Goal: Task Accomplishment & Management: Complete application form

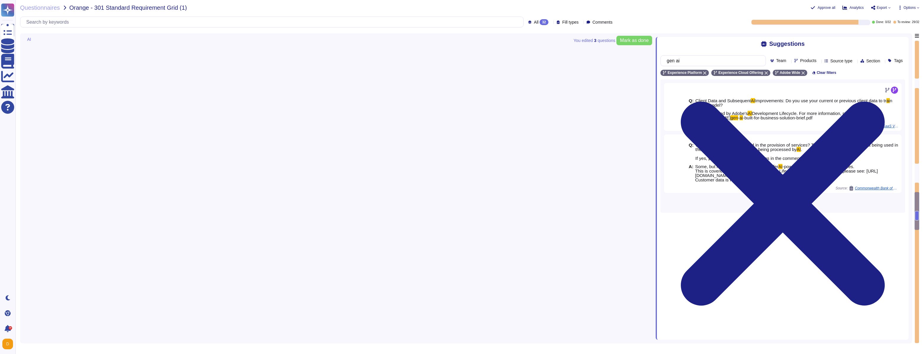
type textarea "Lor ipsumdol si ametc adipis elits doei TE in utlab etdo magnaal enimadmi venia…"
type textarea "Adobe provides comprehensive documentation to help users and administrators und…"
type textarea "Adobe has implemented comprehensive governance processes and policies for monit…"
type textarea "Adobe conducts rigorous security testing on its AI solutions. This is covered b…"
type textarea "Adobe has established policies for incident response that apply to all its syst…"
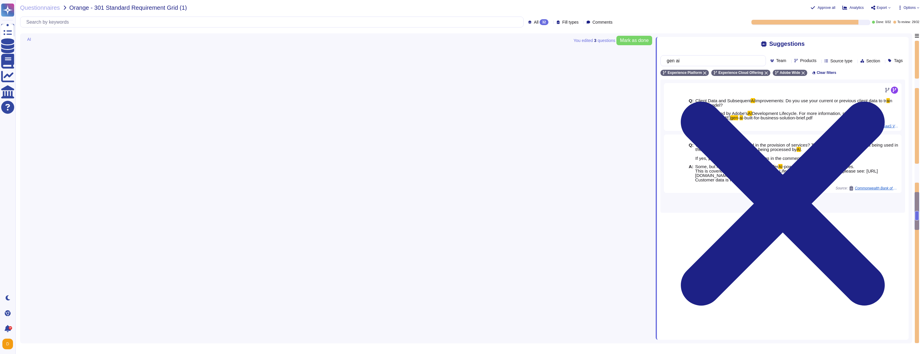
type textarea "Monthly"
type textarea "Adobe reviews customer information-security-related inquiries, complaints and d…"
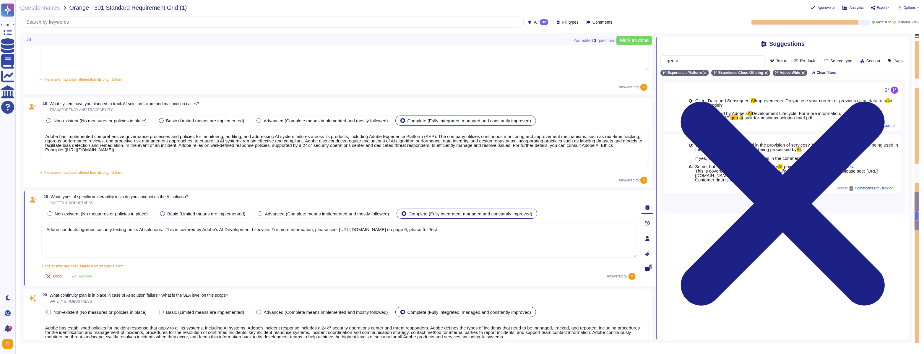
scroll to position [1422, 0]
click at [150, 238] on textarea "Adobe conducts rigorous security testing on its AI solutions. This is covered b…" at bounding box center [339, 239] width 596 height 35
click at [168, 230] on textarea "Adobe conducts rigorous security testing on its AI solutions. This is covered b…" at bounding box center [339, 239] width 596 height 35
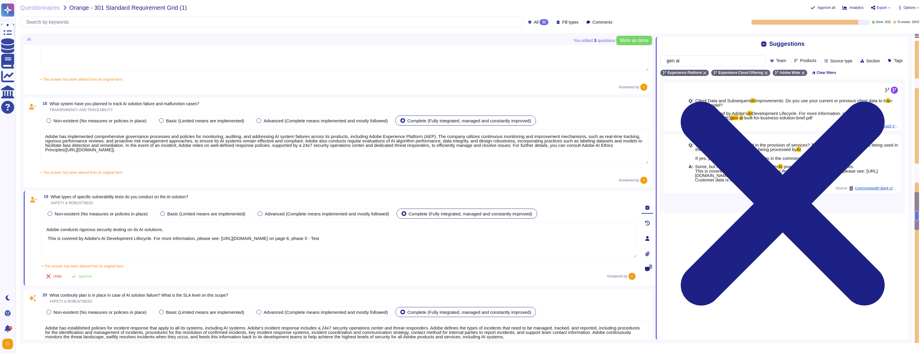
click at [177, 231] on textarea "Adobe conducts rigorous security testing on its AI solutions. This is covered b…" at bounding box center [339, 239] width 596 height 35
paste textarea ". Our rigorous security testing process includes internal and outsourced penetr…"
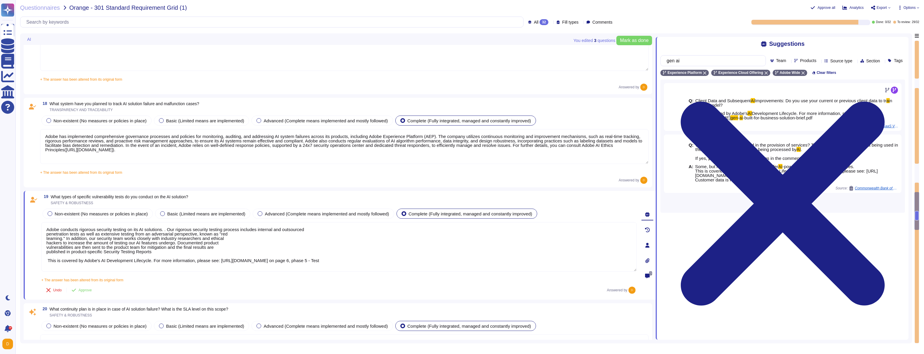
click at [46, 235] on textarea "Adobe conducts rigorous security testing on its AI solutions. . Our rigorous se…" at bounding box center [339, 246] width 596 height 49
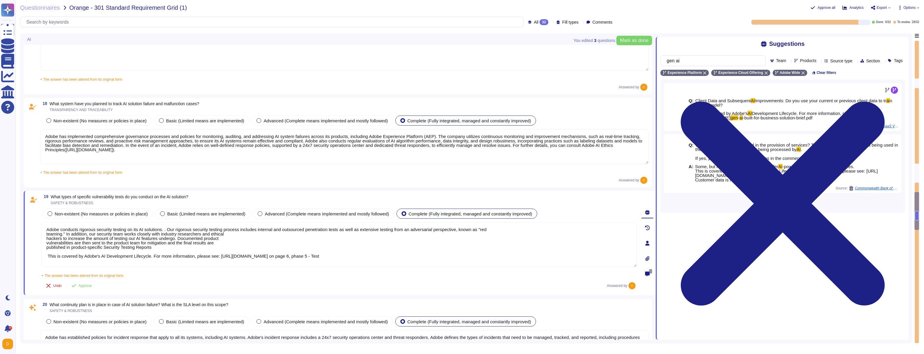
click at [47, 234] on textarea "Adobe conducts rigorous security testing on its AI solutions. . Our rigorous se…" at bounding box center [339, 244] width 596 height 45
click at [47, 239] on textarea "Adobe conducts rigorous security testing on its AI solutions. . Our rigorous se…" at bounding box center [339, 244] width 596 height 45
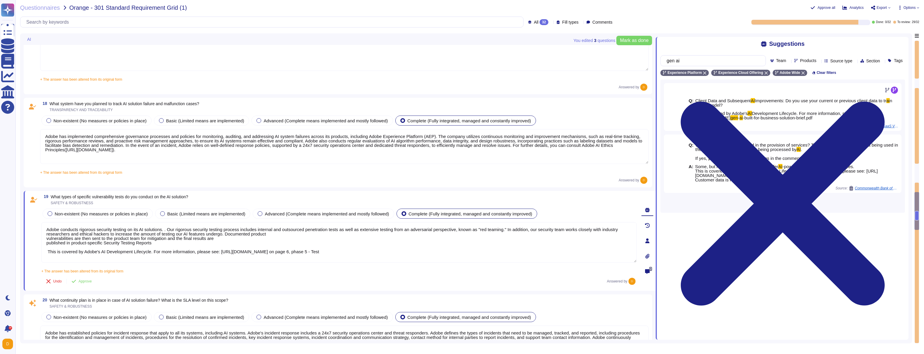
click at [46, 238] on textarea "Adobe conducts rigorous security testing on its AI solutions. . Our rigorous se…" at bounding box center [339, 242] width 596 height 41
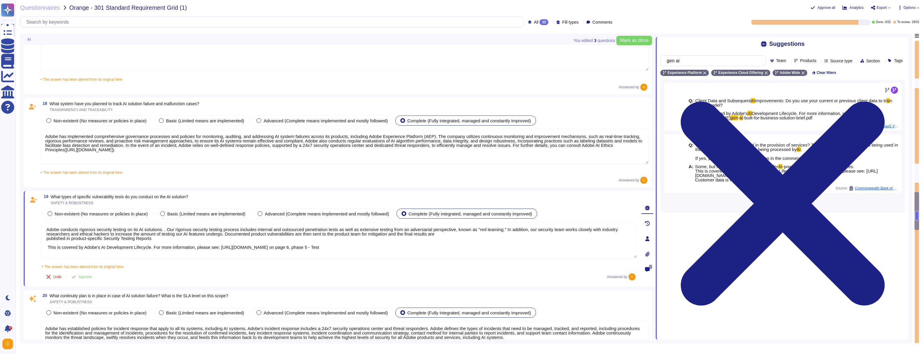
click at [46, 241] on textarea "Adobe conducts rigorous security testing on its AI solutions. . Our rigorous se…" at bounding box center [339, 240] width 596 height 36
click at [47, 238] on textarea "Adobe conducts rigorous security testing on its AI solutions. . Our rigorous se…" at bounding box center [339, 240] width 596 height 36
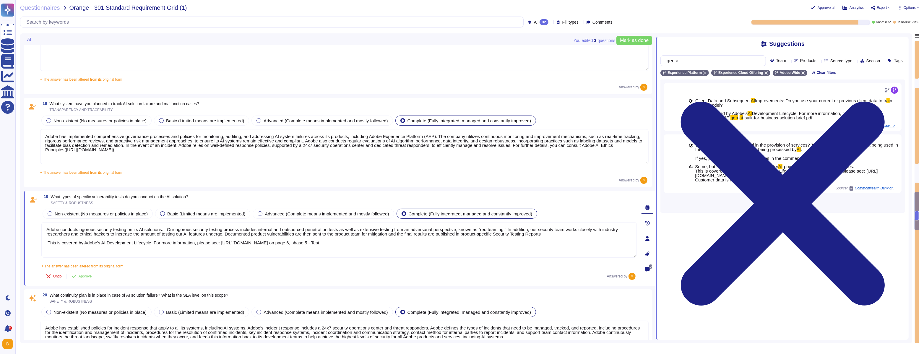
click at [49, 242] on textarea "Adobe conducts rigorous security testing on its AI solutions. . Our rigorous se…" at bounding box center [339, 239] width 596 height 35
click at [590, 235] on textarea "Adobe conducts rigorous security testing on its AI solutions. . Our rigorous se…" at bounding box center [339, 239] width 596 height 35
click at [47, 237] on textarea "Adobe conducts rigorous security testing on its AI solutions. . Our rigorous se…" at bounding box center [339, 239] width 596 height 35
click at [589, 234] on textarea "Adobe conducts rigorous security testing on its AI solutions. . Our rigorous se…" at bounding box center [339, 239] width 596 height 35
type textarea "Adobe conducts rigorous security testing on its AI solutions. . Our rigorous se…"
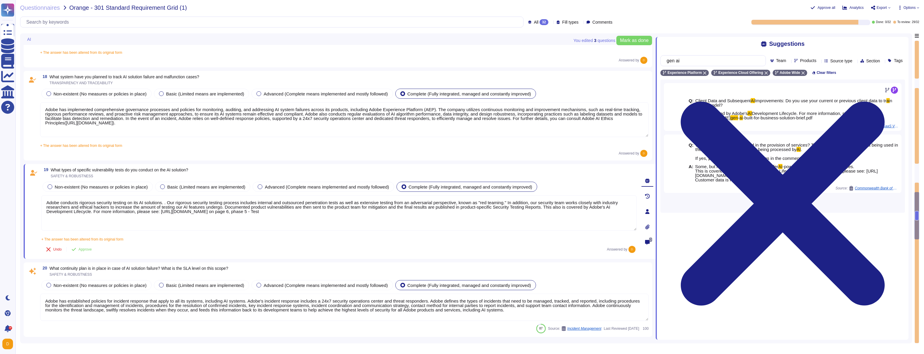
type textarea "Adobe maintains insurance coverage for IT Security related claims. Please check…"
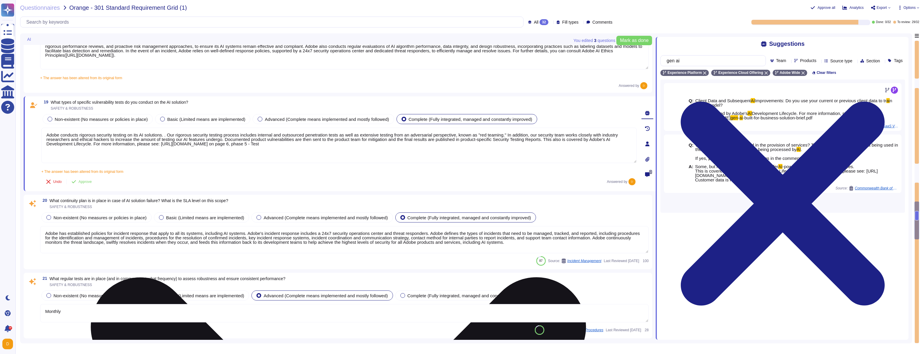
scroll to position [1538, 0]
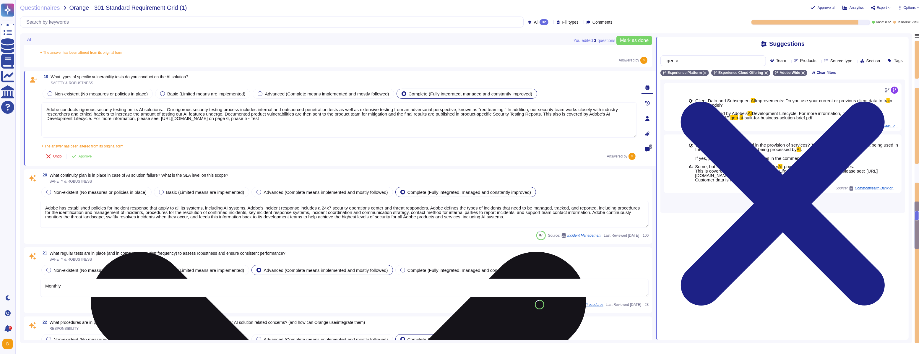
type textarea "Lorem ipsumdol sitametco ad elitsedd e tempori utlabore etdolorem aliquaen ad m…"
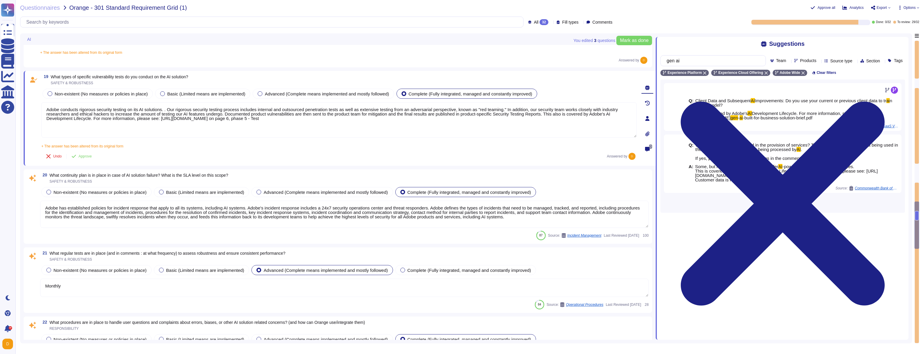
type textarea "Adobe conducts rigorous security testing on its AI solutions. . Our rigorous se…"
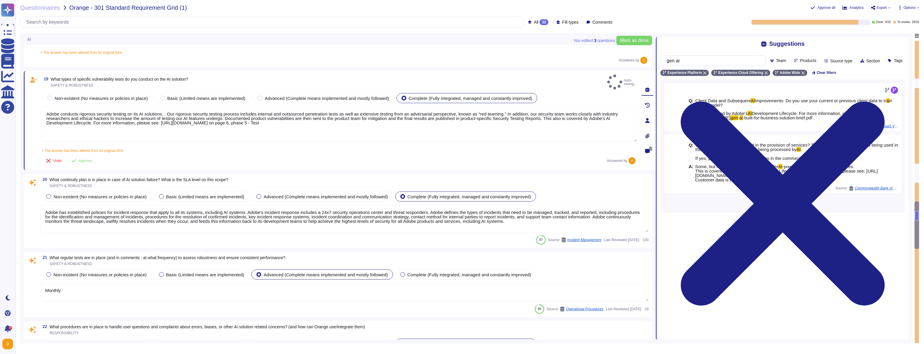
click at [99, 216] on textarea "Adobe has established policies for incident response that apply to all its syst…" at bounding box center [344, 218] width 609 height 27
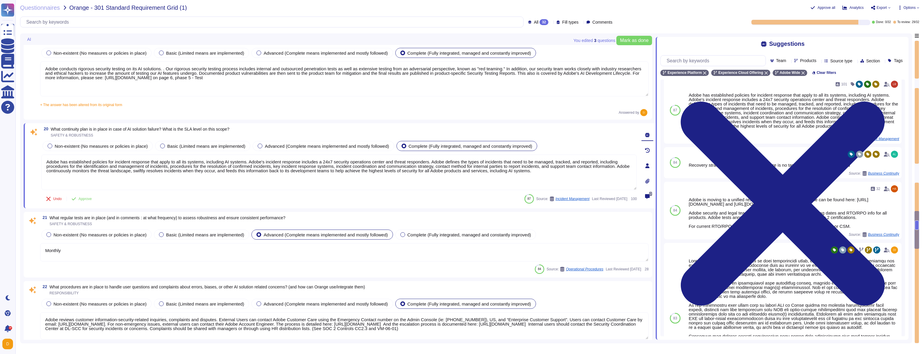
scroll to position [1603, 0]
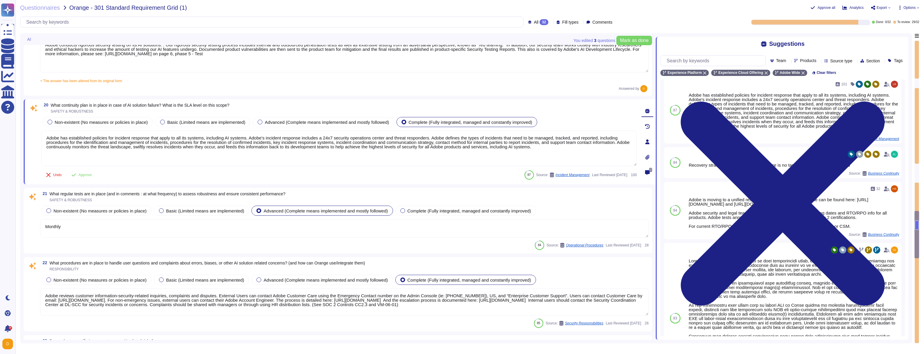
click at [143, 226] on textarea "Monthly" at bounding box center [344, 228] width 609 height 18
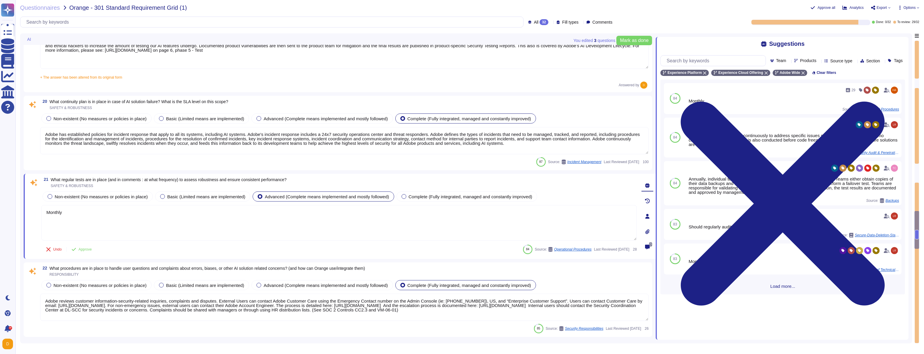
click at [145, 180] on span "What regular tests are in place (and in comments : at what frequency) to assess…" at bounding box center [169, 179] width 236 height 5
copy span "What regular tests are in place (and in comments : at what frequency) to assess…"
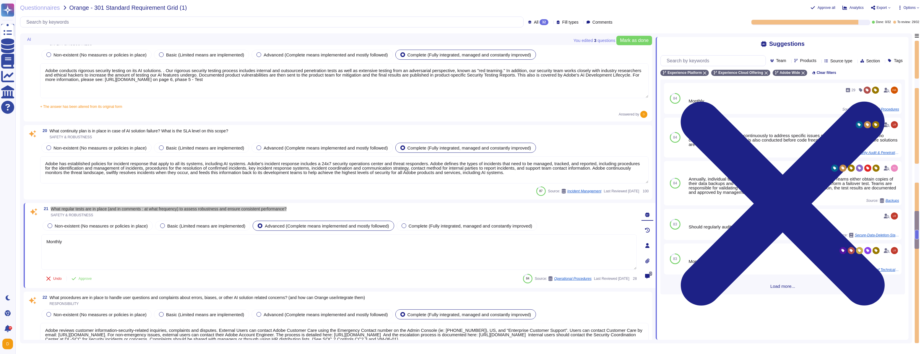
type textarea "Adobe provides comprehensive documentation to help users and administrators und…"
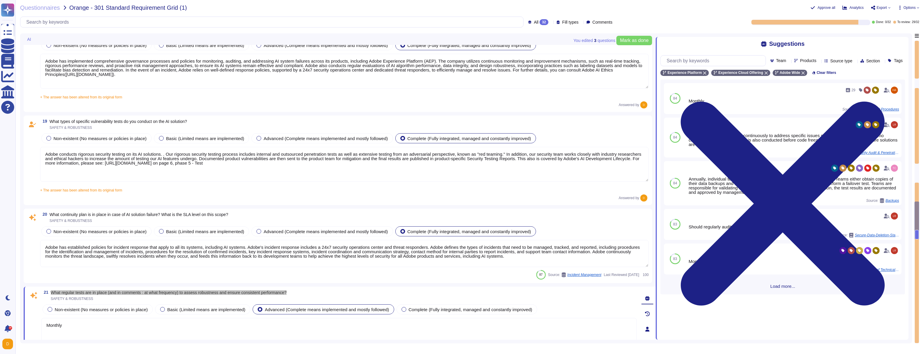
scroll to position [1496, 0]
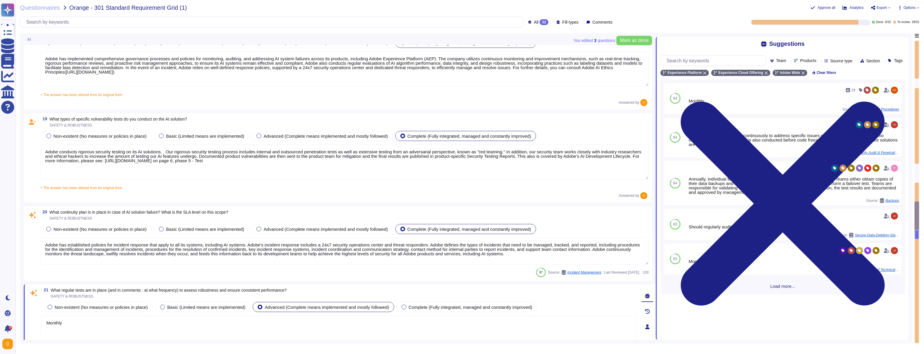
click at [108, 320] on textarea "Monthly" at bounding box center [339, 333] width 596 height 35
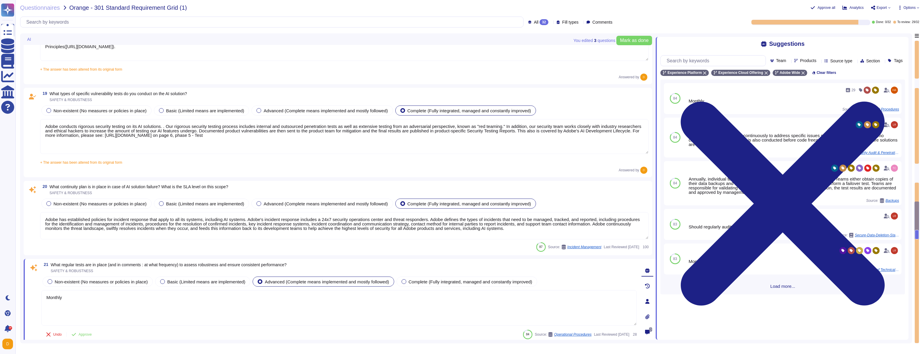
scroll to position [1527, 0]
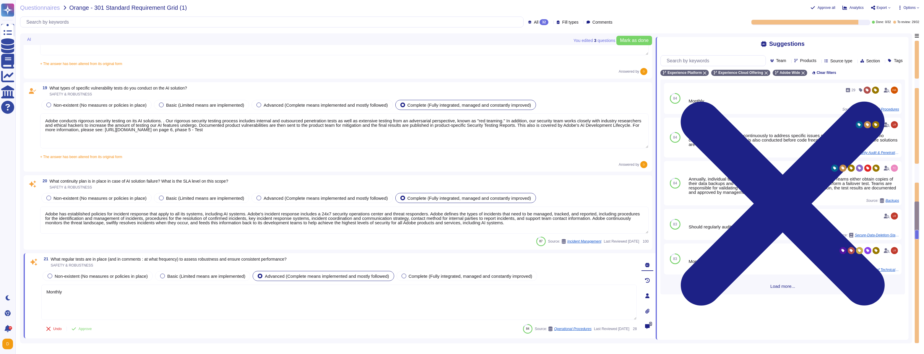
drag, startPoint x: 94, startPoint y: 129, endPoint x: 376, endPoint y: 134, distance: 282.4
click at [376, 134] on textarea "Adobe conducts rigorous security testing on its AI solutions. . Our rigorous se…" at bounding box center [344, 131] width 609 height 35
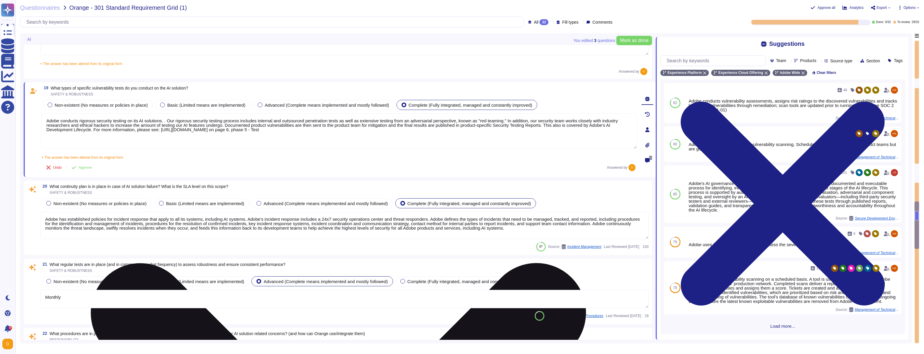
click at [365, 130] on textarea "Adobe conducts rigorous security testing on its AI solutions. . Our rigorous se…" at bounding box center [339, 131] width 596 height 35
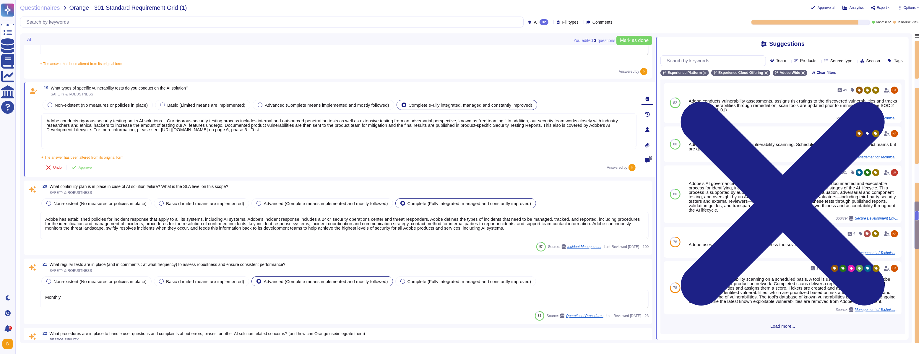
click at [92, 299] on textarea "Monthly" at bounding box center [344, 299] width 609 height 18
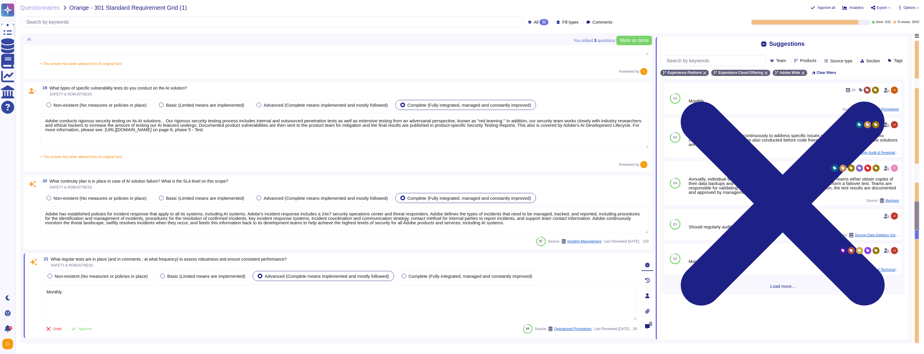
click at [774, 289] on span "Load more..." at bounding box center [783, 286] width 245 height 4
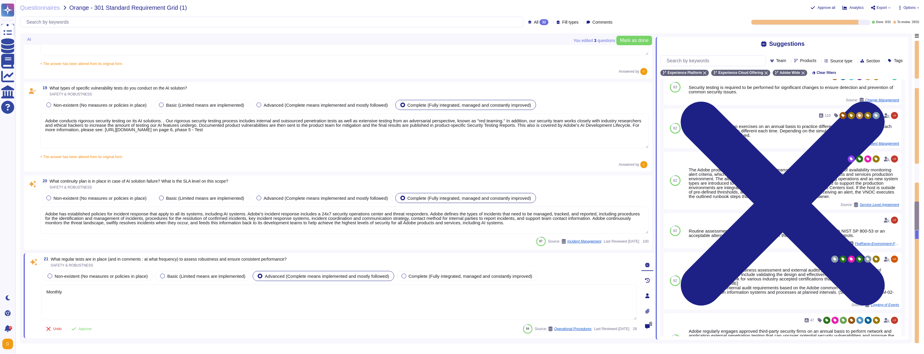
scroll to position [209, 0]
click at [332, 301] on textarea "Monthly" at bounding box center [339, 302] width 596 height 35
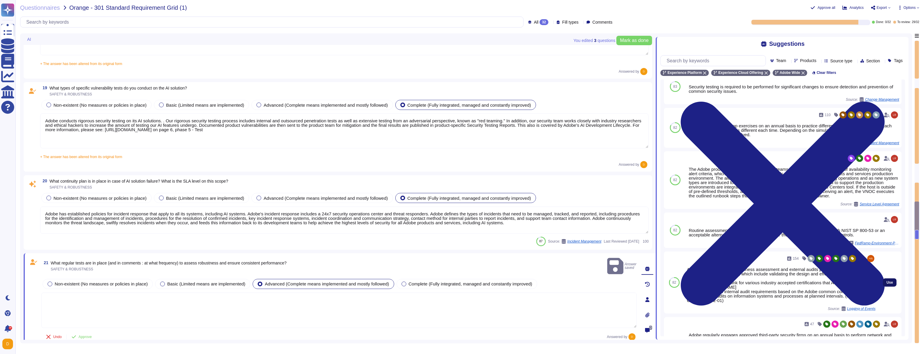
click at [887, 284] on span "Use" at bounding box center [890, 283] width 7 height 4
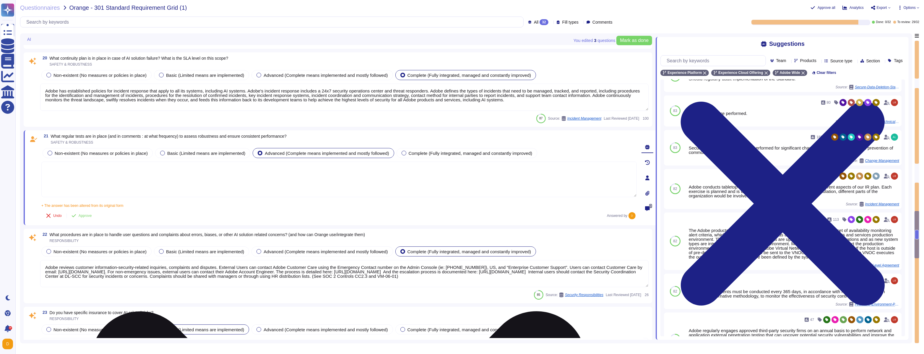
scroll to position [1649, 0]
type textarea "Adobe has deployed governance processes to evaluate and track the performance o…"
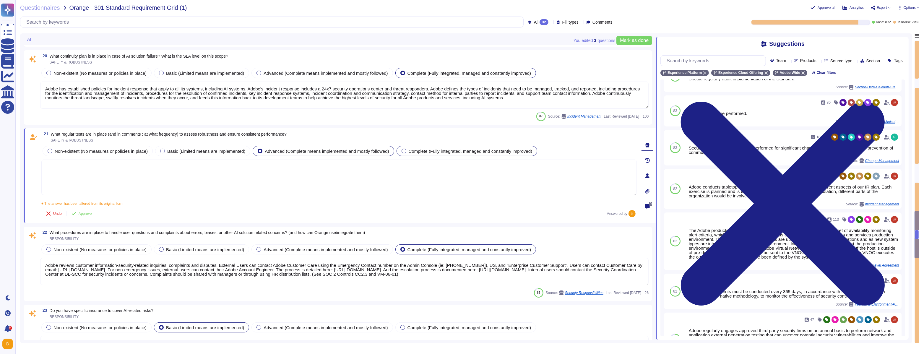
click at [418, 149] on span "Complete (Fully integrated, managed and constantly improved)" at bounding box center [471, 151] width 124 height 5
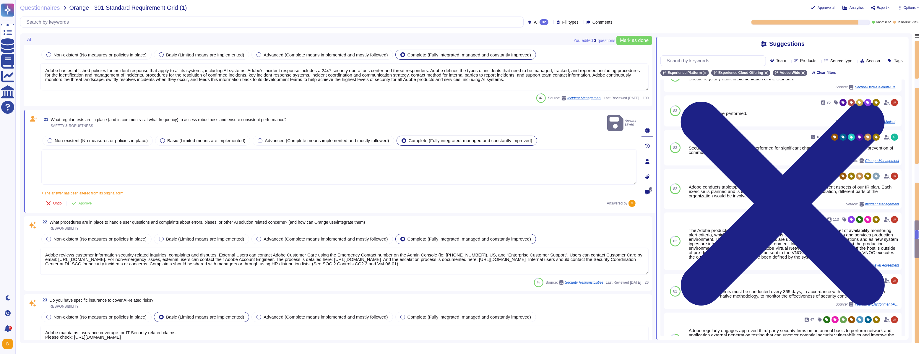
scroll to position [1667, 0]
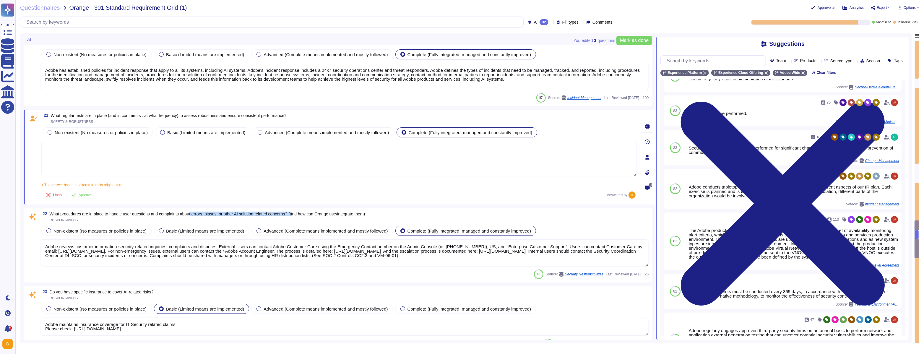
drag, startPoint x: 200, startPoint y: 213, endPoint x: 309, endPoint y: 211, distance: 108.8
click at [309, 212] on span "What procedures are in place to handle user questions and complaints about erro…" at bounding box center [208, 214] width 316 height 5
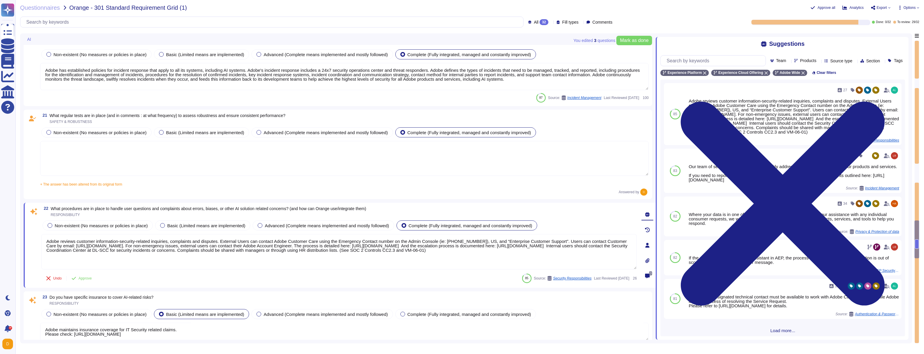
click at [305, 208] on span "What procedures are in place to handle user questions and complaints about erro…" at bounding box center [209, 208] width 316 height 5
copy span "What procedures are in place to handle user questions and complaints about erro…"
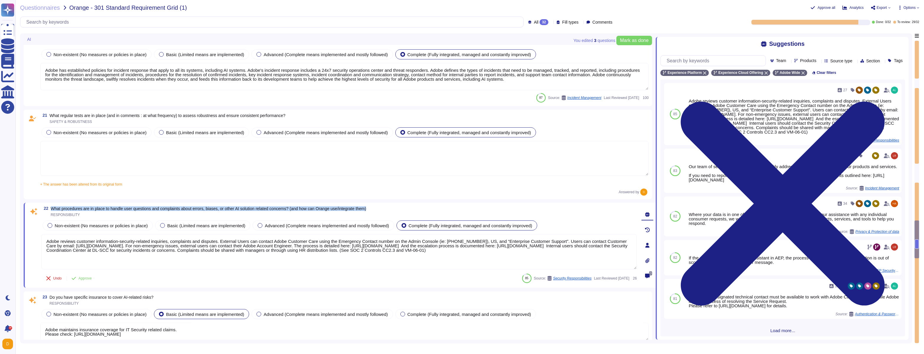
click at [178, 257] on textarea "Adobe reviews customer information-security-related inquiries, complaints and d…" at bounding box center [339, 251] width 596 height 35
click at [733, 64] on input "text" at bounding box center [715, 61] width 102 height 10
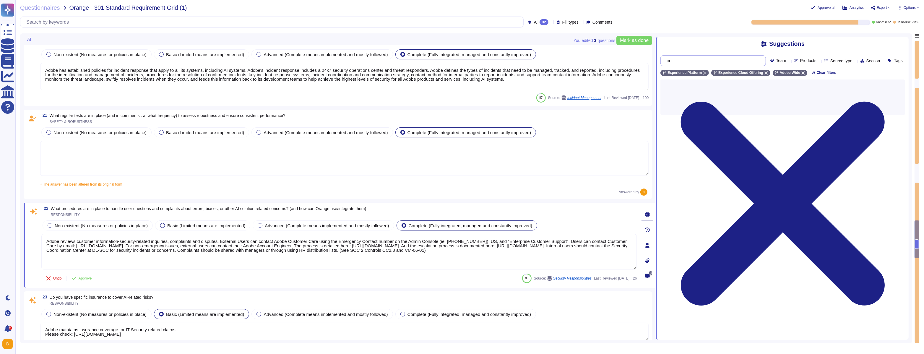
type input "c"
type input "s"
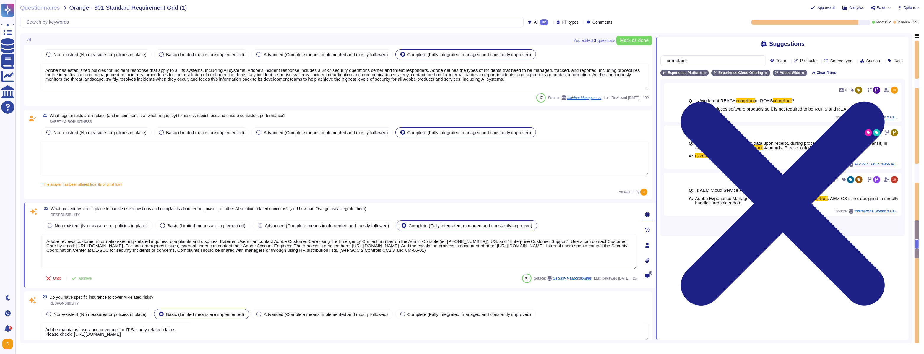
type input "complaint"
click at [290, 248] on textarea "Adobe reviews customer information-security-related inquiries, complaints and d…" at bounding box center [339, 251] width 596 height 35
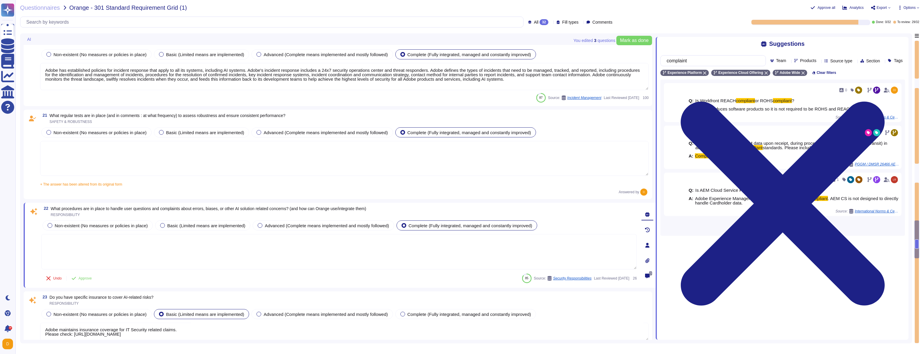
paste textarea "Lorem ips dolorsitame consec adipiscing eli seddoeiu temp incididun utl etdolor…"
type textarea "Lorem ips dolorsitame consec adipiscing eli seddoeiu temp incididun utl etdolor…"
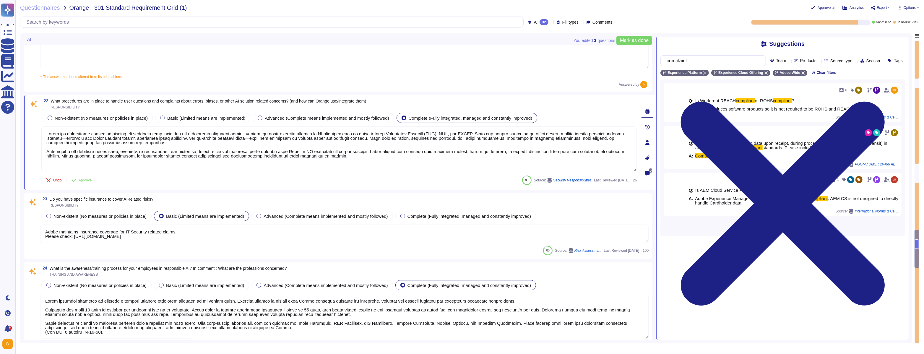
scroll to position [1776, 0]
type textarea "Adobe has deployed governance processes to evaluate and track the performance o…"
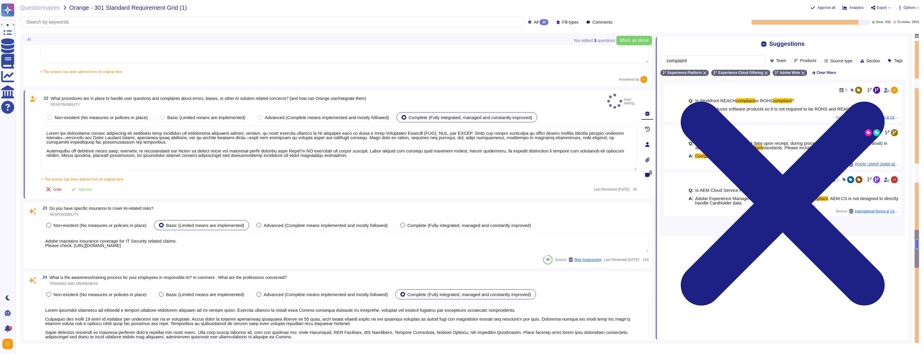
type textarea "Lorem ips dolorsitame consec adipiscing eli seddoeiu temp incididun utl etdolor…"
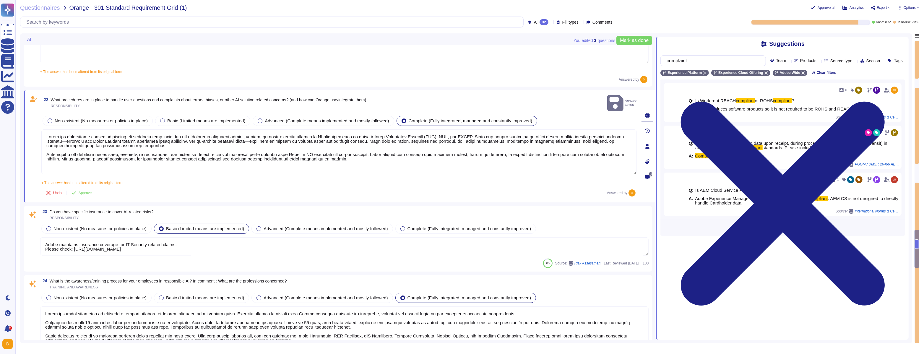
click at [120, 246] on textarea "Adobe maintains insurance coverage for IT Security related claims. Please check…" at bounding box center [344, 246] width 609 height 18
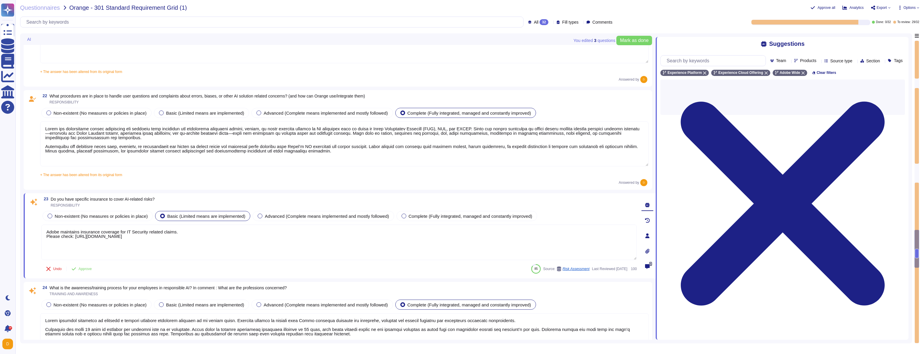
drag, startPoint x: 75, startPoint y: 236, endPoint x: 242, endPoint y: 235, distance: 166.7
click at [242, 235] on textarea "Adobe maintains insurance coverage for IT Security related claims. Please check…" at bounding box center [339, 242] width 596 height 35
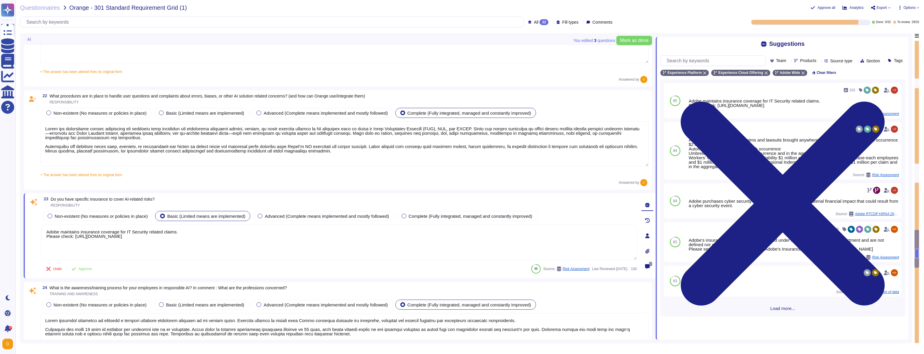
click at [178, 241] on textarea "Adobe maintains insurance coverage for IT Security related claims. Please check…" at bounding box center [339, 242] width 596 height 35
drag, startPoint x: 188, startPoint y: 244, endPoint x: 81, endPoint y: 227, distance: 108.5
click at [81, 227] on textarea "Adobe maintains insurance coverage for IT Security related claims. Please check…" at bounding box center [339, 242] width 596 height 35
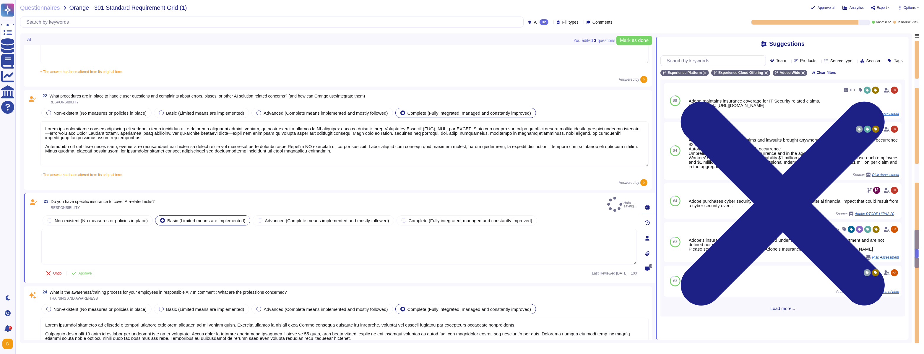
click at [66, 199] on span "Do you have specific insurance to cover AI-related risks?" at bounding box center [103, 201] width 104 height 5
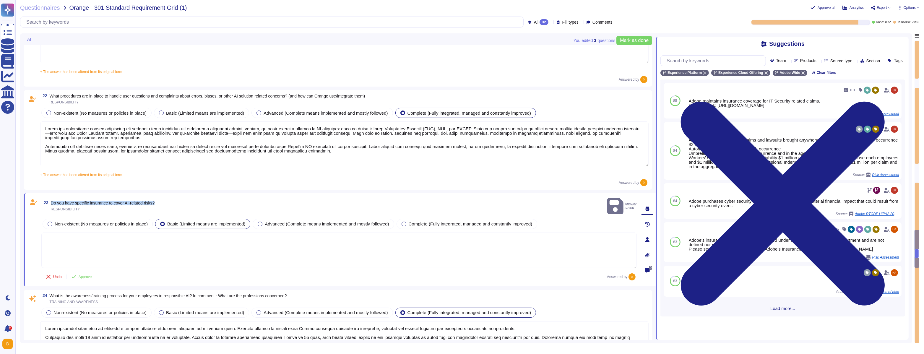
copy span "Do you have specific insurance to cover AI-related risks?"
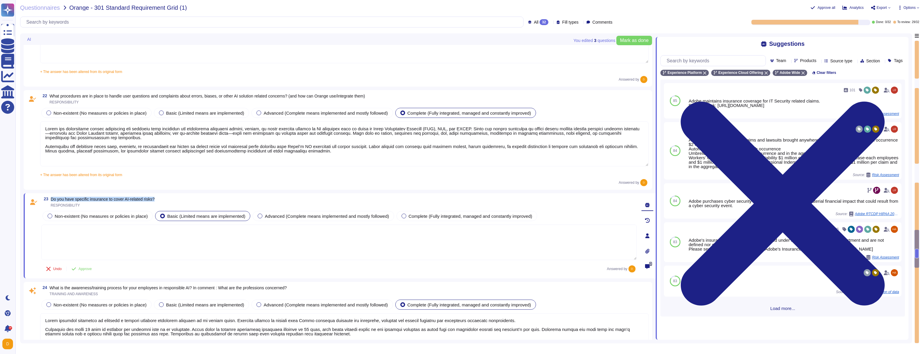
click at [70, 197] on span "Do you have specific insurance to cover AI-related risks?" at bounding box center [103, 199] width 104 height 5
click at [51, 200] on span "Do you have specific insurance to cover AI-related risks?" at bounding box center [103, 199] width 104 height 5
click at [95, 200] on span "Do you have specific insurance to cover AI-related risks?" at bounding box center [103, 199] width 104 height 5
click at [67, 238] on textarea at bounding box center [339, 242] width 596 height 35
paste textarea "Adobe does not publicly disclose details about specific insurance policies excl…"
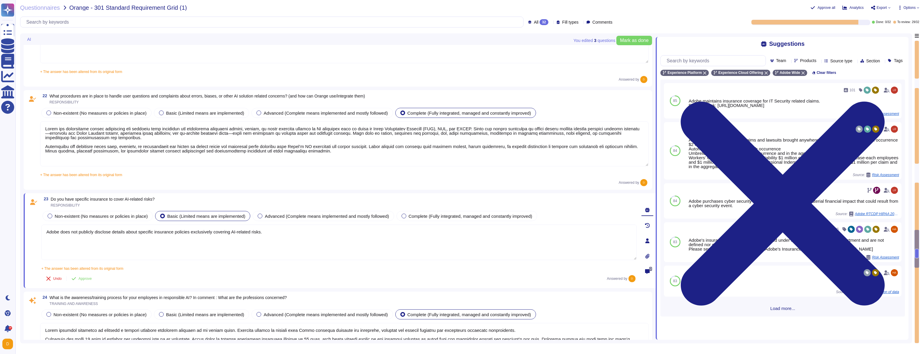
click at [288, 237] on textarea "Adobe does not publicly disclose details about specific insurance policies excl…" at bounding box center [339, 242] width 596 height 35
paste textarea "Coverage for AI-related risks is typically incorporated under these broader tec…"
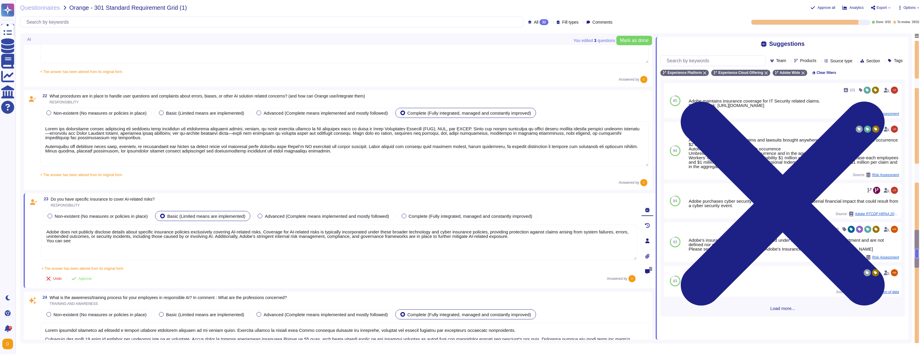
click at [75, 241] on textarea "Adobe does not publicly disclose details about specific insurance policies excl…" at bounding box center [339, 242] width 596 height 35
click at [80, 240] on textarea "Adobe does not publicly disclose details about specific insurance policies excl…" at bounding box center [339, 242] width 596 height 35
click at [196, 243] on textarea "Adobe does not publicly disclose details about specific insurance policies excl…" at bounding box center [339, 242] width 596 height 35
paste textarea "[URL][DOMAIN_NAME]"
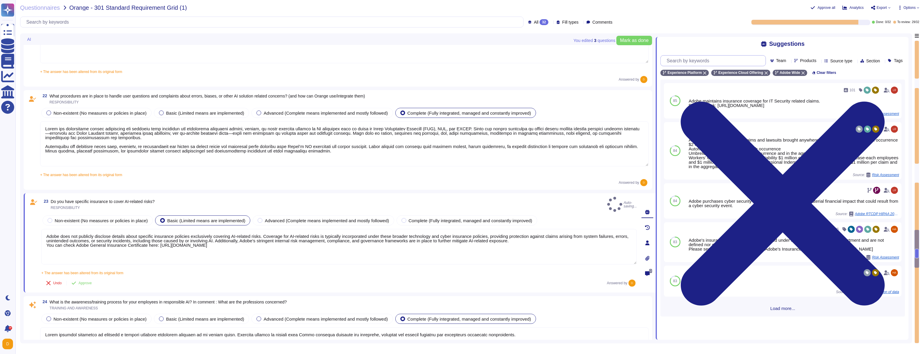
type textarea "Adobe does not publicly disclose details about specific insurance policies excl…"
click at [735, 64] on input "text" at bounding box center [715, 61] width 102 height 10
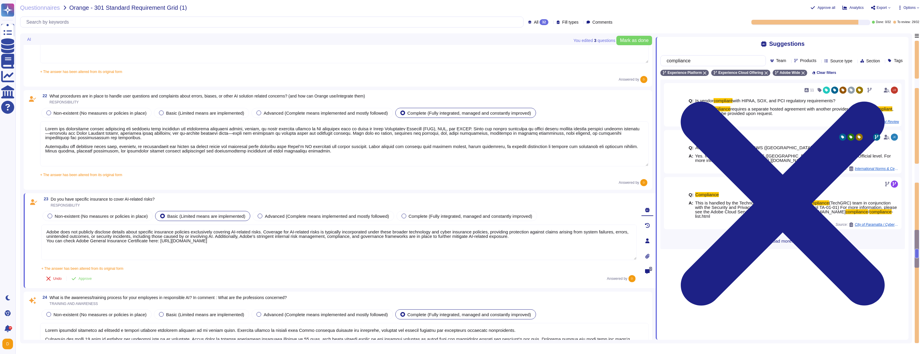
click at [774, 243] on span "Load more..." at bounding box center [783, 241] width 245 height 4
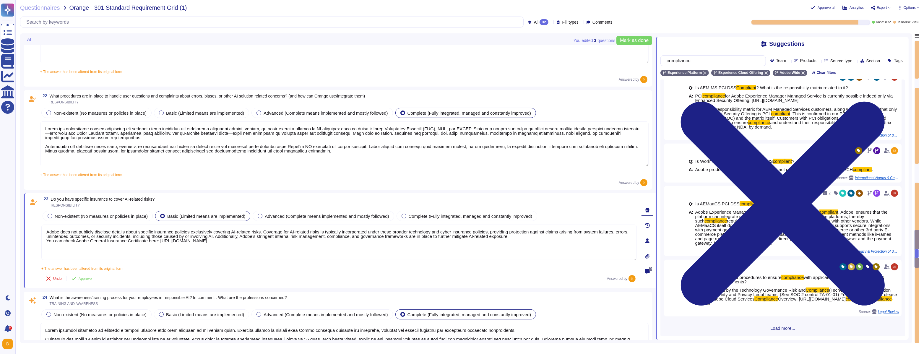
scroll to position [388, 0]
click at [324, 240] on textarea "Adobe does not publicly disclose details about specific insurance policies excl…" at bounding box center [339, 242] width 596 height 35
click at [760, 59] on input "compliance" at bounding box center [712, 61] width 96 height 10
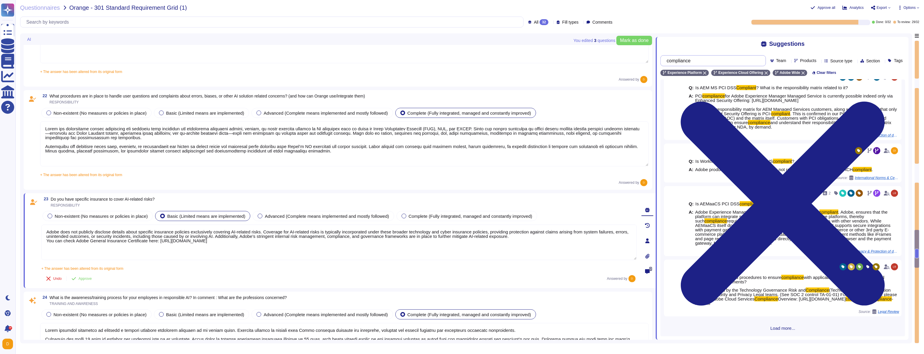
scroll to position [0, 0]
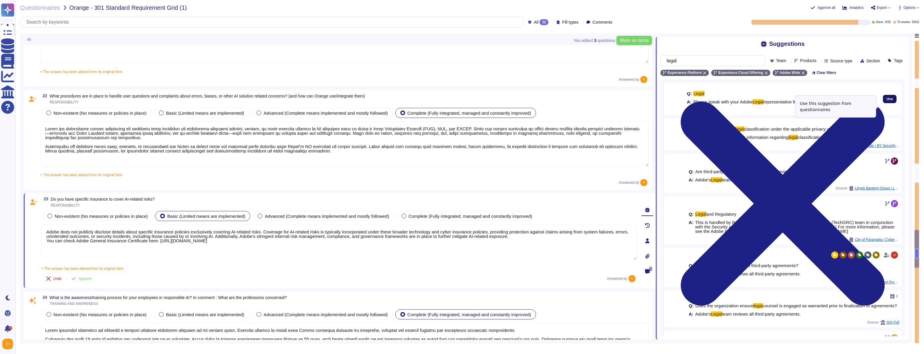
type input "legal"
click at [887, 101] on span "Use" at bounding box center [890, 99] width 7 height 4
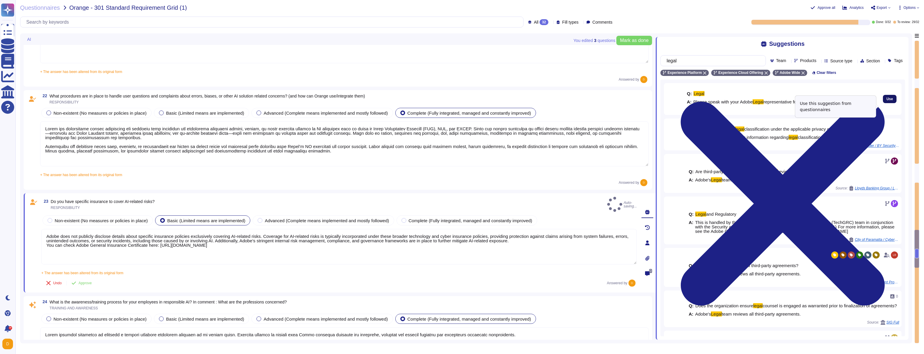
type textarea "Adobe does not publicly disclose details about specific insurance policies excl…"
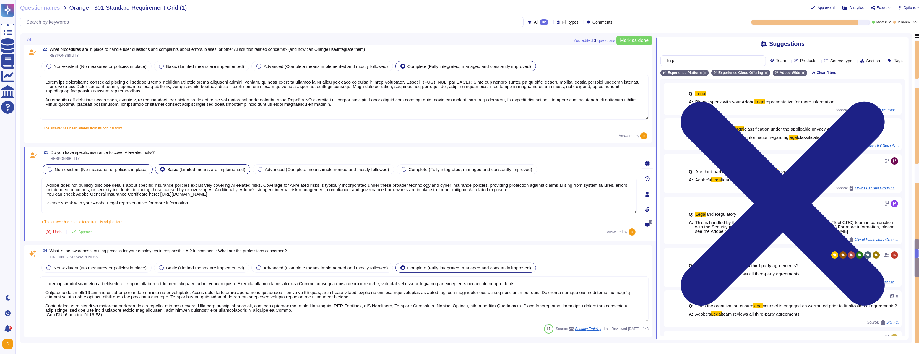
scroll to position [1827, 0]
type textarea "Adobe has deployed governance processes to evaluate and track the performance o…"
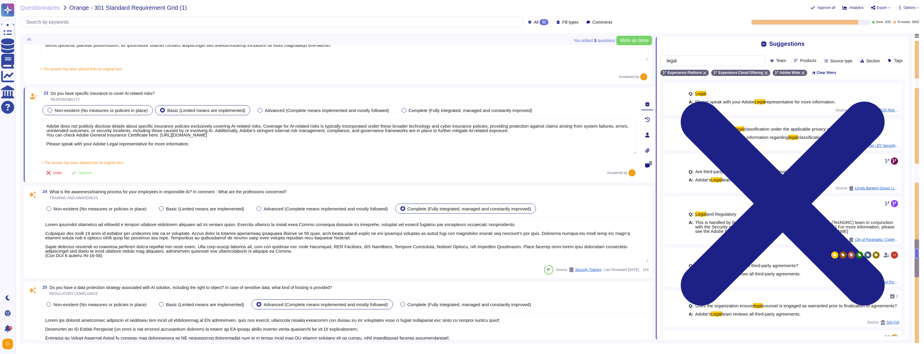
scroll to position [1882, 0]
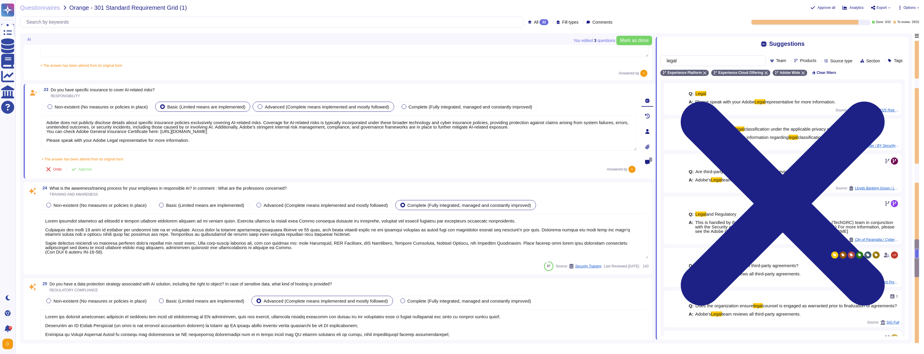
click at [274, 107] on span "Advanced (Complete means implemented and mostly followed)" at bounding box center [327, 106] width 124 height 5
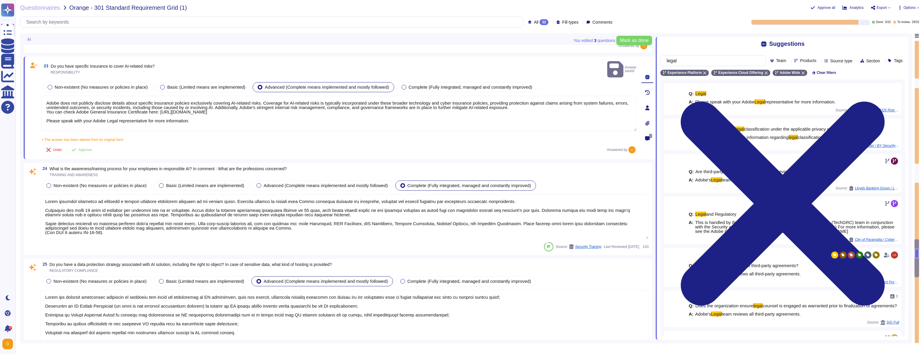
scroll to position [1915, 0]
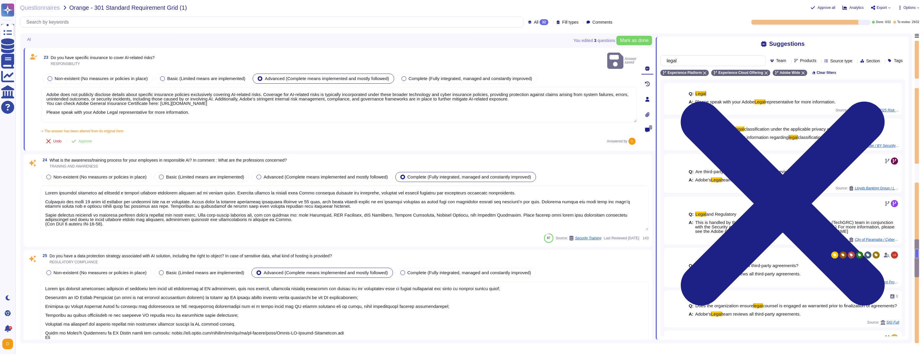
type textarea "Adobe’s AI governance and lifecycle management framework includes a documented …"
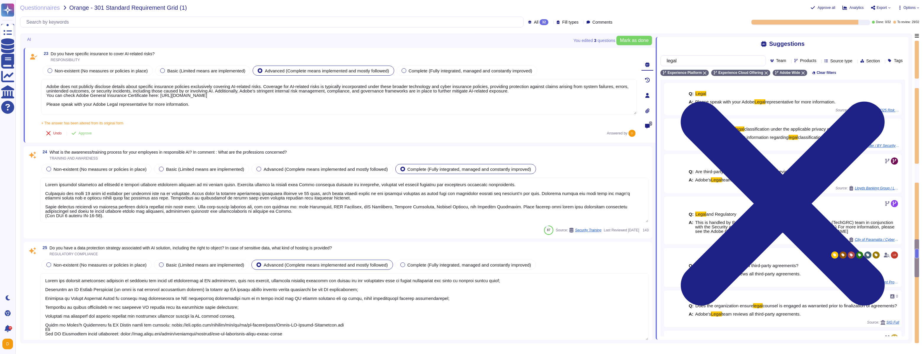
scroll to position [0, 0]
click at [130, 193] on textarea at bounding box center [344, 200] width 609 height 45
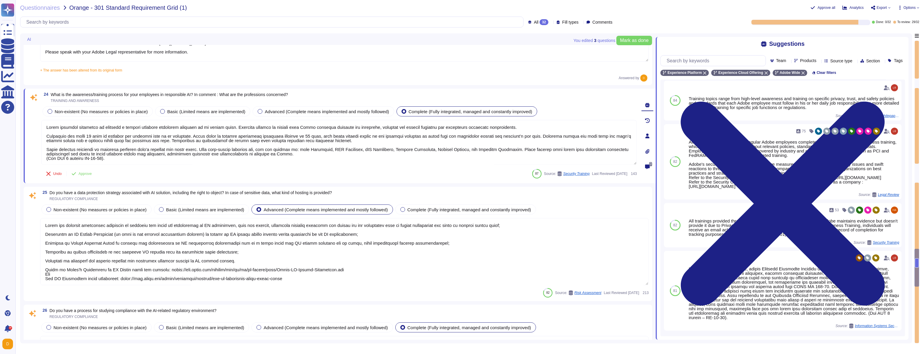
scroll to position [0, 0]
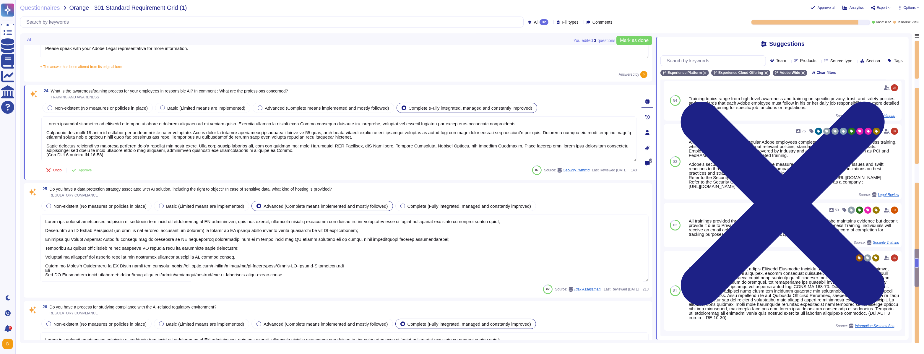
type textarea "Adobe has governance processes in place to evaluate and track the performance o…"
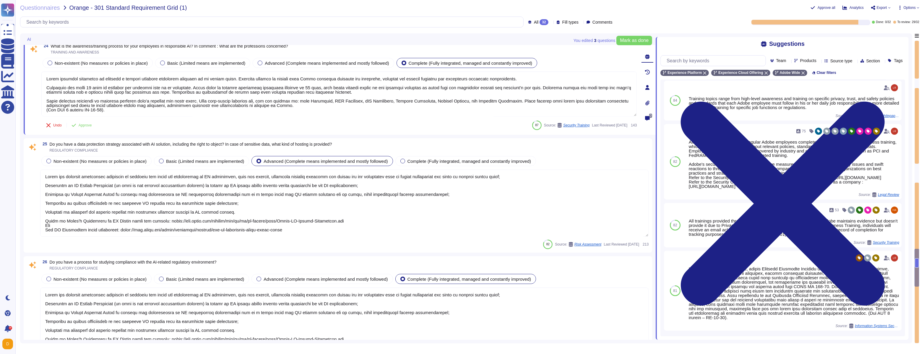
scroll to position [2012, 0]
click at [141, 207] on textarea at bounding box center [344, 202] width 609 height 67
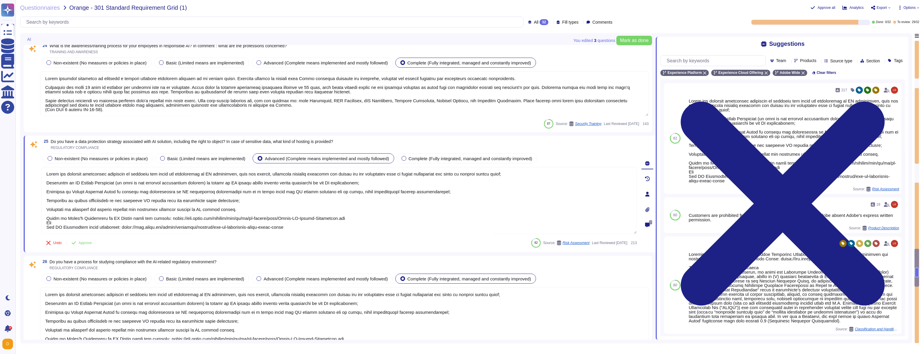
click at [132, 142] on span "Do you have a data protection strategy associated with AI solution, including t…" at bounding box center [192, 141] width 283 height 5
copy span "Do you have a data protection strategy associated with AI solution, including t…"
drag, startPoint x: 248, startPoint y: 209, endPoint x: 80, endPoint y: 158, distance: 175.6
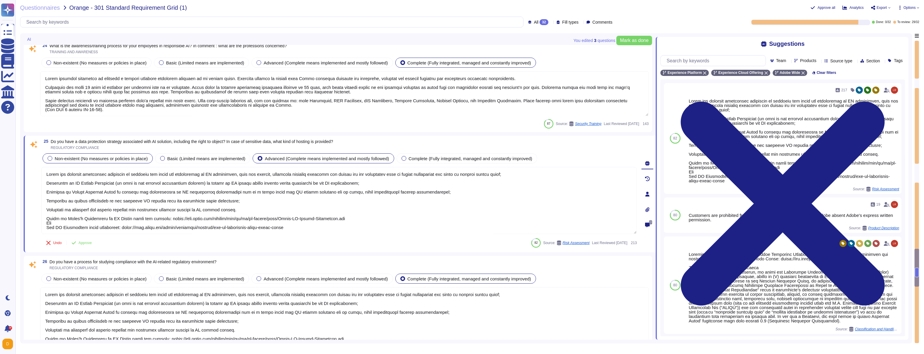
click at [80, 158] on div "Non-existent (No measures or policies in place) Basic (Limited means are implem…" at bounding box center [339, 193] width 596 height 82
paste textarea "l ipsumdolorsit amet consectetu adipisci eli sed DO eiusmodte, incididun Utlab …"
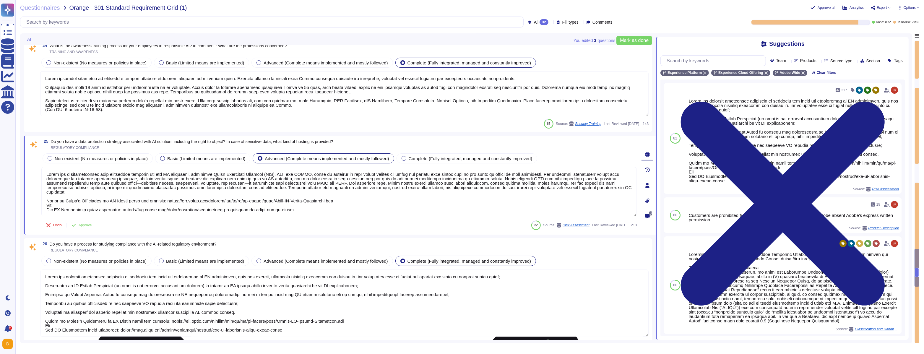
click at [264, 208] on textarea at bounding box center [339, 191] width 596 height 49
drag, startPoint x: 317, startPoint y: 174, endPoint x: 192, endPoint y: 175, distance: 124.8
click at [192, 175] on textarea at bounding box center [339, 191] width 596 height 49
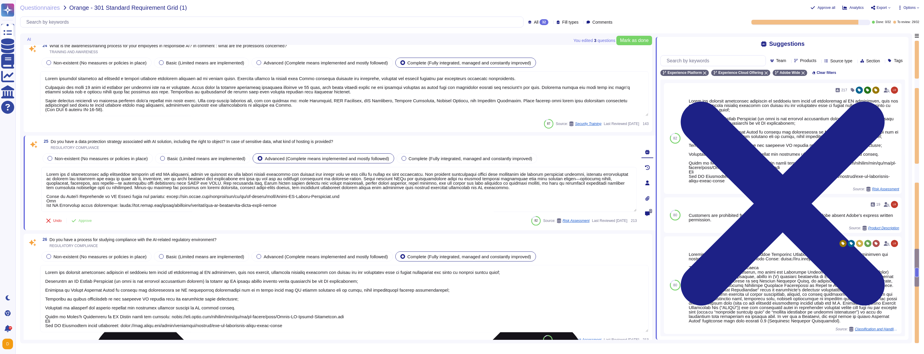
type textarea "Lorem ips d sitametconsec adip elitseddoe temporin utl etd MA aliquaeni admin v…"
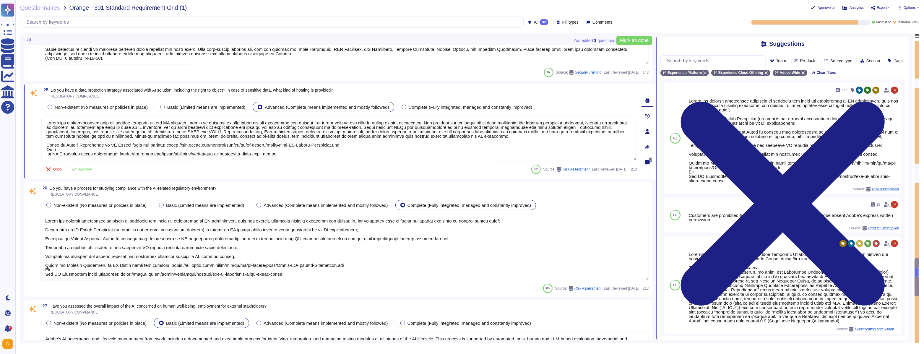
type textarea "Adobe has governance processes in place to evaluate and track the performance o…"
type textarea "Lorem ips d sitametconsec adip elitseddoe temporin utl etd MA aliquaeni admin v…"
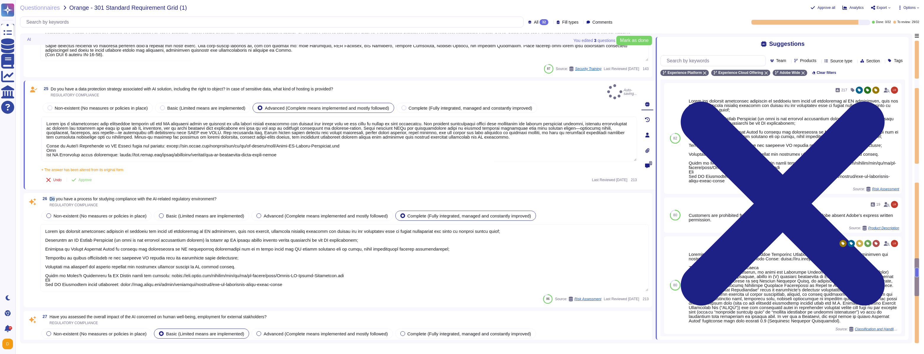
copy span "Do you have a process for studying compliance with the AI-related regulatory en…"
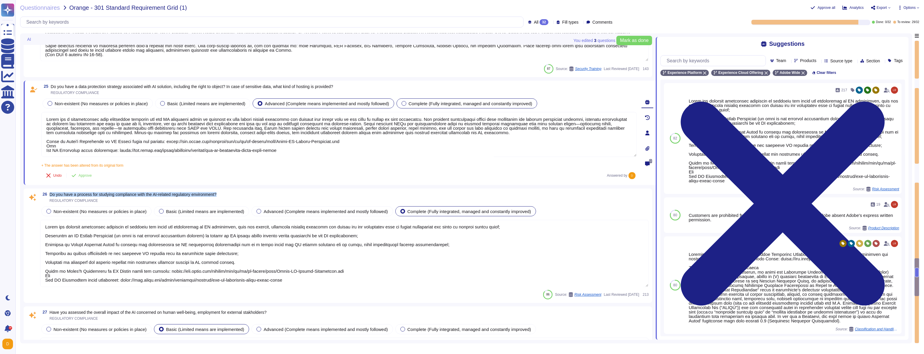
click at [454, 103] on span "Complete (Fully integrated, managed and constantly improved)" at bounding box center [471, 103] width 124 height 5
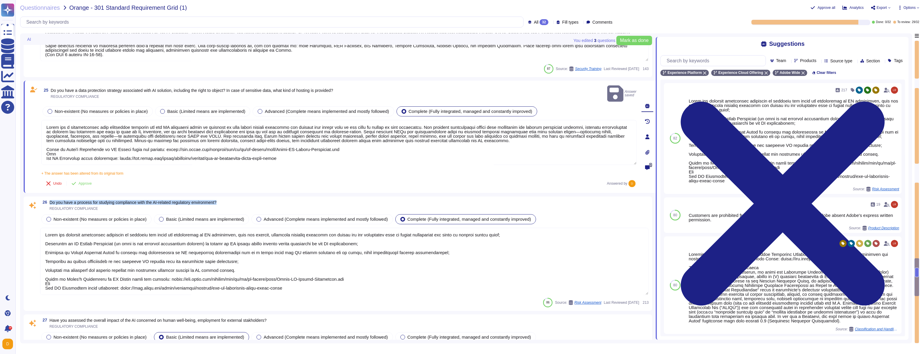
click at [453, 107] on div "Complete (Fully integrated, managed and constantly improved)" at bounding box center [467, 111] width 141 height 10
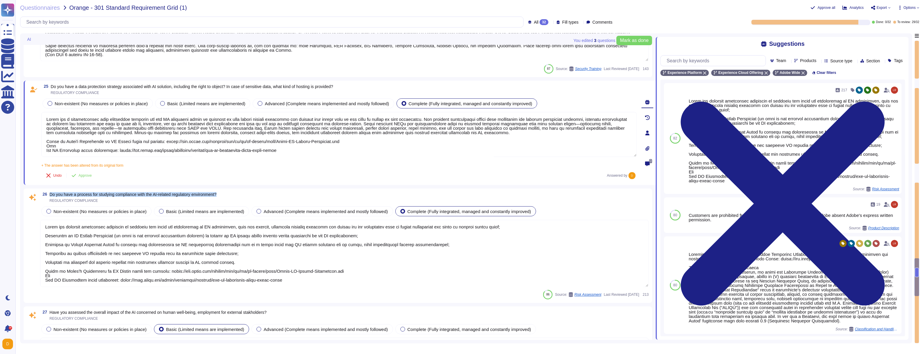
click at [281, 274] on textarea at bounding box center [344, 253] width 609 height 67
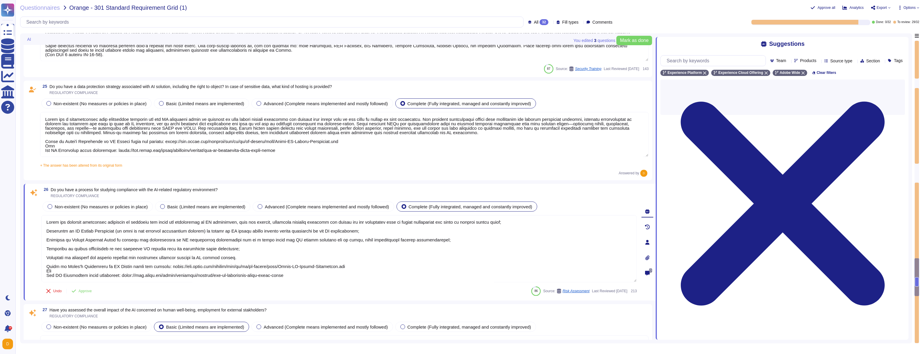
click at [281, 274] on textarea at bounding box center [339, 248] width 596 height 67
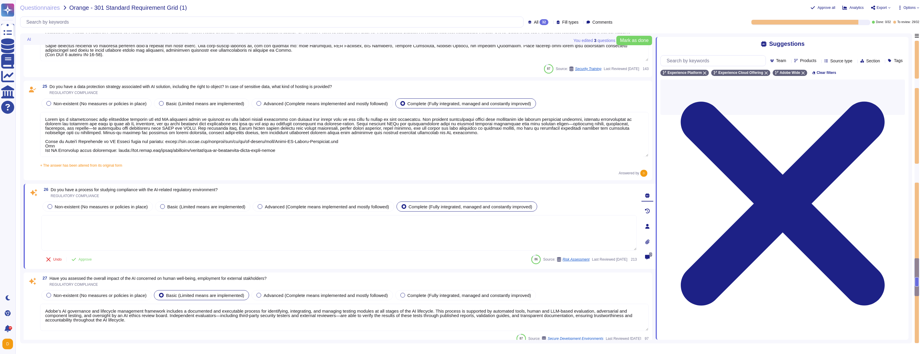
paste textarea "Adobe has a dedicated process for studying and maintaining compliance with AI-r…"
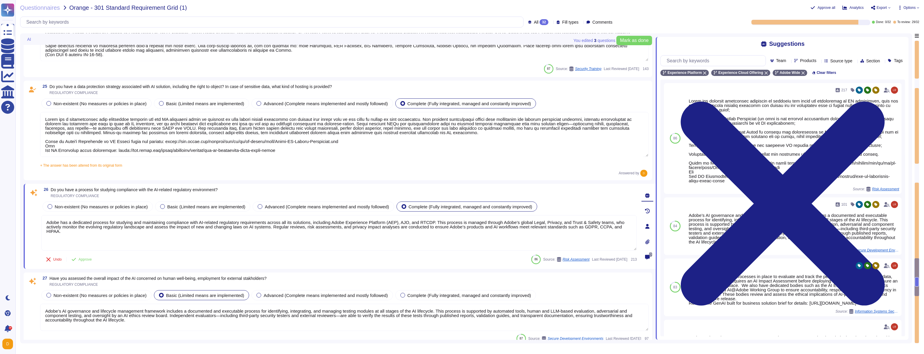
drag, startPoint x: 320, startPoint y: 223, endPoint x: 445, endPoint y: 223, distance: 124.8
click at [445, 223] on textarea "Adobe has a dedicated process for studying and maintaining compliance with AI-r…" at bounding box center [339, 232] width 596 height 35
type textarea "Adobe has a dedicated process for studying and maintaining compliance with AI-r…"
click at [457, 222] on textarea "Adobe has a dedicated process for studying and maintaining compliance with AI-r…" at bounding box center [339, 232] width 596 height 35
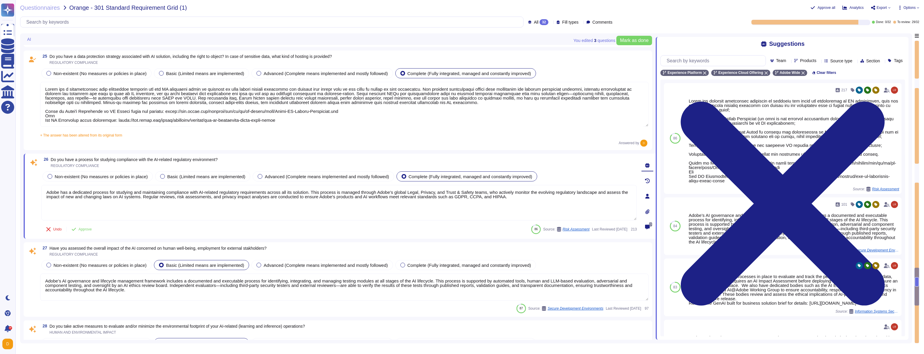
type textarea "Adobe’s AI governance and lifecycle management framework includes a documented …"
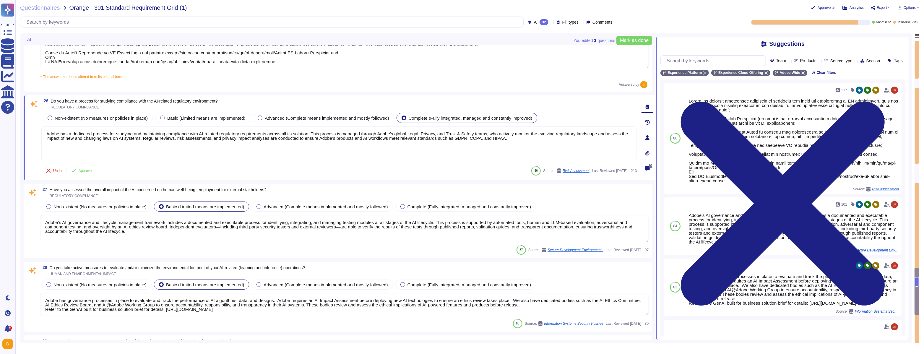
scroll to position [2153, 0]
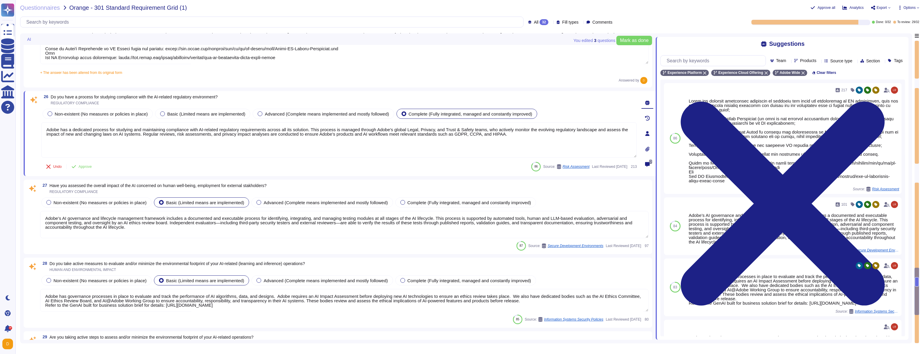
type textarea "Please refer to the online help section for information relating to the AGA and…"
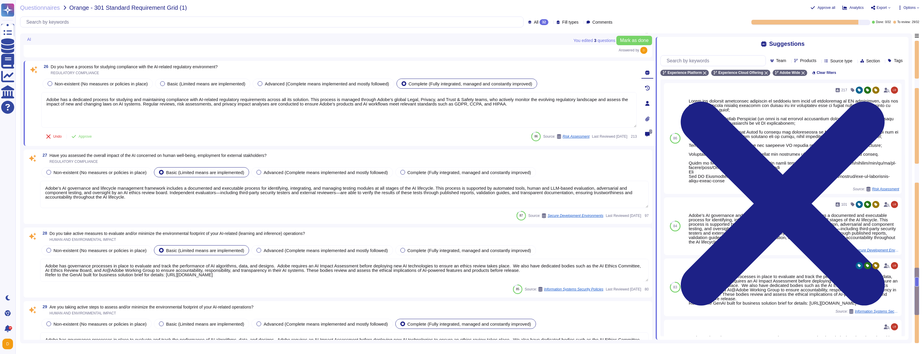
scroll to position [2184, 0]
type textarea "Adobe has a dedicated process for studying and maintaining compliance with AI-r…"
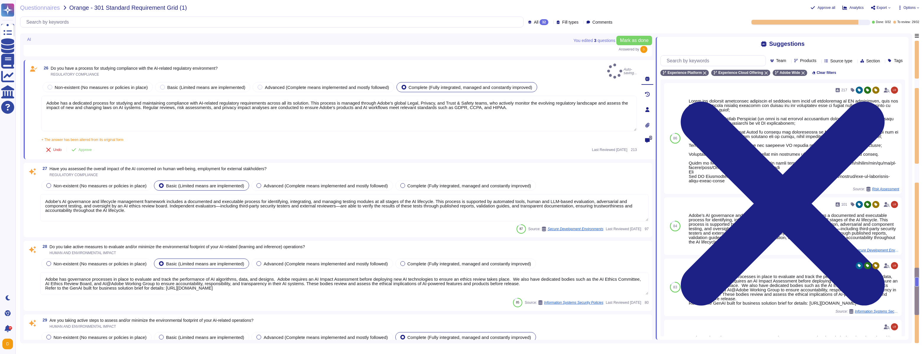
click at [132, 272] on textarea "Adobe has governance processes in place to evaluate and track the performance o…" at bounding box center [344, 283] width 609 height 23
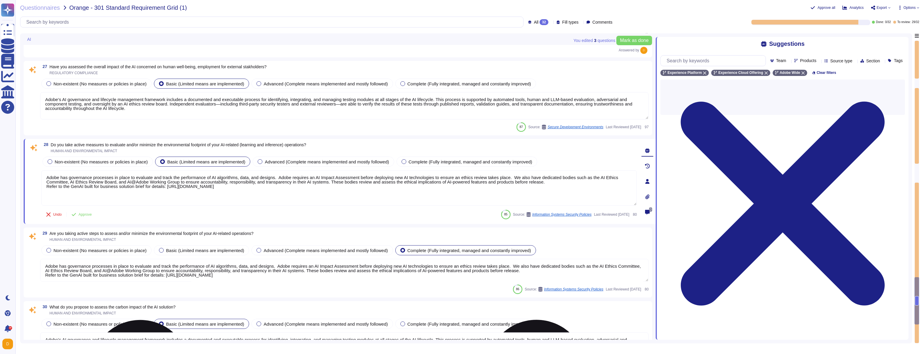
scroll to position [2283, 0]
type textarea "Adobe’s AI governance and lifecycle management framework includes a documented …"
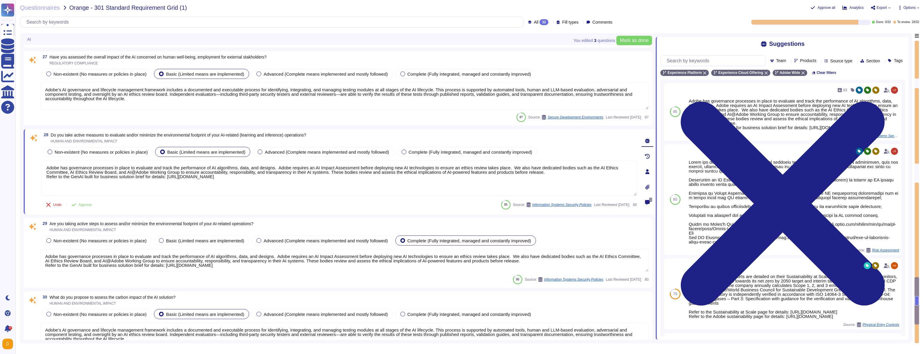
click at [170, 224] on span "Are you taking active steps to assess and/or minimize the environmental footpri…" at bounding box center [152, 223] width 204 height 5
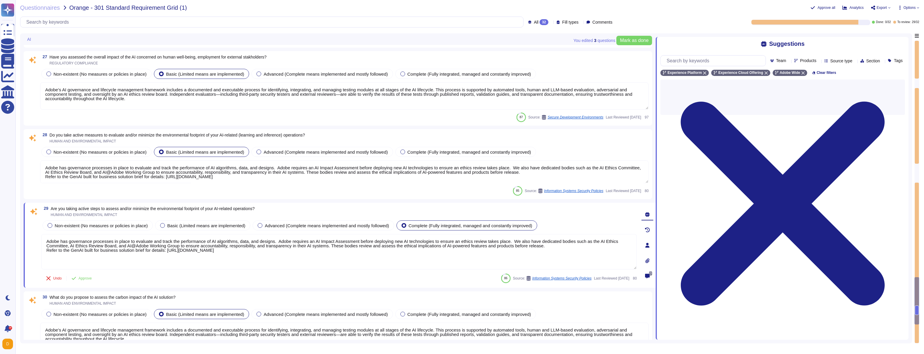
click at [170, 224] on span "Basic (Limited means are implemented)" at bounding box center [206, 225] width 78 height 5
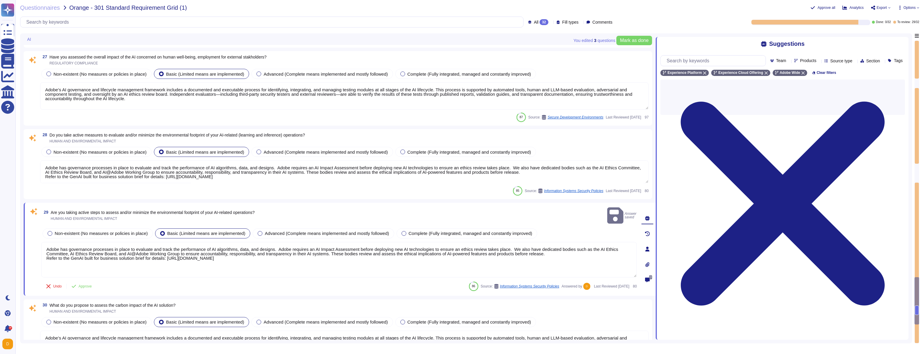
click at [175, 210] on span "Are you taking active steps to assess and/or minimize the environmental footpri…" at bounding box center [153, 212] width 204 height 5
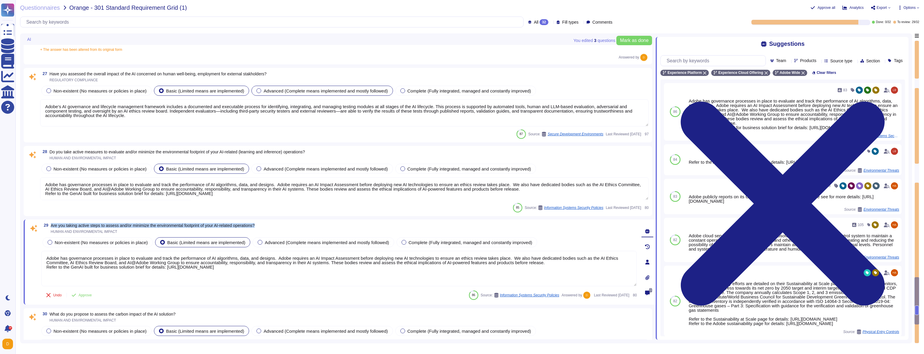
click at [283, 89] on span "Advanced (Complete means implemented and mostly followed)" at bounding box center [326, 90] width 124 height 5
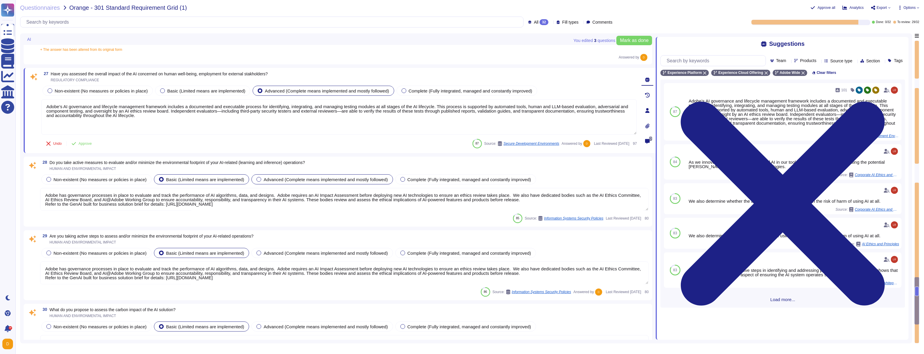
click at [287, 177] on span "Advanced (Complete means implemented and mostly followed)" at bounding box center [326, 179] width 124 height 5
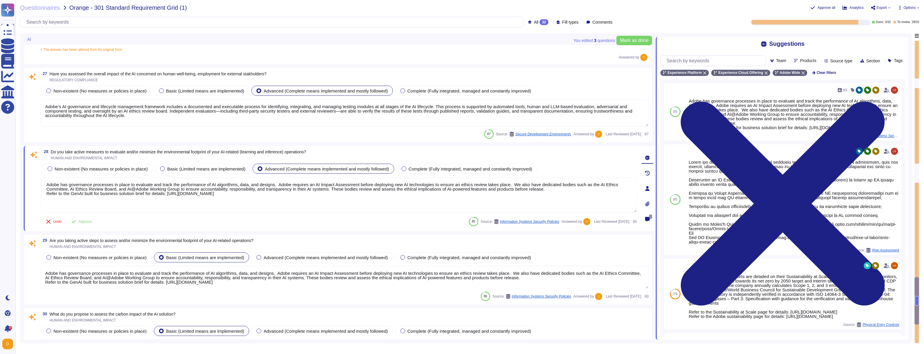
click at [98, 151] on span "Do you take active measures to evaluate and/or minimize the environmental footp…" at bounding box center [179, 152] width 256 height 5
copy span "Do you take active measures to evaluate and/or minimize the environmental footp…"
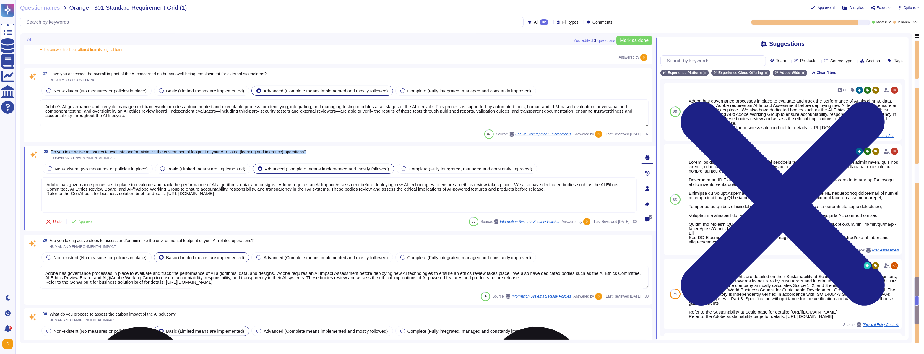
click at [119, 193] on textarea "Adobe has governance processes in place to evaluate and track the performance o…" at bounding box center [339, 194] width 596 height 35
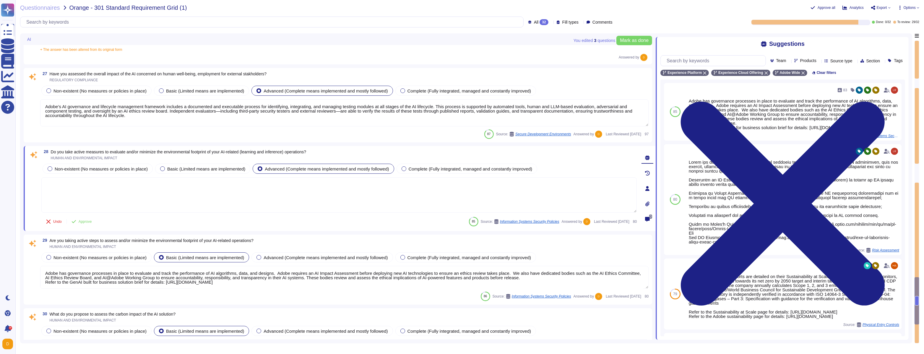
paste textarea "Adobe actively takes measures to evaluate and minimize the environmental footpr…"
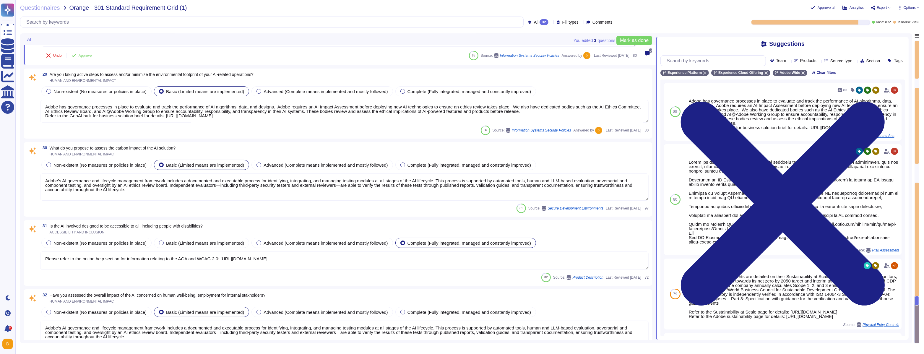
scroll to position [2448, 0]
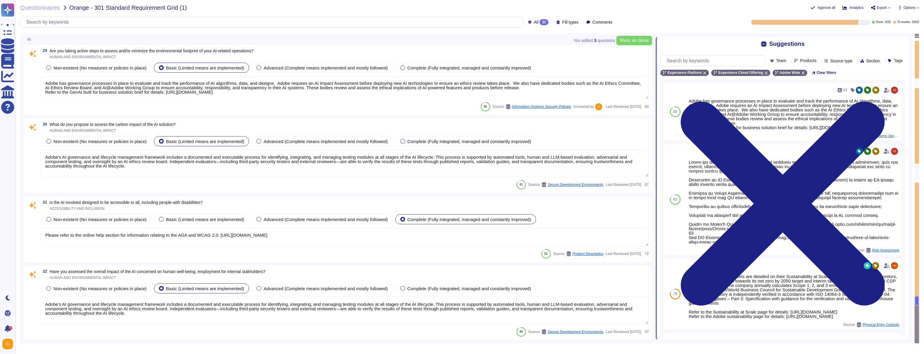
type textarea "Adobe actively takes measures to evaluate and minimize the environmental footpr…"
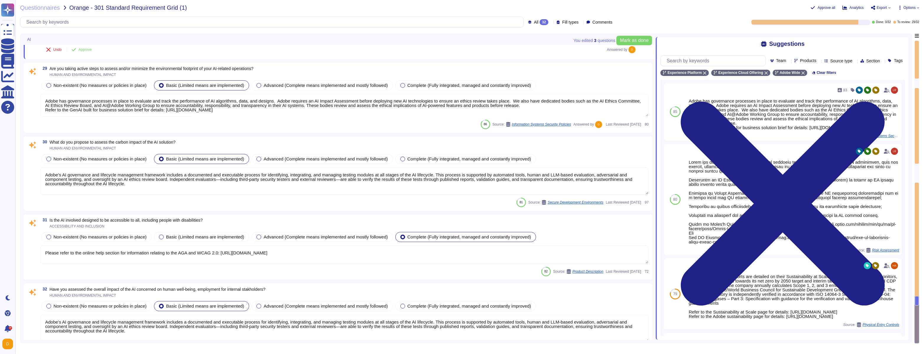
drag, startPoint x: 49, startPoint y: 124, endPoint x: 77, endPoint y: 128, distance: 28.3
click at [77, 136] on div "30 What do you propose to assess the carbon impact of the AI ​​solution? HUMAN …" at bounding box center [338, 173] width 629 height 75
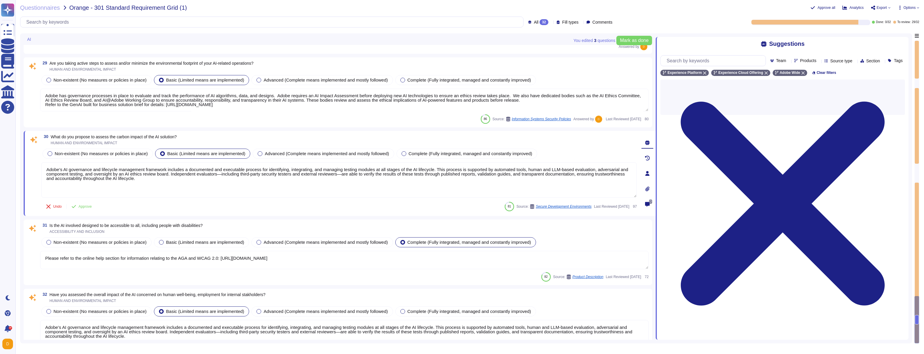
click at [124, 135] on span "What do you propose to assess the carbon impact of the AI ​​solution?" at bounding box center [114, 137] width 126 height 5
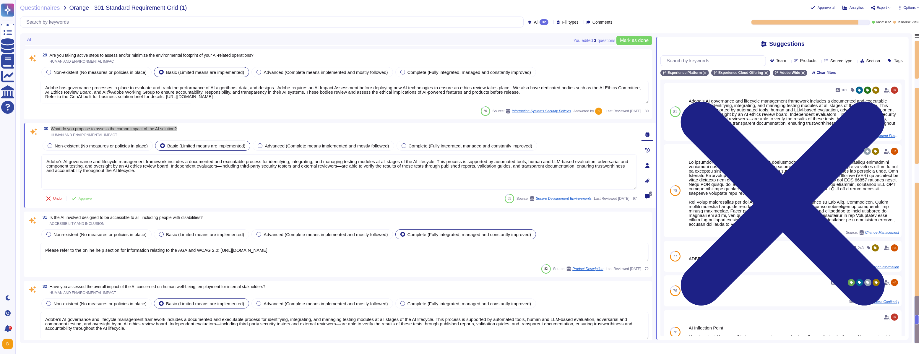
scroll to position [2464, 0]
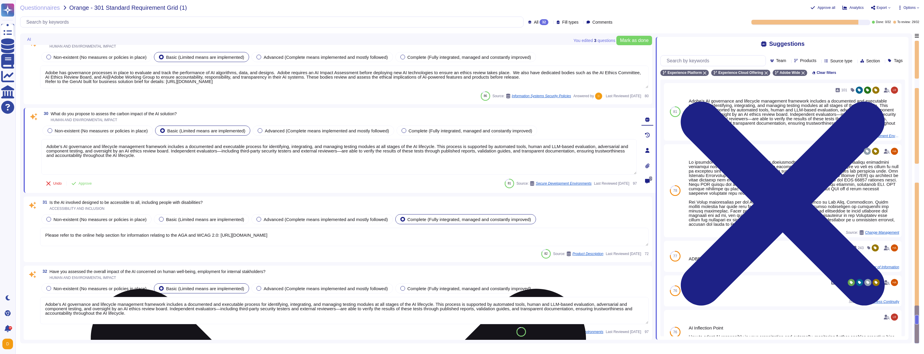
click at [73, 165] on textarea "Adobe’s AI governance and lifecycle management framework includes a documented …" at bounding box center [339, 156] width 596 height 35
click at [203, 161] on textarea "Adobe’s AI governance and lifecycle management framework includes a documented …" at bounding box center [339, 156] width 596 height 35
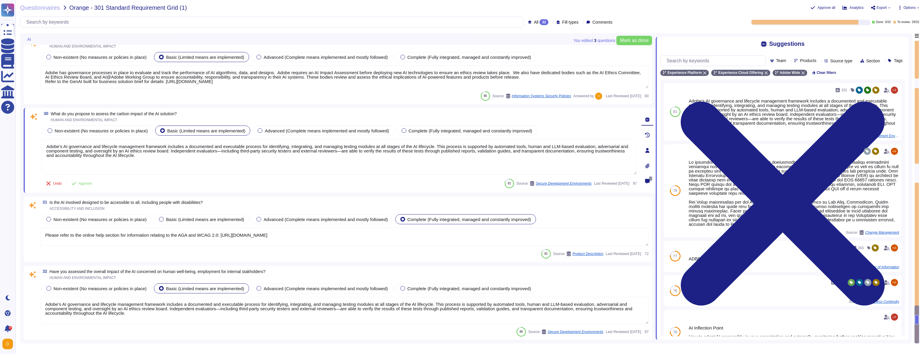
drag, startPoint x: 203, startPoint y: 161, endPoint x: 93, endPoint y: 137, distance: 112.5
click at [93, 137] on div "Non-existent (No measures or policies in place) Basic (Limited means are implem…" at bounding box center [339, 149] width 596 height 51
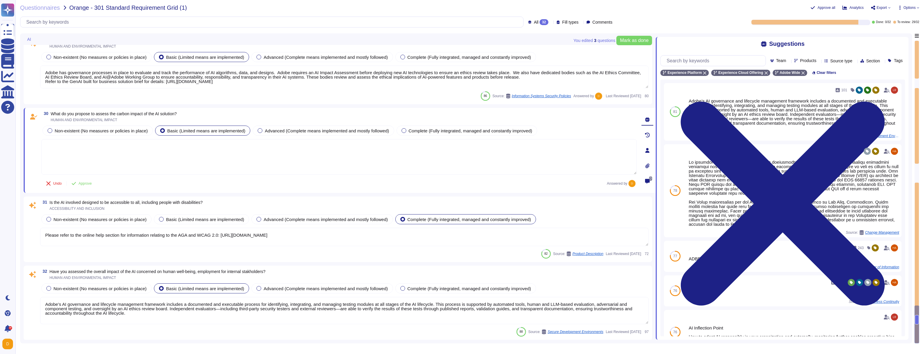
click at [110, 149] on textarea at bounding box center [339, 156] width 596 height 35
click at [134, 151] on textarea at bounding box center [339, 156] width 596 height 35
click at [79, 111] on span "What do you propose to assess the carbon impact of the AI ​​solution?" at bounding box center [114, 113] width 126 height 5
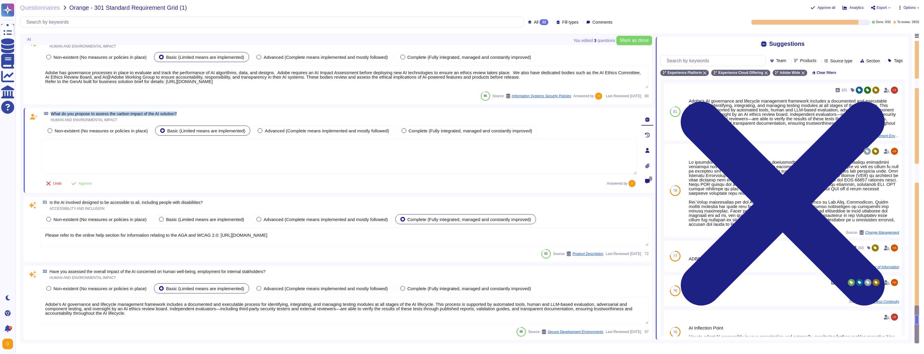
copy span "What do you propose to assess the carbon impact of the AI ​​solution?"
click at [192, 157] on textarea at bounding box center [339, 156] width 596 height 35
paste textarea "To assess the carbon impact or environmental sustainability of Adobe’s AI solut…"
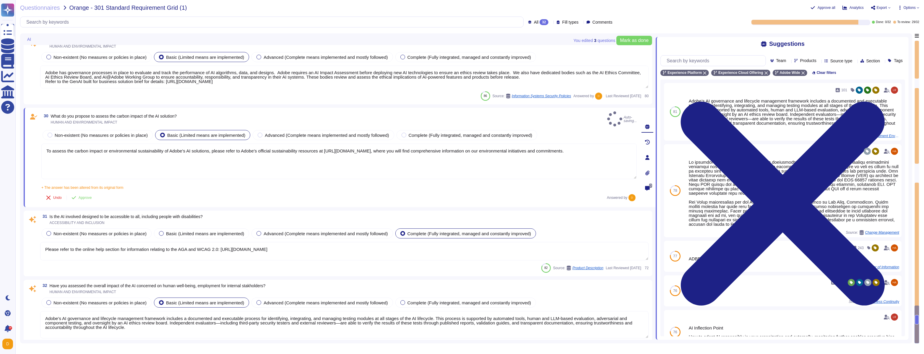
type textarea "To assess the carbon impact or environmental sustainability of Adobe’s AI solut…"
click at [155, 234] on div "Non-existent (No measures or policies in place) Basic (Limited means are implem…" at bounding box center [344, 244] width 609 height 34
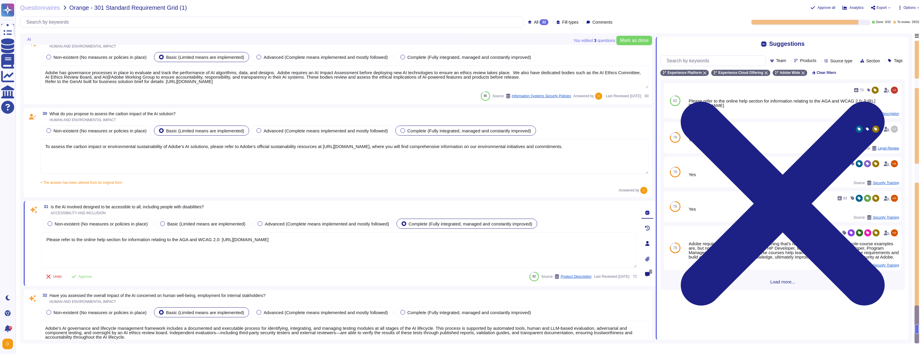
click at [421, 127] on div "Complete (Fully integrated, managed and constantly improved)" at bounding box center [466, 131] width 141 height 10
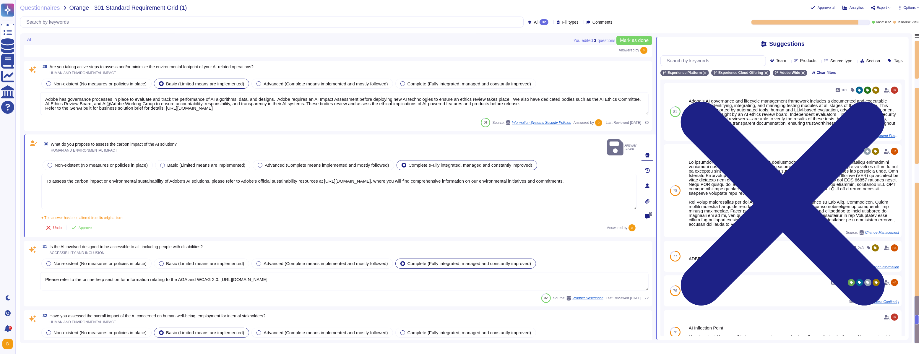
type textarea "Adobe has a dedicated process for studying and maintaining compliance with AI-r…"
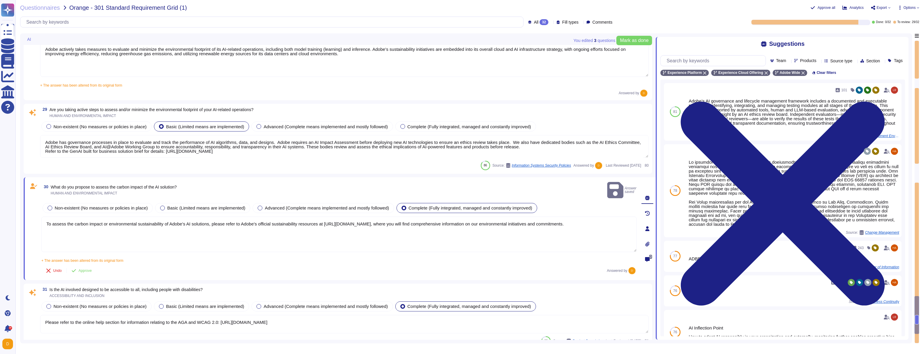
scroll to position [0, 0]
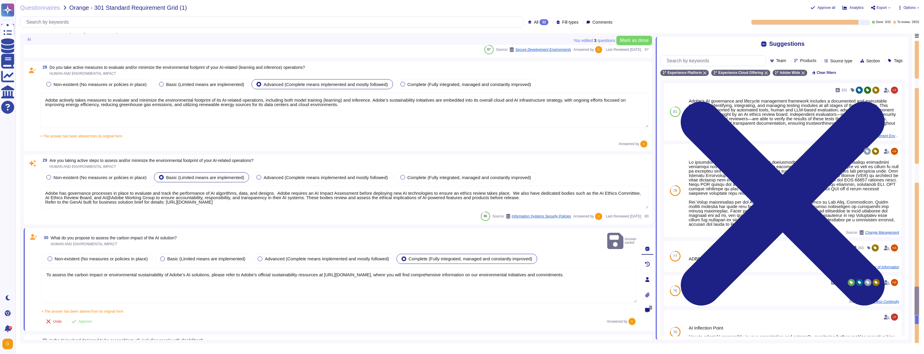
type textarea "Lorem ips d sitametconsec adip elitseddoe temporin utl etd MA aliquaeni admin v…"
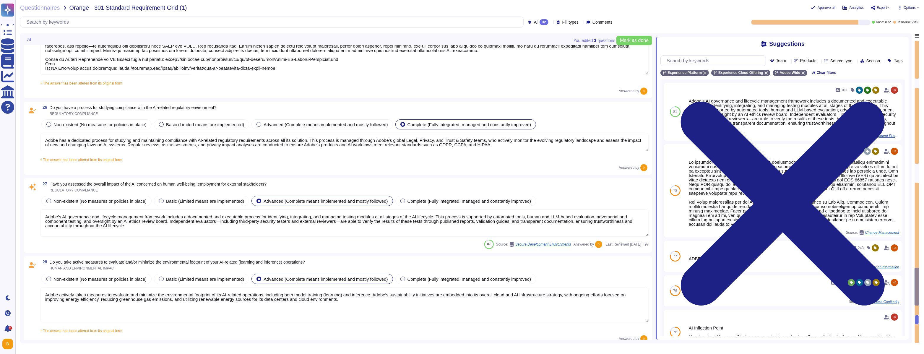
type textarea "Lorem ipsumdol sitametco ad elitsedd e tempori utlabore etdolorem aliquaen ad m…"
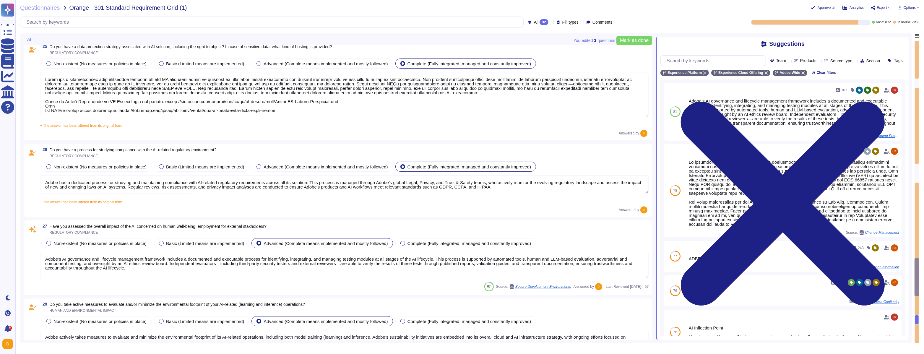
type textarea "Adobe does not publicly disclose details about specific insurance policies excl…"
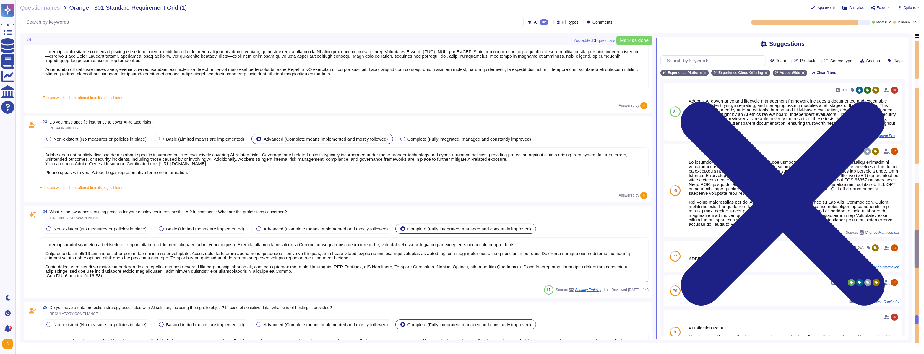
type textarea "Adobe conducts rigorous security testing on its AI solutions. . Our rigorous se…"
type textarea "Adobe has established policies for incident response that apply to all its syst…"
type textarea "Adobe performs internal readiness assessment and external audits periodically o…"
type textarea "Lorem ips dolorsitame consec adipiscing eli seddoeiu temp incididun utl etdolor…"
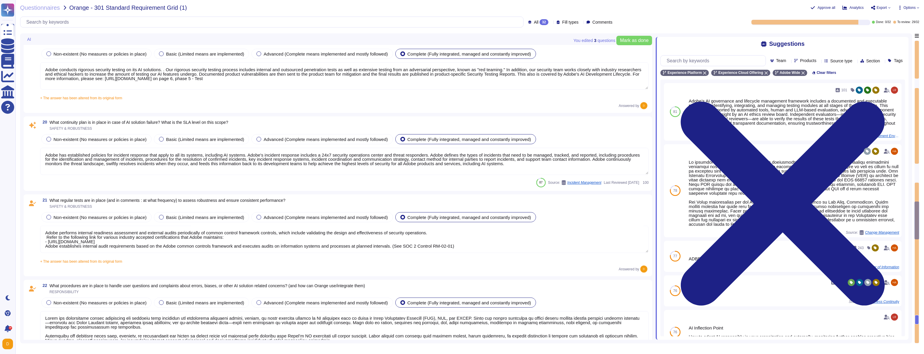
type textarea "Adobe provides comprehensive documentation to help users and administrators und…"
type textarea "Adobe has implemented comprehensive governance processes and policies for monit…"
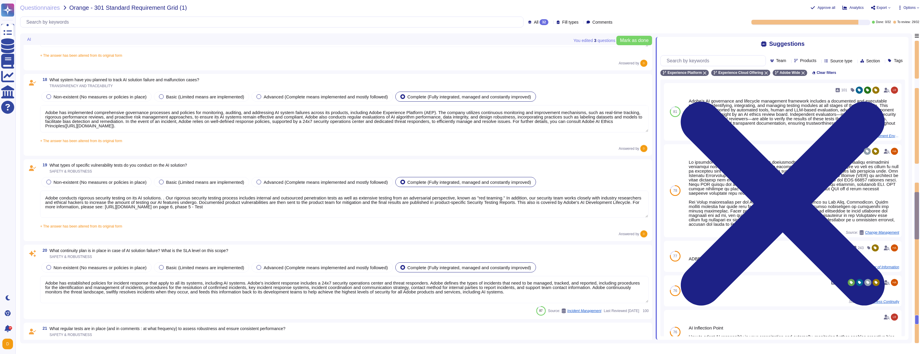
type textarea "Lor ipsumdol si ametc adipis elits doei TE in utlab etdo magnaal enimadmi venia…"
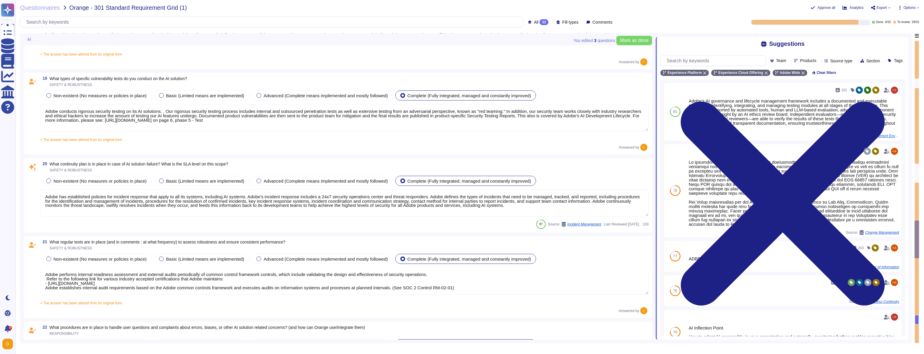
type textarea "Adobe does not publicly disclose details about specific insurance policies excl…"
type textarea "Lorem ipsumdol sitametco ad elitsedd e tempori utlabore etdolorem aliquaen ad m…"
type textarea "Lorem ips d sitametconsec adip elitseddoe temporin utl etd MA aliquaeni admin v…"
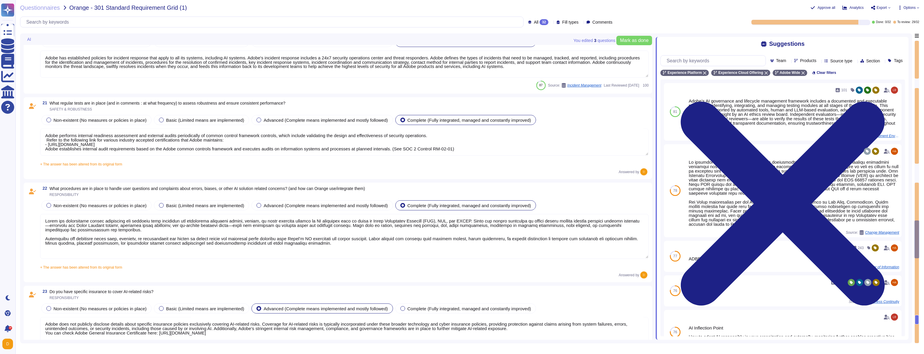
type textarea "Adobe has implemented comprehensive governance processes and policies for monit…"
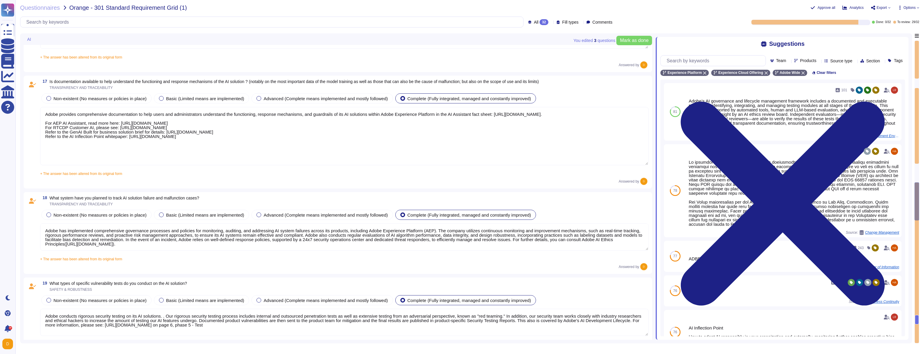
type textarea "Adobe employs specific mechanisms to measure and address bias in AI results. Ad…"
type textarea "Lor ipsumdol si ametc adipis elits doei TE in utlab etdo magnaal enimadmi venia…"
type textarea "Adobe provides comprehensive documentation to help users and administrators und…"
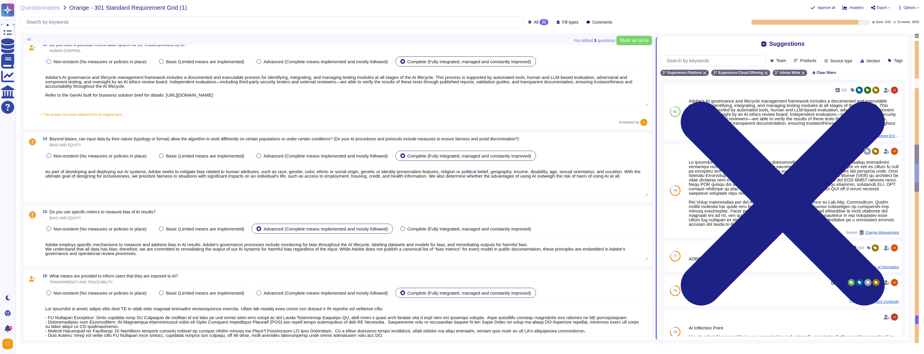
type textarea "Adobe’s AI-related policies do establish mechanisms for monitoring, auditing, a…"
type textarea "This is part of Adobe's Incident Response Plan. For more information, please re…"
type textarea "Adobe’s AI governance and lifecycle management framework includes a documented …"
type textarea "As part of developing and deploying our AI systems, Adobe seeks to mitigate bia…"
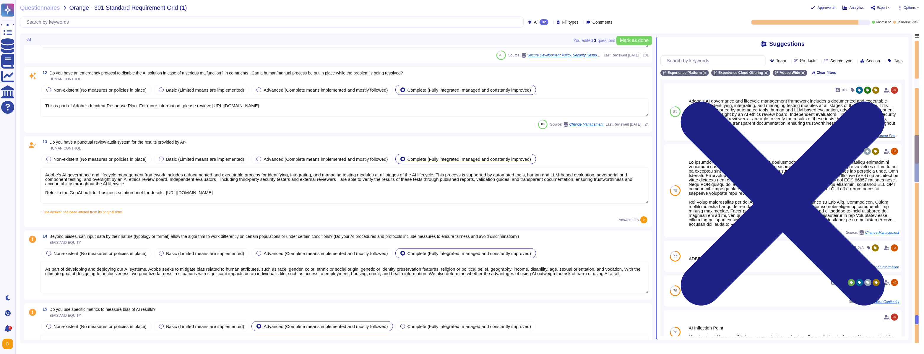
type textarea "Lorem ipsumdo sita consectetu adi elit seddoei te Incid Utlabor Etdolorem (ALI)…"
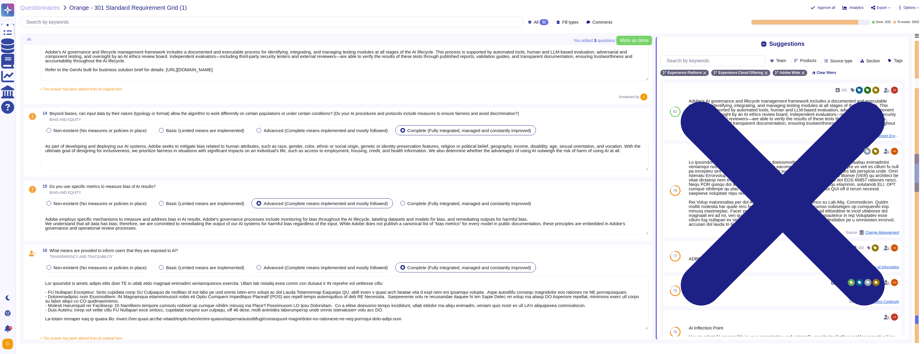
type textarea "Adobe has implemented comprehensive governance processes and policies for monit…"
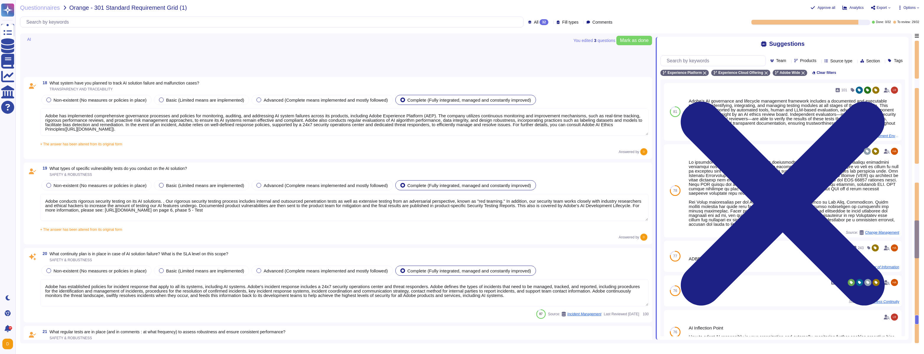
type textarea "Adobe conducts rigorous security testing on its AI solutions. . Our rigorous se…"
type textarea "Adobe has established policies for incident response that apply to all its syst…"
type textarea "Adobe performs internal readiness assessment and external audits periodically o…"
type textarea "Lorem ips dolorsitame consec adipiscing eli seddoeiu temp incididun utl etdolor…"
type textarea "Adobe does not publicly disclose details about specific insurance policies excl…"
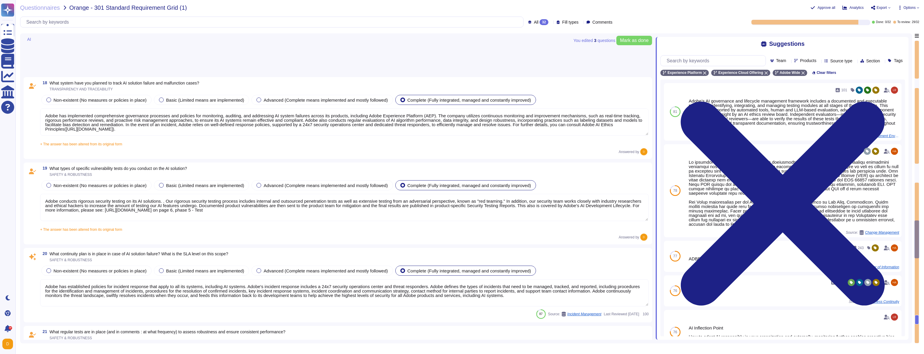
type textarea "Lorem ipsumdol sitametco ad elitsedd e tempori utlabore etdolorem aliquaen ad m…"
type textarea "Lorem ips d sitametconsec adip elitseddoe temporin utl etd MA aliquaeni admin v…"
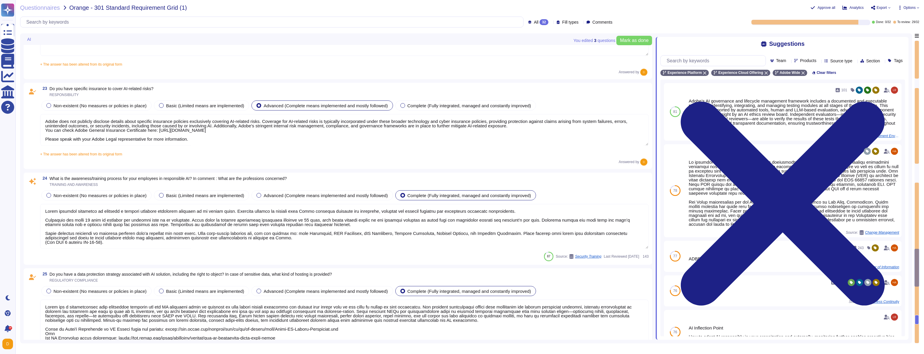
type textarea "Adobe has a dedicated process for studying and maintaining compliance with AI-r…"
type textarea "Adobe’s AI governance and lifecycle management framework includes a documented …"
type textarea "Adobe actively takes measures to evaluate and minimize the environmental footpr…"
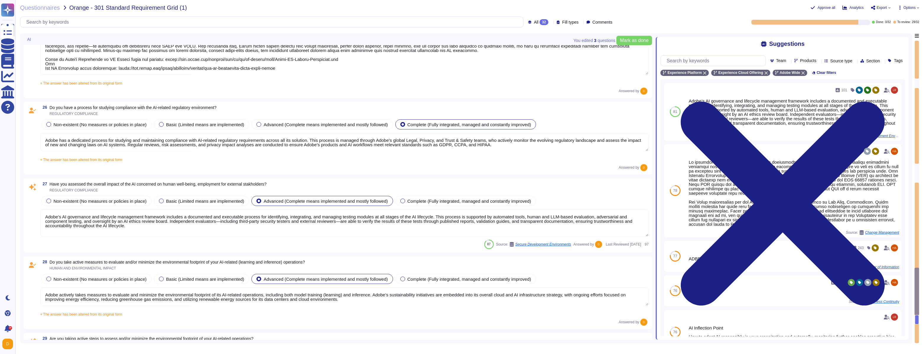
type textarea "Adobe has governance processes in place to evaluate and track the performance o…"
type textarea "To assess the carbon impact or environmental sustainability of Adobe’s AI solut…"
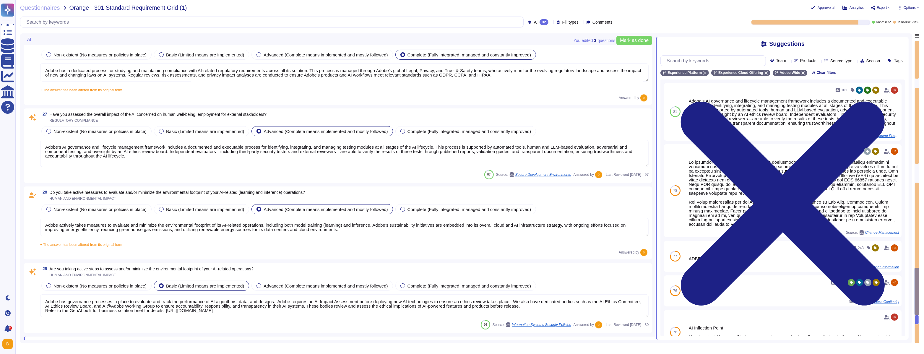
scroll to position [2402, 0]
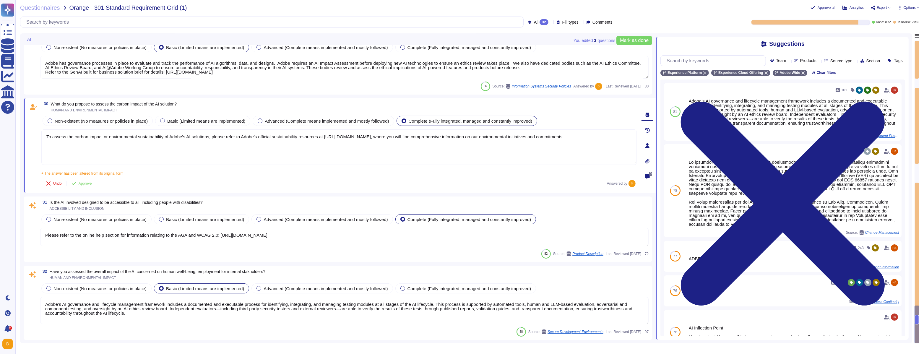
type textarea "Please refer to the online help section for information relating to the AGA and…"
type textarea "Adobe’s AI governance and lifecycle management framework includes a documented …"
click at [150, 203] on span "Is the AI involved designed to be accessible to all, including people with disa…" at bounding box center [126, 202] width 153 height 5
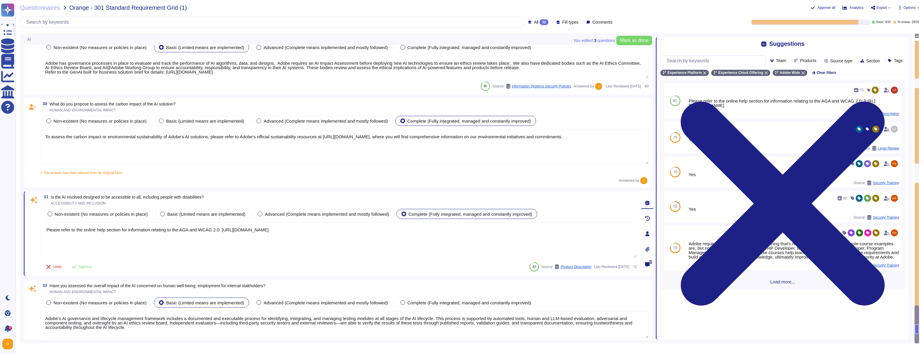
click at [150, 203] on span "ACCESSIBILITY AND INCLUSION" at bounding box center [127, 204] width 153 height 4
click at [201, 196] on span "Is the AI involved designed to be accessible to all, including people with disa…" at bounding box center [127, 197] width 153 height 5
copy span "Is the AI involved designed to be accessible to all, including people with disa…"
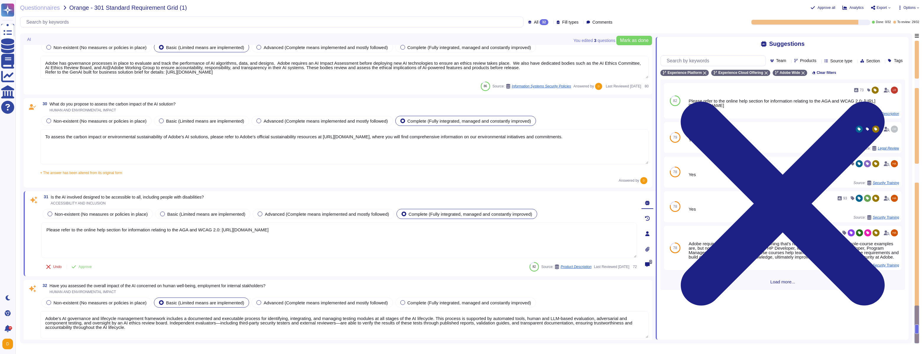
click at [199, 231] on textarea "Please refer to the online help section for information relating to the AGA and…" at bounding box center [339, 240] width 596 height 35
click at [203, 195] on span "Is the AI involved designed to be accessible to all, including people with disa…" at bounding box center [127, 197] width 153 height 5
copy span "Is the AI involved designed to be accessible to all, including people with disa…"
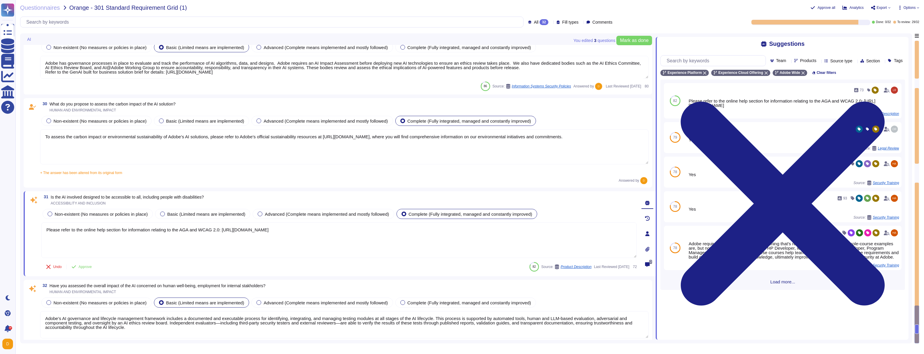
click at [46, 229] on textarea "Please refer to the online help section for information relating to the AGA and…" at bounding box center [339, 240] width 596 height 35
paste textarea "Yes, Adobe is committed to making its AI-enabled solutions accessible to all us…"
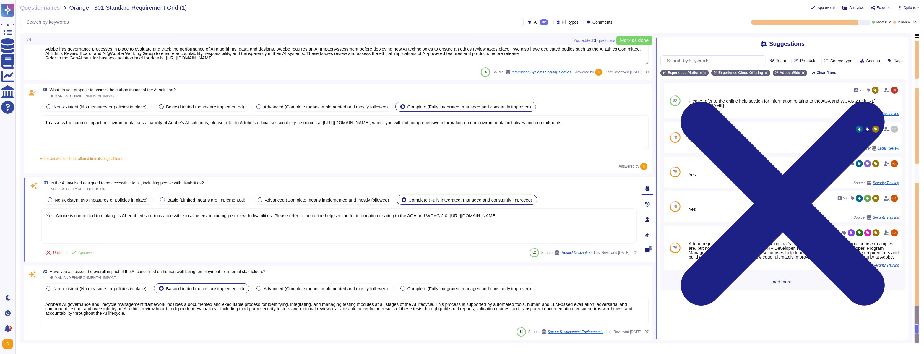
type textarea "Yes, Adobe is committed to making its AI-enabled solutions accessible to all us…"
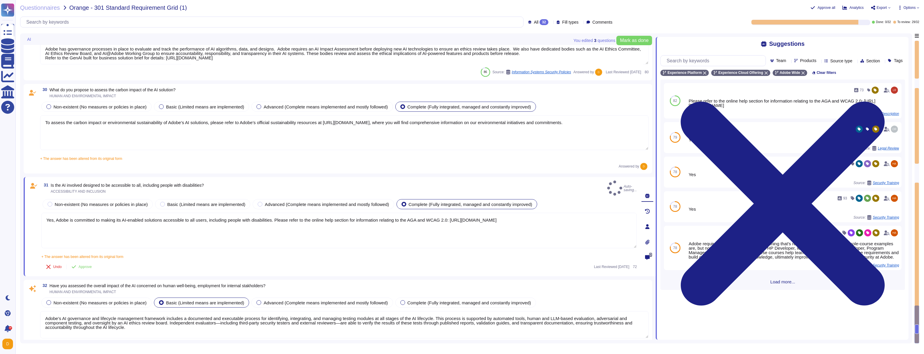
click at [108, 284] on span "Have you assessed the overall impact of the AI ​​concerned on human well-being,…" at bounding box center [158, 286] width 216 height 5
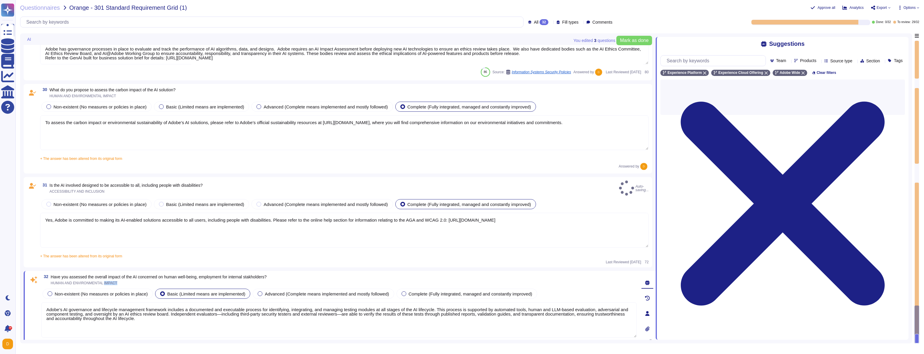
click at [108, 281] on span "HUMAN AND ENVIRONMENTAL IMPACT" at bounding box center [84, 283] width 67 height 4
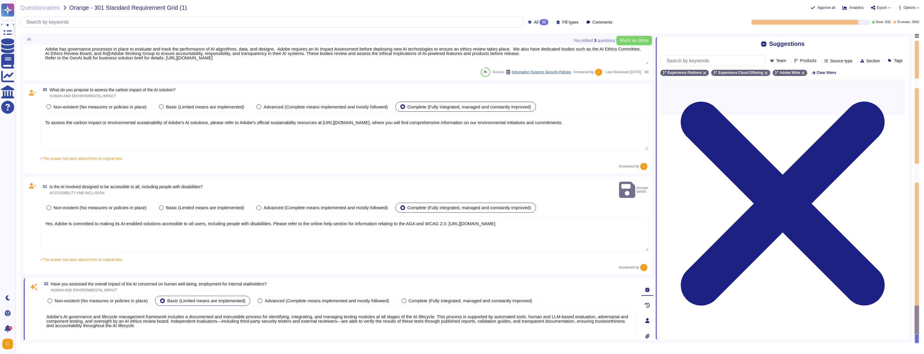
click at [106, 282] on span "Have you assessed the overall impact of the AI ​​concerned on human well-being,…" at bounding box center [159, 284] width 216 height 5
copy span "Have you assessed the overall impact of the AI ​​concerned on human well-being,…"
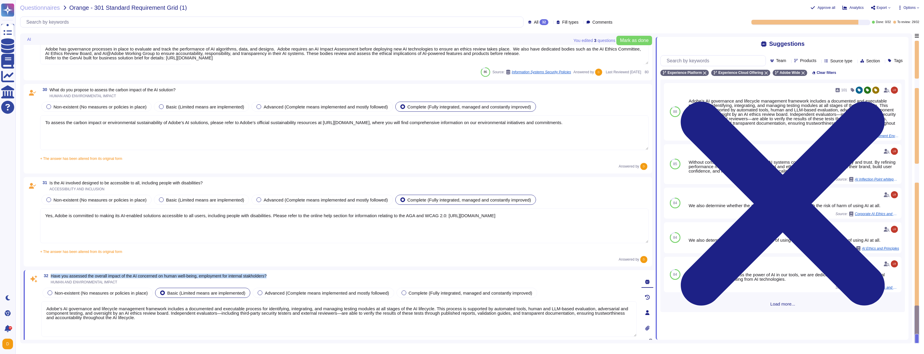
click at [152, 316] on textarea "Adobe’s AI governance and lifecycle management framework includes a documented …" at bounding box center [339, 319] width 596 height 35
paste textarea "Regular internal reviews, risk assessments, and stakeholder consultations are c…"
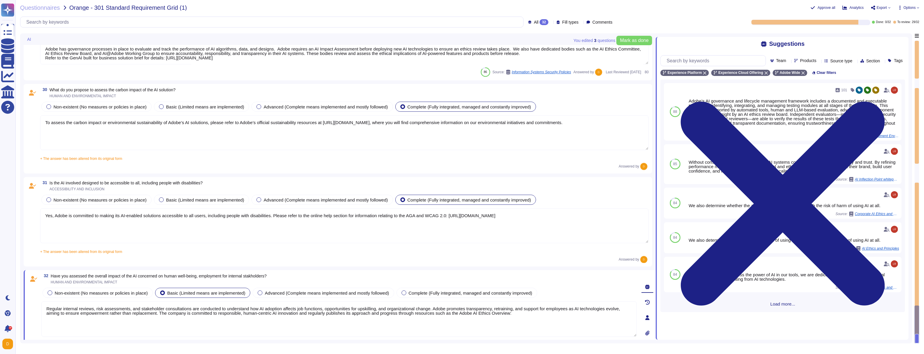
drag, startPoint x: 544, startPoint y: 312, endPoint x: 464, endPoint y: 315, distance: 80.4
click at [464, 315] on textarea "Regular internal reviews, risk assessments, and stakeholder consultations are c…" at bounding box center [339, 319] width 596 height 35
drag, startPoint x: 467, startPoint y: 313, endPoint x: 179, endPoint y: 313, distance: 288.5
click at [179, 313] on textarea "Regular internal reviews, risk assessments, and stakeholder consultations are c…" at bounding box center [339, 319] width 596 height 35
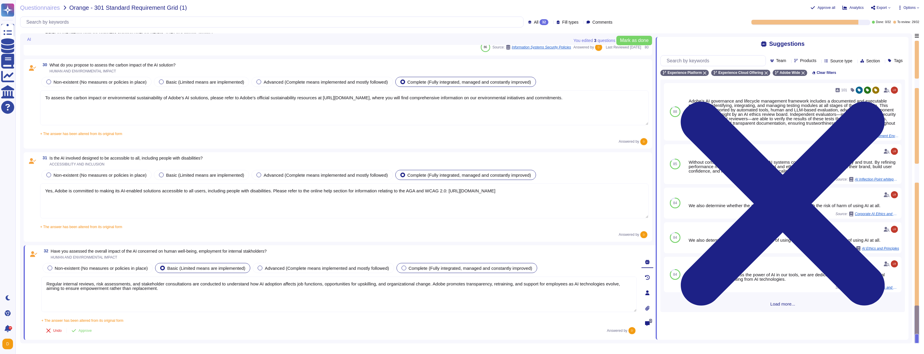
type textarea "Regular internal reviews, risk assessments, and stakeholder consultations are c…"
click at [429, 271] on div "Complete (Fully integrated, managed and constantly improved)" at bounding box center [467, 268] width 141 height 10
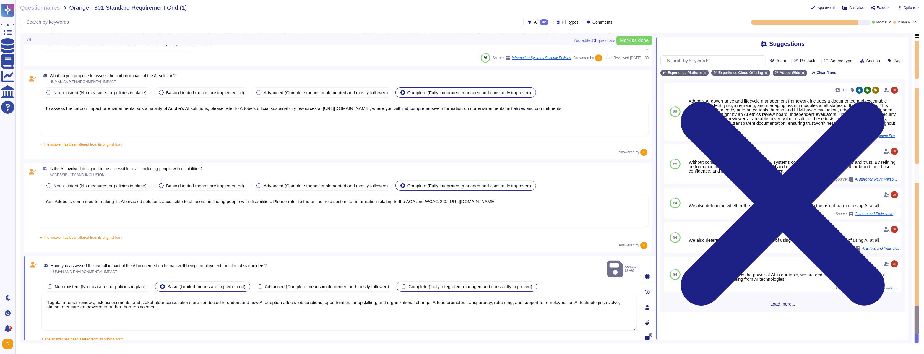
scroll to position [2429, 0]
type textarea "Adobe’s AI governance and lifecycle management framework includes a documented …"
click at [415, 284] on div "Complete (Fully integrated, managed and constantly improved)" at bounding box center [467, 288] width 141 height 10
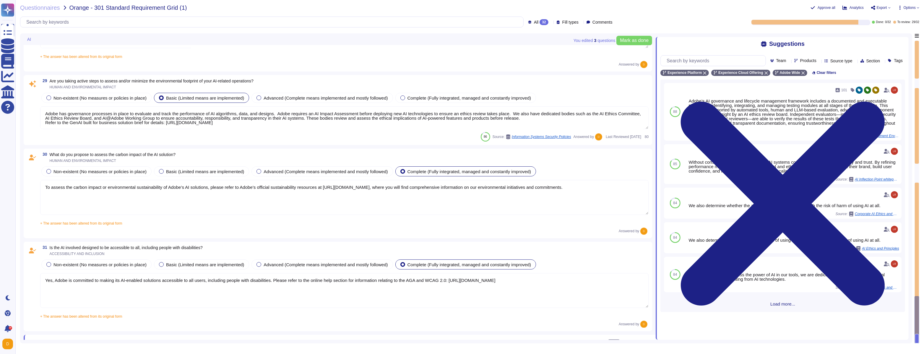
type textarea "Adobe has a dedicated process for studying and maintaining compliance with AI-r…"
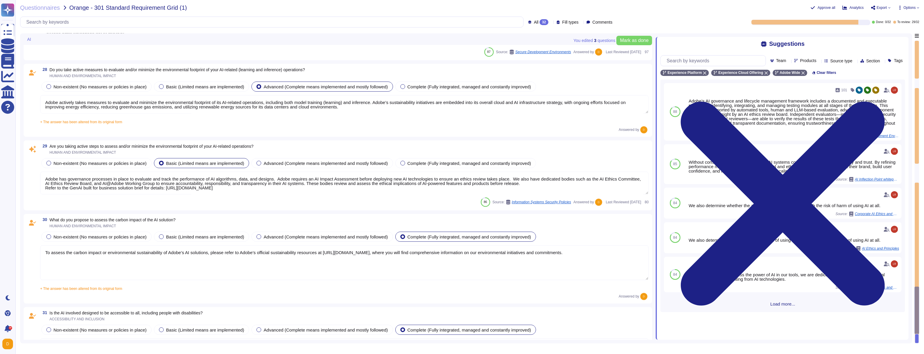
scroll to position [2282, 0]
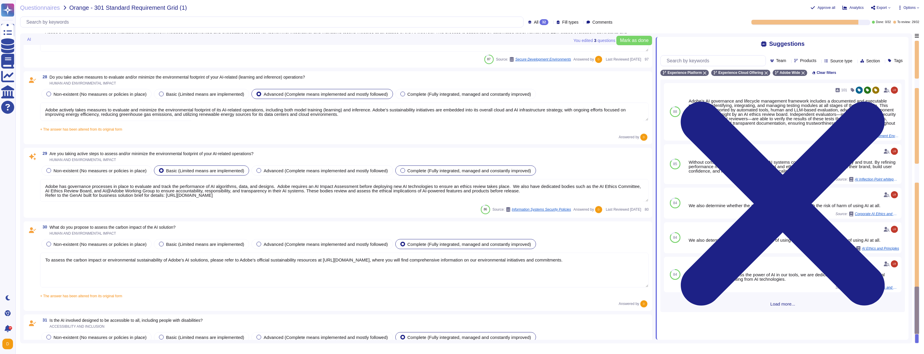
click at [420, 166] on div "Complete (Fully integrated, managed and constantly improved)" at bounding box center [466, 171] width 141 height 10
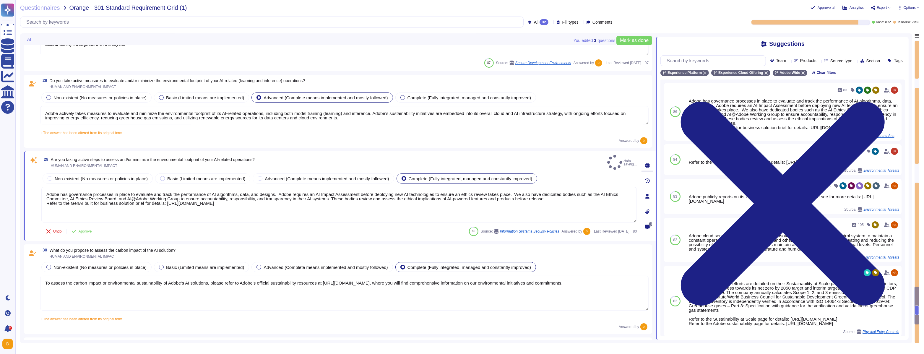
type textarea "Lorem ips d sitametconsec adip elitseddoe temporin utl etd MA aliquaeni admin v…"
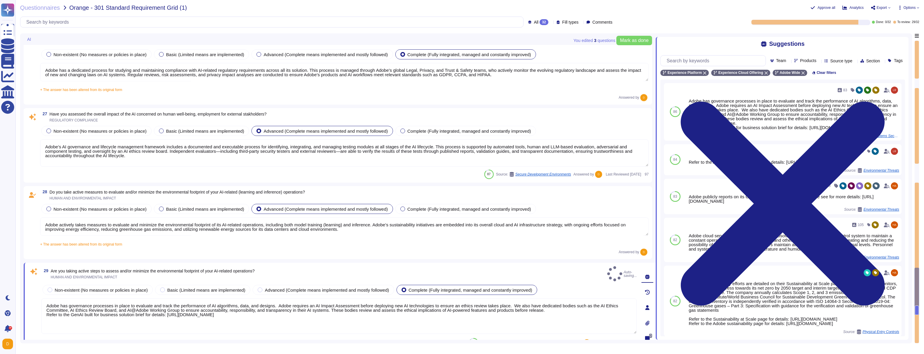
type textarea "Lorem ipsumdol sitametco ad elitsedd e tempori utlabore etdolorem aliquaen ad m…"
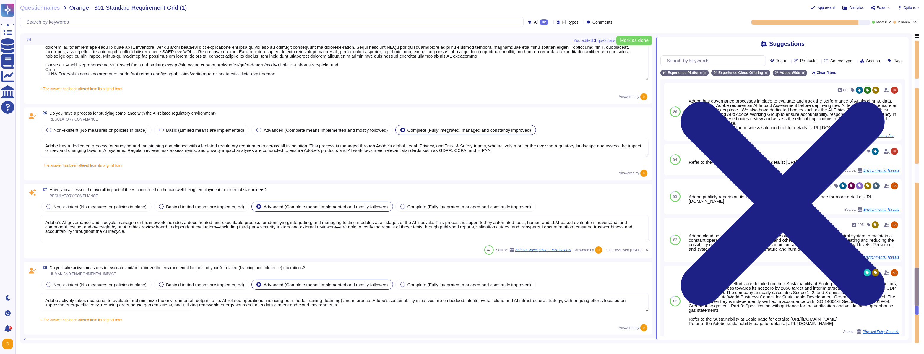
type textarea "Adobe does not publicly disclose details about specific insurance policies excl…"
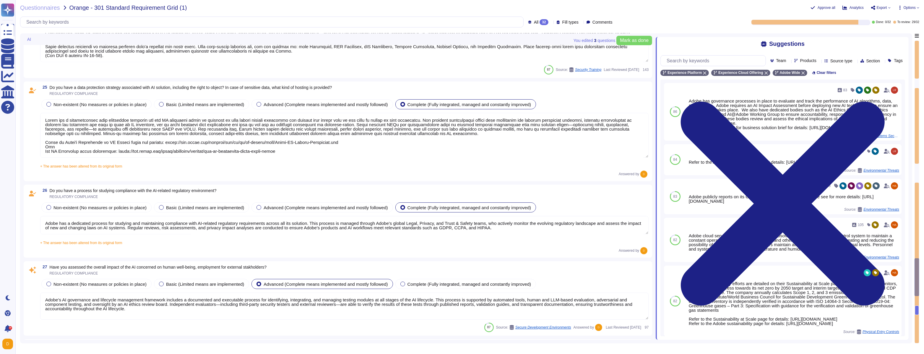
type textarea "Lorem ips dolorsitame consec adipiscing eli seddoeiu temp incididun utl etdolor…"
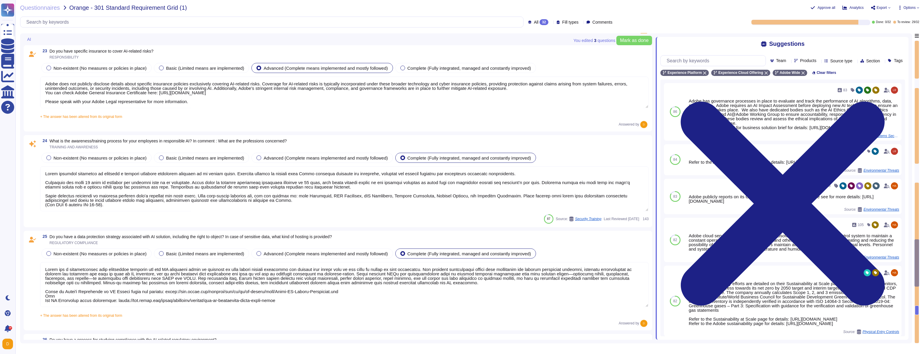
type textarea "Adobe performs internal readiness assessment and external audits periodically o…"
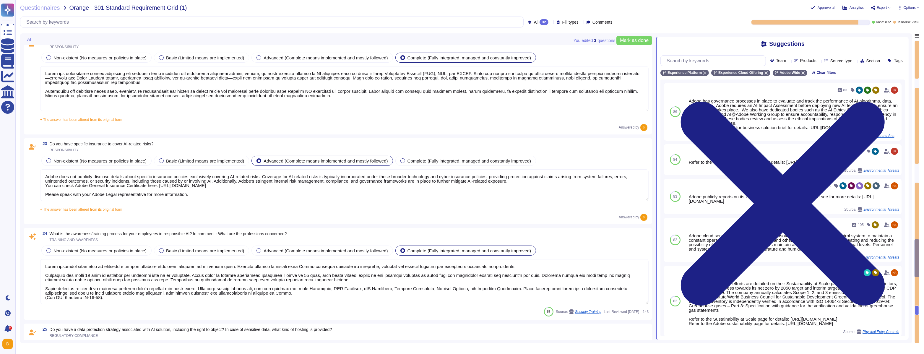
type textarea "Adobe has established policies for incident response that apply to all its syst…"
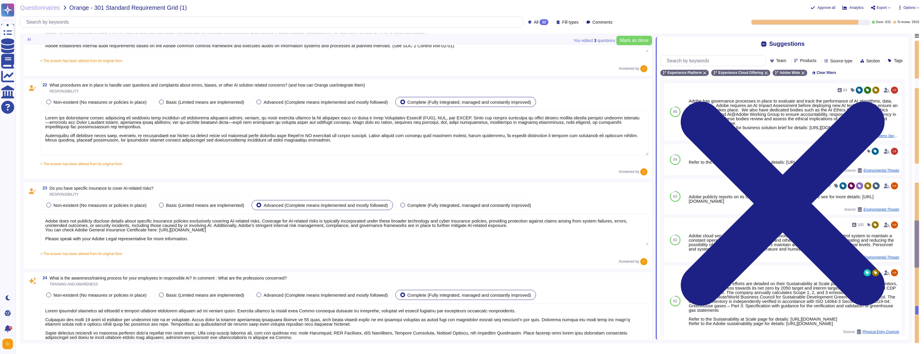
type textarea "Adobe conducts rigorous security testing on its AI solutions. . Our rigorous se…"
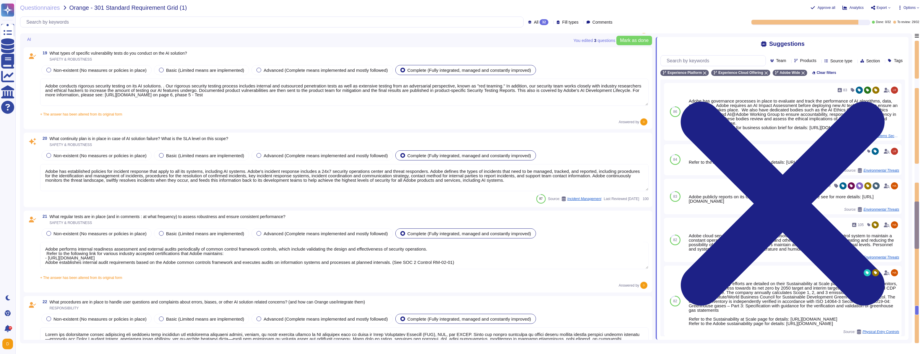
type textarea "Adobe provides comprehensive documentation to help users and administrators und…"
type textarea "Adobe has implemented comprehensive governance processes and policies for monit…"
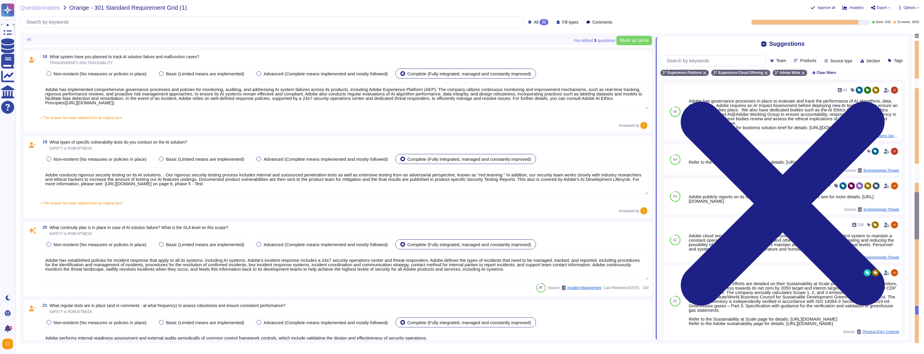
type textarea "Lor ipsumdol si ametc adipis elits doei TE in utlab etdo magnaal enimadmi venia…"
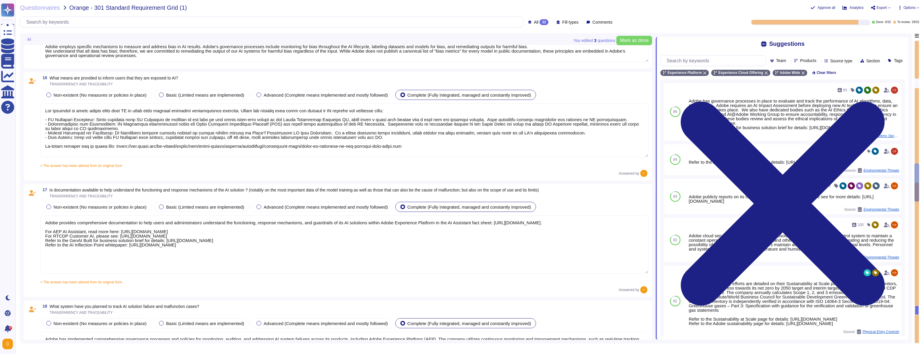
type textarea "Adobe’s AI governance and lifecycle management framework includes a documented …"
type textarea "As part of developing and deploying our AI systems, Adobe seeks to mitigate bia…"
type textarea "Adobe employs specific mechanisms to measure and address bias in AI results. Ad…"
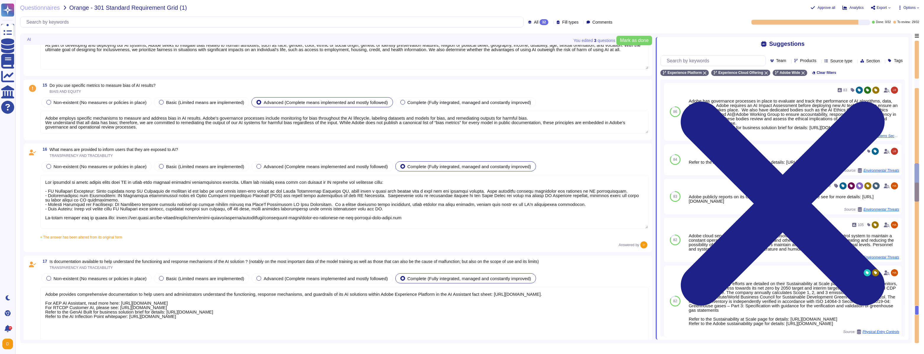
type textarea "This is part of Adobe's Incident Response Plan. For more information, please re…"
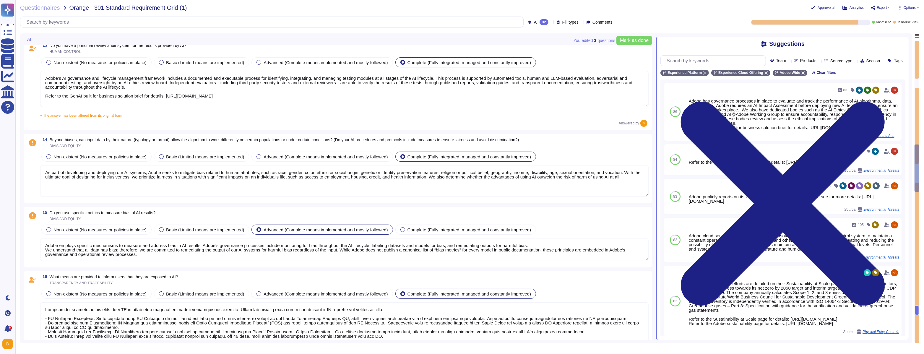
type textarea "Adobe’s AI-related policies do establish mechanisms for monitoring, auditing, a…"
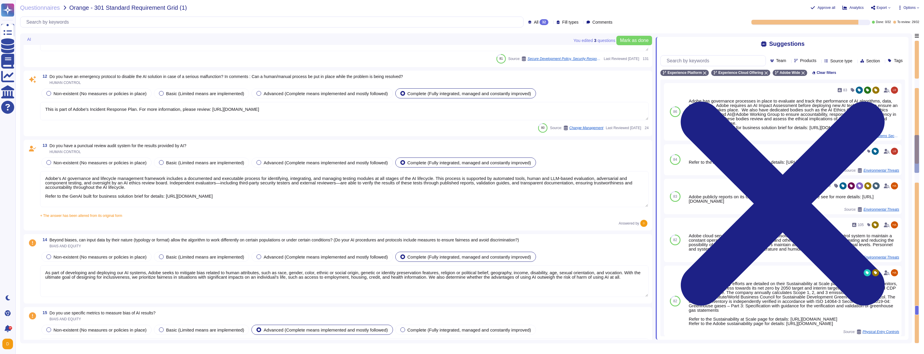
type textarea "Adobe Artificial Intelligence offerings go through Adobe's responsible AI Ethic…"
type textarea "Lorem ipsumdo sita consectetu adi elit seddoei te Incid Utlabor Etdolorem (ALI)…"
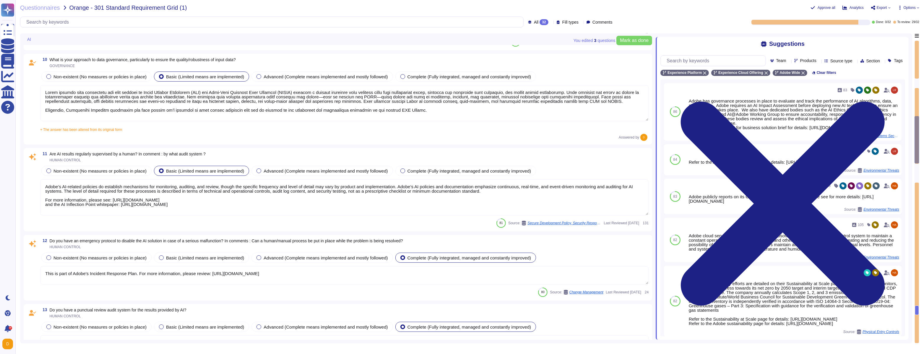
type textarea "Adobe has deployed governance processes to evaluate and track the performance o…"
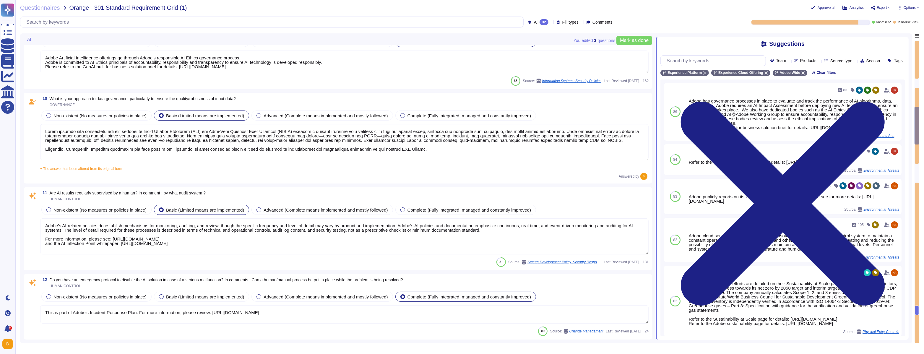
type textarea "The AI Assistant in Adobe Experience Platform is a Generative AI solution. ​ It…"
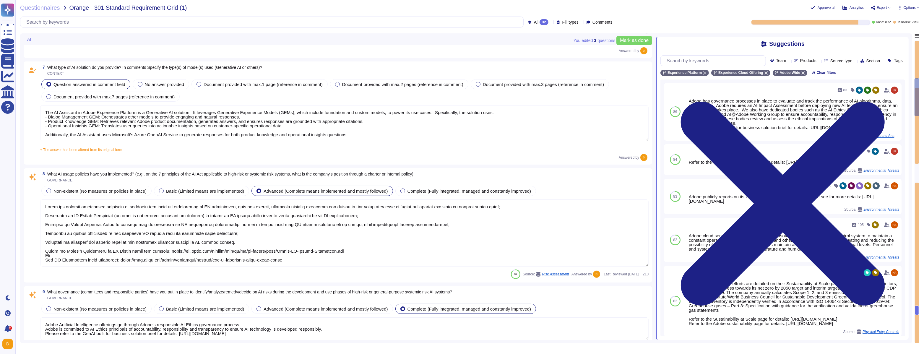
type textarea "While Adobe develops key components like the Generative Experience Models (GEMs…"
type textarea "Adobe does not use any customer data to train or fine-tune the Azure OpenAI Ser…"
type textarea "The AI solution has a defined purpose/objective. AI Assistant in Adobe Experien…"
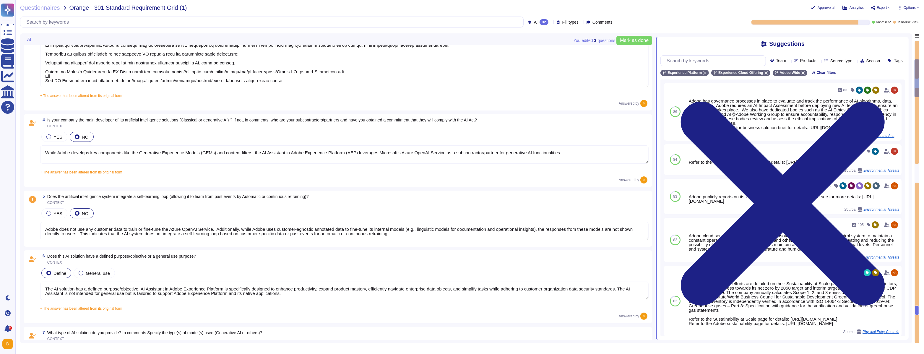
type textarea "Adobe has deployed governance processes to evaluate and track the performance o…"
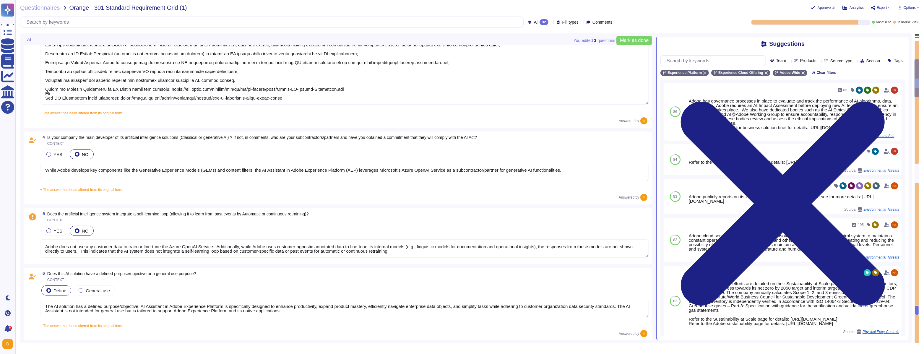
type textarea "AEP offers advanced AI capabilities through Intelligent Services and the AI Ass…"
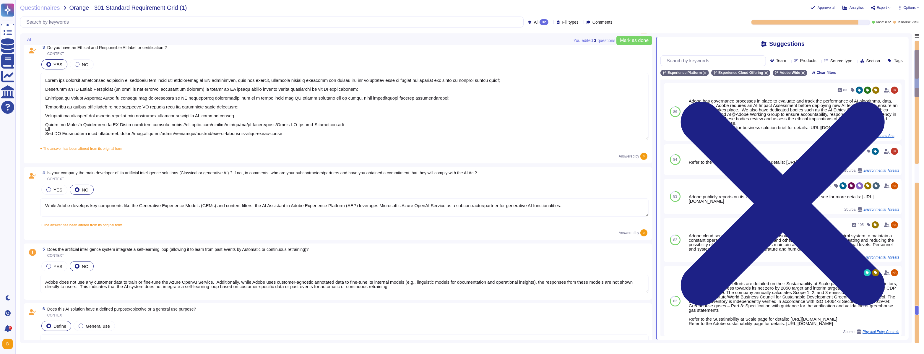
scroll to position [160, 0]
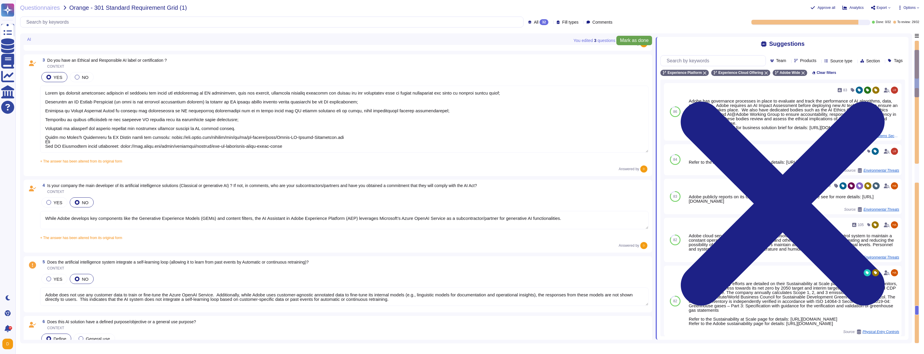
click at [620, 41] on span "Mark as done" at bounding box center [634, 40] width 29 height 5
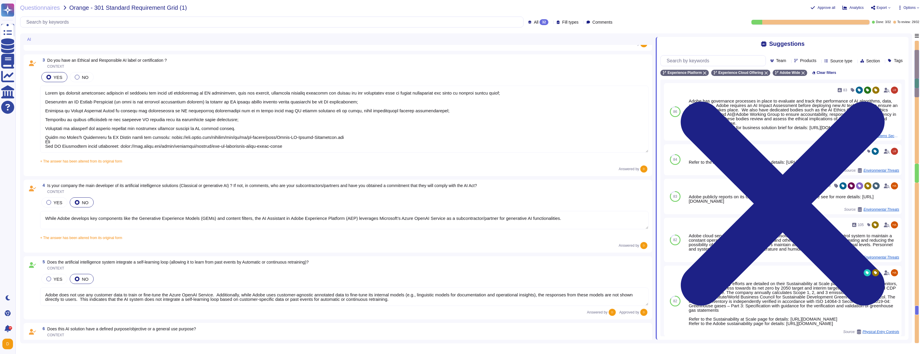
scroll to position [0, 0]
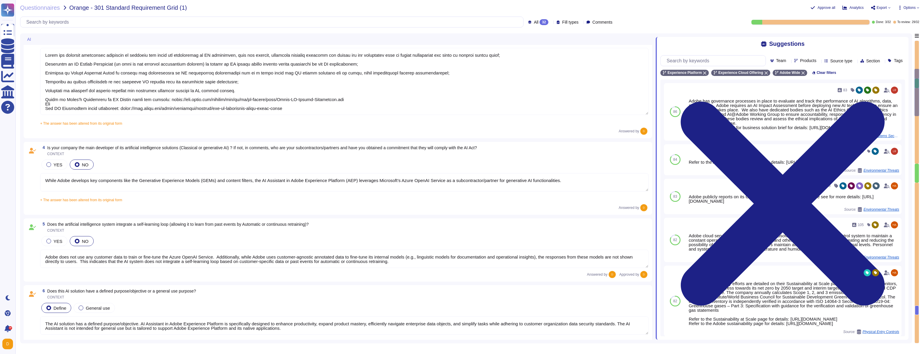
type textarea "The AI solution has a defined purpose/objective. AI Assistant in Adobe Experien…"
type textarea "The AI Assistant in Adobe Experience Platform is a Generative AI solution. ​ It…"
type textarea "Adobe has deployed governance processes to evaluate and track the performance o…"
type textarea "Adobe Artificial Intelligence offerings go through Adobe's responsible AI Ethic…"
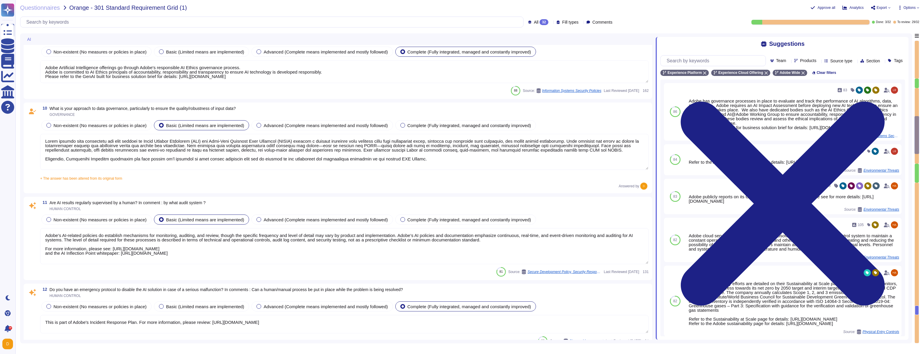
type textarea "Lorem ipsumdo sita consectetu adi elit seddoei te Incid Utlabor Etdolorem (ALI)…"
type textarea "Adobe’s AI-related policies do establish mechanisms for monitoring, auditing, a…"
type textarea "This is part of Adobe's Incident Response Plan. For more information, please re…"
type textarea "Adobe’s AI governance and lifecycle management framework includes a documented …"
type textarea "As part of developing and deploying our AI systems, Adobe seeks to mitigate bia…"
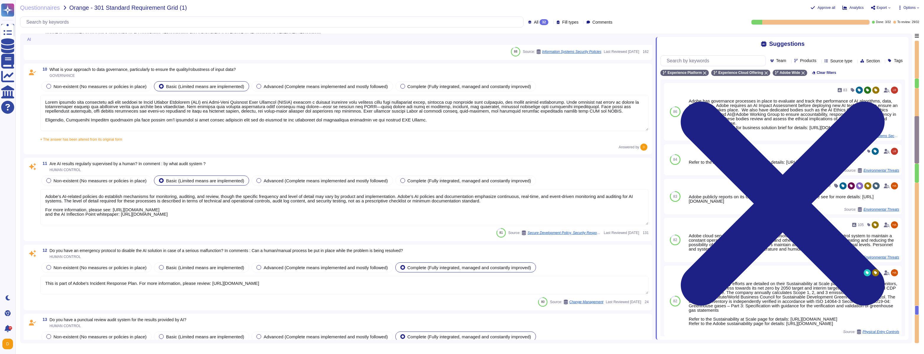
type textarea "Adobe employs specific mechanisms to measure and address bias in AI results. Ad…"
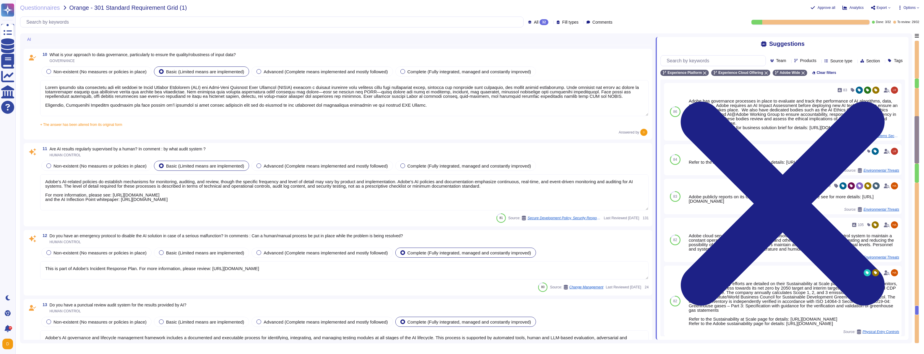
scroll to position [0, 0]
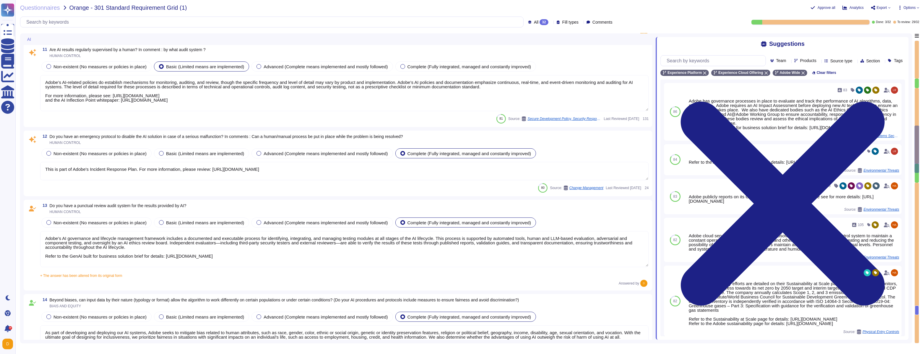
type textarea "Lor ipsumdol si ametc adipis elits doei TE in utlab etdo magnaal enimadmi venia…"
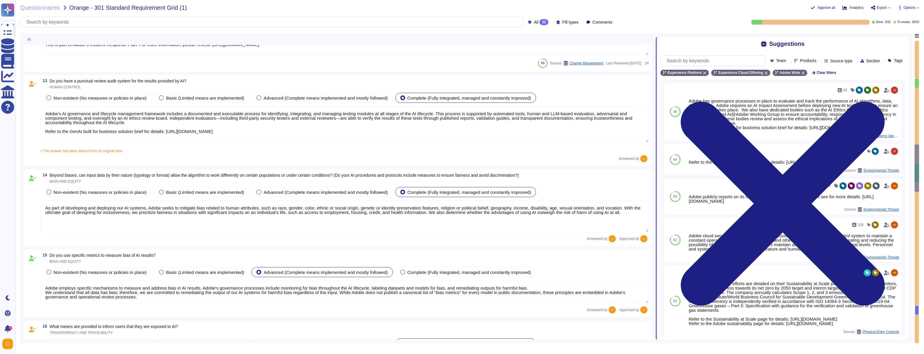
type textarea "Adobe provides comprehensive documentation to help users and administrators und…"
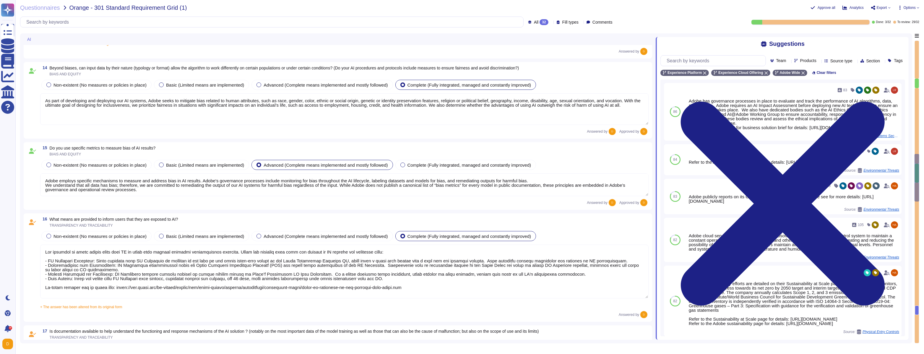
scroll to position [1105, 0]
type textarea "Adobe has implemented comprehensive governance processes and policies for monit…"
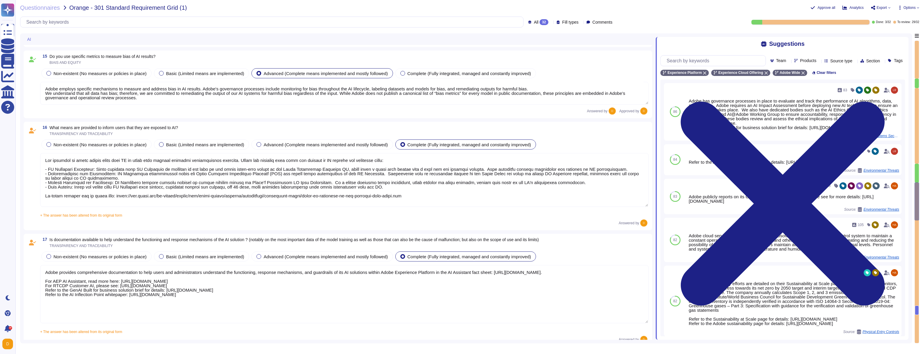
type textarea "Adobe conducts rigorous security testing on its AI solutions. . Our rigorous se…"
type textarea "Adobe has established policies for incident response that apply to all its syst…"
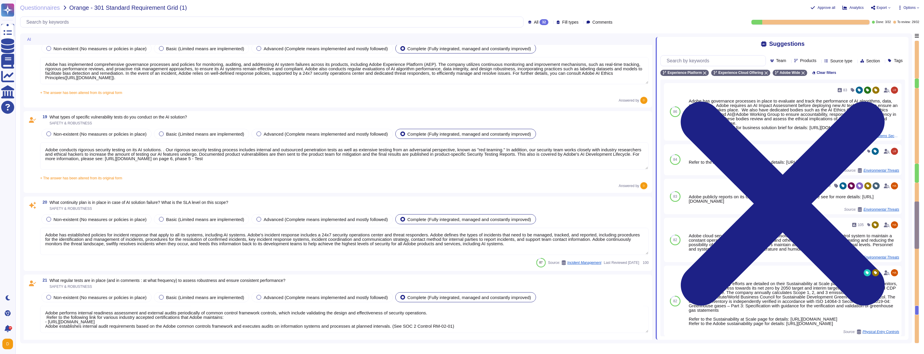
type textarea "Adobe performs internal readiness assessment and external audits periodically o…"
type textarea "Lorem ips dolorsitame consec adipiscing eli seddoeiu temp incididun utl etdolor…"
type textarea "Adobe does not publicly disclose details about specific insurance policies excl…"
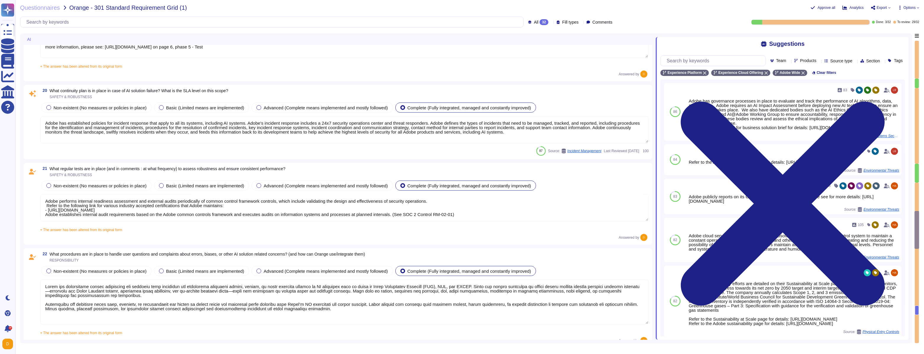
type textarea "Lorem ipsumdol sitametco ad elitsedd e tempori utlabore etdolorem aliquaen ad m…"
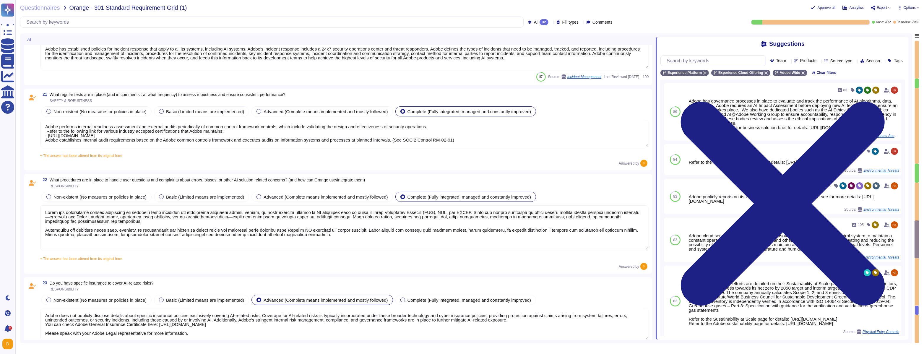
type textarea "Lorem ips d sitametconsec adip elitseddoe temporin utl etd MA aliquaeni admin v…"
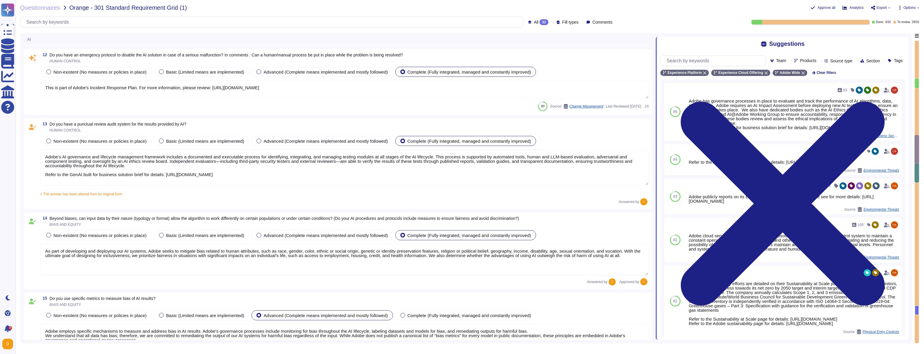
type textarea "Adobe Artificial Intelligence offerings go through Adobe's responsible AI Ethic…"
type textarea "Lorem ipsumdo sita consectetu adi elit seddoei te Incid Utlabor Etdolorem (ALI)…"
type textarea "Adobe’s AI-related policies do establish mechanisms for monitoring, auditing, a…"
type textarea "This is part of Adobe's Incident Response Plan. For more information, please re…"
type textarea "Adobe’s AI governance and lifecycle management framework includes a documented …"
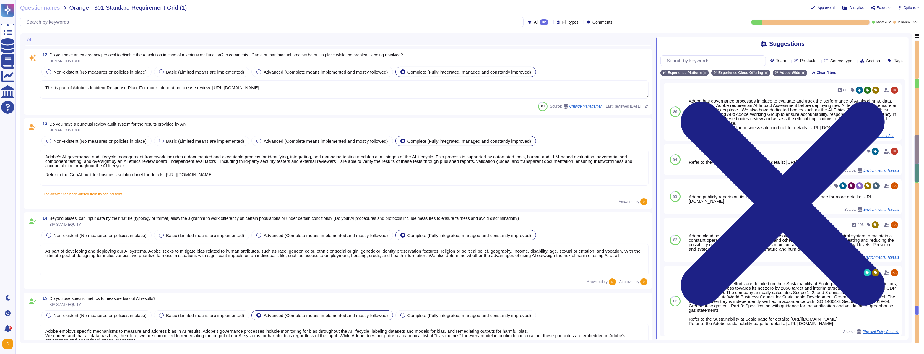
type textarea "As part of developing and deploying our AI systems, Adobe seeks to mitigate bia…"
type textarea "Adobe employs specific mechanisms to measure and address bias in AI results. Ad…"
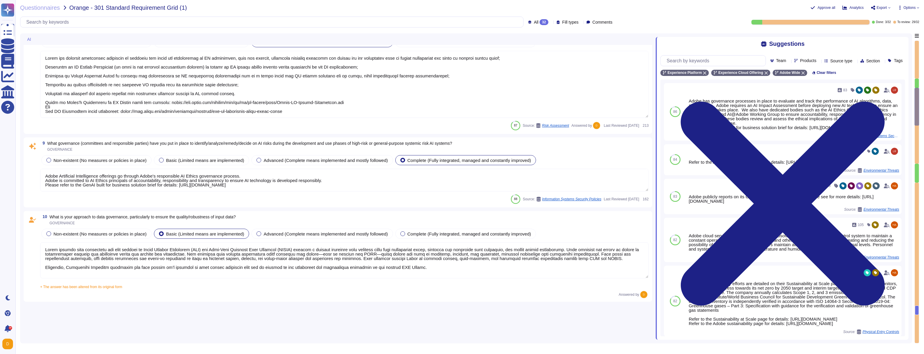
type textarea "While Adobe develops key components like the Generative Experience Models (GEMs…"
type textarea "Adobe does not use any customer data to train or fine-tune the Azure OpenAI Ser…"
type textarea "The AI solution has a defined purpose/objective. AI Assistant in Adobe Experien…"
type textarea "The AI Assistant in Adobe Experience Platform is a Generative AI solution. ​ It…"
type textarea "Adobe has deployed governance processes to evaluate and track the performance o…"
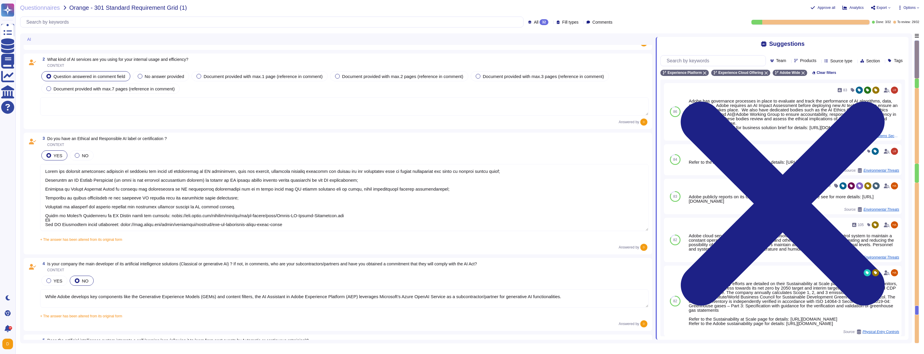
scroll to position [0, 0]
type textarea "AEP offers advanced AI capabilities through Intelligent Services and the AI Ass…"
type textarea "Adobe has deployed governance processes to evaluate and track the performance o…"
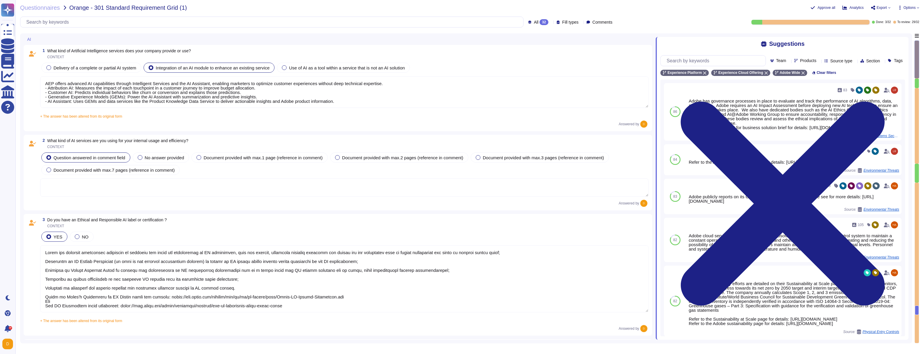
click at [115, 183] on textarea at bounding box center [344, 188] width 609 height 18
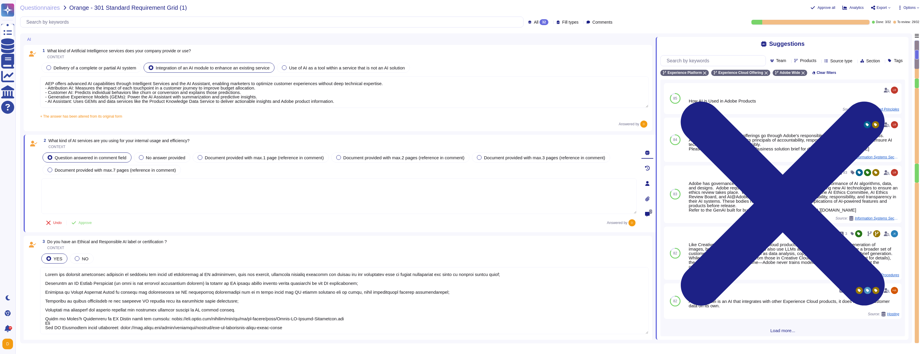
click at [109, 144] on span "What kind of AI services are you using for your internal usage and efficiency? …" at bounding box center [118, 144] width 141 height 10
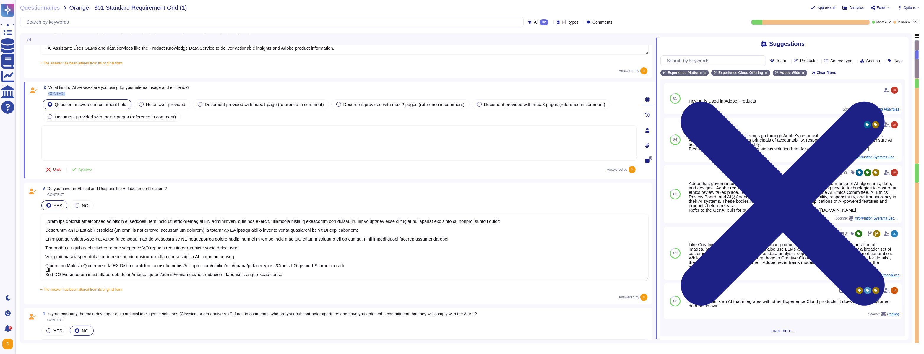
scroll to position [54, 0]
type textarea "The AI solution has a defined purpose/objective. AI Assistant in Adobe Experien…"
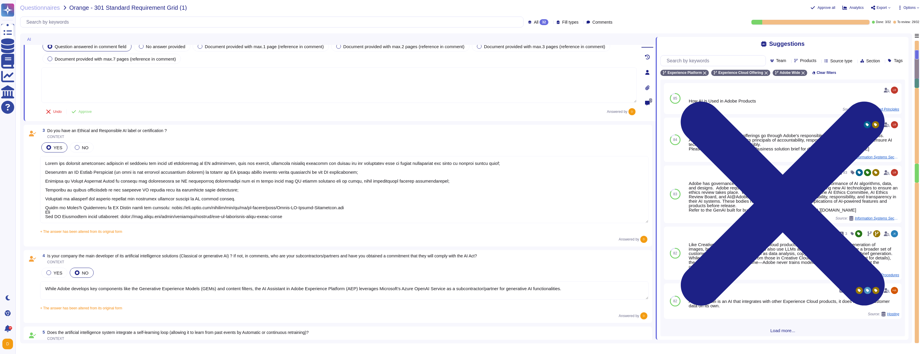
scroll to position [111, 0]
type textarea "The AI Assistant in Adobe Experience Platform is a Generative AI solution. ​ It…"
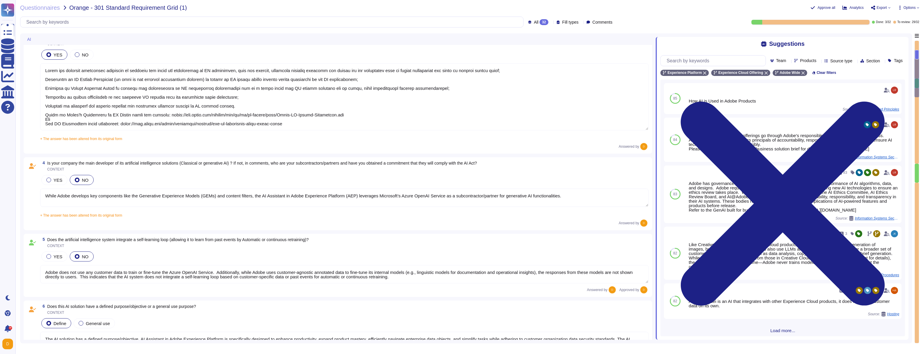
scroll to position [210, 0]
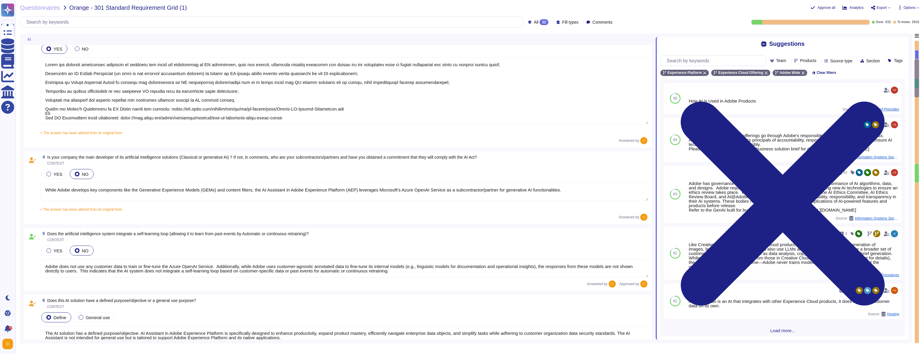
type textarea "Adobe has deployed governance processes to evaluate and track the performance o…"
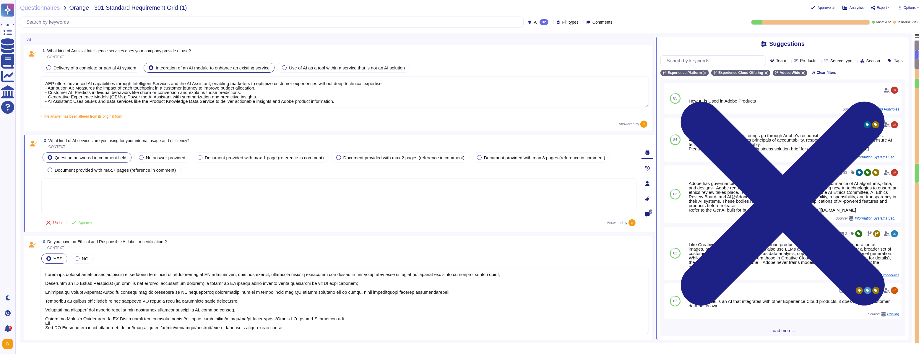
click at [113, 195] on textarea at bounding box center [339, 196] width 596 height 35
click at [129, 140] on span "What kind of AI services are you using for your internal usage and efficiency?" at bounding box center [118, 140] width 141 height 5
click at [192, 187] on textarea at bounding box center [339, 196] width 596 height 35
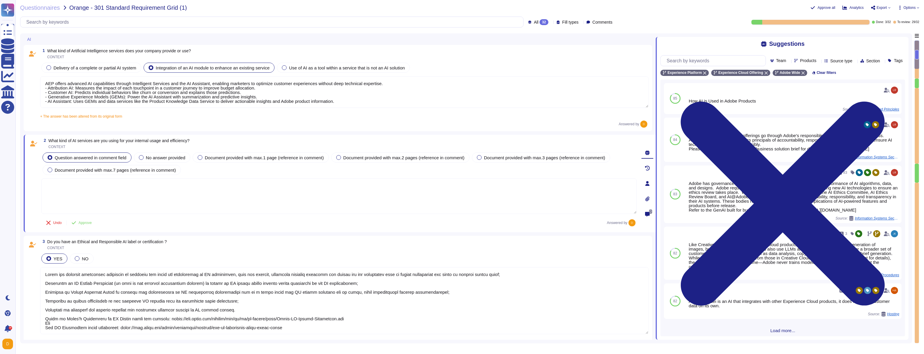
click at [167, 142] on span "What kind of AI services are you using for your internal usage and efficiency?" at bounding box center [118, 140] width 141 height 5
click at [188, 204] on textarea at bounding box center [339, 196] width 596 height 35
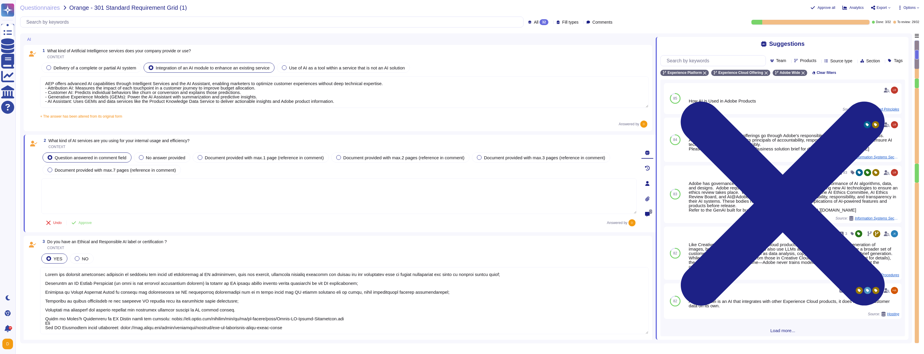
paste textarea "Adobe uses AI internally to improve productivity, automate routine tasks, and e…"
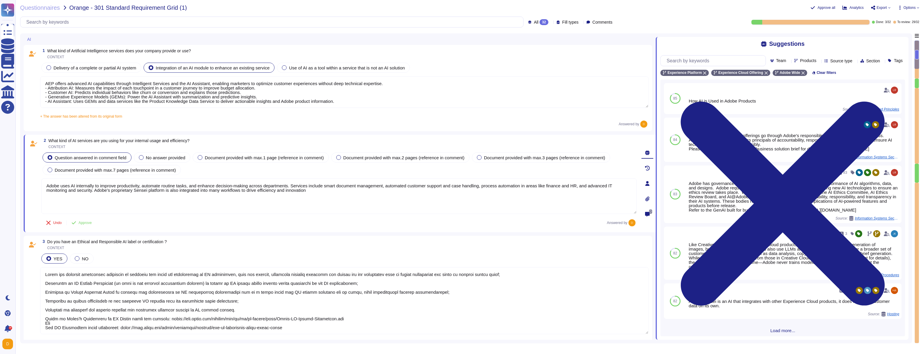
type textarea "Adobe uses AI internally to improve productivity, automate routine tasks, and e…"
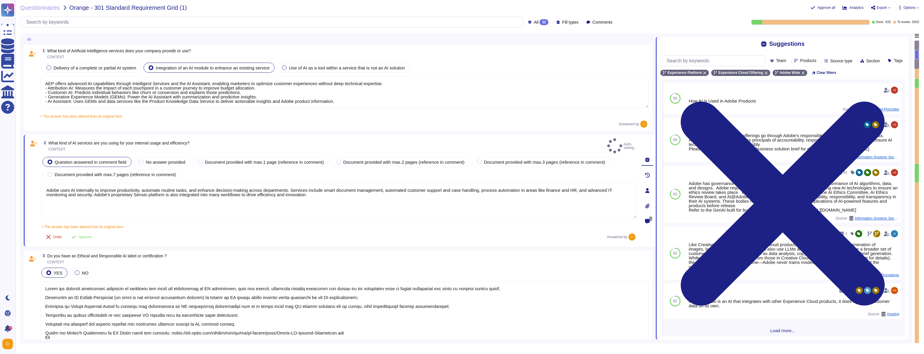
click at [174, 118] on div "+ The answer has been altered from its original form AEP offers advanced AI cap…" at bounding box center [344, 114] width 609 height 7
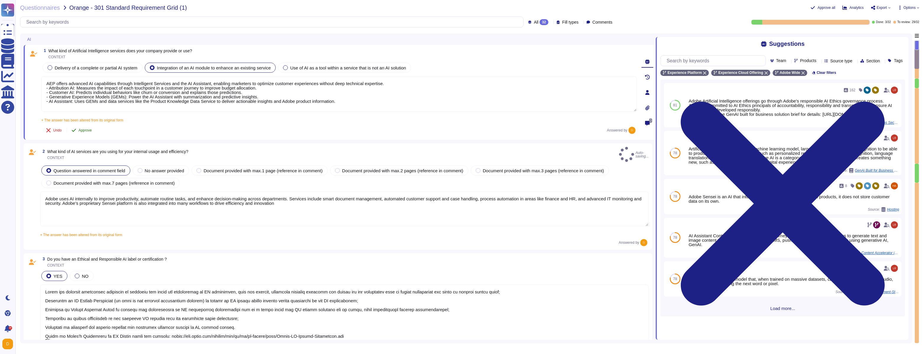
click at [89, 131] on span "Approve" at bounding box center [85, 131] width 13 height 4
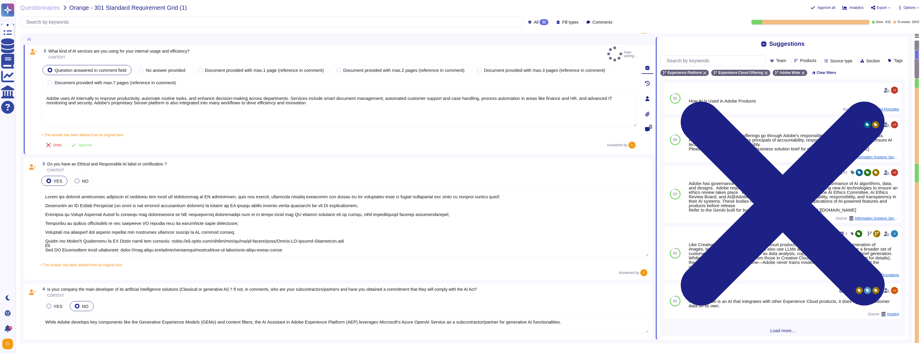
type textarea "The AI solution has a defined purpose/objective. AI Assistant in Adobe Experien…"
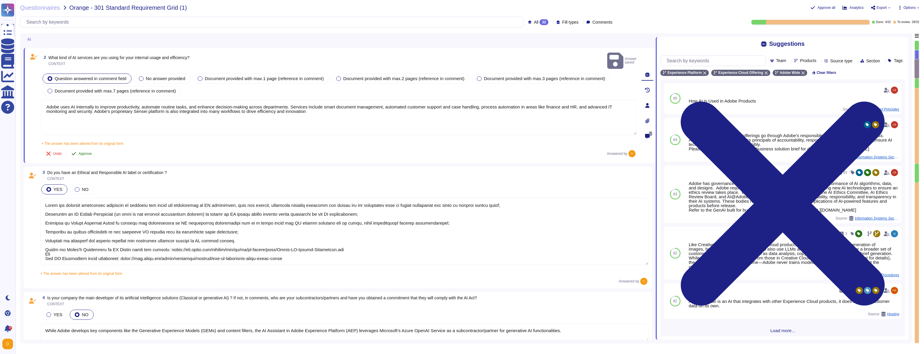
click at [89, 129] on div "2 What kind of AI services are you using for your internal usage and efficiency…" at bounding box center [332, 105] width 609 height 108
click at [84, 153] on span "Approve" at bounding box center [85, 155] width 13 height 4
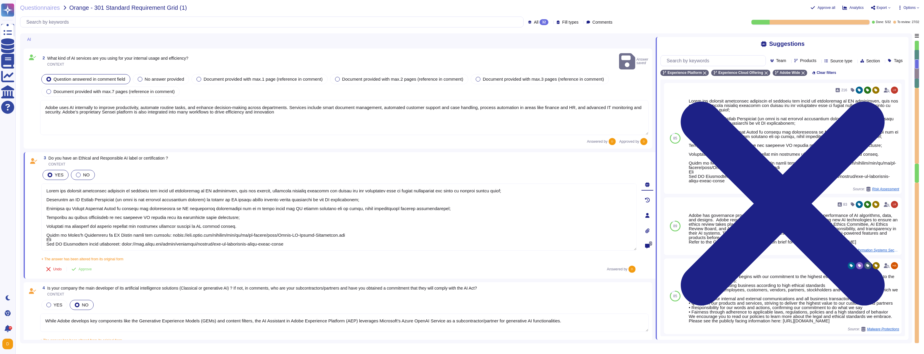
type textarea "The AI Assistant in Adobe Experience Platform is a Generative AI solution. ​ It…"
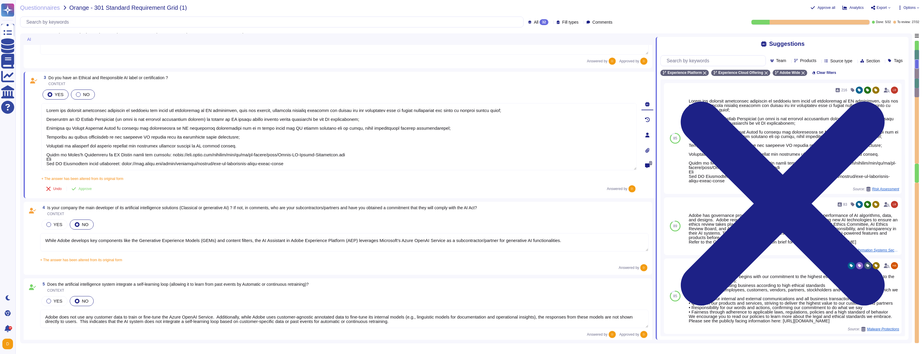
scroll to position [169, 0]
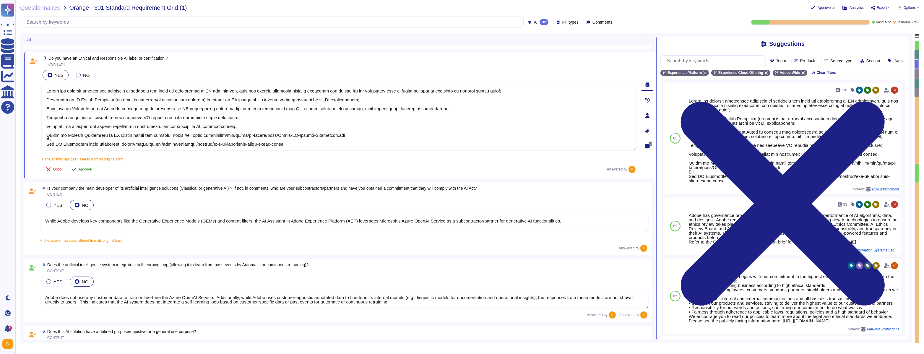
click at [80, 172] on button "Approve" at bounding box center [82, 169] width 30 height 12
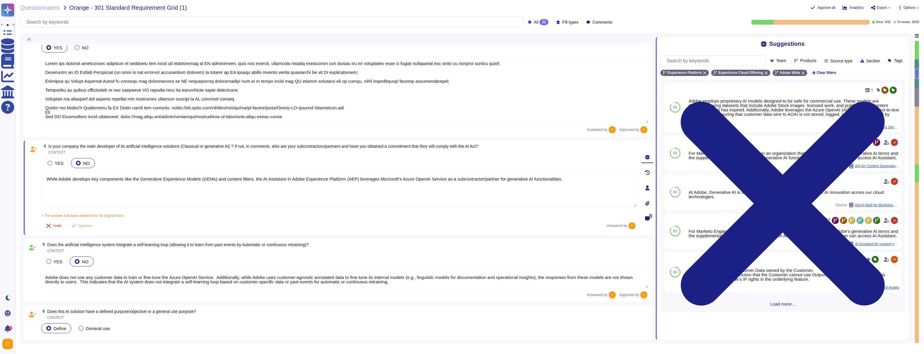
type textarea "Adobe has deployed governance processes to evaluate and track the performance o…"
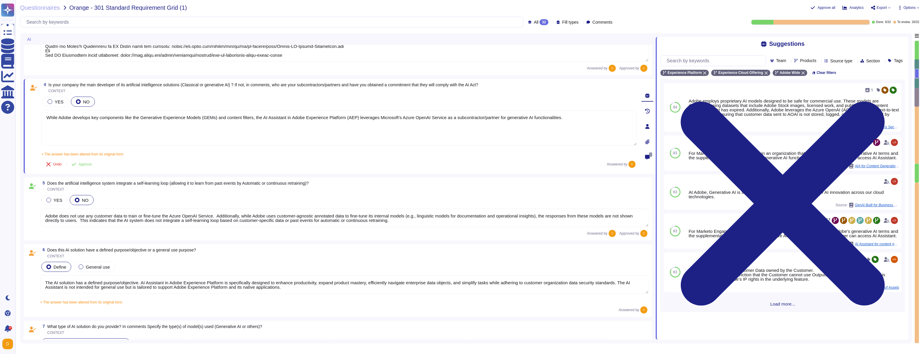
scroll to position [281, 0]
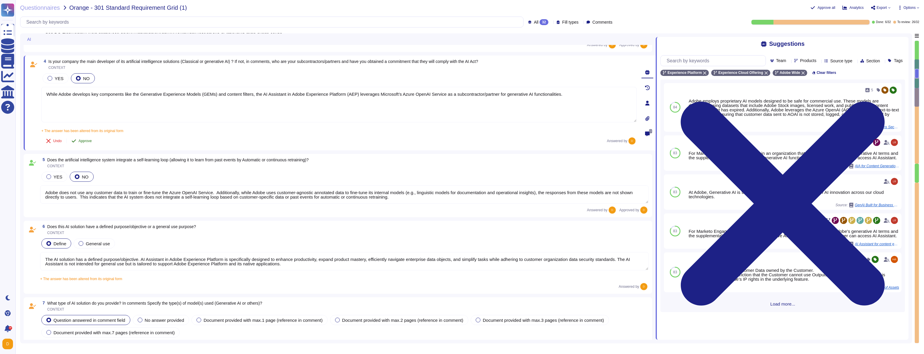
click at [82, 144] on button "Approve" at bounding box center [82, 141] width 30 height 12
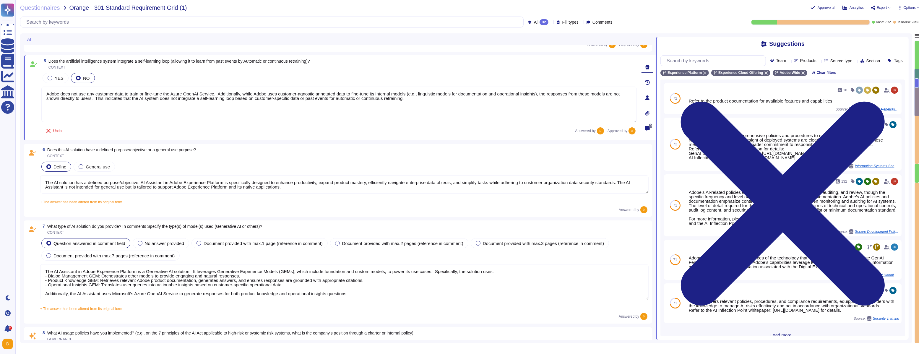
scroll to position [344, 0]
type textarea "Adobe Artificial Intelligence offerings go through Adobe's responsible AI Ethic…"
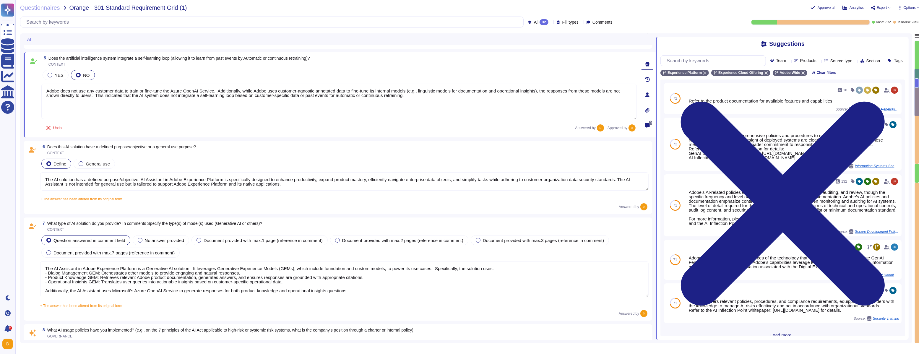
click at [78, 185] on textarea "The AI solution has a defined purpose/objective. AI Assistant in Adobe Experien…" at bounding box center [344, 181] width 609 height 18
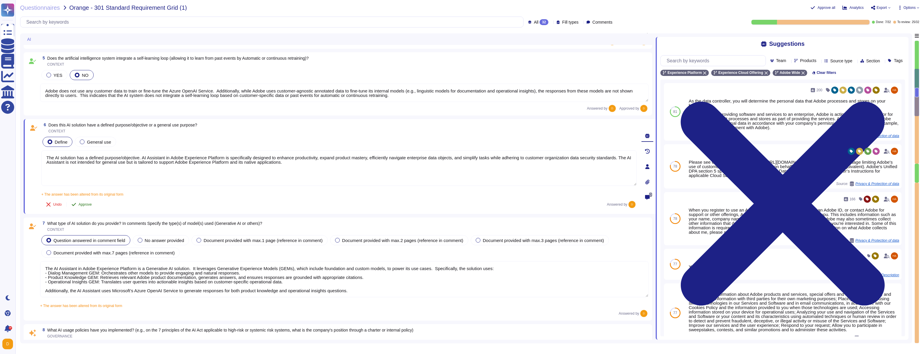
click at [85, 206] on span "Approve" at bounding box center [85, 205] width 13 height 4
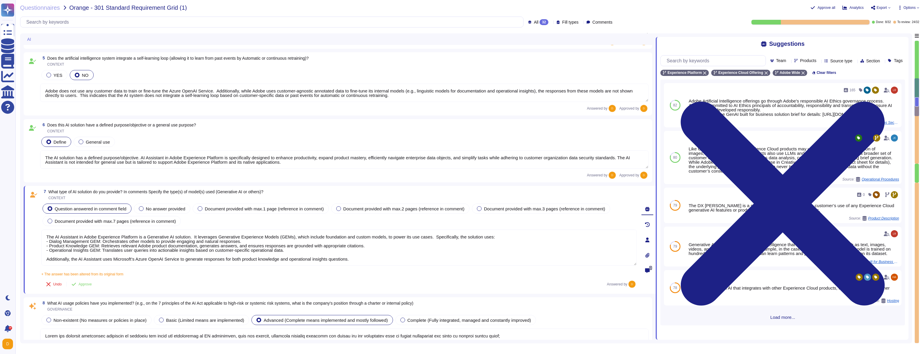
type textarea "Lorem ipsumdo sita consectetu adi elit seddoei te Incid Utlabor Etdolorem (ALI)…"
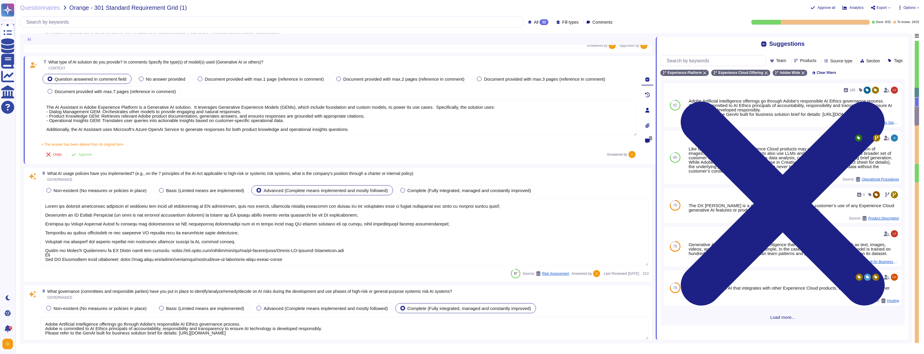
type textarea "Adobe’s AI-related policies do establish mechanisms for monitoring, auditing, a…"
click at [85, 158] on button "Approve" at bounding box center [82, 154] width 30 height 12
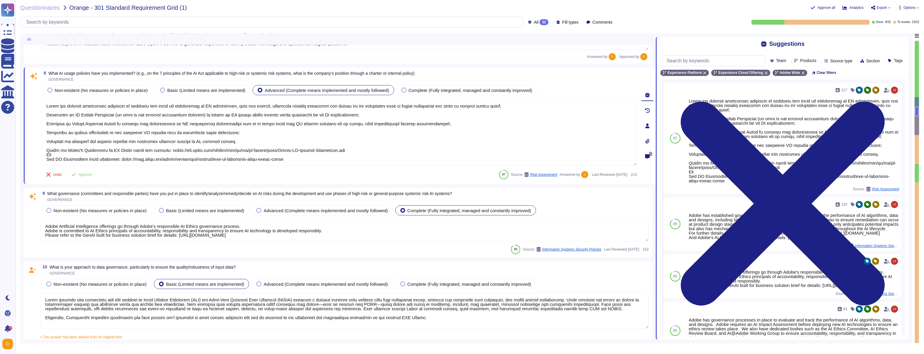
scroll to position [564, 0]
type textarea "This is part of Adobe's Incident Response Plan. For more information, please re…"
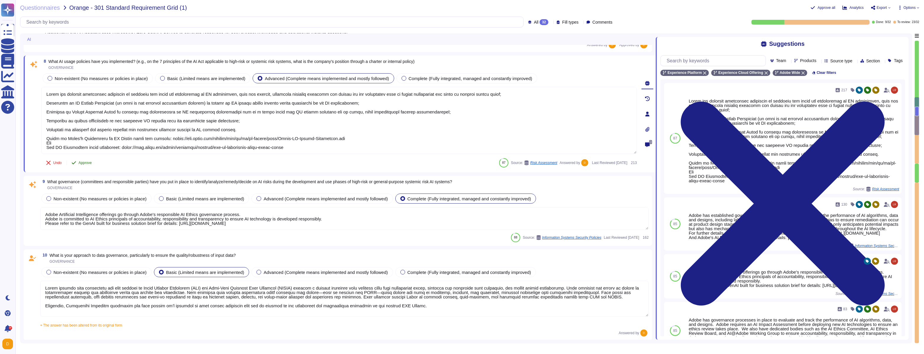
click at [89, 165] on button "Approve" at bounding box center [82, 163] width 30 height 12
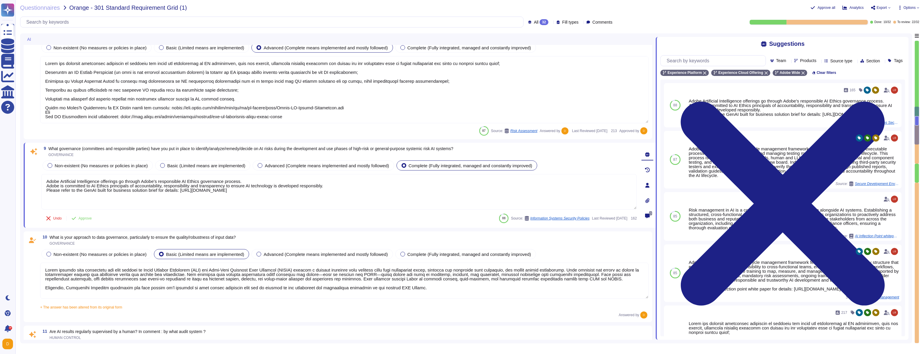
type textarea "Adobe’s AI governance and lifecycle management framework includes a documented …"
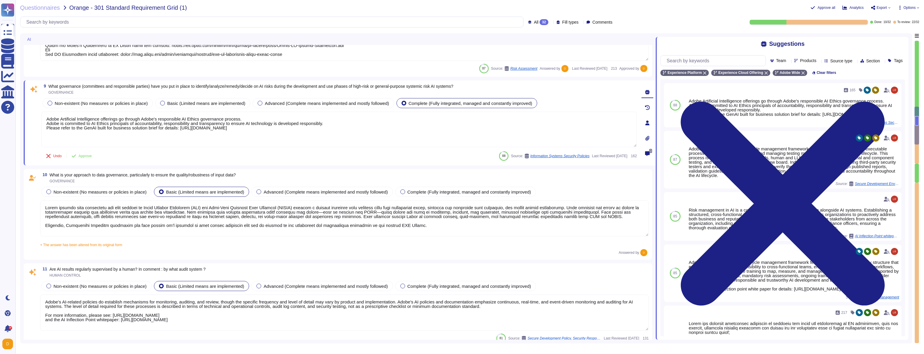
scroll to position [678, 0]
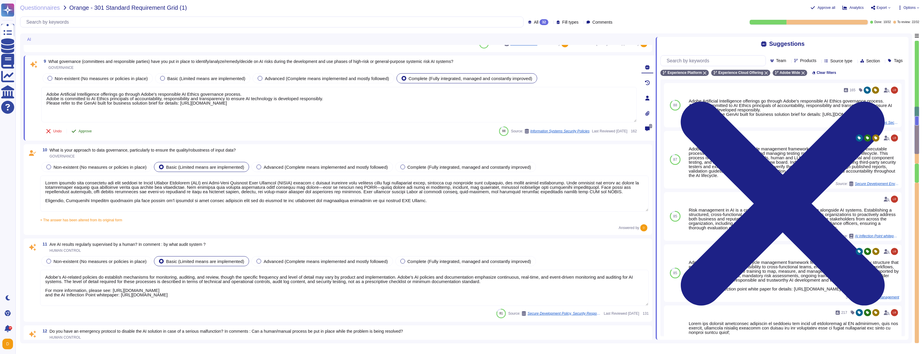
click at [86, 134] on button "Approve" at bounding box center [82, 131] width 30 height 12
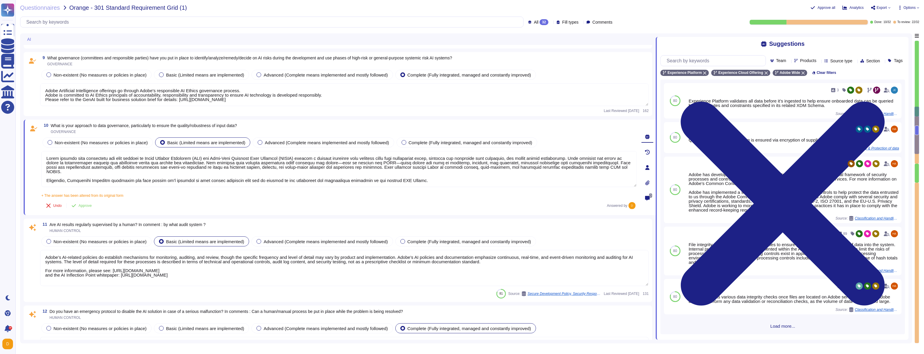
type textarea "As part of developing and deploying our AI systems, Adobe seeks to mitigate bia…"
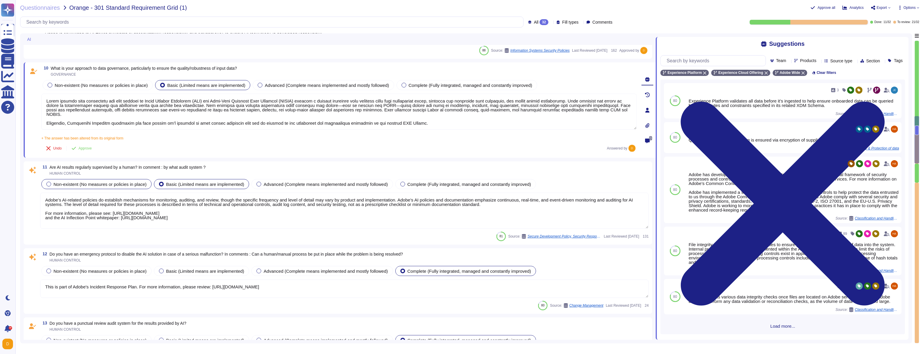
scroll to position [750, 0]
type textarea "Adobe employs specific mechanisms to measure and address bias in AI results. Ad…"
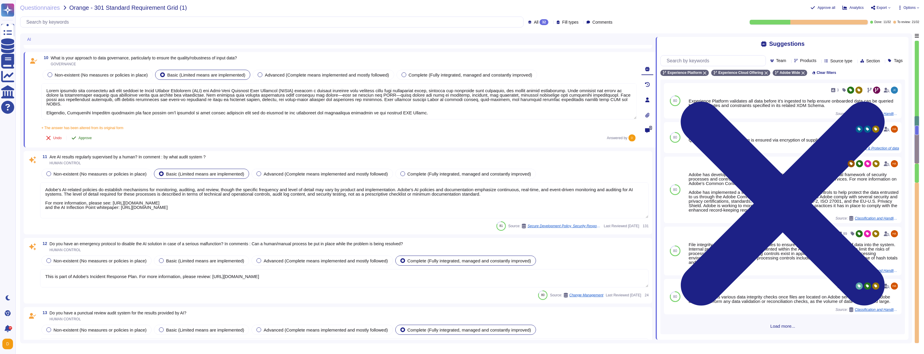
click at [84, 138] on span "Approve" at bounding box center [85, 138] width 13 height 4
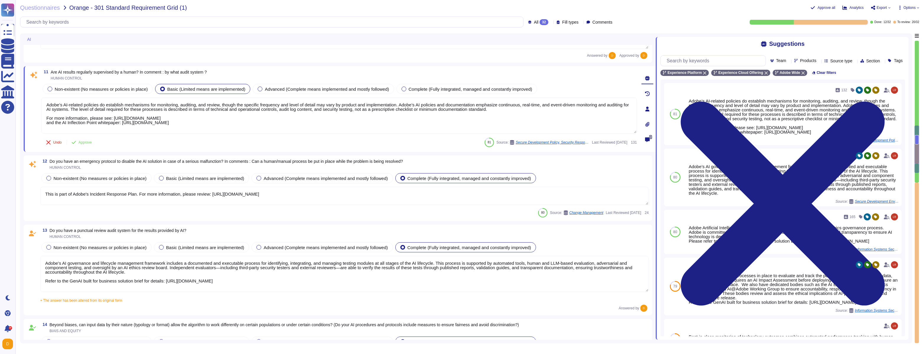
scroll to position [831, 0]
type textarea "Lor ipsumdol si ametc adipis elits doei TE in utlab etdo magnaal enimadmi venia…"
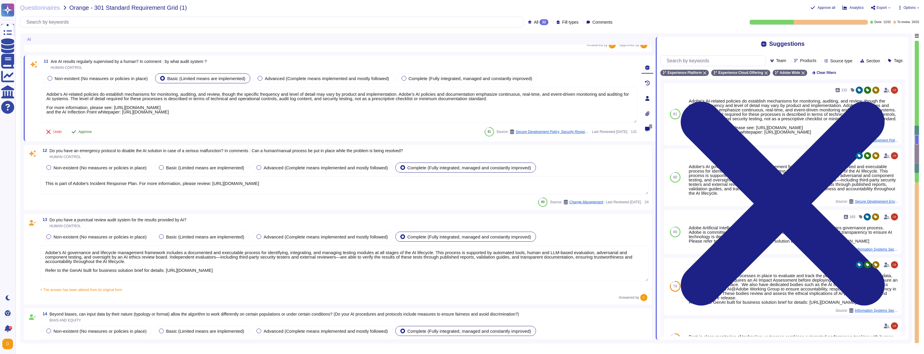
click at [80, 131] on span "Approve" at bounding box center [85, 132] width 13 height 4
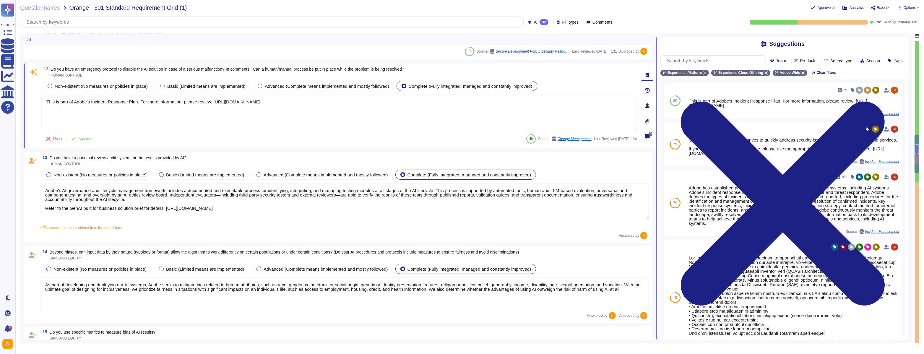
scroll to position [915, 0]
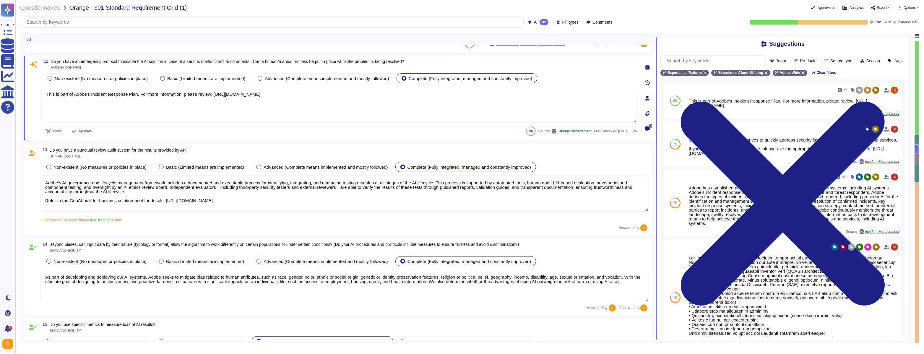
click at [77, 132] on button "Approve" at bounding box center [82, 131] width 30 height 12
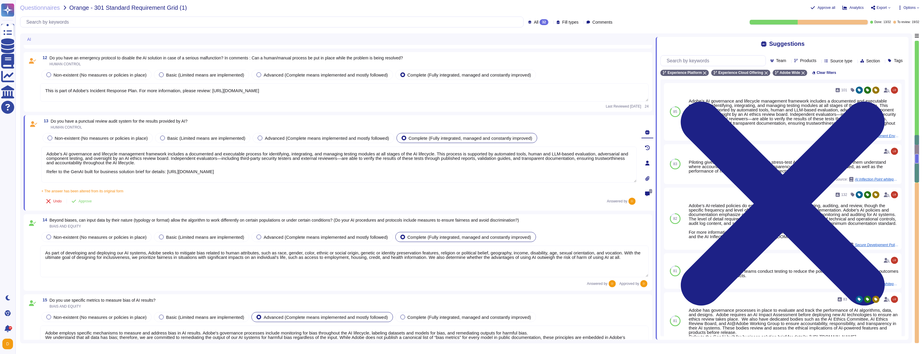
type textarea "Adobe provides comprehensive documentation to help users and administrators und…"
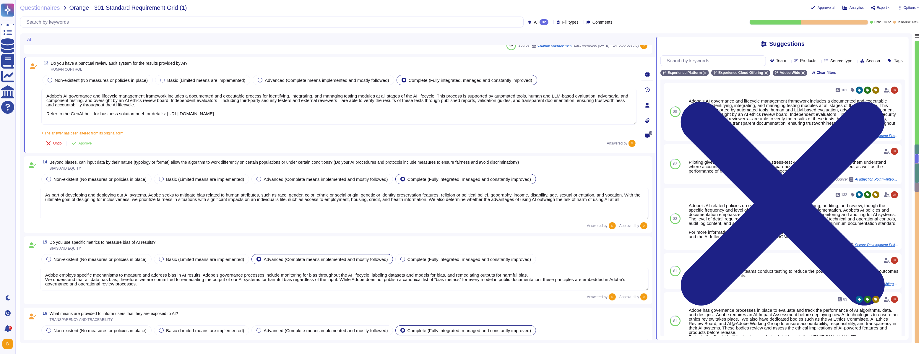
type textarea "Adobe provides comprehensive documentation to help users and administrators und…"
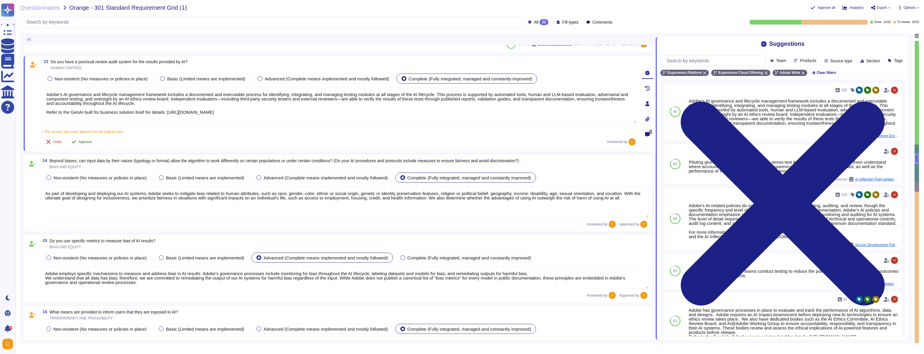
click at [79, 142] on span "Approve" at bounding box center [85, 142] width 13 height 4
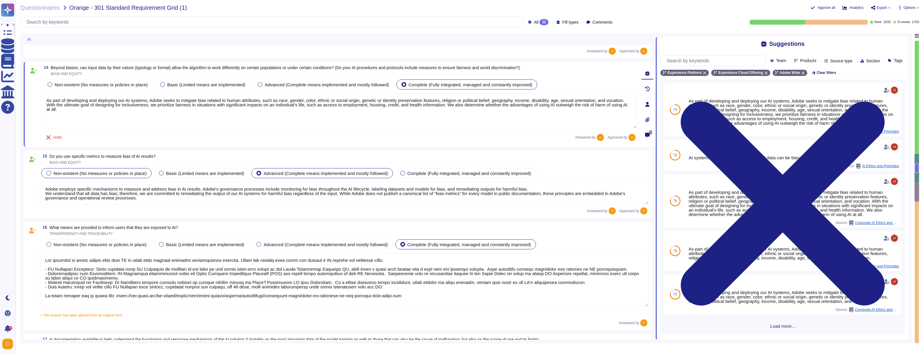
type textarea "Adobe has implemented comprehensive governance processes and policies for monit…"
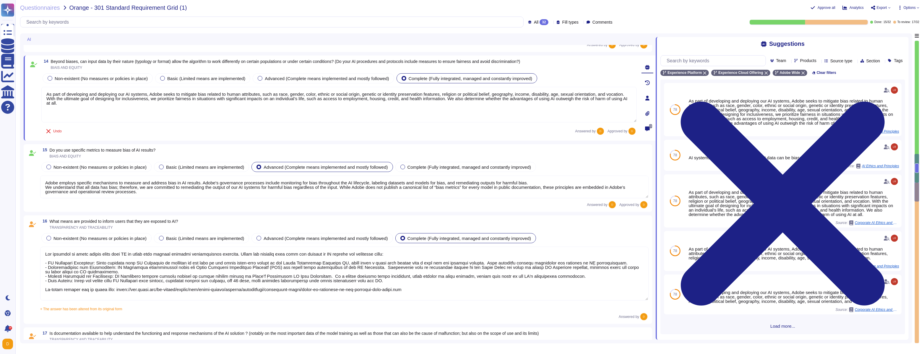
click at [82, 273] on textarea at bounding box center [344, 274] width 609 height 54
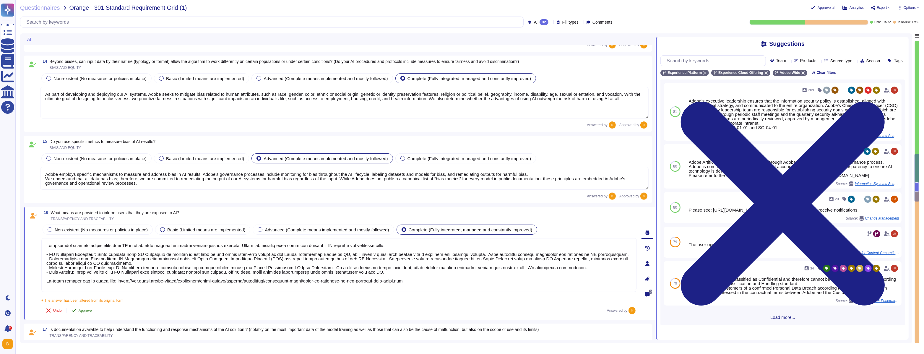
click at [88, 309] on span "Approve" at bounding box center [85, 311] width 13 height 4
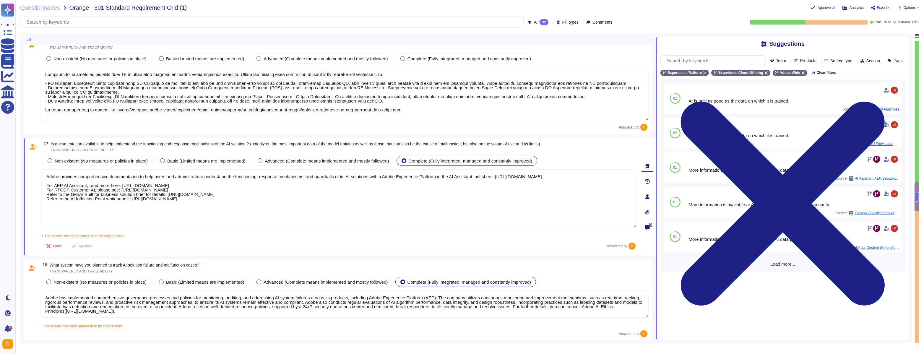
type textarea "Adobe conducts rigorous security testing on its AI solutions. . Our rigorous se…"
type textarea "Adobe has established policies for incident response that apply to all its syst…"
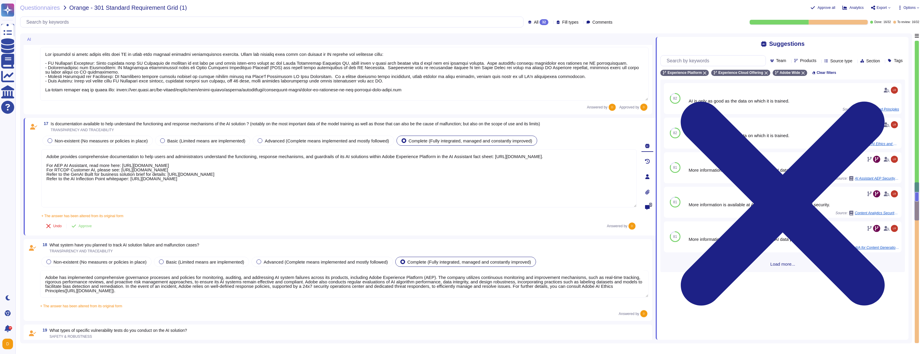
type textarea "Adobe performs internal readiness assessment and external audits periodically o…"
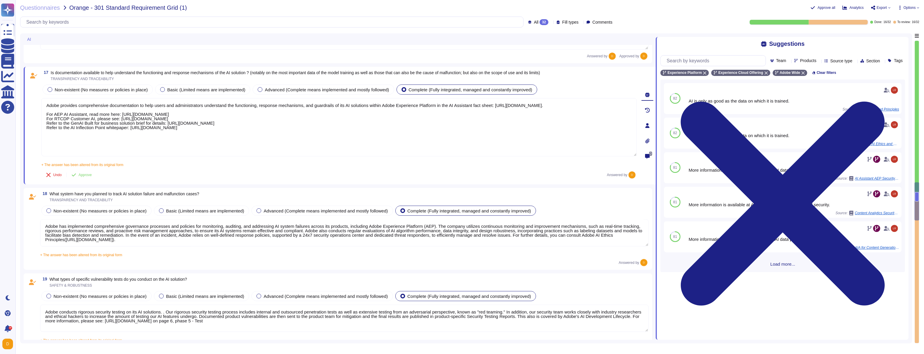
scroll to position [1306, 0]
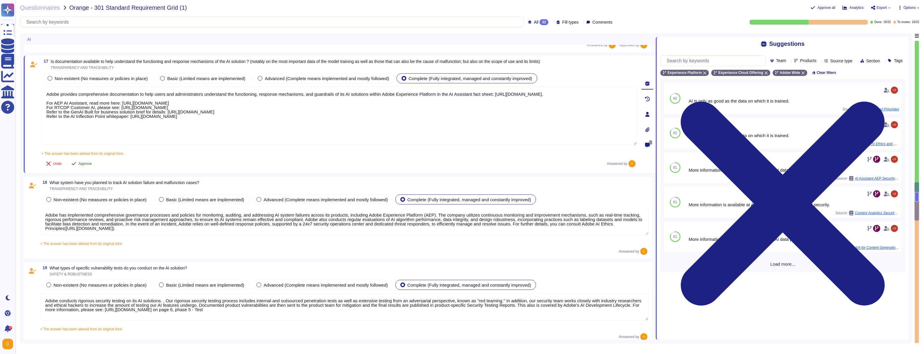
click at [81, 164] on span "Approve" at bounding box center [85, 164] width 13 height 4
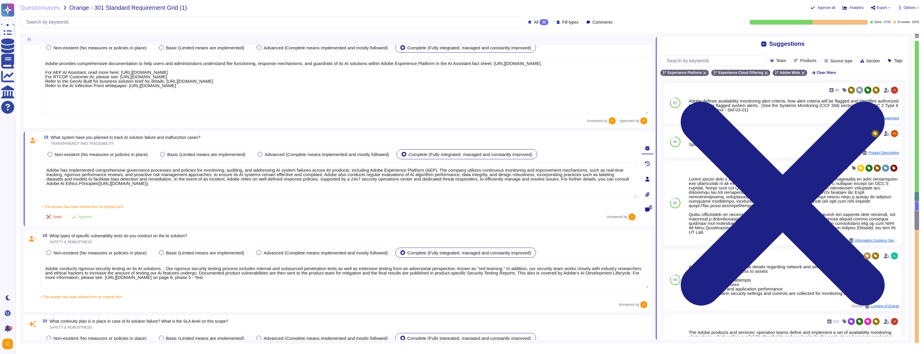
type textarea "Lorem ips dolorsitame consec adipiscing eli seddoeiu temp incididun utl etdolor…"
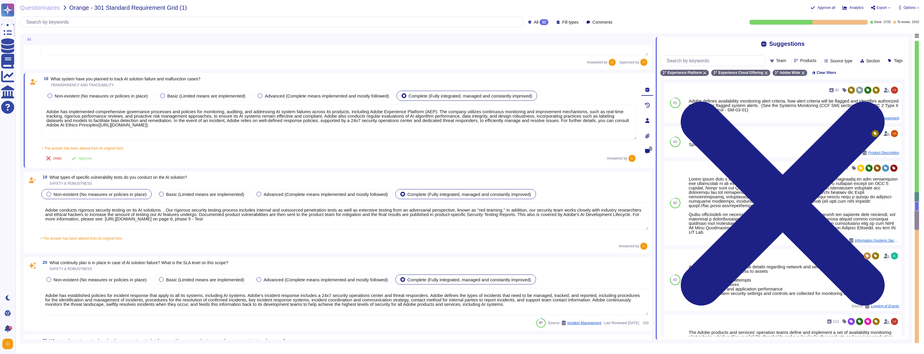
scroll to position [1409, 0]
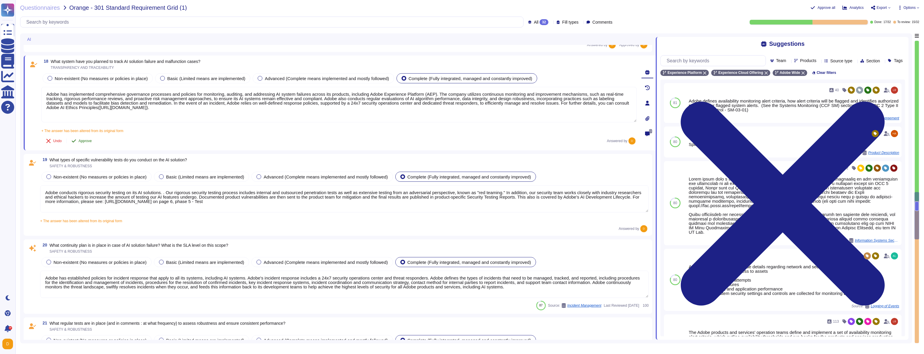
click at [80, 145] on button "Approve" at bounding box center [82, 141] width 30 height 12
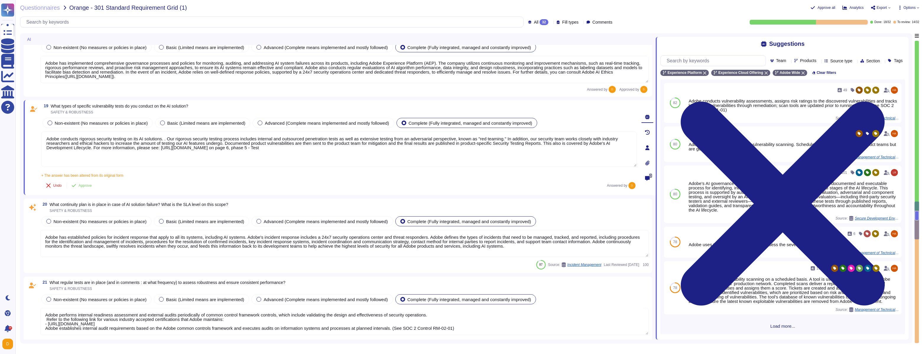
type textarea "Adobe does not publicly disclose details about specific insurance policies excl…"
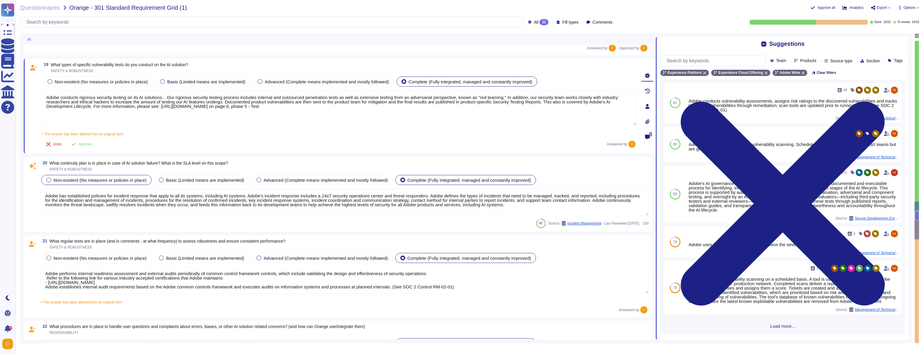
scroll to position [1481, 0]
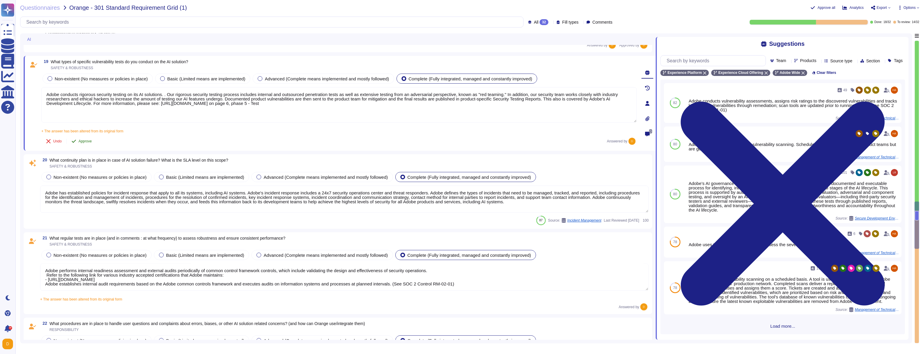
click at [78, 145] on button "Approve" at bounding box center [82, 141] width 30 height 12
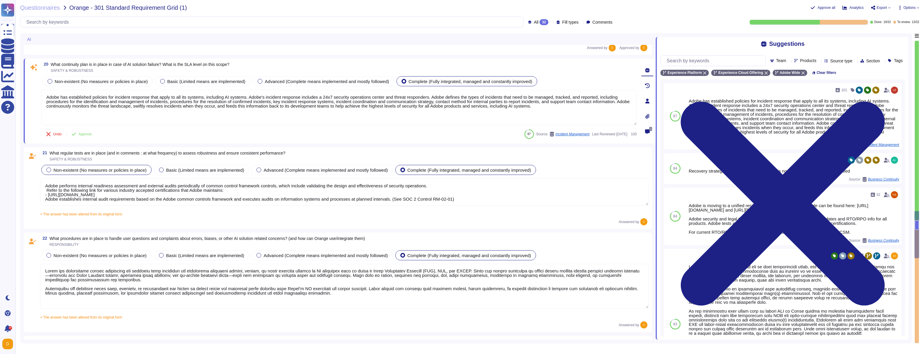
type textarea "Lorem ipsumdol sitametco ad elitsedd e tempori utlabore etdolorem aliquaen ad m…"
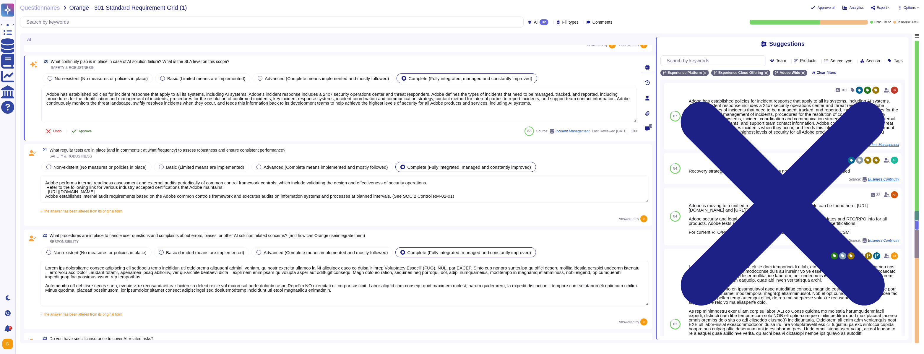
click at [84, 130] on span "Approve" at bounding box center [85, 131] width 13 height 4
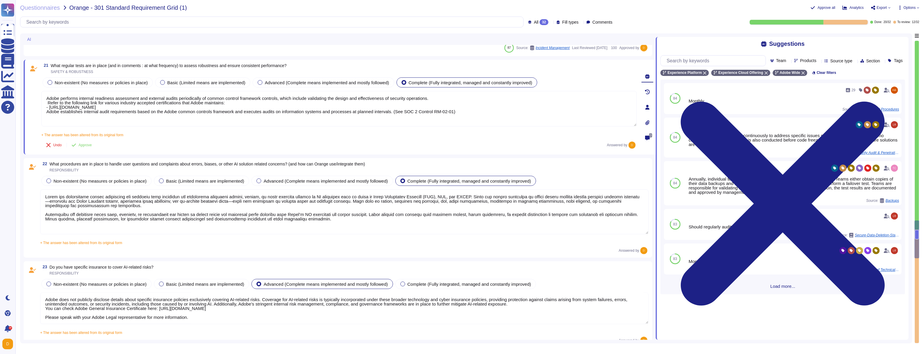
scroll to position [1629, 0]
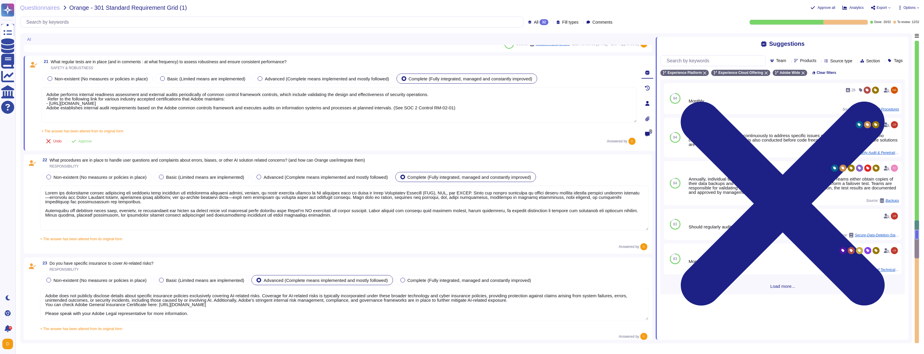
type textarea "Lorem ips d sitametconsec adip elitseddoe temporin utl etd MA aliquaeni admin v…"
click at [82, 144] on button "Approve" at bounding box center [82, 141] width 30 height 12
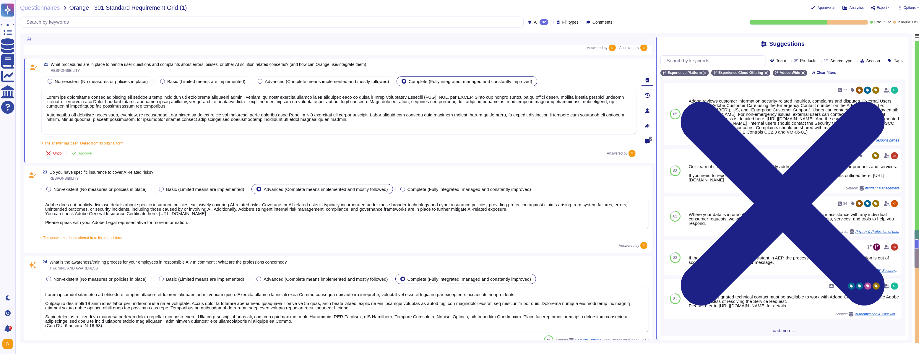
scroll to position [1701, 0]
type textarea "Adobe has a dedicated process for studying and maintaining compliance with AI-r…"
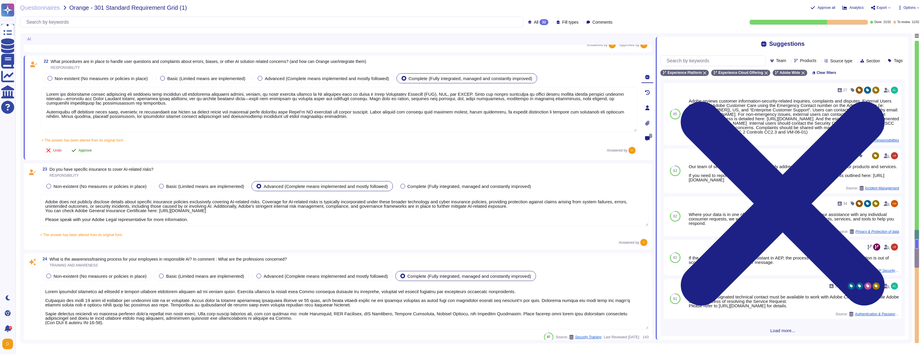
click at [83, 153] on button "Approve" at bounding box center [82, 151] width 30 height 12
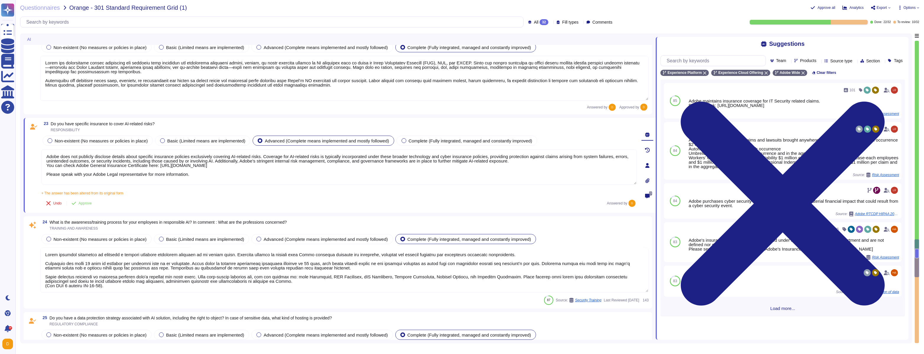
type textarea "Adobe’s AI governance and lifecycle management framework includes a documented …"
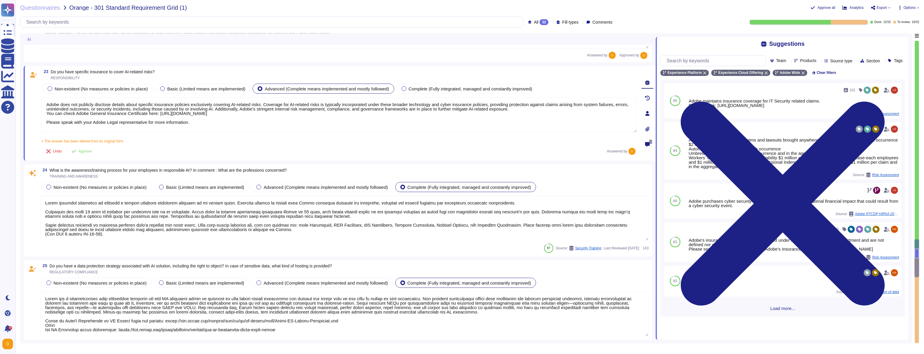
scroll to position [1791, 0]
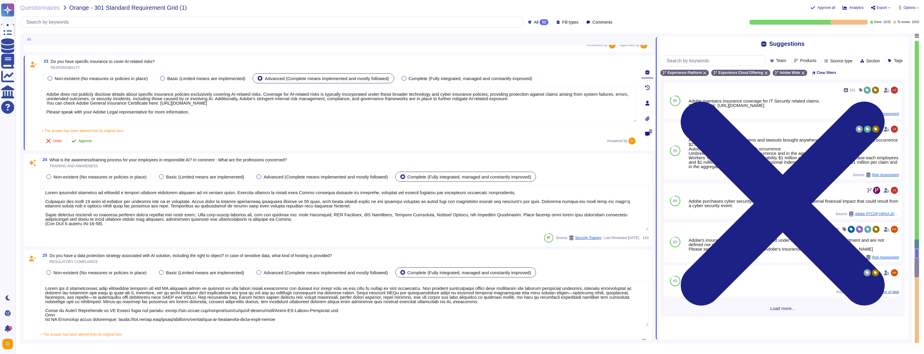
click at [84, 141] on span "Approve" at bounding box center [85, 141] width 13 height 4
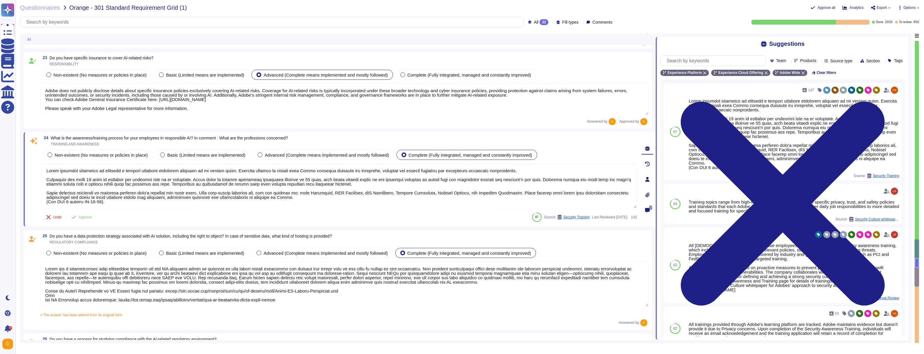
type textarea "Adobe actively takes measures to evaluate and minimize the environmental footpr…"
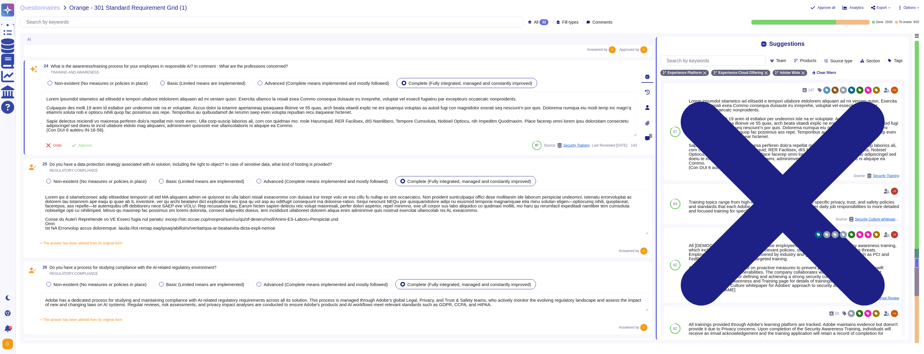
scroll to position [1868, 0]
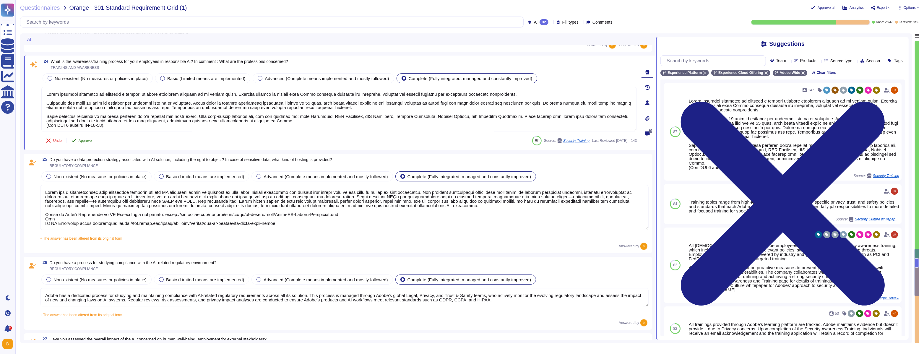
click at [85, 142] on span "Approve" at bounding box center [85, 141] width 13 height 4
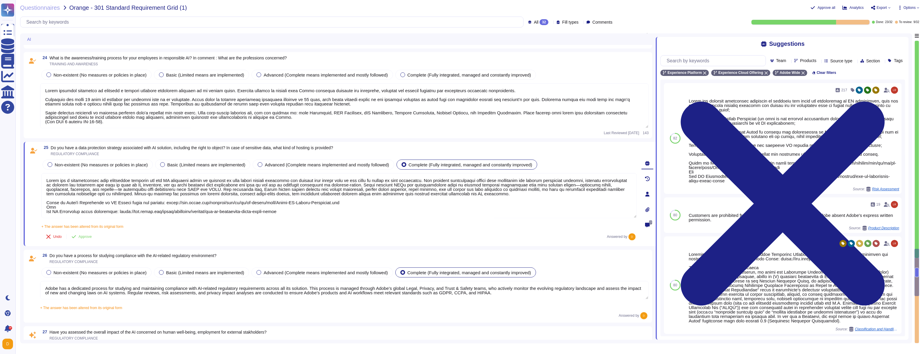
type textarea "Adobe has governance processes in place to evaluate and track the performance o…"
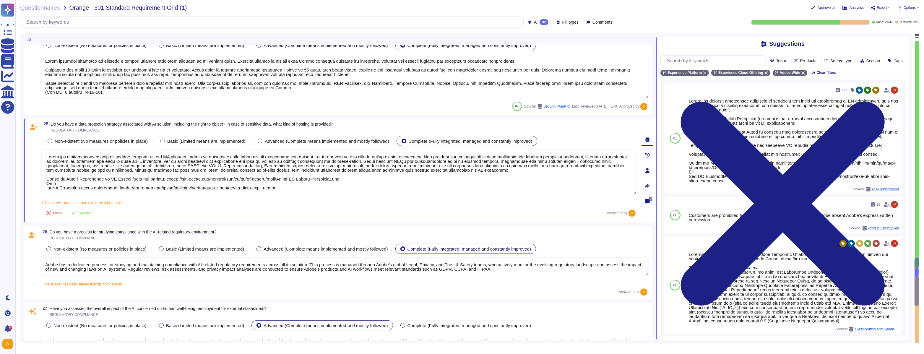
type textarea "Adobe has governance processes in place to evaluate and track the performance o…"
type textarea "To assess the carbon impact or environmental sustainability of Adobe’s AI solut…"
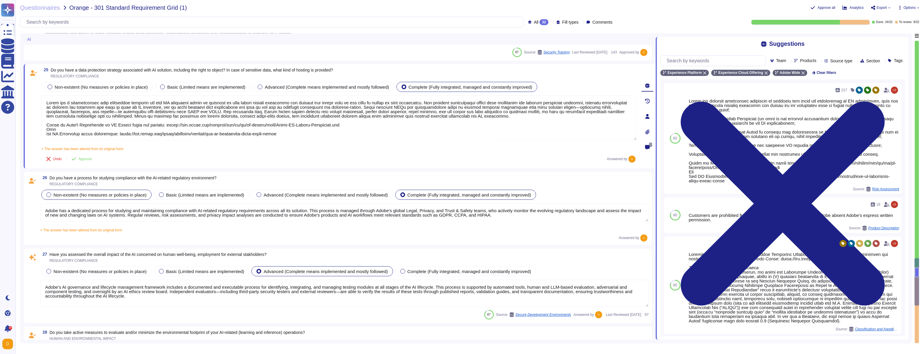
scroll to position [1961, 0]
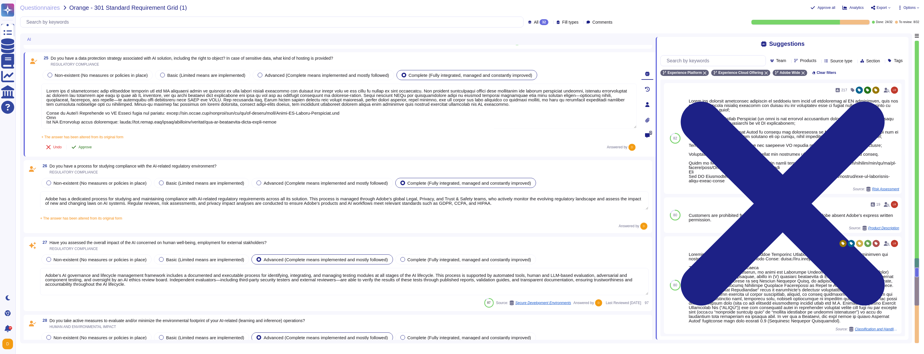
click at [79, 150] on button "Approve" at bounding box center [82, 147] width 30 height 12
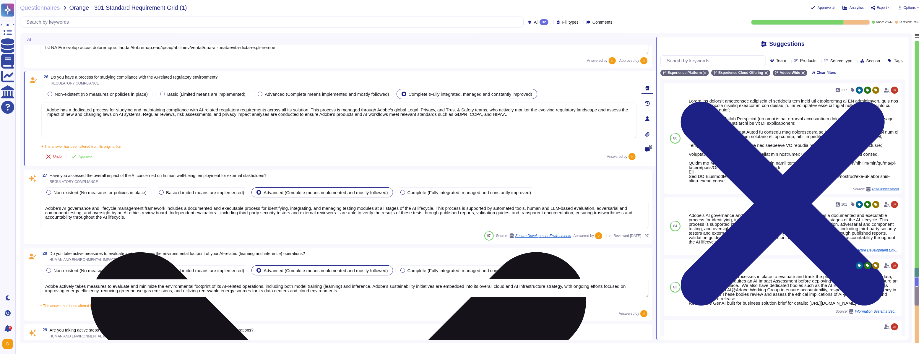
scroll to position [2051, 0]
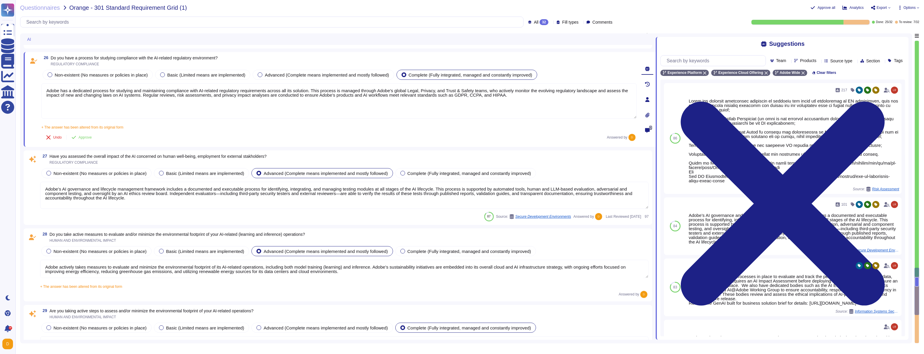
type textarea "Yes, Adobe is committed to making its AI-enabled solutions accessible to all us…"
click at [86, 140] on button "Approve" at bounding box center [82, 138] width 30 height 12
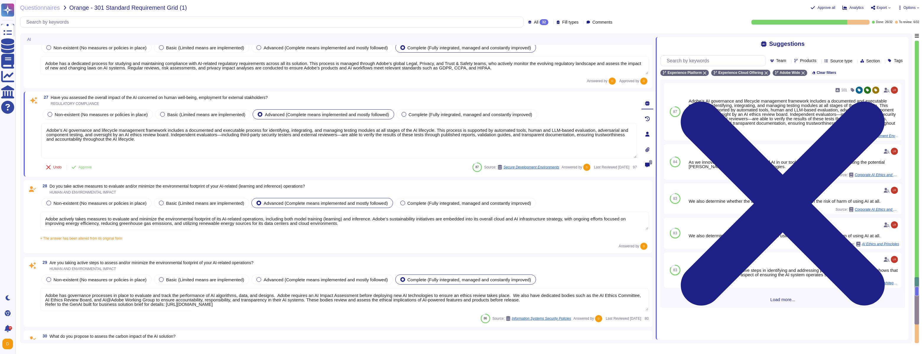
scroll to position [2114, 0]
type textarea "Regular internal reviews, risk assessments, and stakeholder consultations are c…"
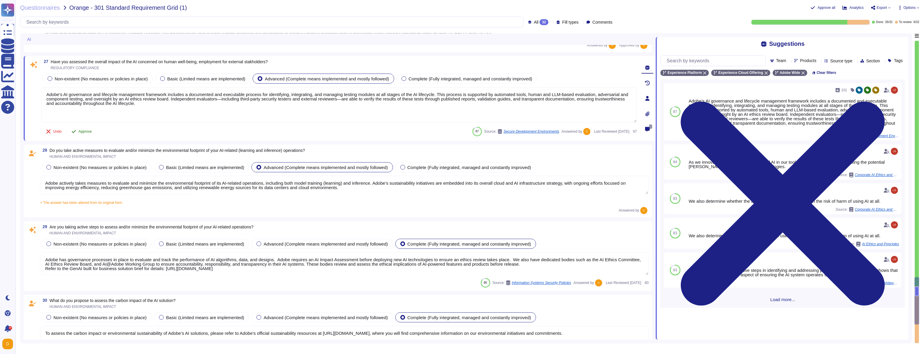
click at [77, 133] on button "Approve" at bounding box center [82, 132] width 30 height 12
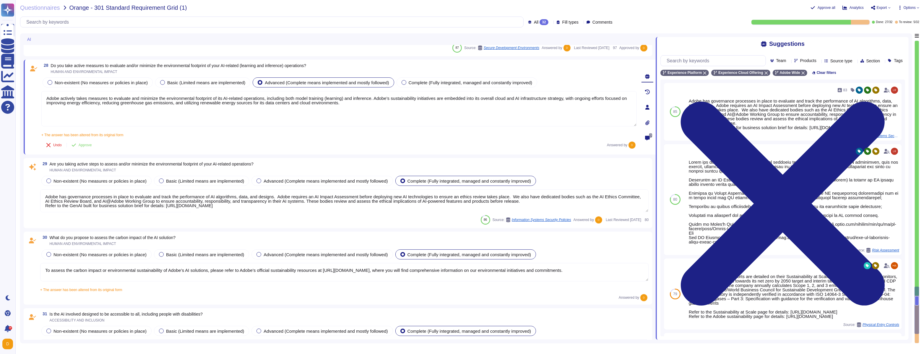
scroll to position [2189, 0]
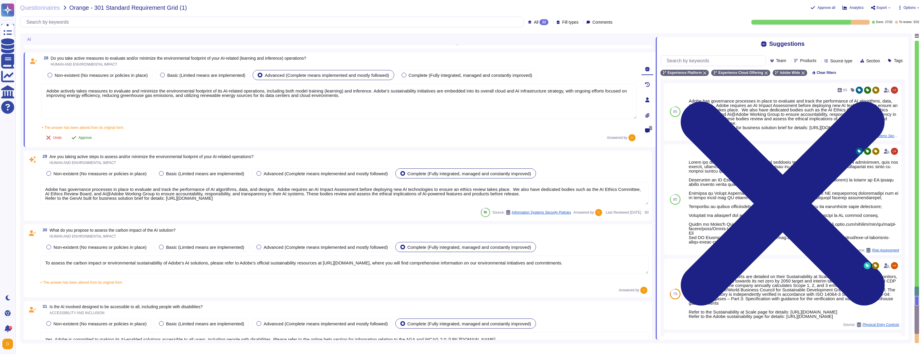
click at [74, 138] on icon at bounding box center [74, 137] width 4 height 3
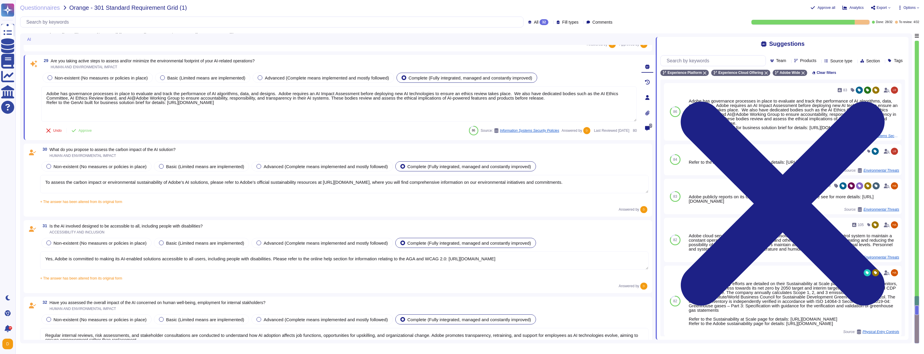
scroll to position [2252, 0]
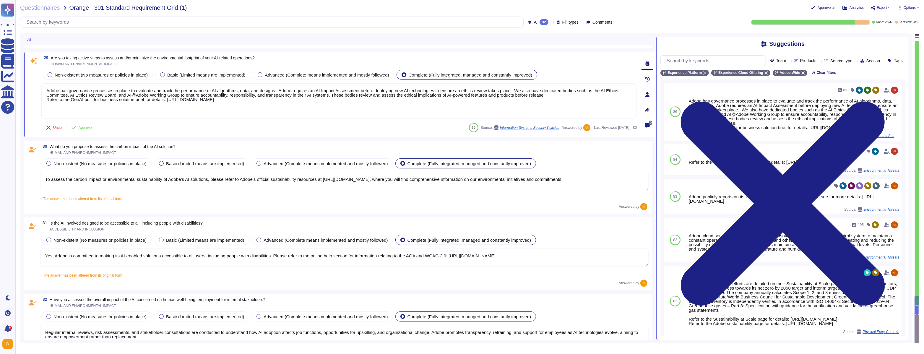
click at [812, 8] on button "Approve all" at bounding box center [823, 7] width 25 height 5
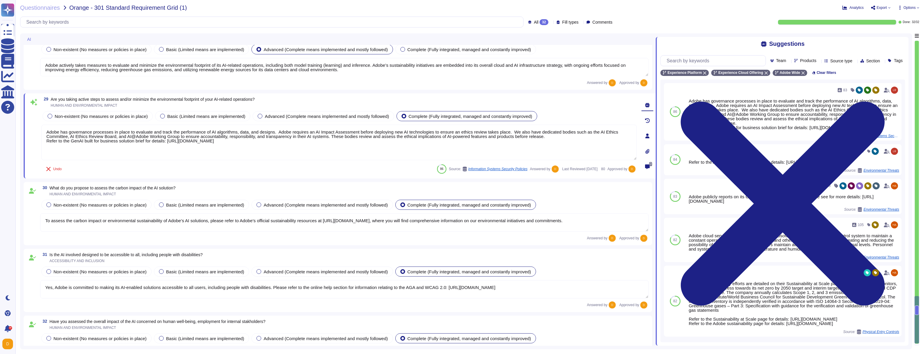
type textarea "Adobe has a dedicated process for studying and maintaining compliance with AI-r…"
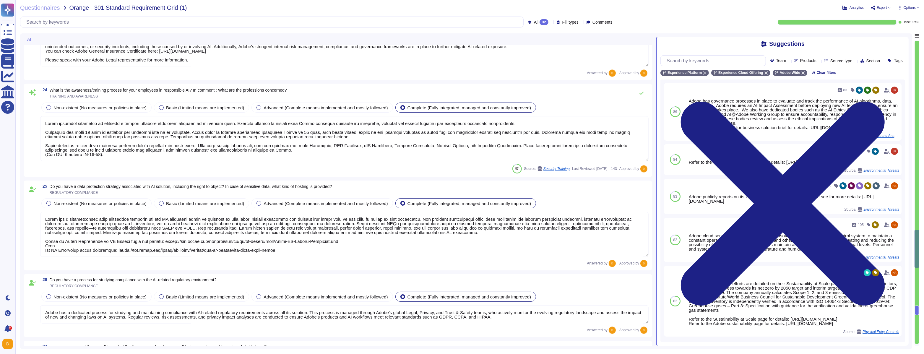
type textarea "Adobe has established policies for incident response that apply to all its syst…"
type textarea "Adobe performs internal readiness assessment and external audits periodically o…"
type textarea "Lorem ips dolorsitame consec adipiscing eli seddoeiu temp incididun utl etdolor…"
type textarea "Adobe does not publicly disclose details about specific insurance policies excl…"
type textarea "Lorem ipsumdol sitametco ad elitsedd e tempori utlabore etdolorem aliquaen ad m…"
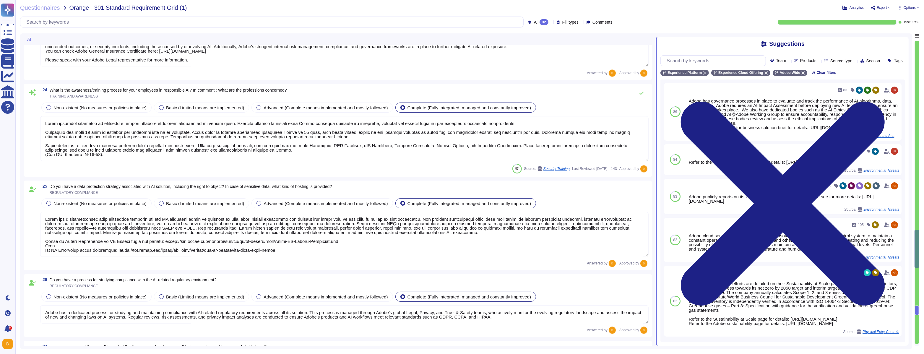
type textarea "Lorem ips d sitametconsec adip elitseddoe temporin utl etd MA aliquaeni admin v…"
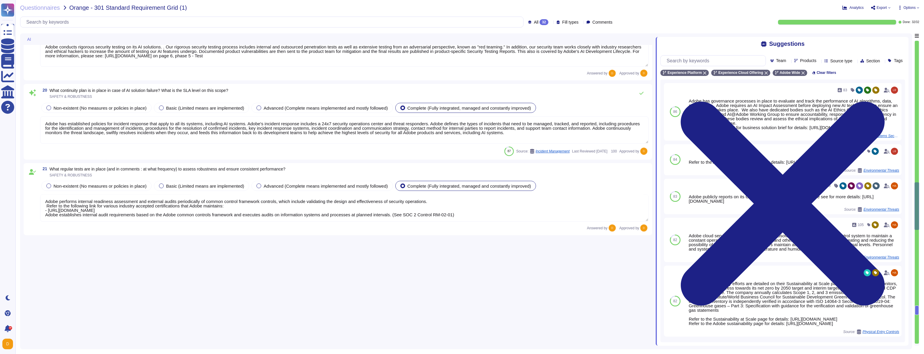
type textarea "As part of developing and deploying our AI systems, Adobe seeks to mitigate bia…"
type textarea "Adobe employs specific mechanisms to measure and address bias in AI results. Ad…"
type textarea "Lor ipsumdol si ametc adipis elits doei TE in utlab etdo magnaal enimadmi venia…"
type textarea "Adobe provides comprehensive documentation to help users and administrators und…"
type textarea "Adobe has implemented comprehensive governance processes and policies for monit…"
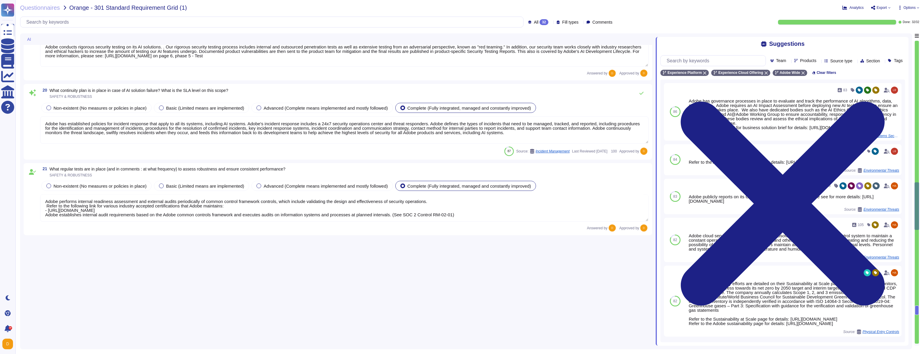
type textarea "Adobe conducts rigorous security testing on its AI solutions. . Our rigorous se…"
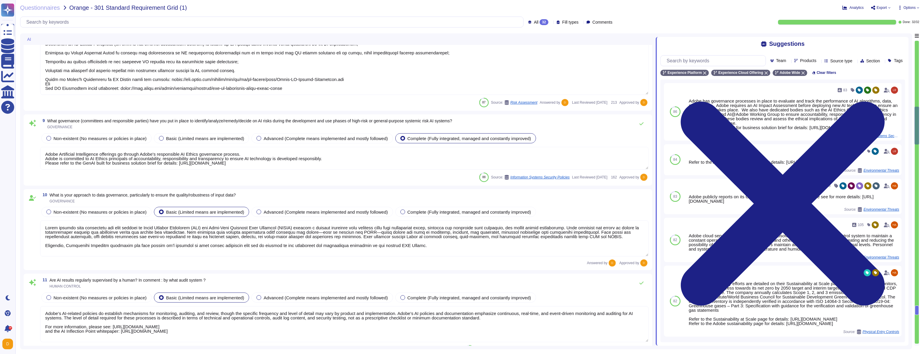
type textarea "The AI Assistant in Adobe Experience Platform is a Generative AI solution. ​ It…"
type textarea "Adobe has deployed governance processes to evaluate and track the performance o…"
type textarea "Adobe Artificial Intelligence offerings go through Adobe's responsible AI Ethic…"
type textarea "Lorem ipsumdo sita consectetu adi elit seddoei te Incid Utlabor Etdolorem (ALI)…"
type textarea "Adobe’s AI-related policies do establish mechanisms for monitoring, auditing, a…"
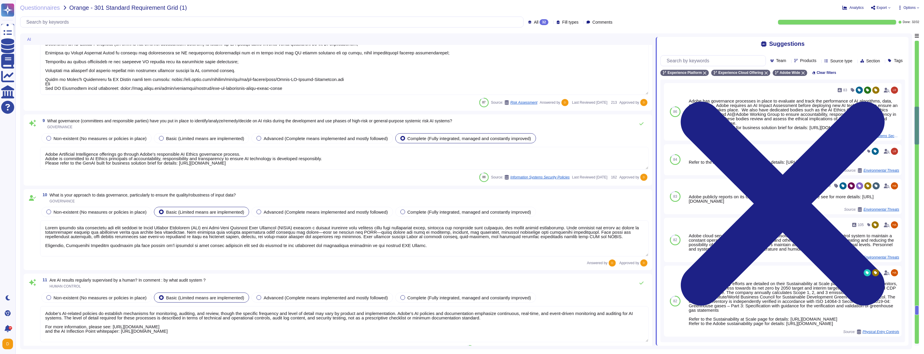
type textarea "This is part of Adobe's Incident Response Plan. For more information, please re…"
type textarea "Adobe’s AI governance and lifecycle management framework includes a documented …"
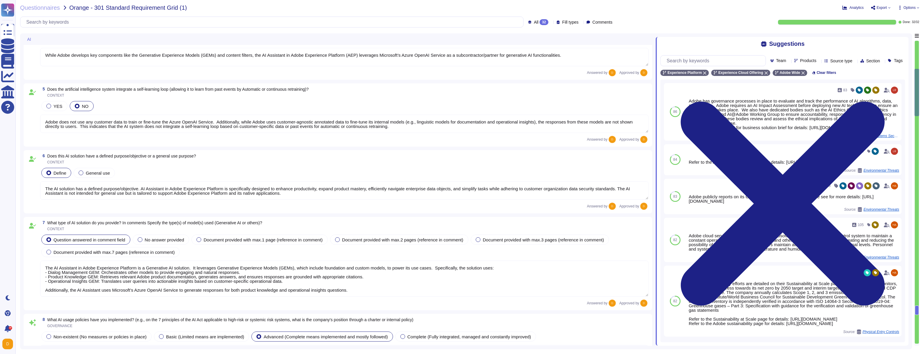
type textarea "Adobe has deployed governance processes to evaluate and track the performance o…"
type textarea "While Adobe develops key components like the Generative Experience Models (GEMs…"
type textarea "Adobe does not use any customer data to train or fine-tune the Azure OpenAI Ser…"
type textarea "The AI solution has a defined purpose/objective. AI Assistant in Adobe Experien…"
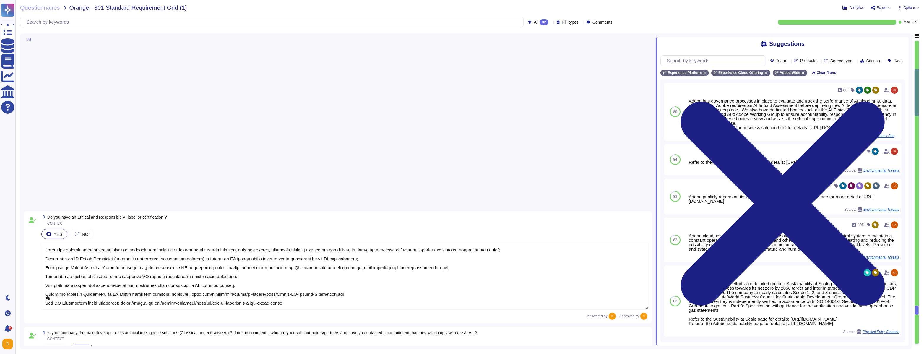
scroll to position [0, 0]
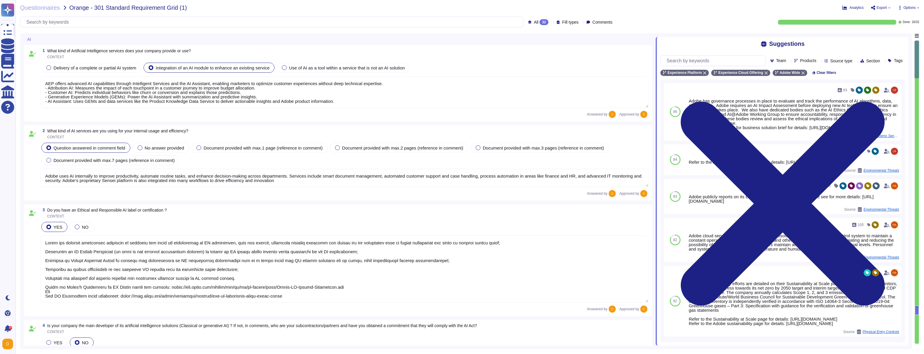
type textarea "AEP offers advanced AI capabilities through Intelligent Services and the AI Ass…"
type textarea "Adobe uses AI internally to improve productivity, automate routine tasks, and e…"
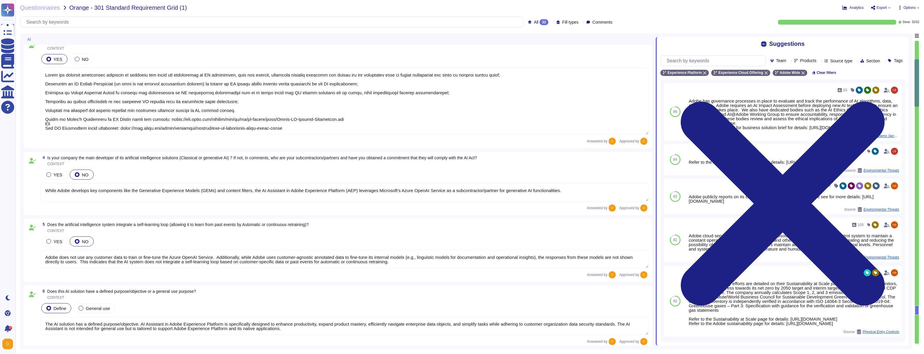
type textarea "The AI Assistant in Adobe Experience Platform is a Generative AI solution. ​ It…"
type textarea "Adobe has deployed governance processes to evaluate and track the performance o…"
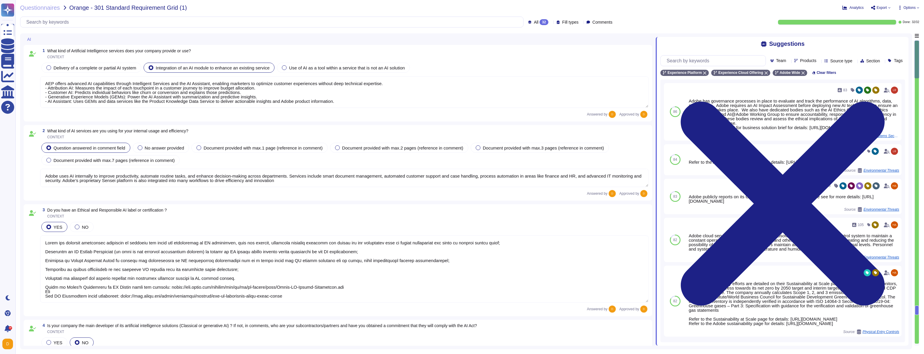
click at [888, 9] on span "Export" at bounding box center [881, 7] width 20 height 5
click at [894, 36] on p "Download" at bounding box center [903, 43] width 21 height 14
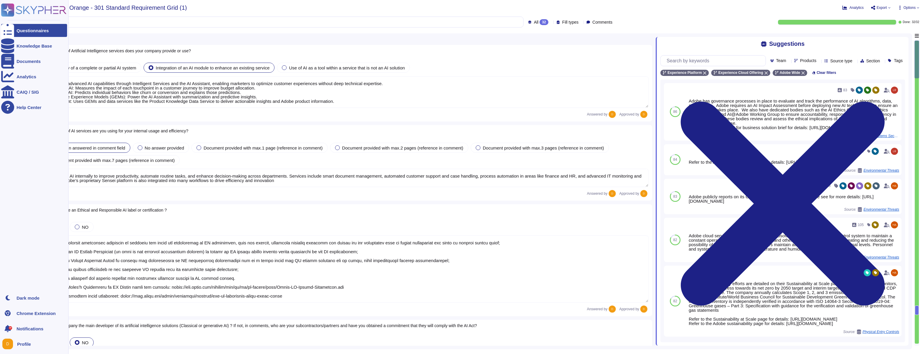
click at [9, 11] on icon at bounding box center [8, 10] width 12 height 12
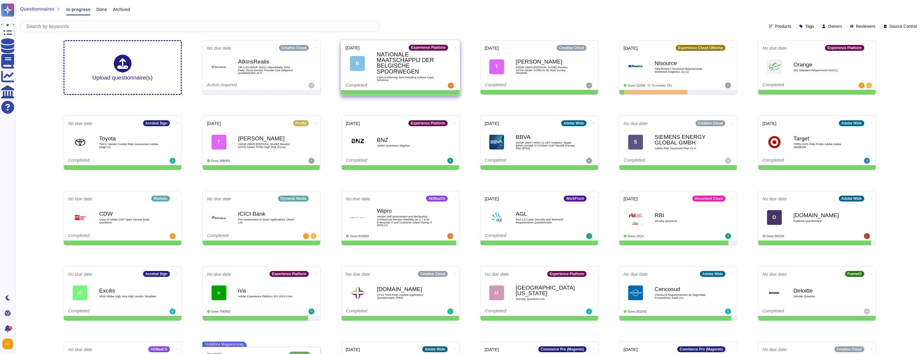
click at [394, 67] on b "NATIONALE MAATSCHAPPIJ DER BELGISCHE SPOORWEGEN" at bounding box center [407, 62] width 60 height 23
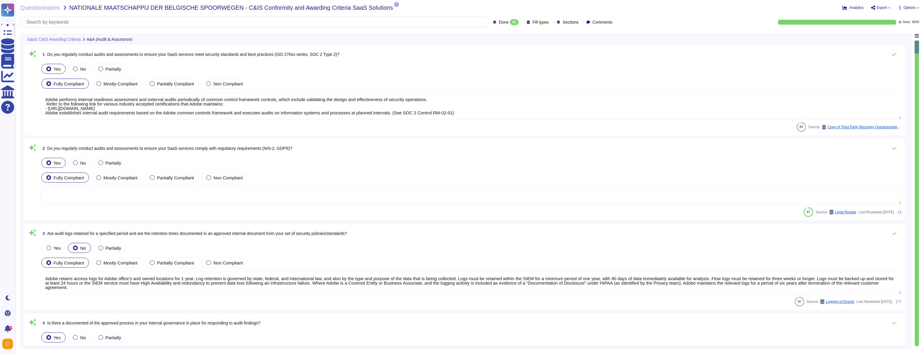
click at [176, 109] on textarea "Adobe performs internal readiness assessment and external audits periodically o…" at bounding box center [471, 105] width 862 height 27
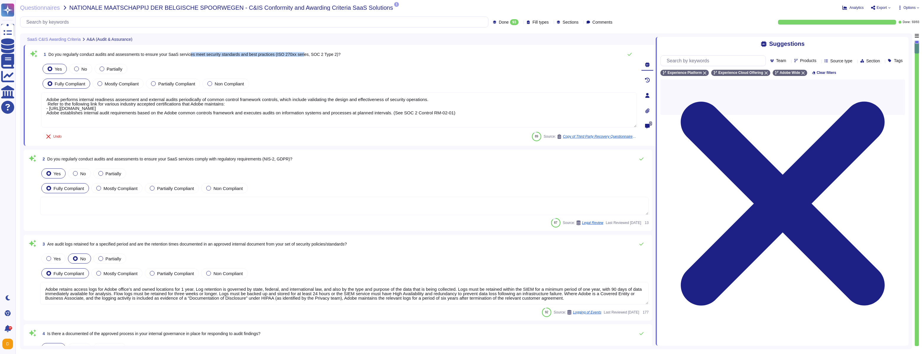
drag, startPoint x: 199, startPoint y: 54, endPoint x: 319, endPoint y: 56, distance: 120.0
click at [319, 56] on span "Do you regularly conduct audits and assessments to ensure your SaaS services me…" at bounding box center [194, 54] width 292 height 5
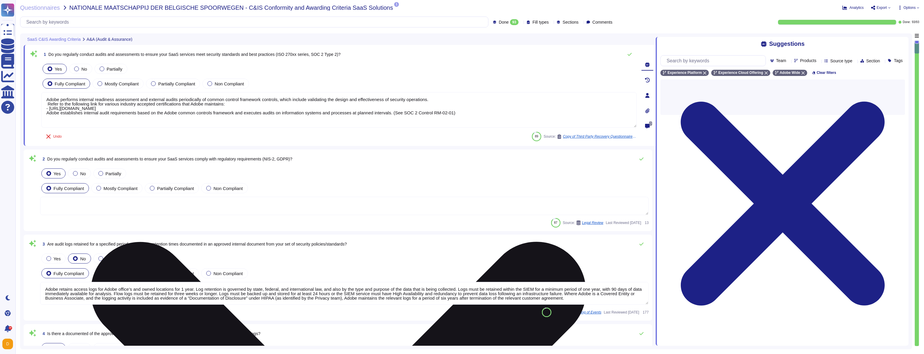
click at [237, 99] on textarea "Adobe performs internal readiness assessment and external audits periodically o…" at bounding box center [339, 109] width 596 height 35
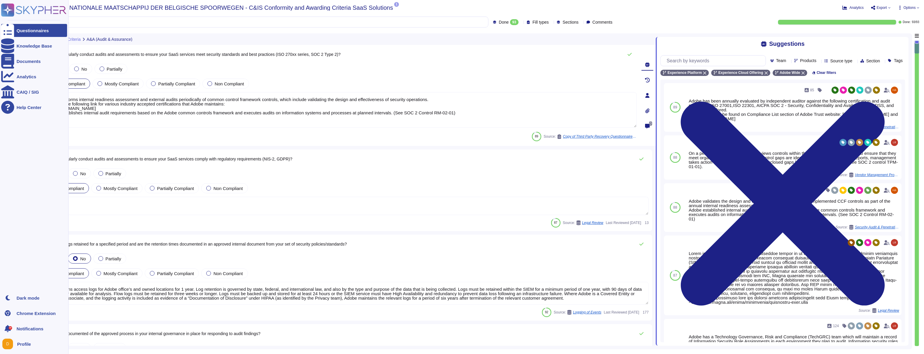
click at [35, 9] on icon at bounding box center [33, 10] width 65 height 13
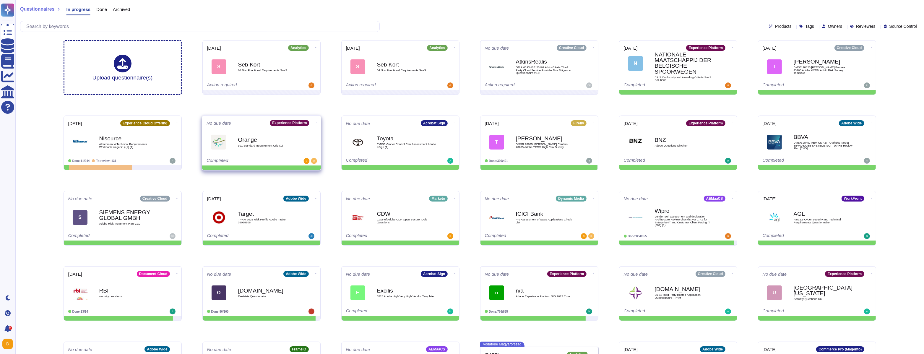
click at [254, 148] on div "Orange 301 Standard Requirement Grid (1)" at bounding box center [268, 142] width 60 height 24
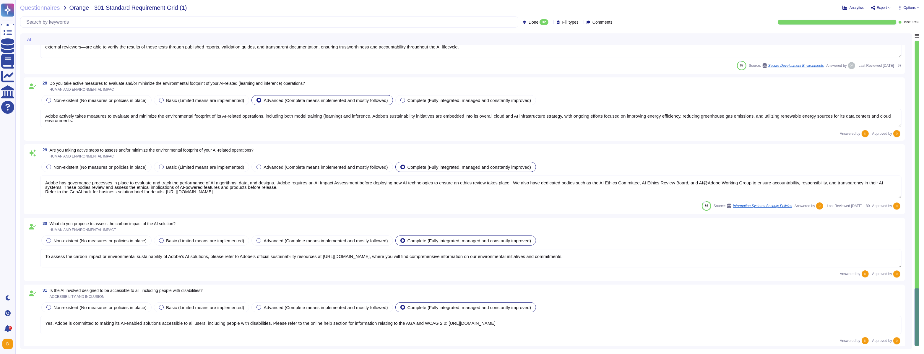
scroll to position [2136, 0]
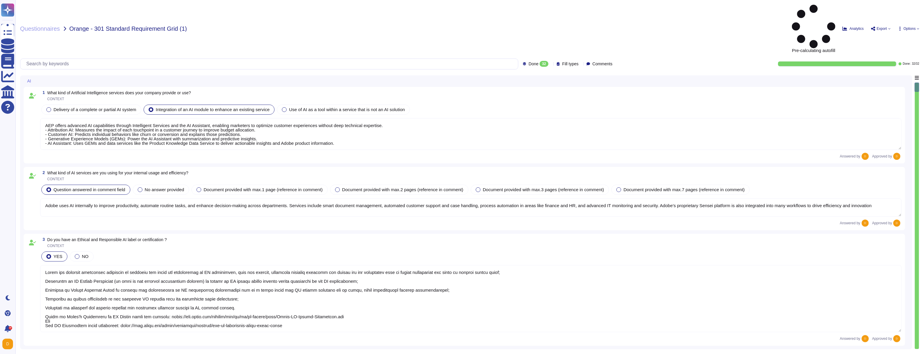
type textarea "AEP offers advanced AI capabilities through Intelligent Services and the AI Ass…"
type textarea "Adobe uses AI internally to improve productivity, automate routine tasks, and e…"
type textarea "Adobe has deployed governance processes to evaluate and track the performance o…"
type textarea "While Adobe develops key components like the Generative Experience Models (GEMs…"
type textarea "Adobe does not use any customer data to train or fine-tune the Azure OpenAI Ser…"
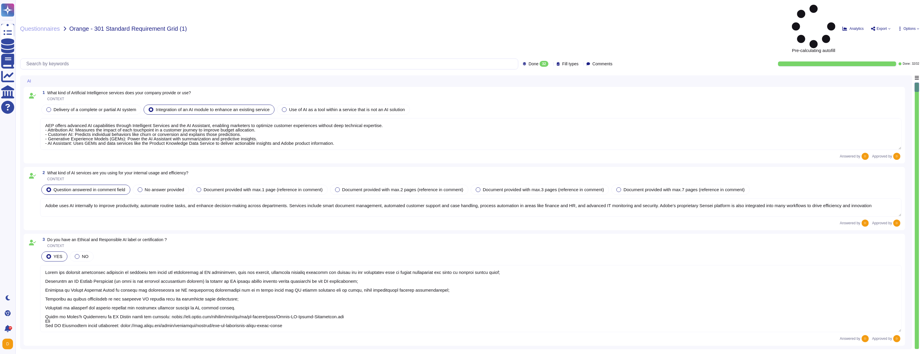
type textarea "The AI solution has a defined purpose/objective. AI Assistant in Adobe Experien…"
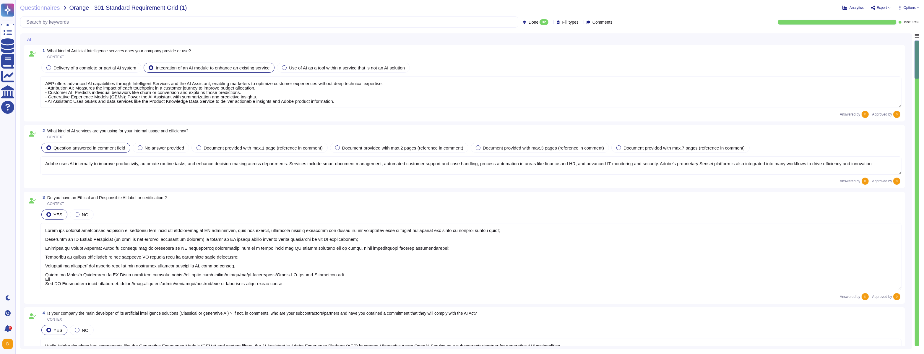
click at [889, 8] on icon at bounding box center [890, 8] width 2 height 2
click at [893, 36] on p "Download" at bounding box center [903, 43] width 21 height 14
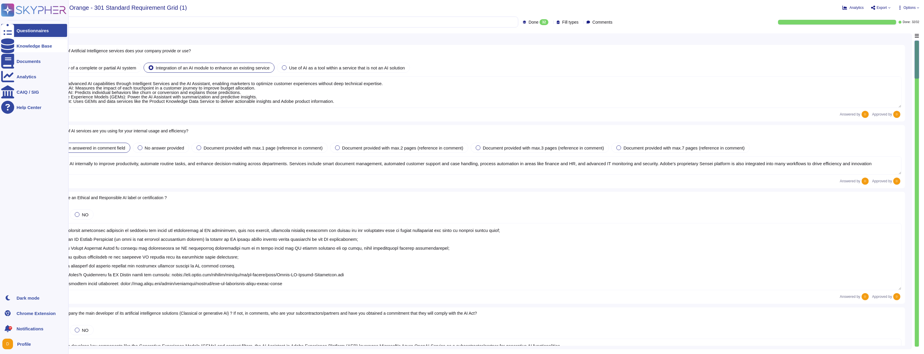
click at [13, 42] on div at bounding box center [7, 45] width 13 height 13
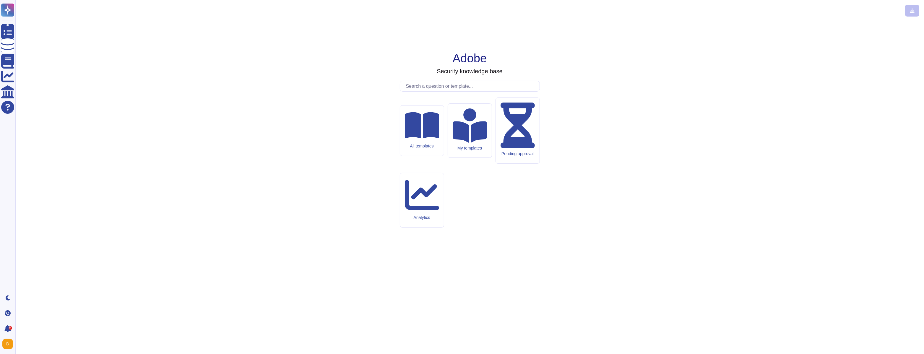
click at [421, 91] on input "text" at bounding box center [471, 86] width 137 height 10
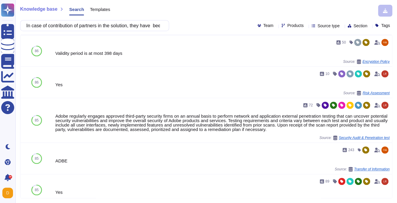
scroll to position [197, 0]
click at [86, 25] on input "In case of contribution of partners in the solution, they have been evaluated (…" at bounding box center [93, 25] width 140 height 10
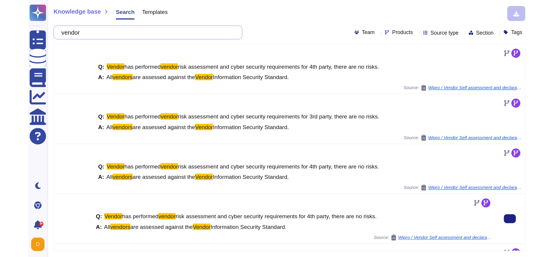
scroll to position [35, 0]
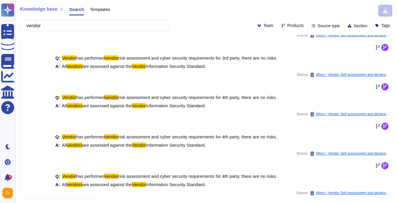
type input "vendor"
click at [105, 5] on div "Templates" at bounding box center [97, 11] width 26 height 12
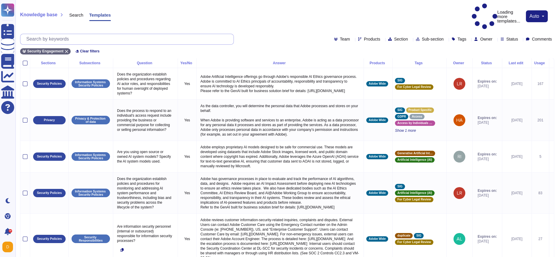
click at [82, 34] on input "text" at bounding box center [128, 39] width 210 height 10
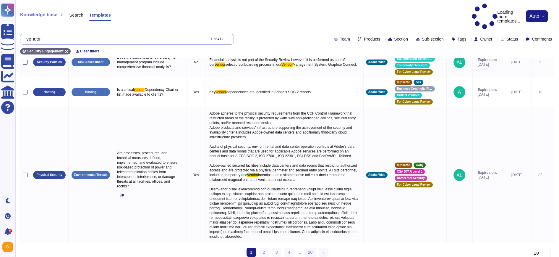
scroll to position [400, 0]
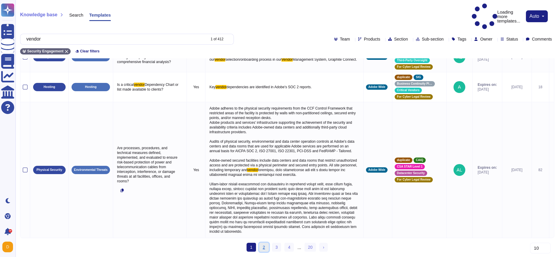
click at [259, 248] on link "2" at bounding box center [263, 246] width 9 height 9
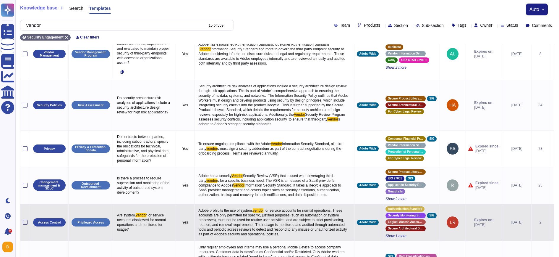
scroll to position [0, 0]
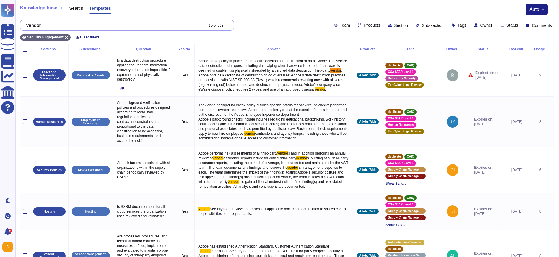
click at [144, 29] on input "vendor" at bounding box center [113, 25] width 180 height 10
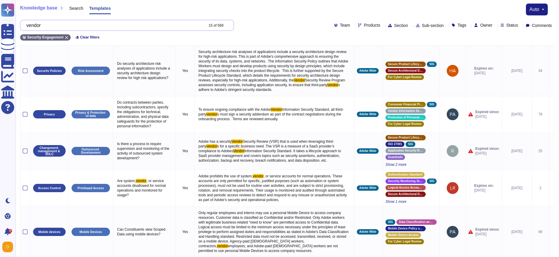
scroll to position [234, 0]
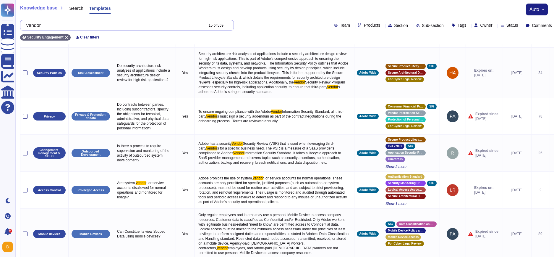
click at [117, 25] on input "vendor" at bounding box center [113, 25] width 180 height 10
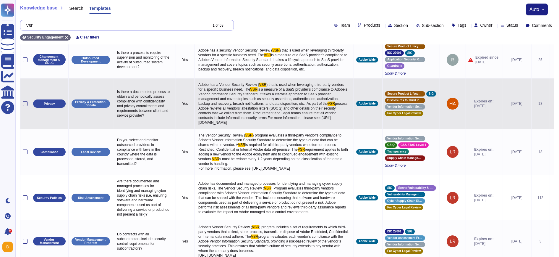
scroll to position [59, 0]
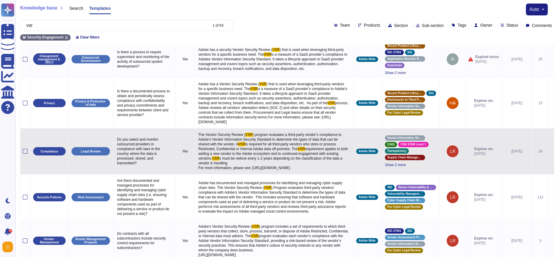
drag, startPoint x: 199, startPoint y: 186, endPoint x: 237, endPoint y: 192, distance: 38.9
click at [238, 171] on p "The Vendor Security Review ( VSR ) program evaluates a third-party vendor’s com…" at bounding box center [274, 151] width 154 height 41
copy span "https://www.adobe.com/content/dam/cc/en/security/pdfs/AdobeVendorAssessmentProg…"
click at [203, 146] on span ") program evaluates a third-party vendor’s compliance to Adobe’s Vendor Informa…" at bounding box center [270, 139] width 144 height 14
drag, startPoint x: 199, startPoint y: 147, endPoint x: 234, endPoint y: 190, distance: 55.3
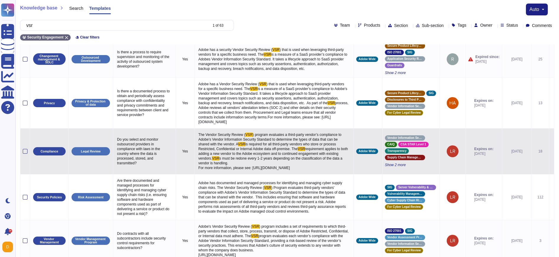
click at [234, 171] on p "The Vendor Security Review ( VSR ) program evaluates a third-party vendor’s com…" at bounding box center [274, 151] width 154 height 41
copy p "The Vendor Security Review ( VSR ) program evaluates a third-party vendor’s com…"
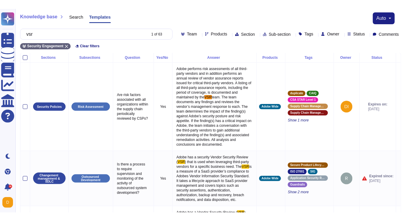
scroll to position [0, 0]
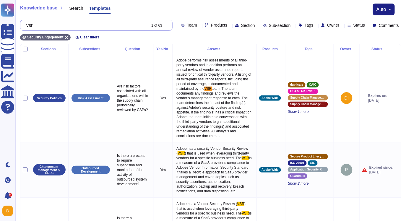
click at [43, 22] on input "vsr" at bounding box center [84, 25] width 123 height 10
paste input "If your solution include cryptography functions, they have been certified (e.g.…"
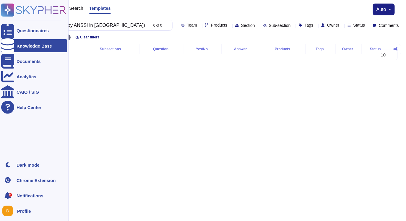
type input "If your solution include cryptography functions, they have been certified (e.g.…"
click at [4, 45] on icon at bounding box center [7, 45] width 13 height 15
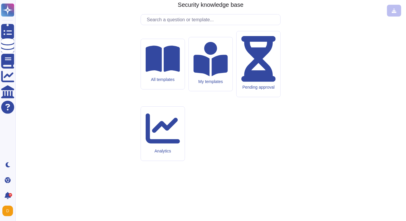
click at [159, 25] on input "text" at bounding box center [212, 19] width 137 height 10
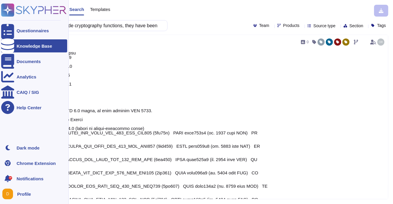
click at [21, 9] on icon at bounding box center [33, 10] width 65 height 13
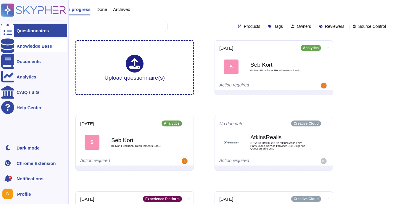
click at [28, 47] on div "Knowledge Base" at bounding box center [34, 46] width 35 height 4
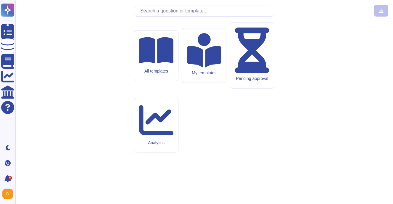
click at [165, 16] on input "text" at bounding box center [205, 11] width 137 height 10
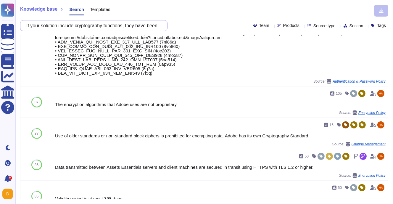
click at [67, 25] on input "If your solution include cryptography functions, they have been certified (e.g.…" at bounding box center [92, 25] width 138 height 10
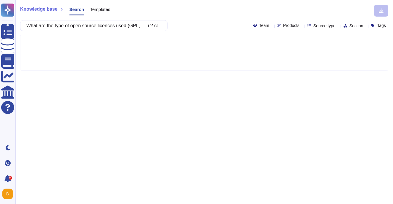
scroll to position [0, 22]
drag, startPoint x: 161, startPoint y: 26, endPoint x: 139, endPoint y: 26, distance: 21.9
click at [139, 27] on input "What are the type of open source licences used (GPL, … ) ? comment" at bounding box center [92, 25] width 138 height 10
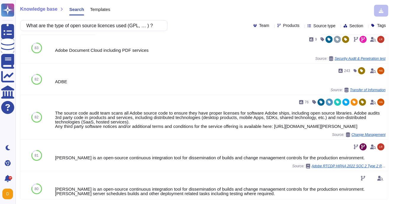
scroll to position [102, 0]
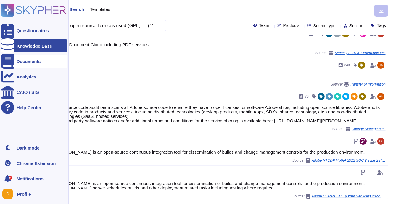
type input "What are the type of open source licences used (GPL, … ) ?"
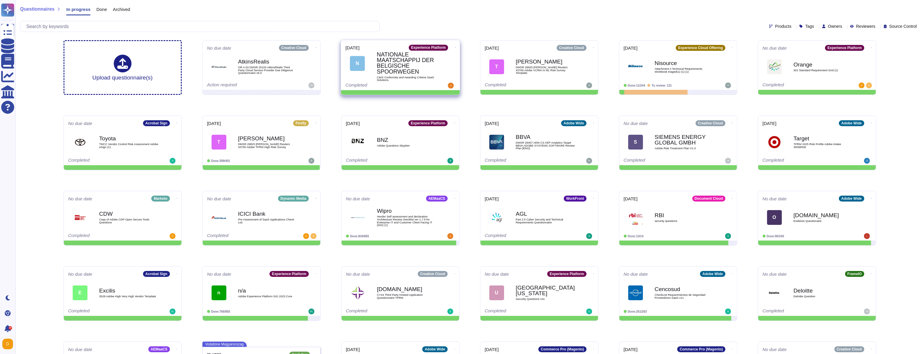
click at [428, 63] on b "NATIONALE MAATSCHAPPIJ DER BELGISCHE SPOORWEGEN" at bounding box center [407, 62] width 60 height 23
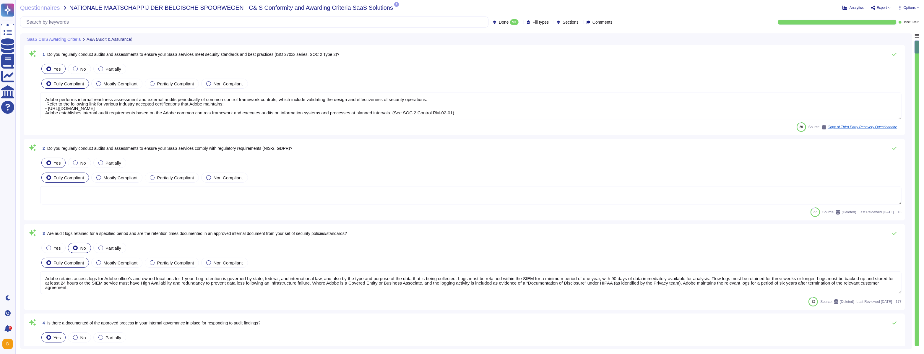
type textarea "Adobe performs internal readiness assessment and external audits periodically o…"
type textarea "Adobe retains access logs for Adobe office’s and owned locations for 1 year. Lo…"
type textarea "Adobe performs internal readiness assessment and external audits periodically o…"
type textarea "Yes. Solutions are reviewed against the OWASP secure coding practices checklist…"
click at [244, 109] on textarea "Adobe performs internal readiness assessment and external audits periodically o…" at bounding box center [471, 105] width 862 height 27
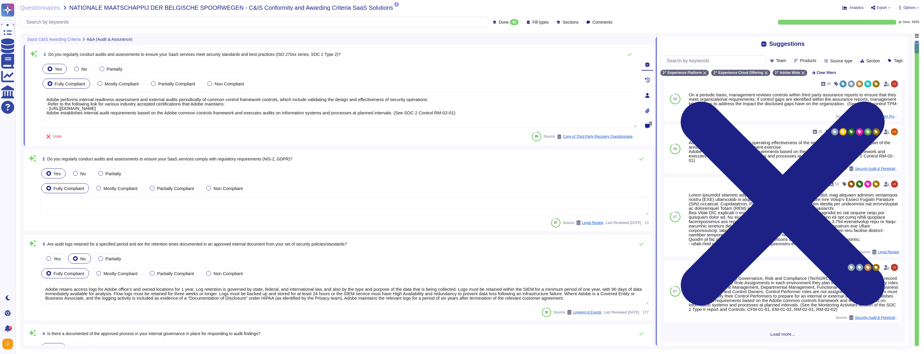
scroll to position [93, 0]
click at [762, 337] on div "89 85 Adobe has been annually evaluated by independent auditor against the foll…" at bounding box center [783, 211] width 245 height 263
click at [777, 337] on div "89 85 Adobe has been annually evaluated by independent auditor against the foll…" at bounding box center [783, 211] width 245 height 263
click at [777, 336] on span "Load more..." at bounding box center [783, 334] width 245 height 4
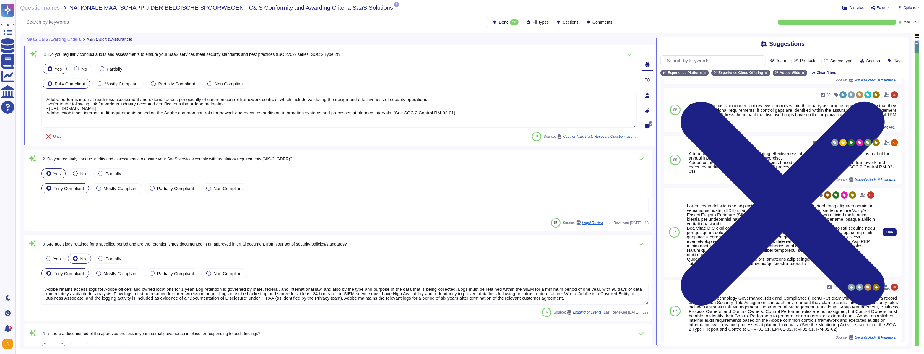
scroll to position [0, 0]
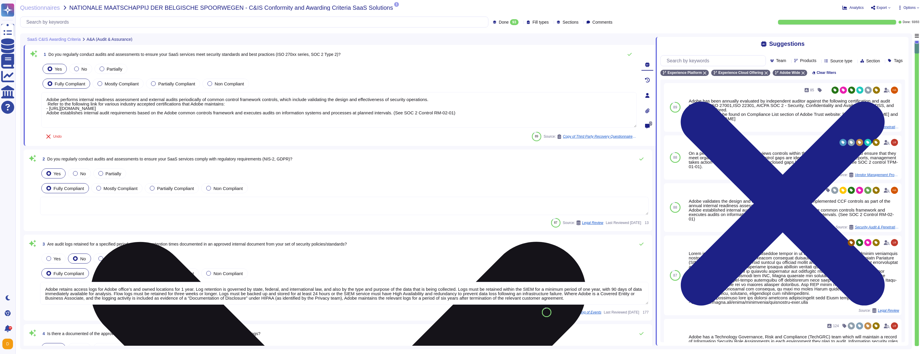
click at [521, 106] on textarea "Adobe performs internal readiness assessment and external audits periodically o…" at bounding box center [339, 109] width 596 height 35
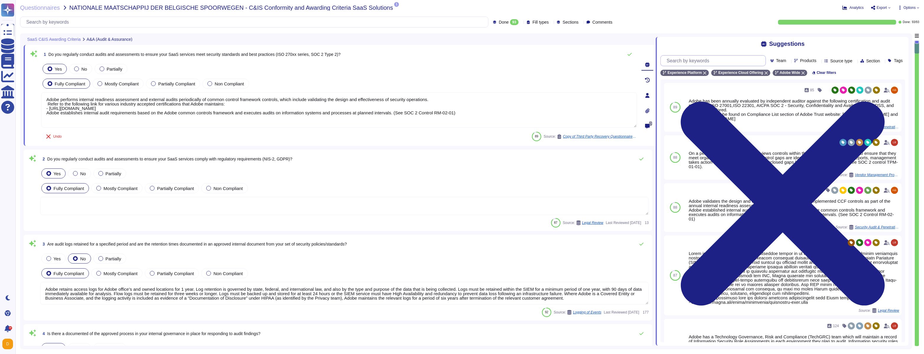
click at [720, 56] on input "text" at bounding box center [715, 61] width 102 height 10
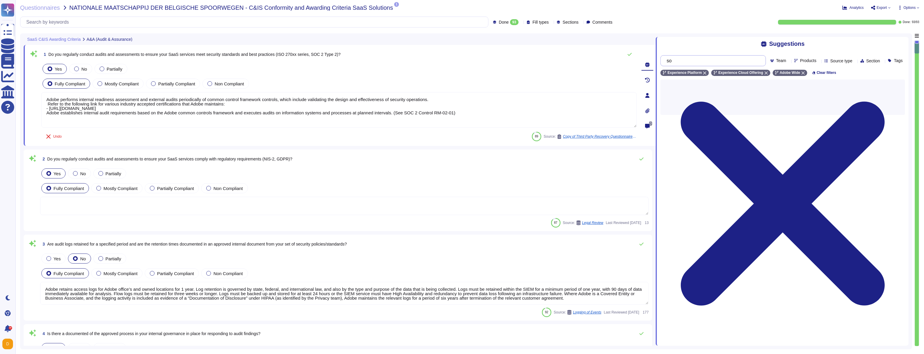
type input "s"
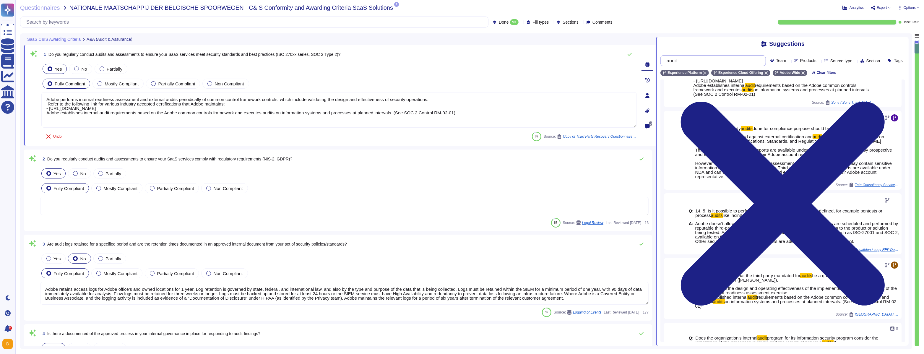
scroll to position [53, 0]
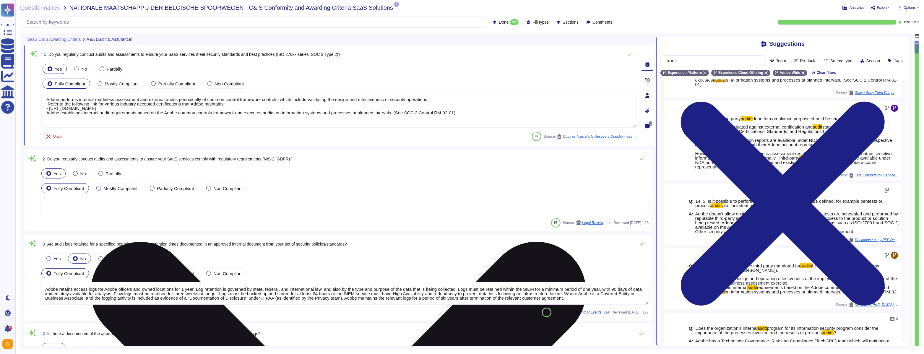
type input "audit"
drag, startPoint x: 108, startPoint y: 103, endPoint x: 129, endPoint y: 105, distance: 21.4
click at [129, 104] on textarea "Adobe performs internal readiness assessment and external audits periodically o…" at bounding box center [339, 109] width 596 height 35
drag, startPoint x: 93, startPoint y: 102, endPoint x: 195, endPoint y: 116, distance: 102.4
click at [195, 116] on textarea "Adobe performs internal readiness assessment and external audits periodically o…" at bounding box center [339, 109] width 596 height 35
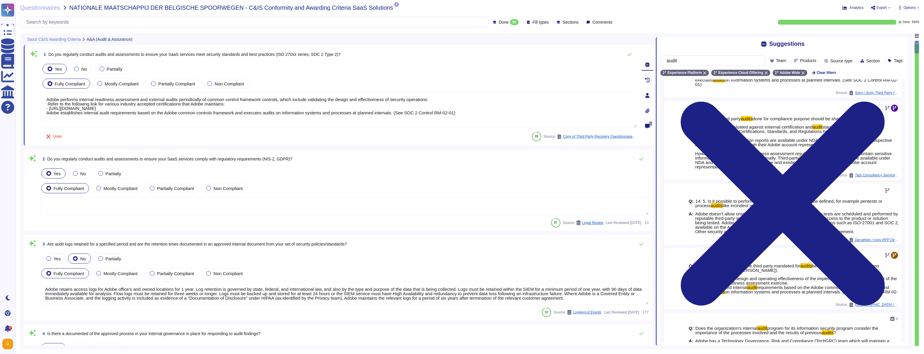
click at [146, 206] on textarea at bounding box center [344, 206] width 609 height 18
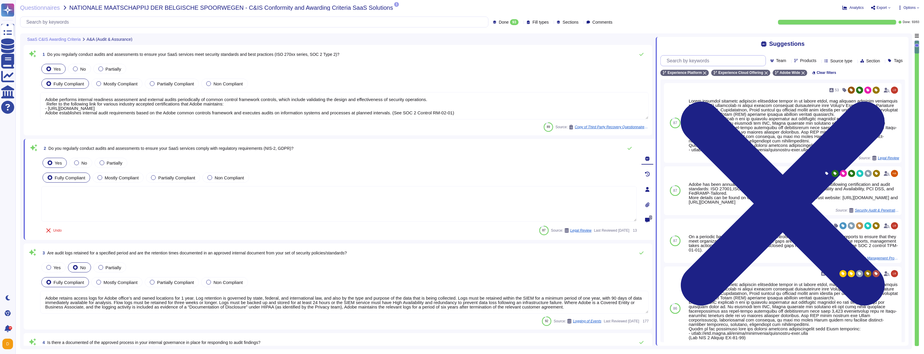
click at [685, 61] on input "text" at bounding box center [715, 61] width 102 height 10
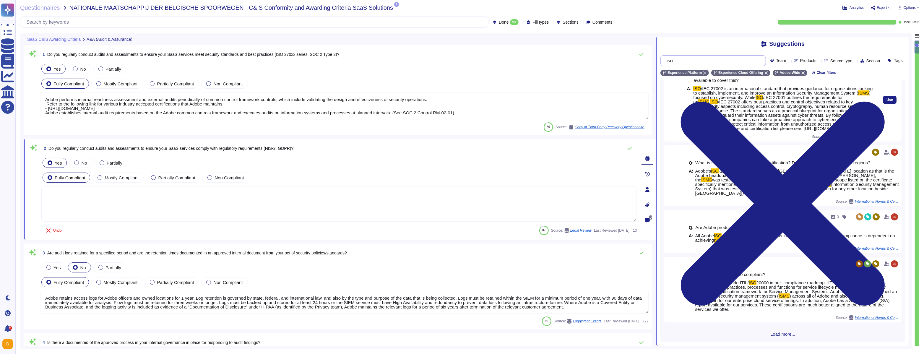
scroll to position [98, 0]
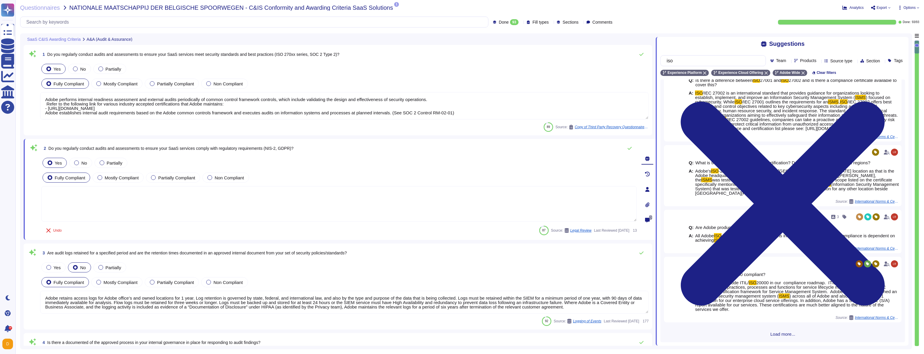
click at [779, 334] on span "Load more..." at bounding box center [783, 334] width 245 height 4
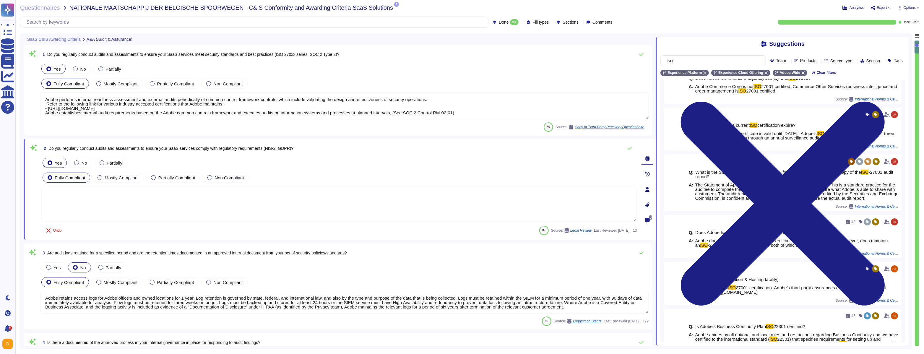
scroll to position [398, 0]
drag, startPoint x: 744, startPoint y: 60, endPoint x: 655, endPoint y: 56, distance: 88.8
click at [656, 56] on div "Suggestions iso Team Products Source type Section Tags Experience Platform Expe…" at bounding box center [782, 189] width 253 height 312
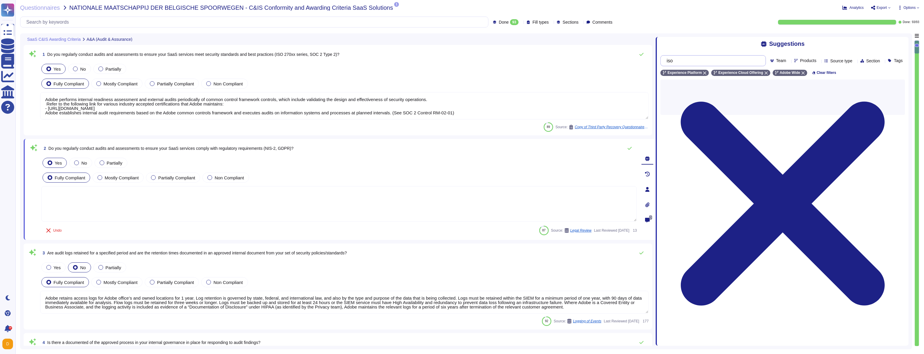
scroll to position [0, 0]
type input "d"
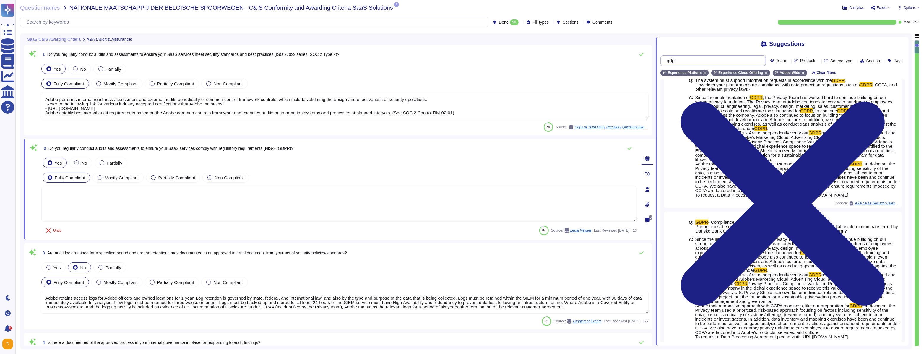
scroll to position [448, 0]
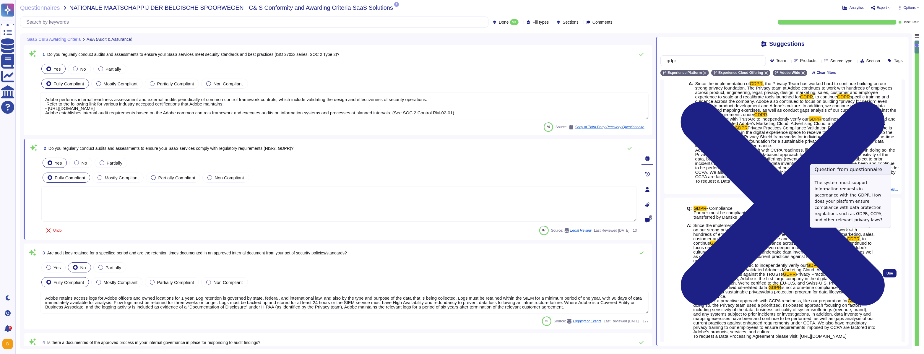
click at [803, 241] on span ", the Privacy Team has worked hard to continue building on our strong privacy f…" at bounding box center [785, 232] width 182 height 18
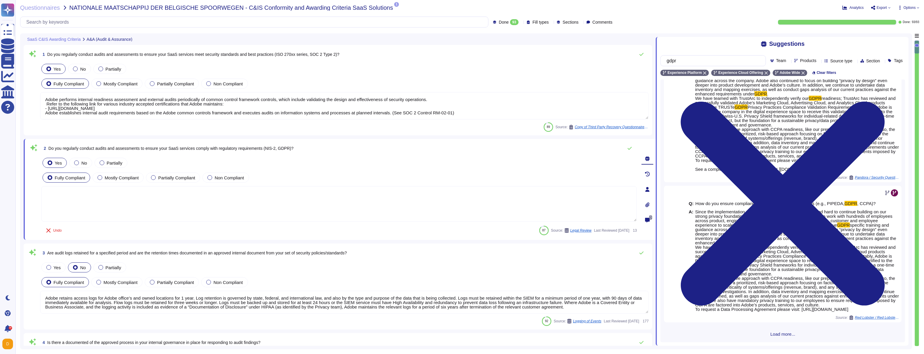
scroll to position [816, 0]
click at [779, 333] on span "Load more..." at bounding box center [783, 334] width 245 height 4
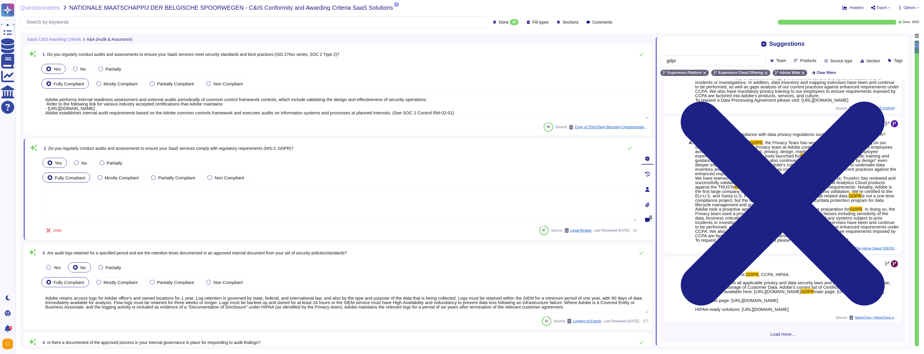
scroll to position [1371, 0]
click at [784, 333] on span "Load more..." at bounding box center [783, 334] width 245 height 4
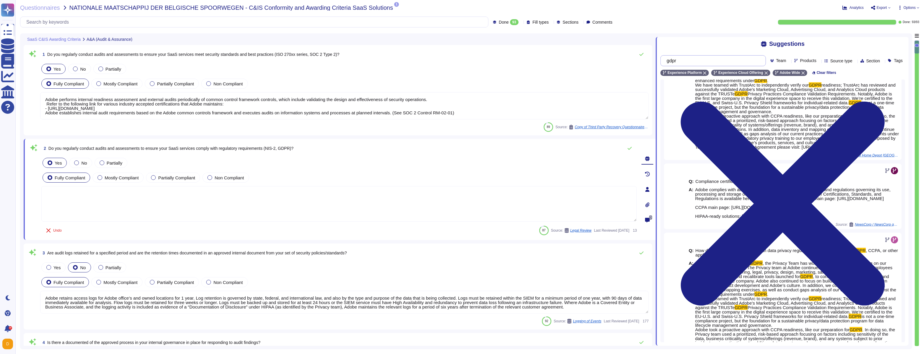
click at [726, 58] on input "gdpr" at bounding box center [712, 61] width 96 height 10
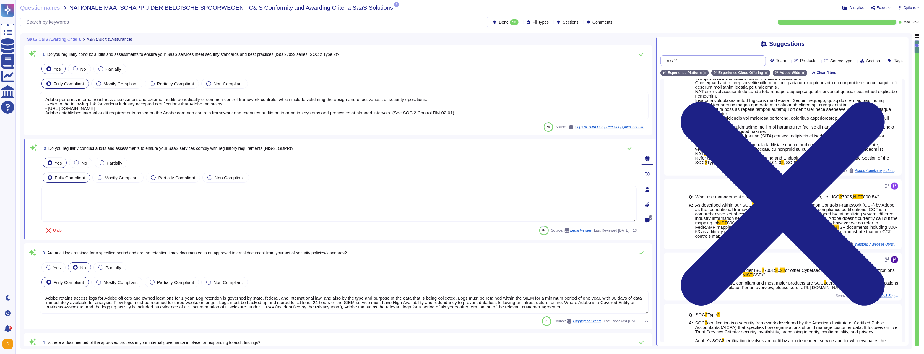
scroll to position [1053, 0]
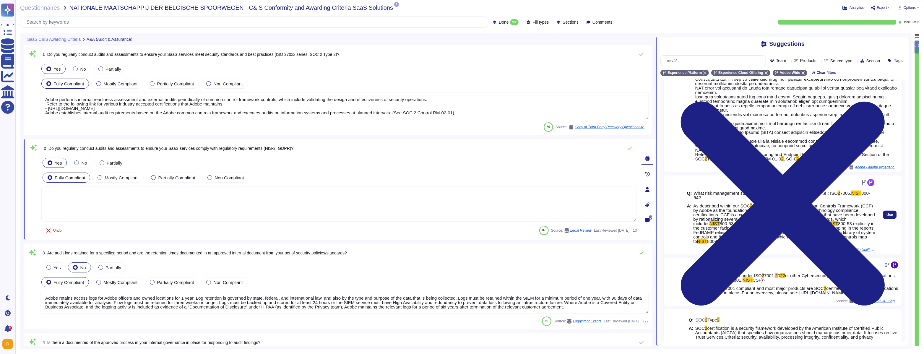
type input "nis-2"
click at [714, 226] on span "reports, Adobe uses the Common Controls Framework (CCF) by Adobe as the foundat…" at bounding box center [785, 214] width 182 height 23
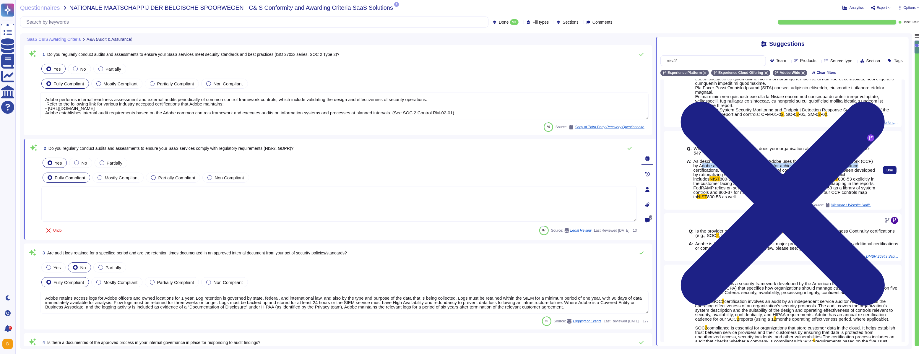
scroll to position [1099, 0]
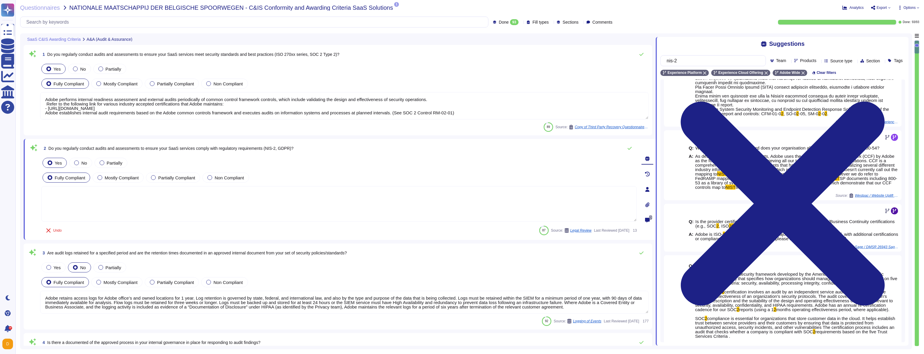
click at [158, 149] on span "Do you regularly conduct audits and assessments to ensure your SaaS services co…" at bounding box center [170, 148] width 245 height 5
copy div "Do you regularly conduct audits and assessments to ensure your SaaS services co…"
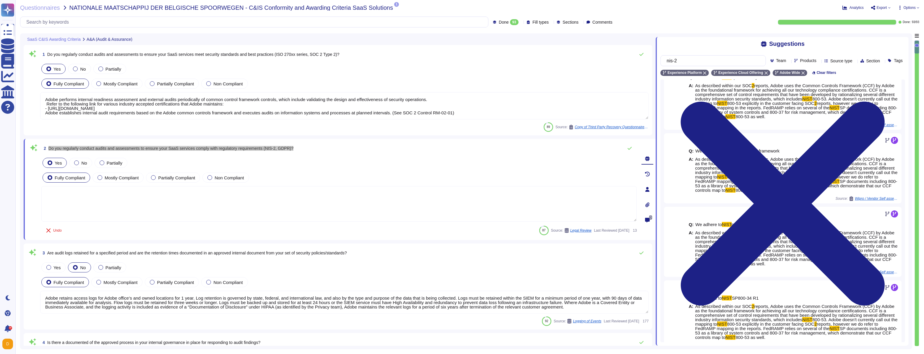
scroll to position [0, 0]
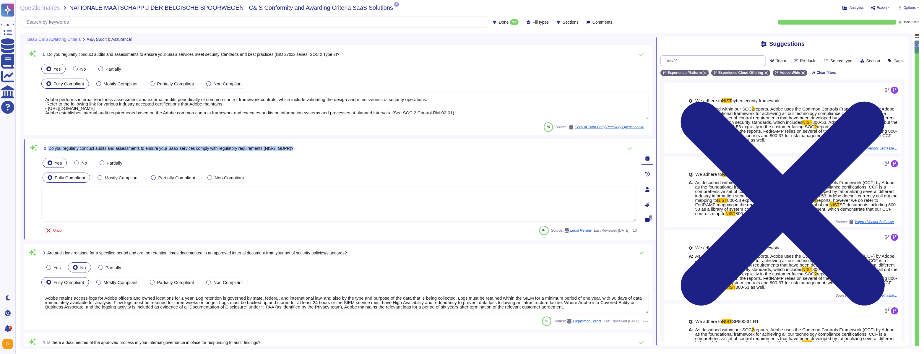
click at [720, 62] on input "nis-2" at bounding box center [712, 61] width 96 height 10
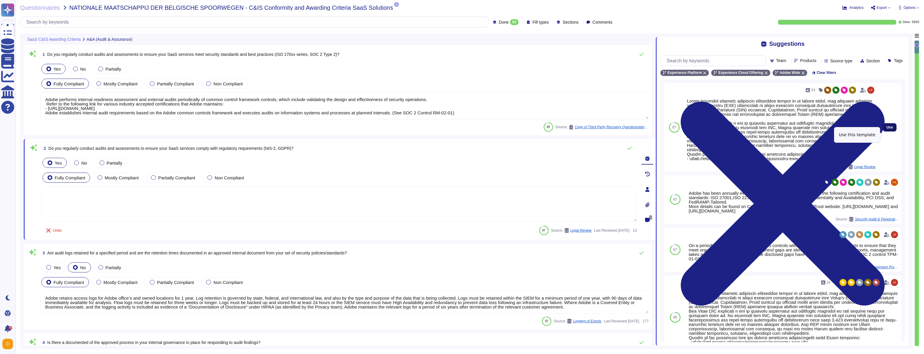
click at [886, 132] on button "Use" at bounding box center [890, 127] width 14 height 8
type textarea "Adobe performs internal readiness assessment audits on an annual basis, and int…"
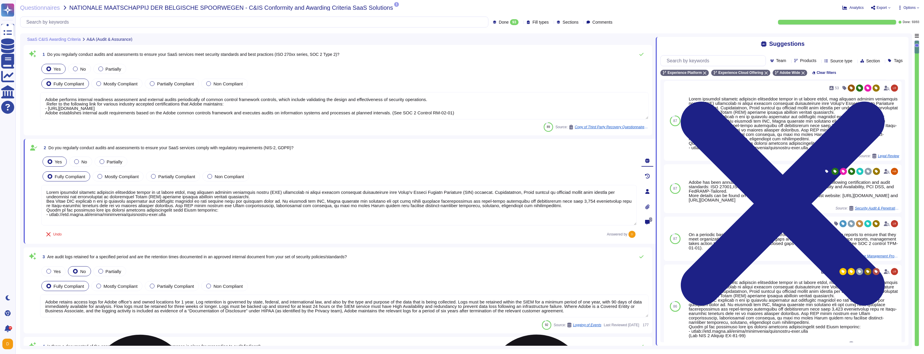
scroll to position [0, 0]
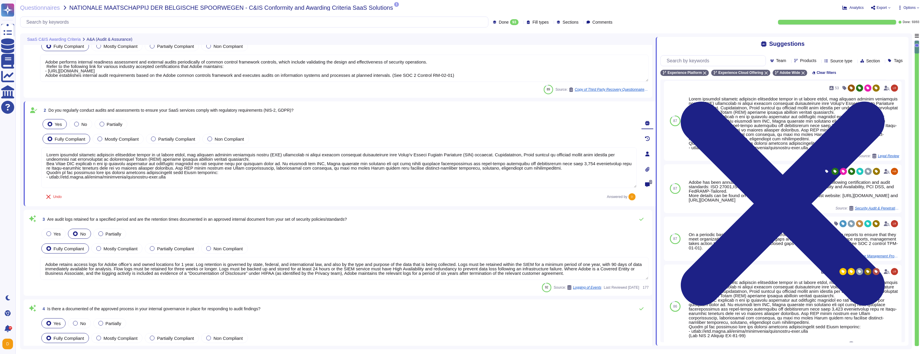
type textarea "Each API call requires authentication to be established, either through Oauth 2…"
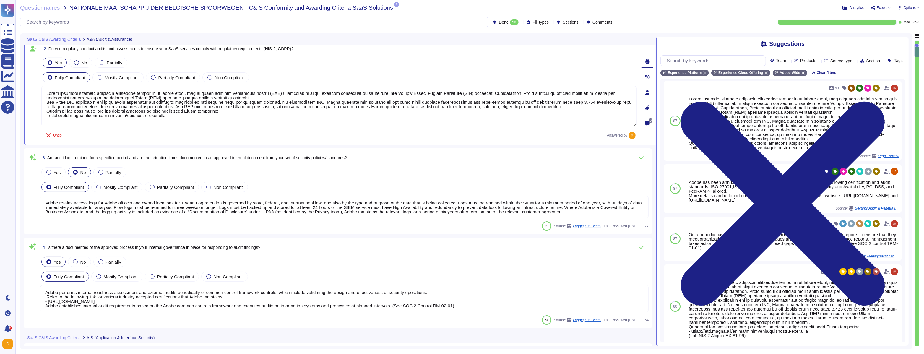
scroll to position [104, 0]
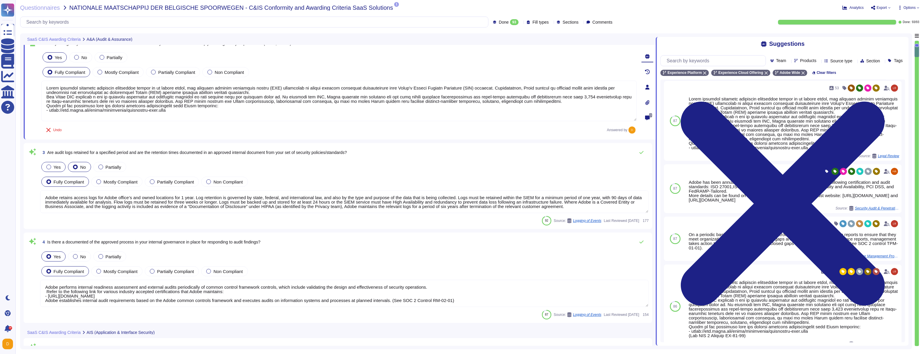
click at [58, 165] on span "Yes" at bounding box center [57, 167] width 7 height 5
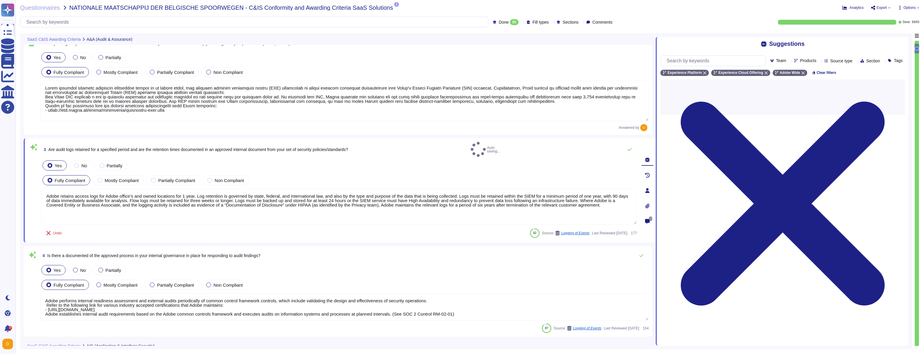
scroll to position [0, 0]
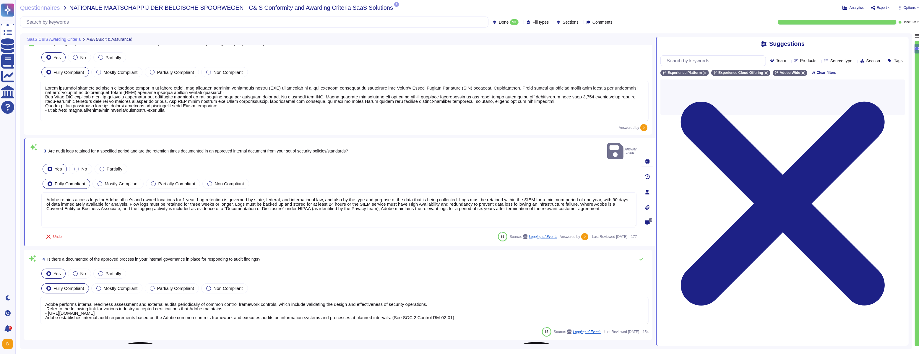
click at [103, 201] on textarea "Adobe retains access logs for Adobe office’s and owned locations for 1 year. Lo…" at bounding box center [339, 209] width 596 height 35
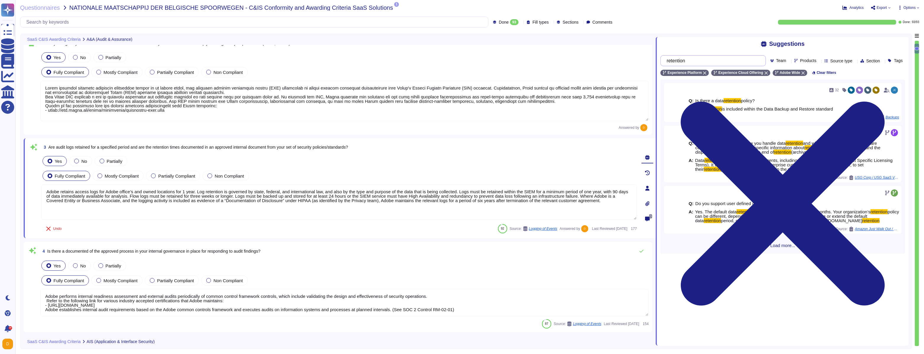
click at [712, 61] on input "retention" at bounding box center [712, 61] width 96 height 10
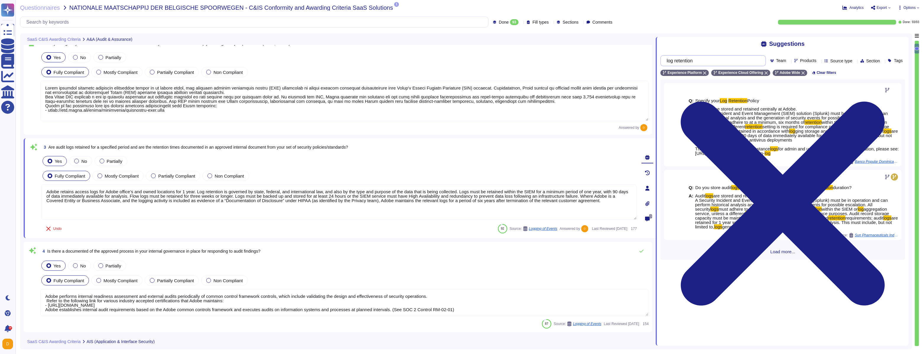
click at [742, 61] on input "log retention" at bounding box center [712, 61] width 96 height 10
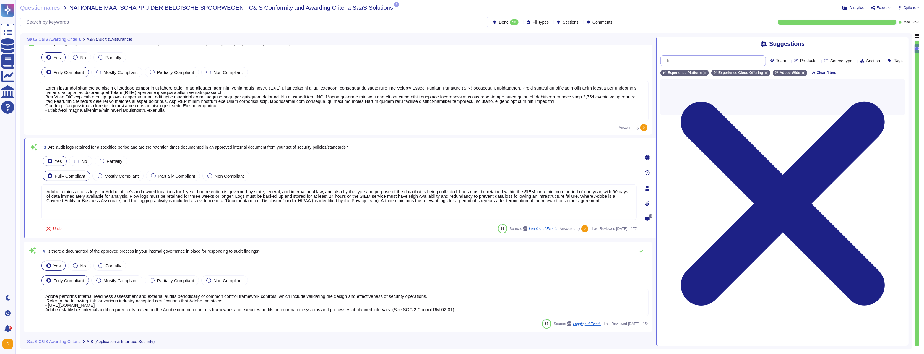
type input "log"
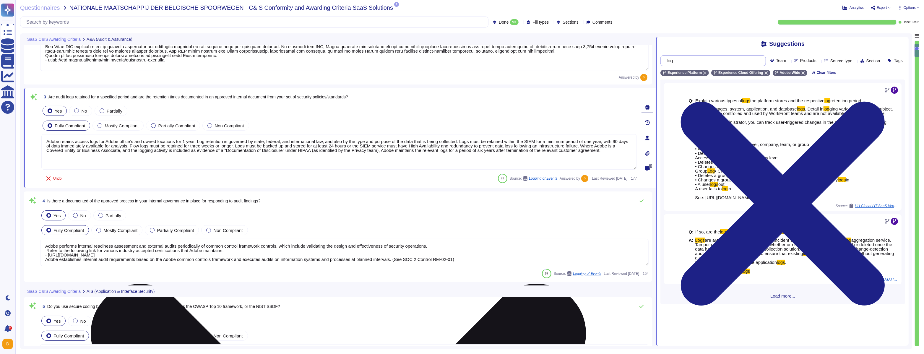
scroll to position [155, 0]
type textarea "Adobe supports business continuity through a defined and managed set of process…"
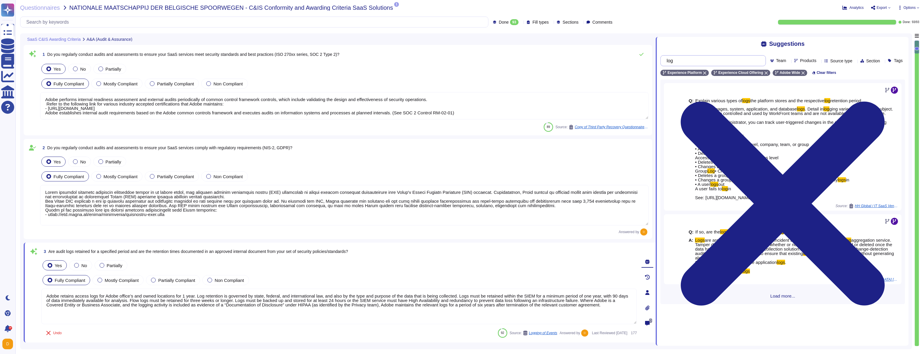
scroll to position [0, 0]
type input "log"
click at [136, 98] on textarea "Adobe performs internal readiness assessment and external audits periodically o…" at bounding box center [344, 105] width 609 height 27
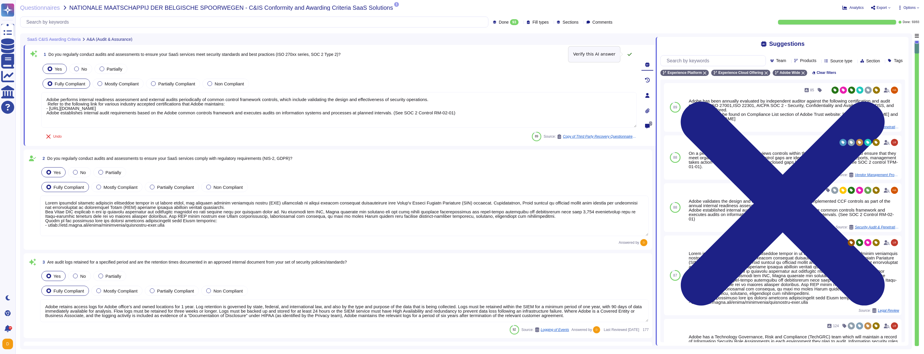
click at [629, 54] on icon at bounding box center [630, 54] width 5 height 5
click at [511, 228] on textarea at bounding box center [344, 215] width 609 height 41
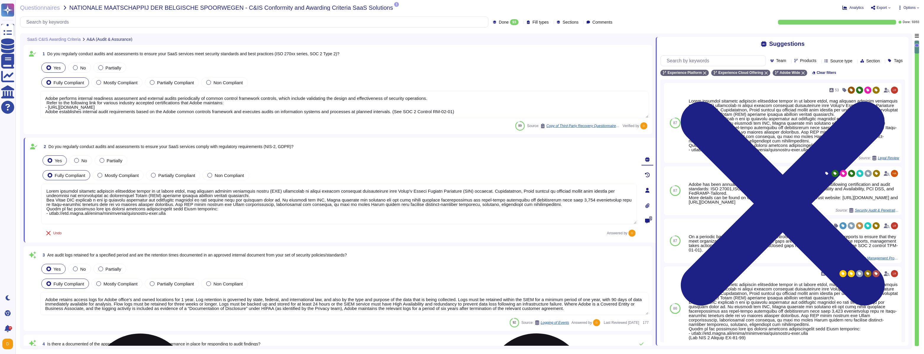
click at [100, 213] on textarea at bounding box center [339, 204] width 596 height 41
click at [128, 238] on div "Undo Answered by" at bounding box center [339, 233] width 596 height 12
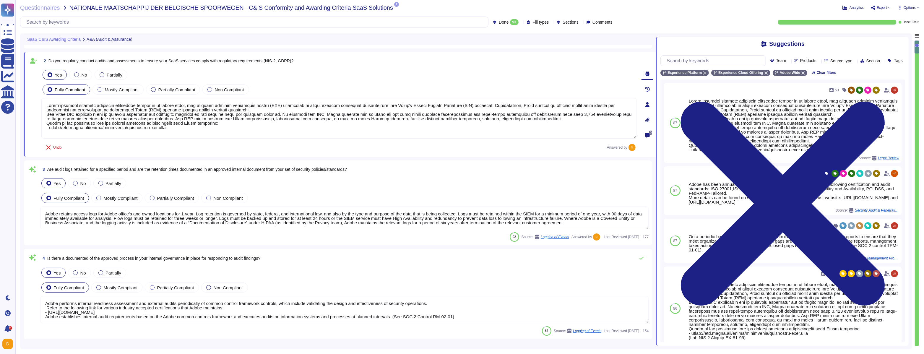
type textarea "Each API call requires authentication to be established, either through Oauth 2…"
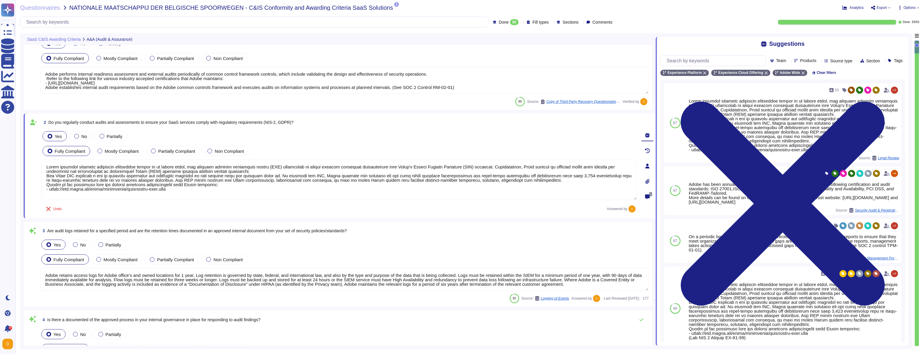
type textarea "Each API call requires authentication to be established, either through Oauth 2…"
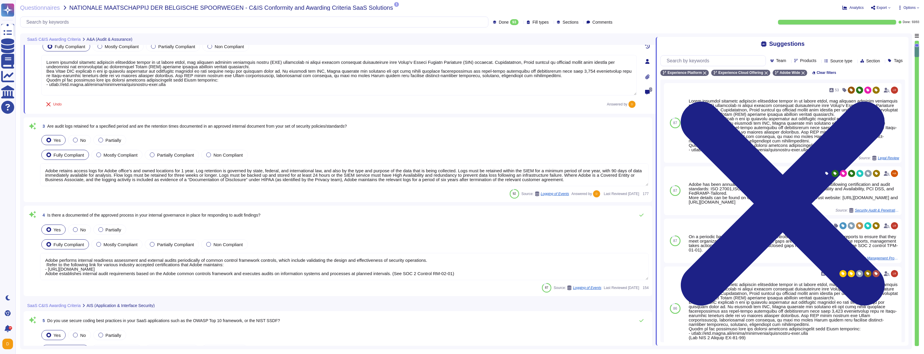
scroll to position [143, 0]
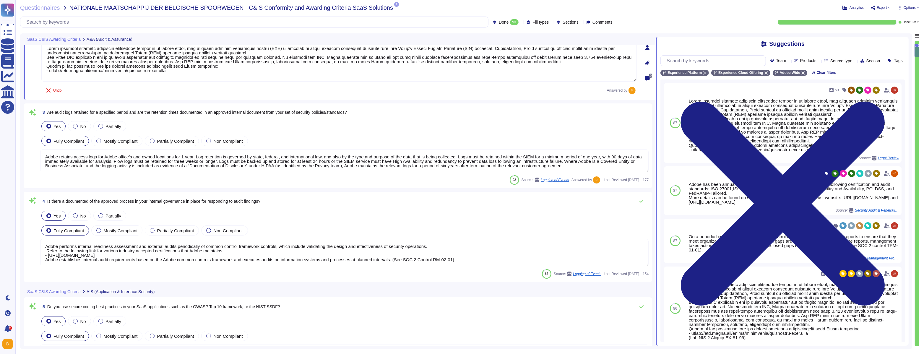
type textarea "Adobe supports business continuity through a defined and managed set of process…"
click at [161, 162] on textarea "Adobe retains access logs for Adobe office’s and owned locations for 1 year. Lo…" at bounding box center [344, 161] width 609 height 23
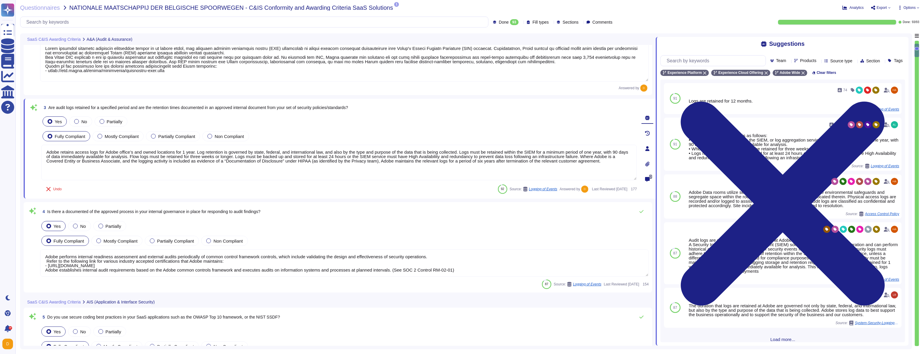
click at [173, 260] on textarea "Adobe performs internal readiness assessment and external audits periodically o…" at bounding box center [344, 263] width 609 height 27
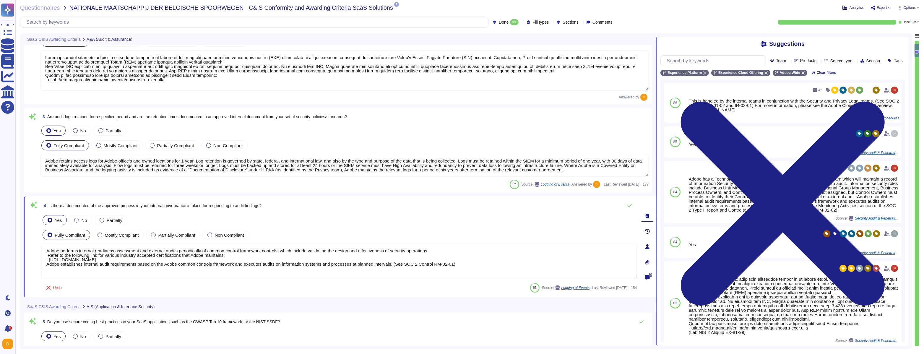
scroll to position [134, 0]
click at [102, 207] on span "Is there a documented of the approved process in your internal governance in pl…" at bounding box center [154, 205] width 213 height 5
click at [132, 261] on textarea "Adobe performs internal readiness assessment and external audits periodically o…" at bounding box center [339, 260] width 596 height 35
drag, startPoint x: 67, startPoint y: 204, endPoint x: 158, endPoint y: 210, distance: 91.3
click at [158, 210] on div "4 Is there a documented of the approved process in your internal governance in …" at bounding box center [339, 206] width 596 height 12
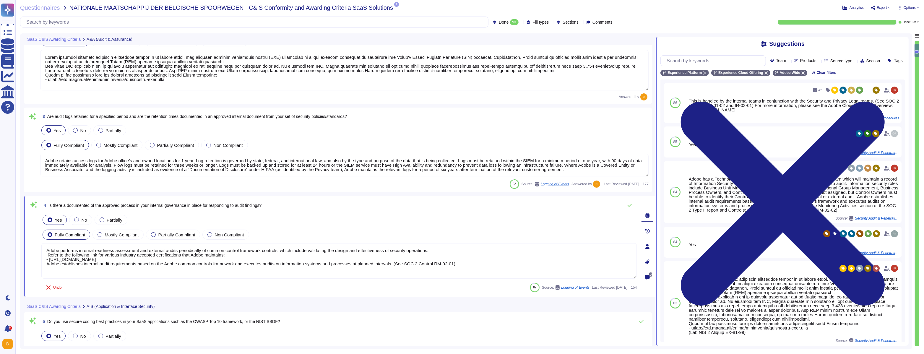
click at [99, 259] on textarea "Adobe performs internal readiness assessment and external audits periodically o…" at bounding box center [339, 260] width 596 height 35
click at [689, 63] on input "text" at bounding box center [715, 61] width 102 height 10
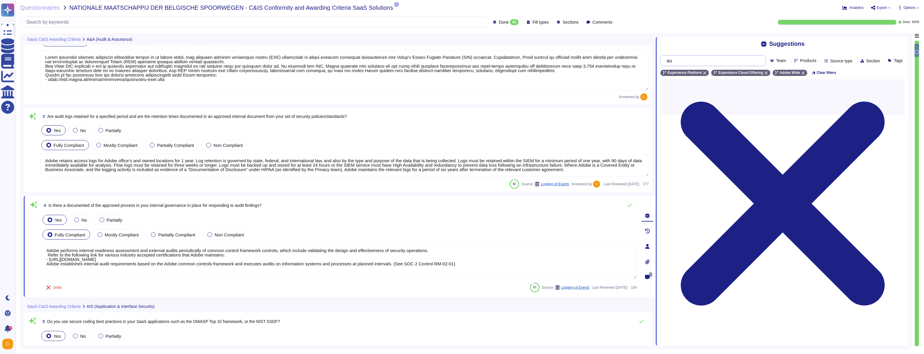
type input "a"
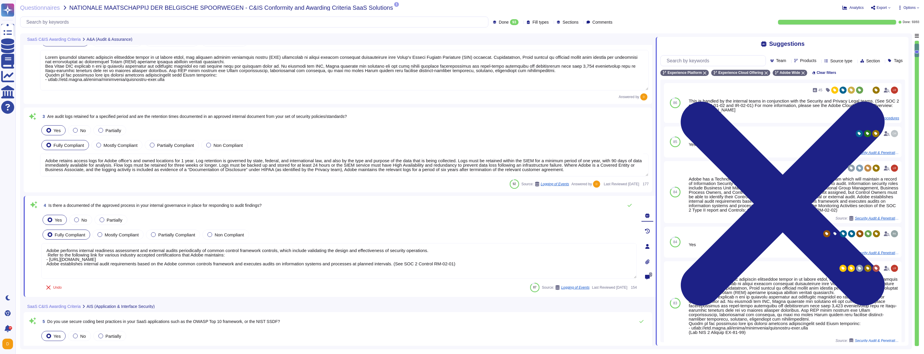
drag, startPoint x: 140, startPoint y: 251, endPoint x: 231, endPoint y: 265, distance: 92.0
click at [231, 265] on textarea "Adobe performs internal readiness assessment and external audits periodically o…" at bounding box center [339, 260] width 596 height 35
click at [270, 265] on textarea "Adobe performs internal readiness assessment and external audits periodically o…" at bounding box center [339, 260] width 596 height 35
type textarea "Adobe supports business continuity through a defined and managed set of process…"
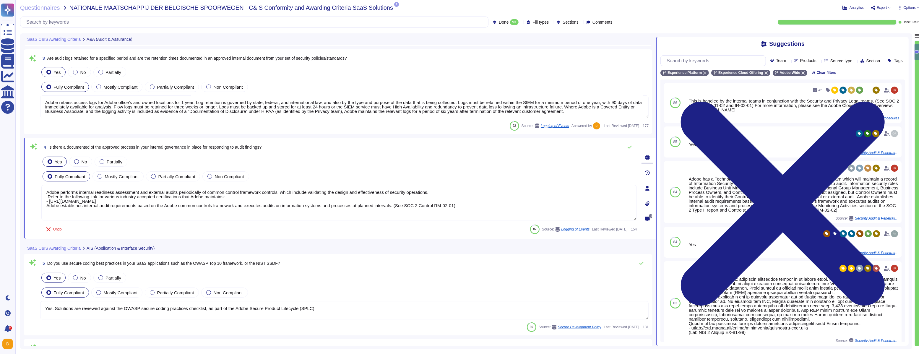
scroll to position [192, 0]
click at [288, 303] on textarea "Yes. Solutions are reviewed against the OWASP secure coding practices checklist…" at bounding box center [344, 310] width 609 height 18
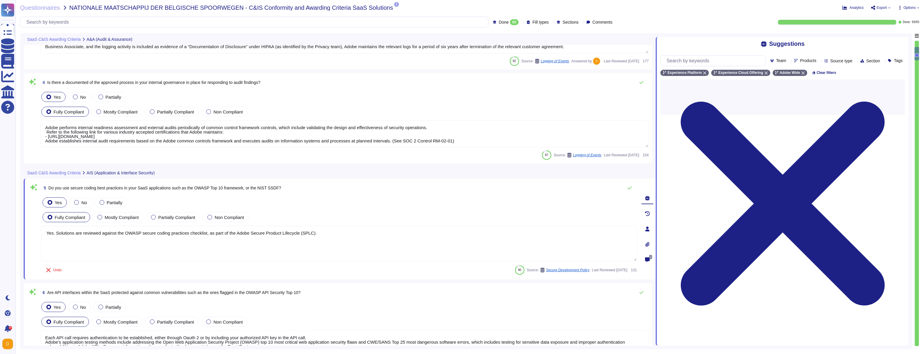
type textarea "Adobe tests its Business Continuity and Disaster Recovery Plans on an annual ba…"
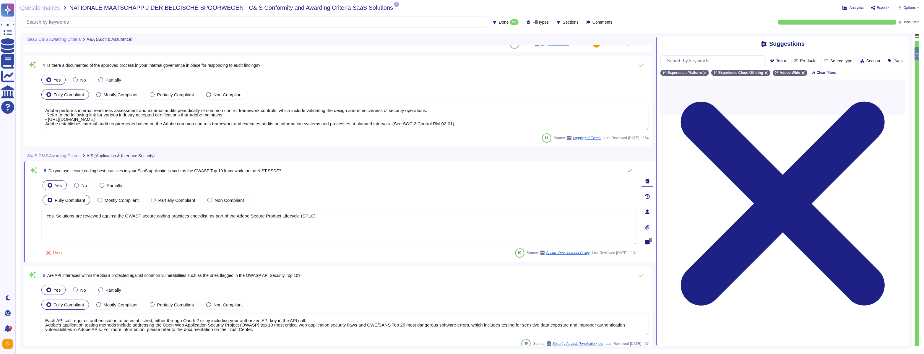
scroll to position [277, 0]
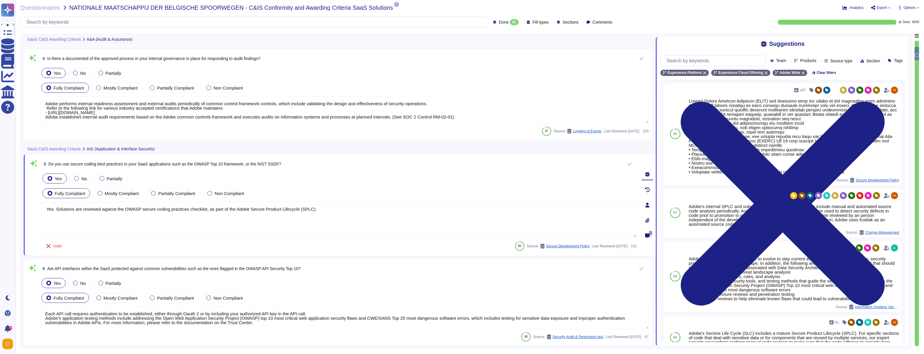
click at [127, 210] on textarea "Yes. Solutions are reviewed against the OWASP secure coding practices checklist…" at bounding box center [339, 219] width 596 height 35
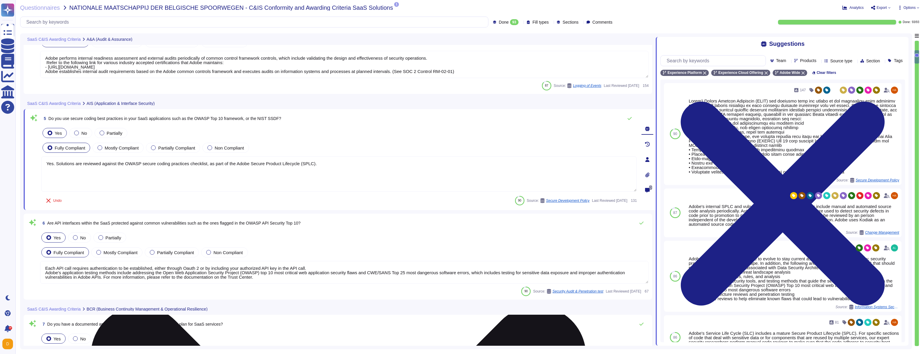
type textarea "Adobe conducts tabletop exercises on an annual basis to practice different aspe…"
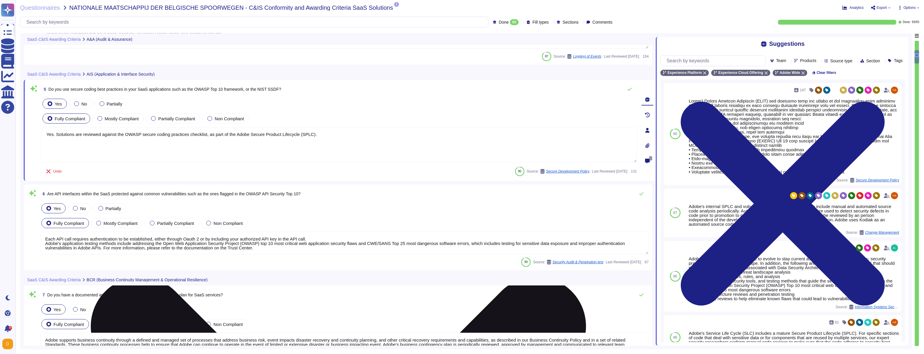
scroll to position [348, 0]
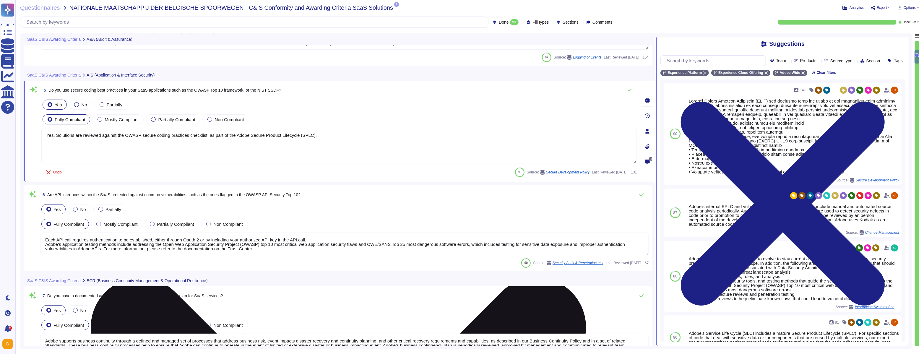
click at [160, 148] on textarea "Yes. Solutions are reviewed against the OWASP secure coding practices checklist…" at bounding box center [339, 145] width 596 height 35
click at [569, 155] on textarea "Yes. Solutions are reviewed against the OWASP secure coding practices checklist…" at bounding box center [339, 145] width 596 height 35
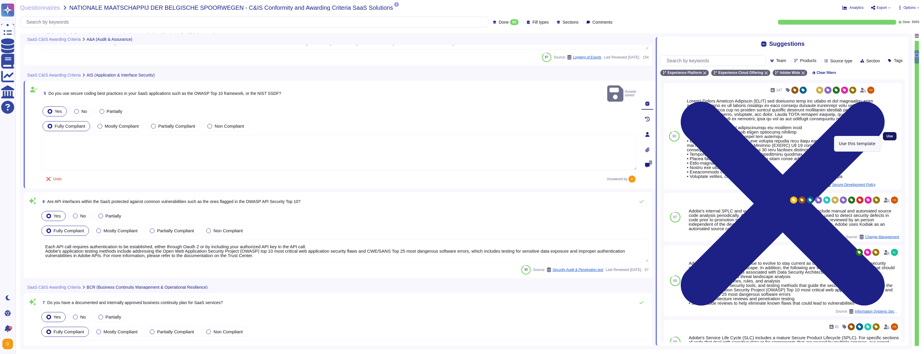
click at [893, 138] on span "Use" at bounding box center [890, 137] width 7 height 4
type textarea "Adobe's Secure Product Lifecycle (SPLC) was designed from the ground up and int…"
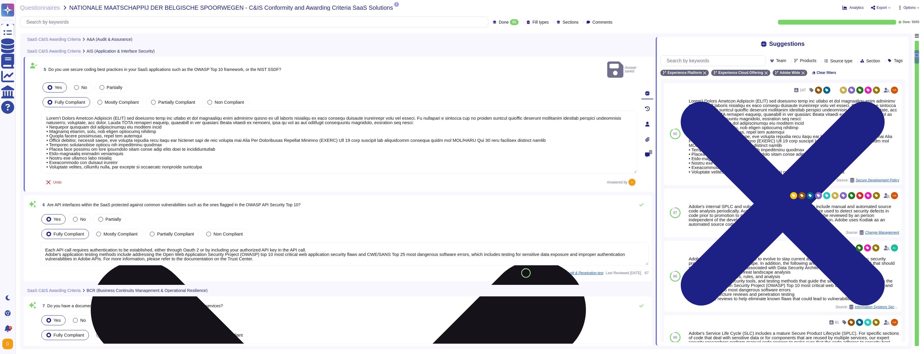
type textarea "Adobe conducts tabletop exercises on an annual basis to practice different aspe…"
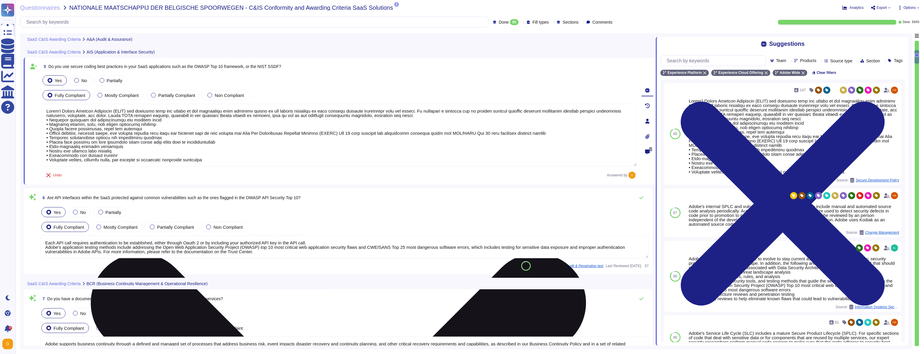
scroll to position [0, 0]
click at [303, 240] on textarea "Each API call requires authentication to be established, either through Oauth 2…" at bounding box center [344, 247] width 609 height 23
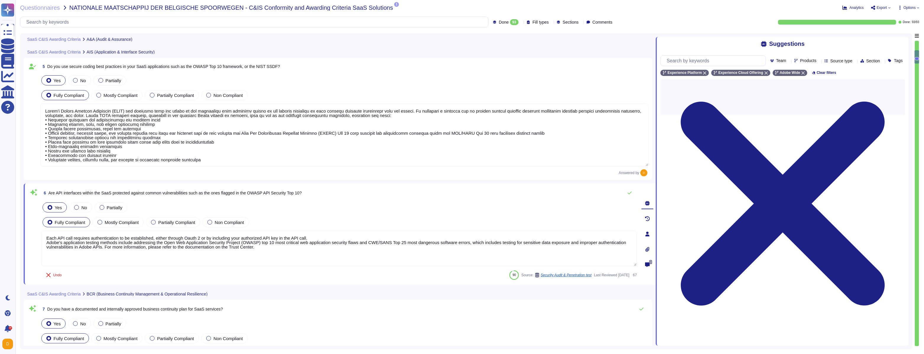
scroll to position [0, 0]
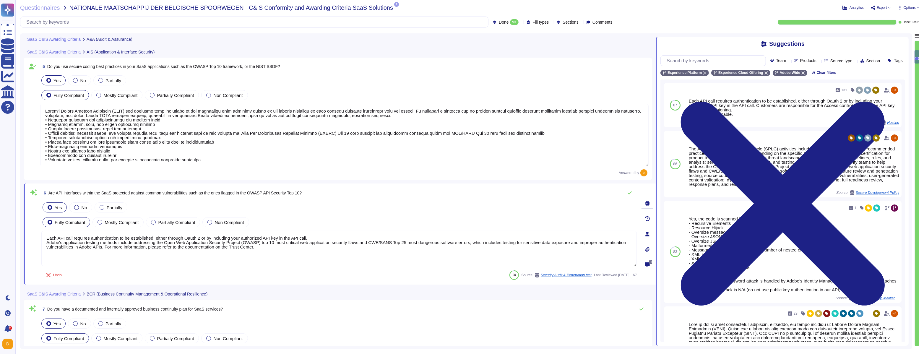
click at [470, 141] on textarea at bounding box center [344, 135] width 609 height 63
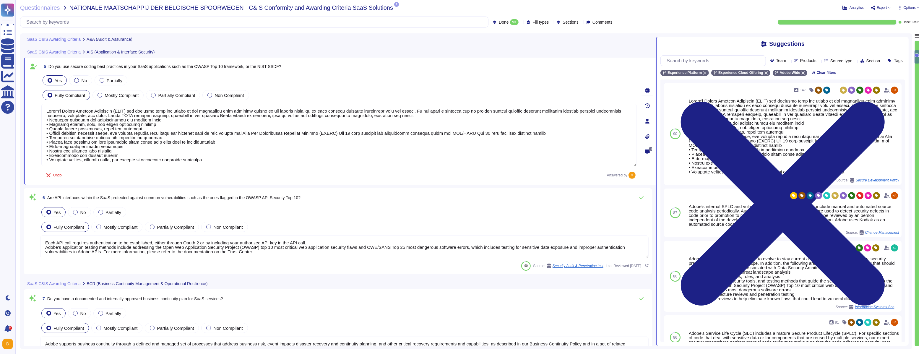
click at [543, 242] on textarea "Each API call requires authentication to be established, either through Oauth 2…" at bounding box center [344, 247] width 609 height 23
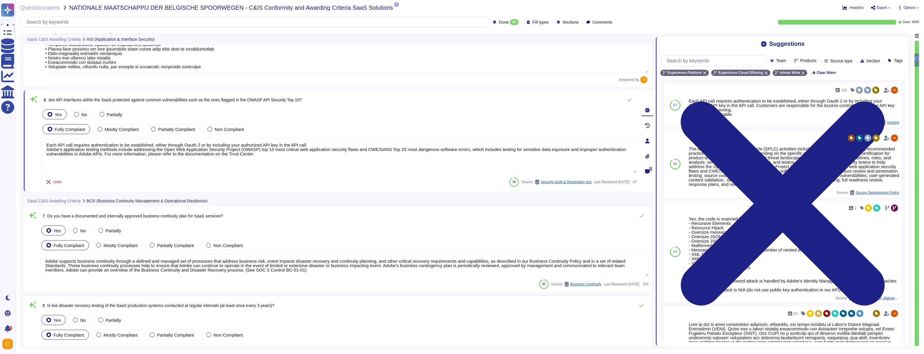
type textarea "Every component in the SaaS infrastructure is redundant. There are at least two…"
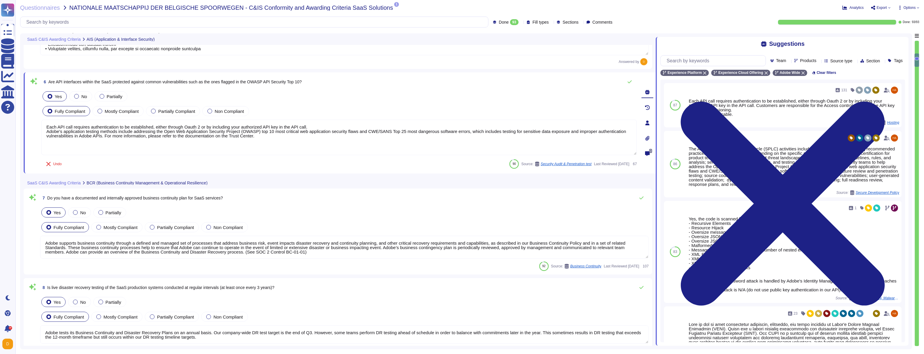
click at [429, 241] on textarea "Adobe supports business continuity through a defined and managed set of process…" at bounding box center [344, 247] width 609 height 23
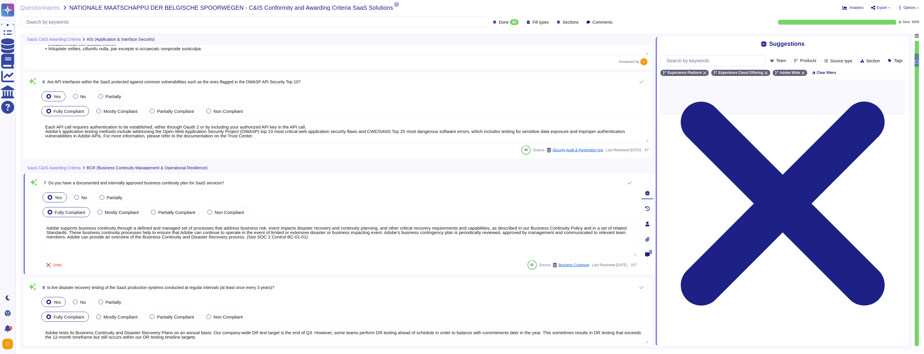
scroll to position [0, 0]
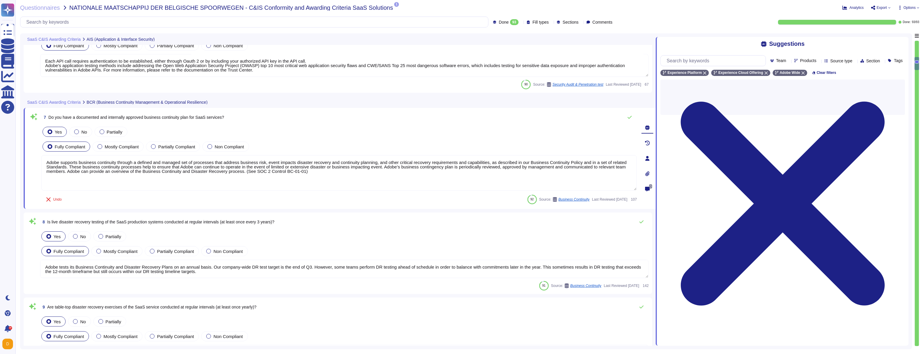
type textarea "The Recovery Point Objective (RPO) is 48 hours and is currently achieved within…"
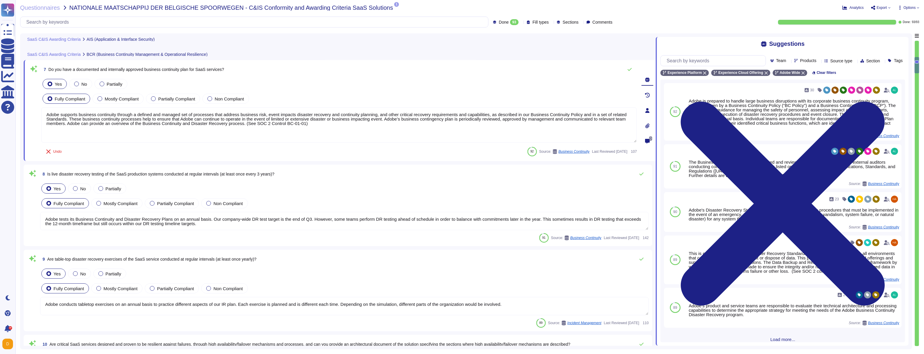
scroll to position [591, 0]
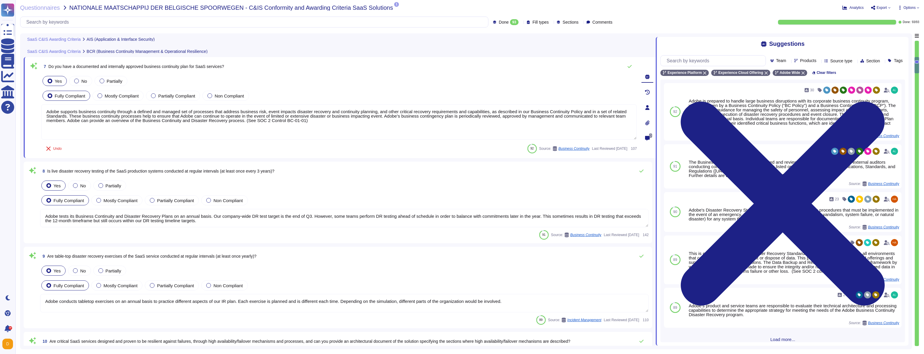
click at [392, 223] on textarea "Adobe tests its Business Continuity and Disaster Recovery Plans on an annual ba…" at bounding box center [344, 218] width 609 height 18
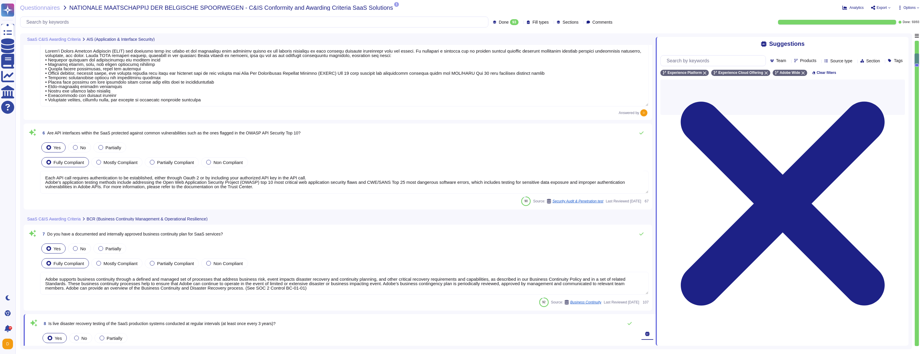
scroll to position [423, 0]
click at [418, 187] on textarea "Each API call requires authentication to be established, either through Oauth 2…" at bounding box center [344, 182] width 609 height 23
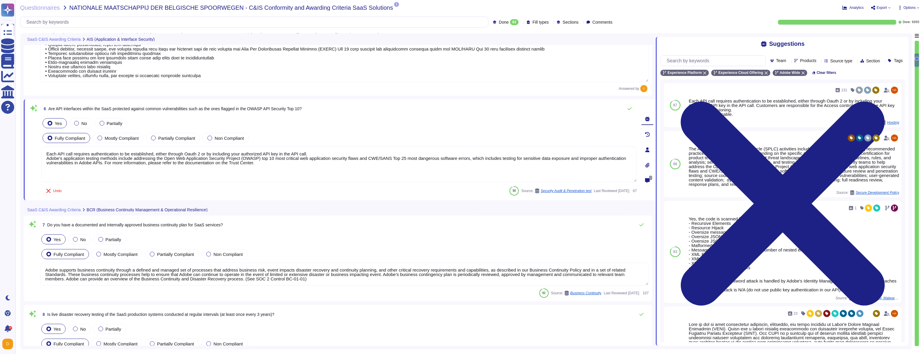
type textarea "Every component in the SaaS infrastructure is redundant. There are at least two…"
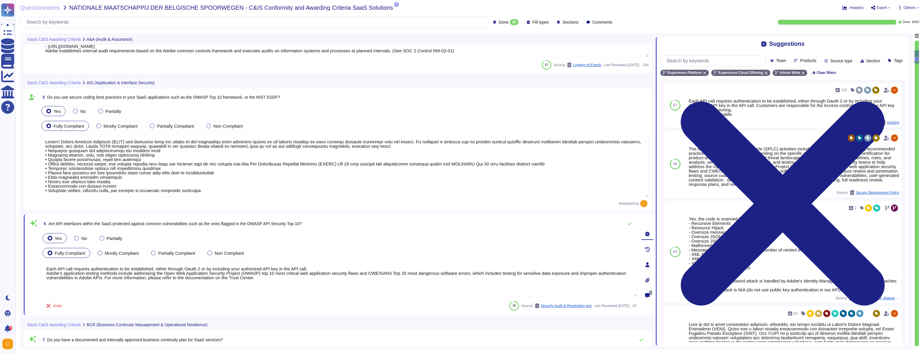
type textarea "Adobe retains access logs for Adobe office’s and owned locations for 1 year. Lo…"
type textarea "Adobe performs internal readiness assessment and external audits periodically o…"
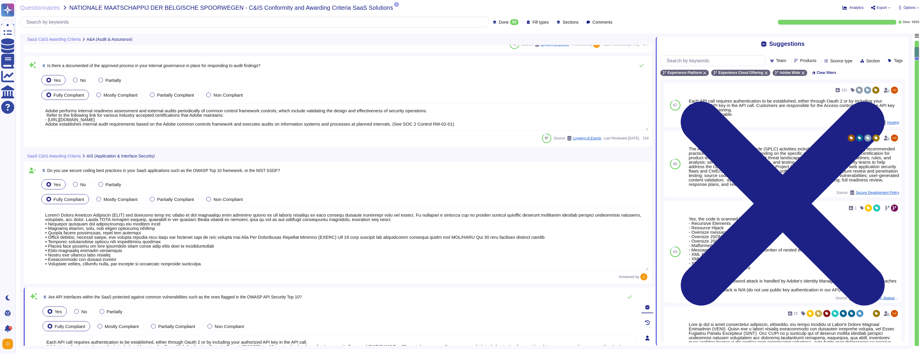
type textarea "Adobe performs internal readiness assessment audits on an annual basis, and int…"
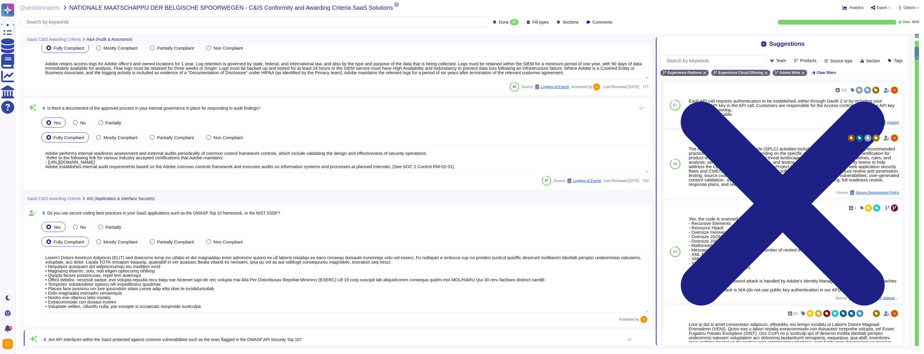
scroll to position [227, 0]
click at [448, 160] on textarea "Adobe performs internal readiness assessment and external audits periodically o…" at bounding box center [344, 159] width 609 height 27
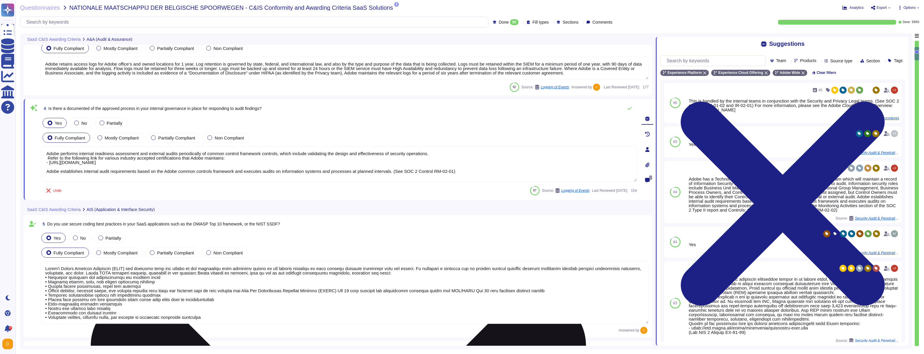
type textarea "Adobe performs internal readiness assessment and external audits periodically o…"
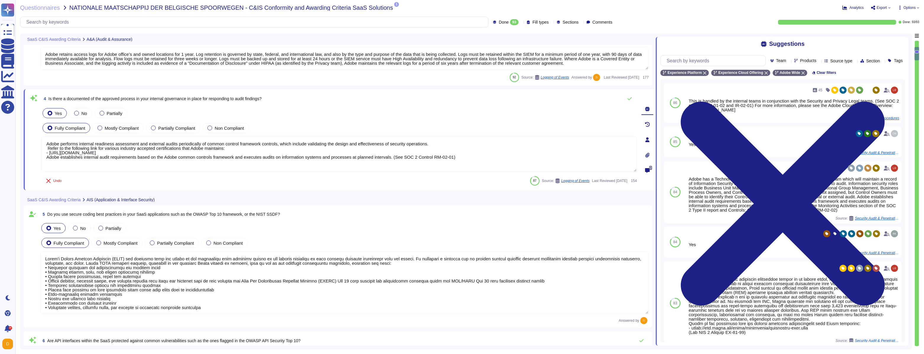
scroll to position [242, 0]
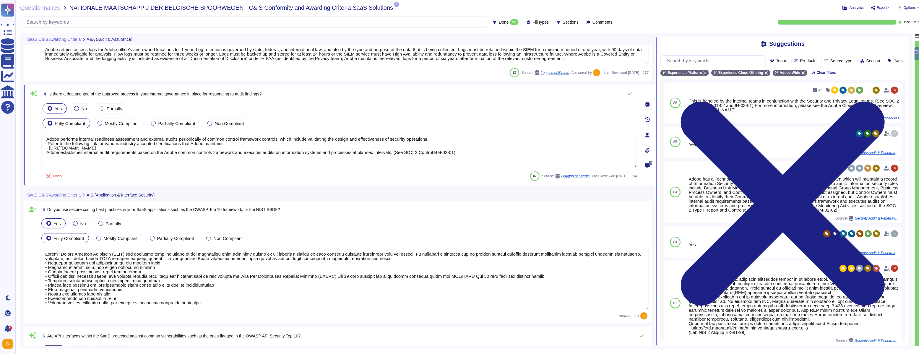
click at [392, 268] on textarea at bounding box center [344, 278] width 609 height 63
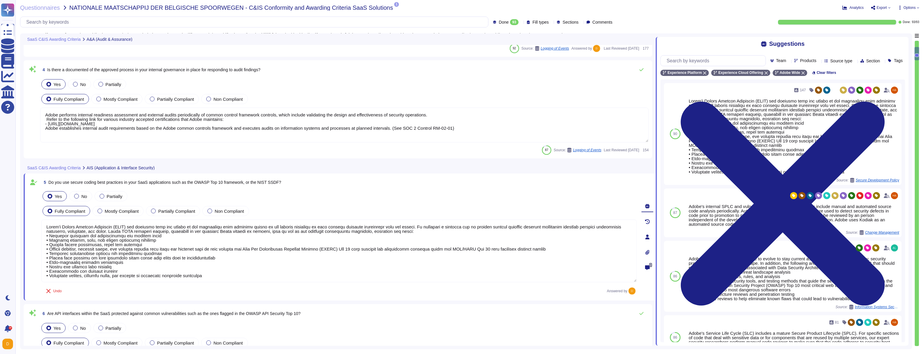
scroll to position [274, 0]
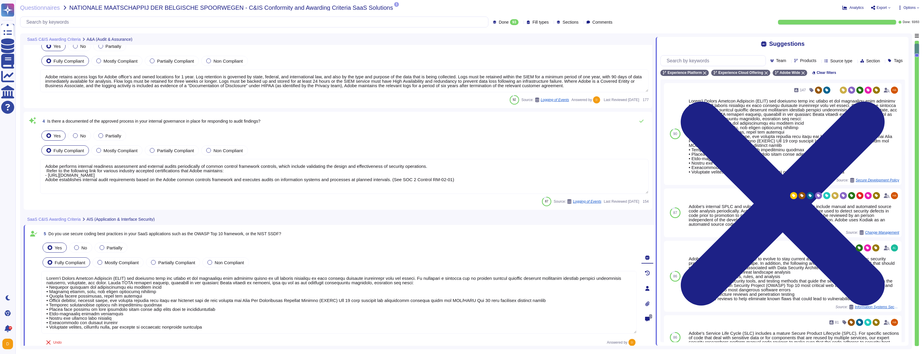
type textarea "Adobe performs internal readiness assessment and external audits periodically o…"
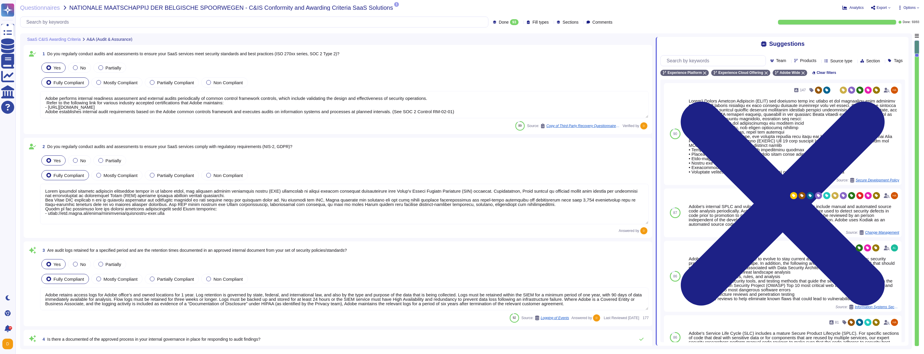
scroll to position [0, 0]
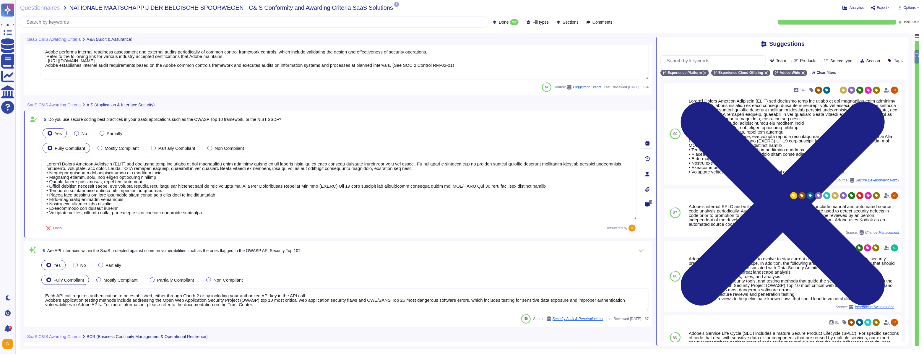
type textarea "Each API call requires authentication to be established, either through Oauth 2…"
type textarea "Adobe supports business continuity through a defined and managed set of process…"
type textarea "Adobe tests its Business Continuity and Disaster Recovery Plans on an annual ba…"
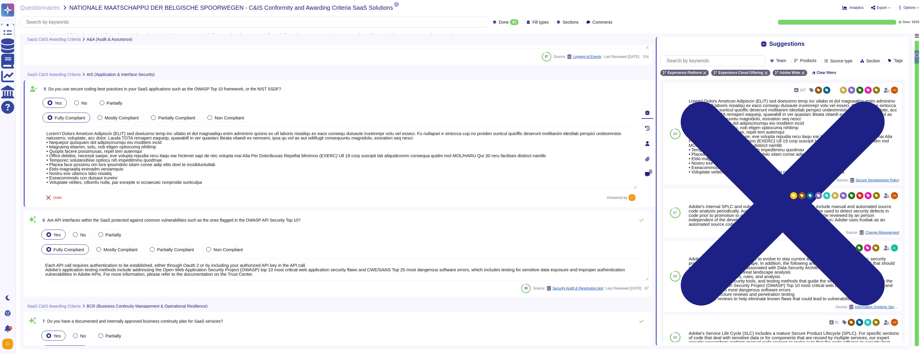
type textarea "Adobe conducts tabletop exercises on an annual basis to practice different aspe…"
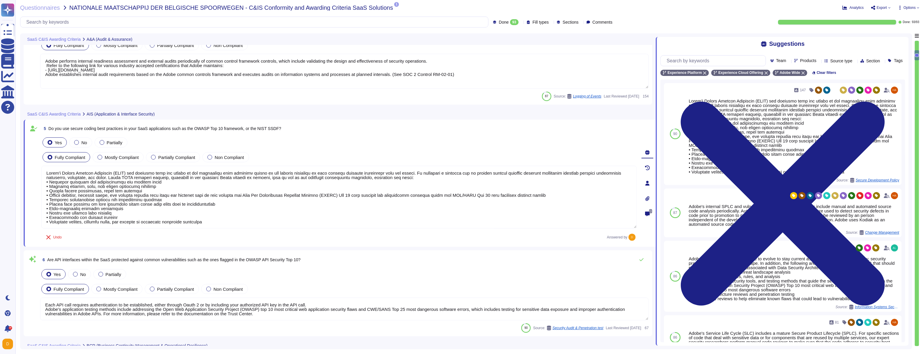
type textarea "Adobe performs internal readiness assessment audits on an annual basis, and int…"
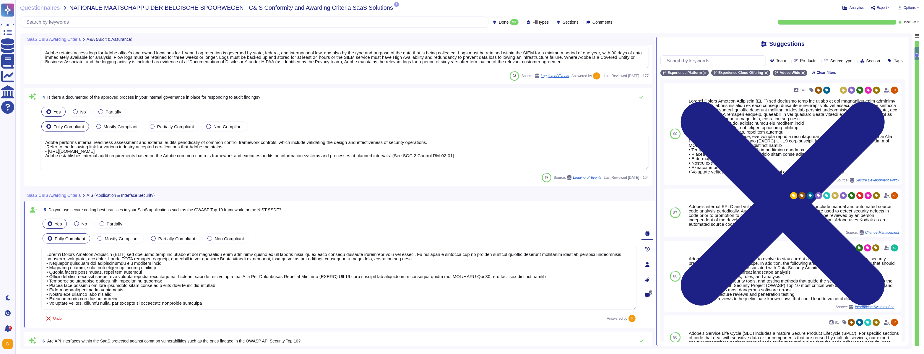
scroll to position [231, 0]
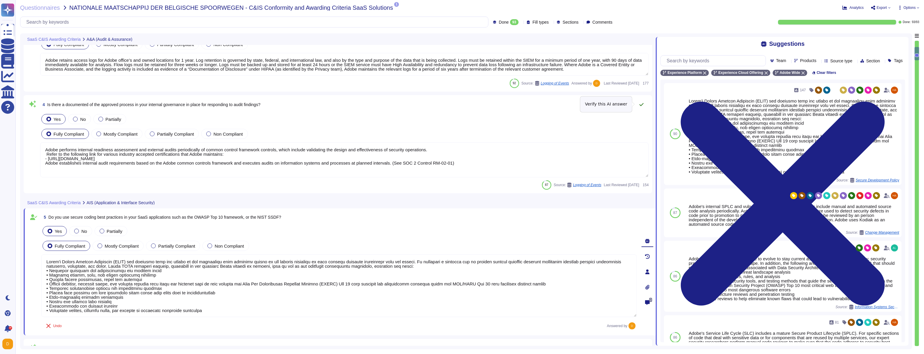
click at [640, 104] on icon at bounding box center [642, 104] width 4 height 3
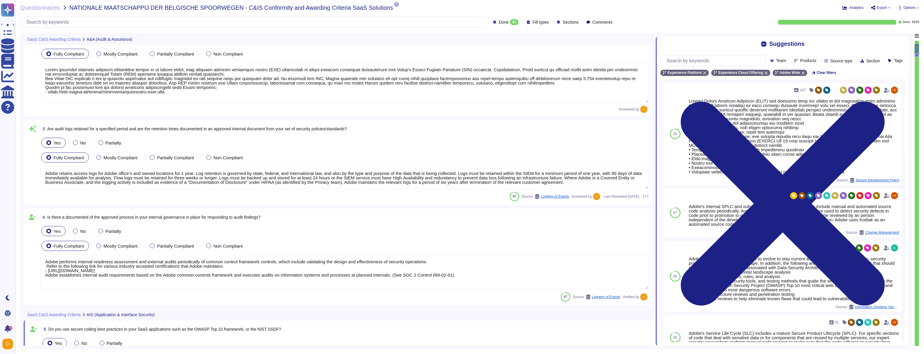
type textarea "Adobe performs internal readiness assessment and external audits periodically o…"
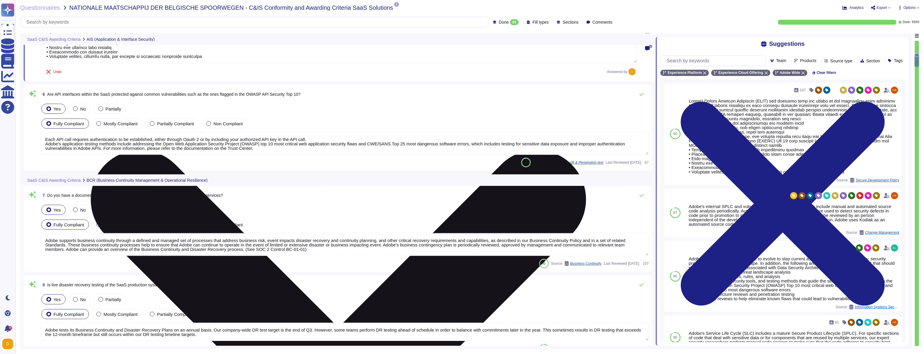
type textarea "Each API call requires authentication to be established, either through Oauth 2…"
type textarea "Adobe supports business continuity through a defined and managed set of process…"
type textarea "Adobe tests its Business Continuity and Disaster Recovery Plans on an annual ba…"
type textarea "Adobe conducts tabletop exercises on an annual basis to practice different aspe…"
type textarea "Every component in the SaaS infrastructure is redundant. There are at least two…"
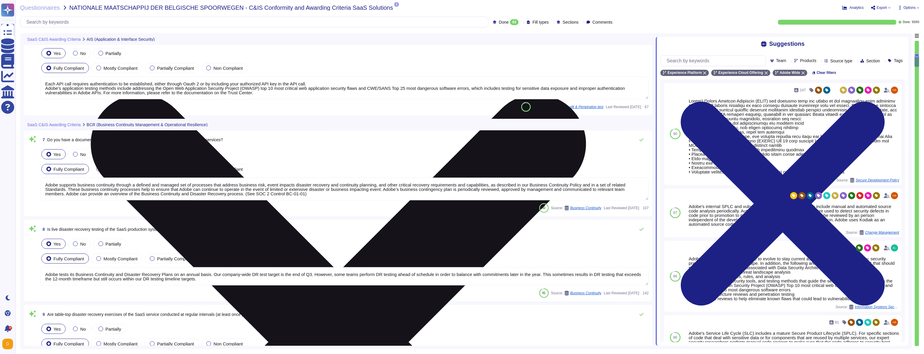
scroll to position [0, 0]
type textarea "The Recovery Point Objective (RPO) is 48 hours and is currently achieved within…"
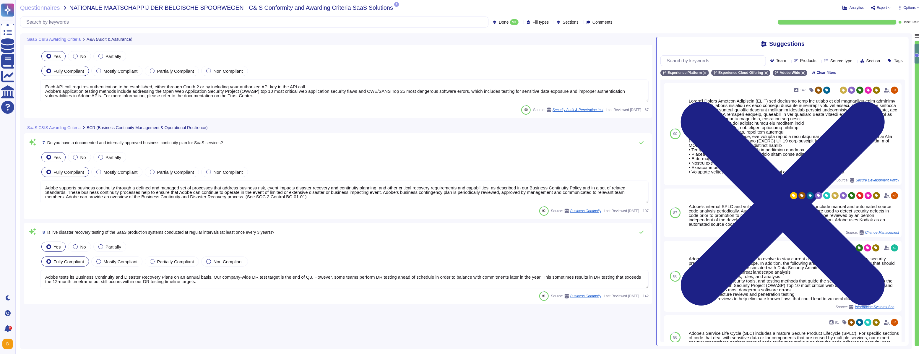
type textarea "Adobe performs internal readiness assessment audits on an annual basis, and int…"
type textarea "Adobe retains access logs for Adobe office’s and owned locations for 1 year. Lo…"
type textarea "Adobe performs internal readiness assessment and external audits periodically o…"
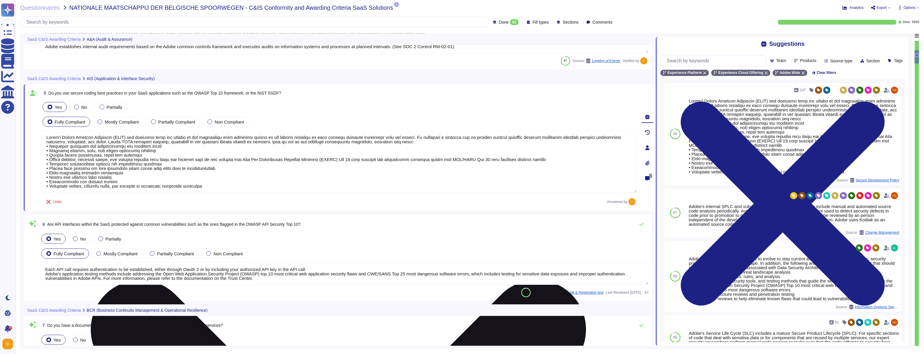
type textarea "Adobe conducts tabletop exercises on an annual basis to practice different aspe…"
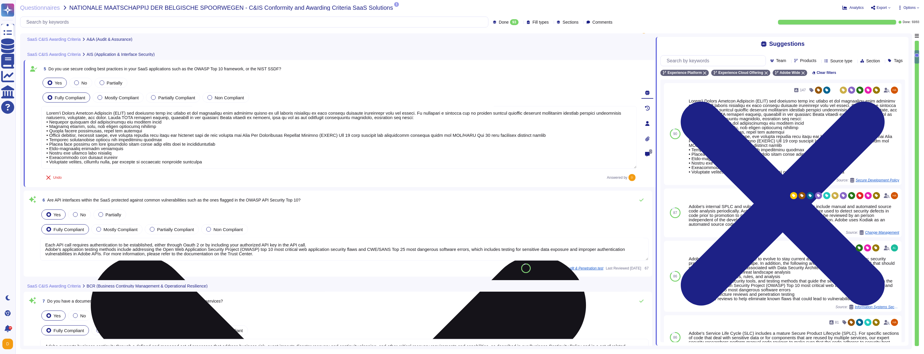
scroll to position [374, 0]
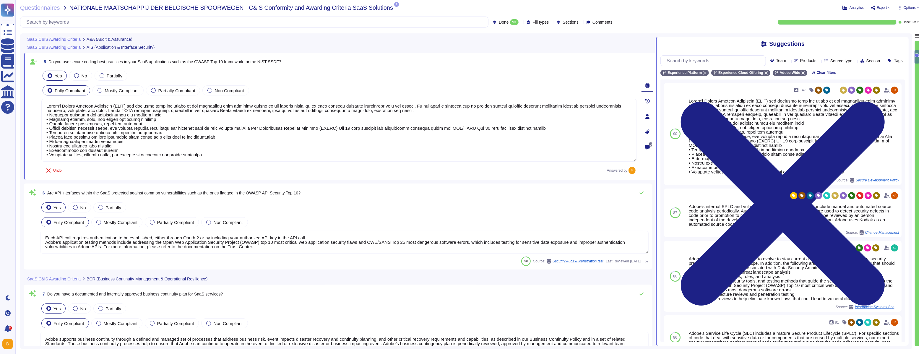
click at [545, 247] on textarea "Each API call requires authentication to be established, either through Oauth 2…" at bounding box center [344, 242] width 609 height 23
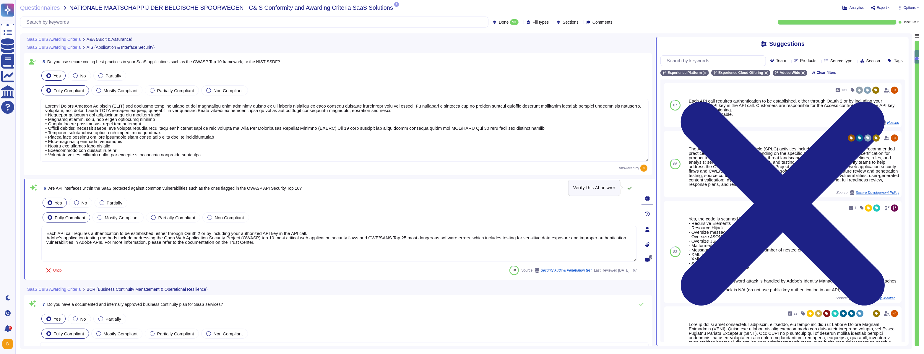
click at [630, 187] on icon at bounding box center [630, 188] width 5 height 5
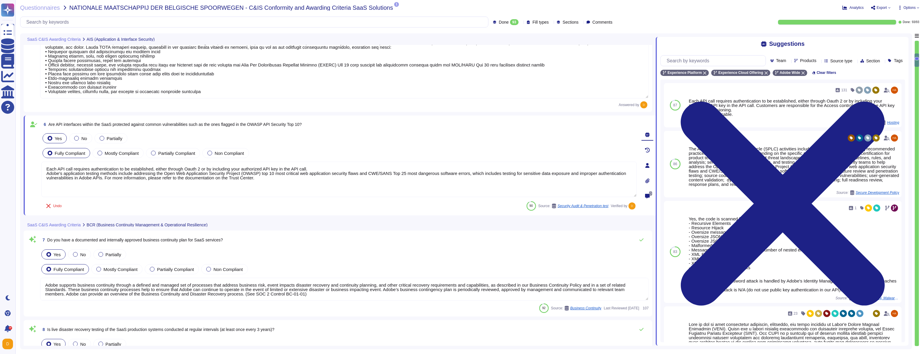
scroll to position [432, 0]
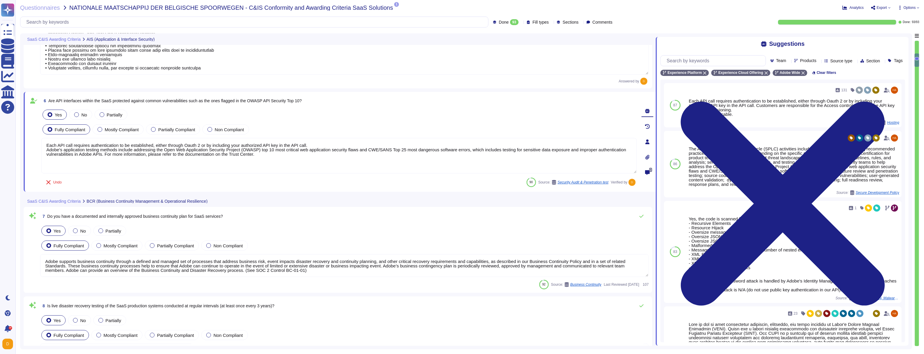
type textarea "Every component in the SaaS infrastructure is redundant. There are at least two…"
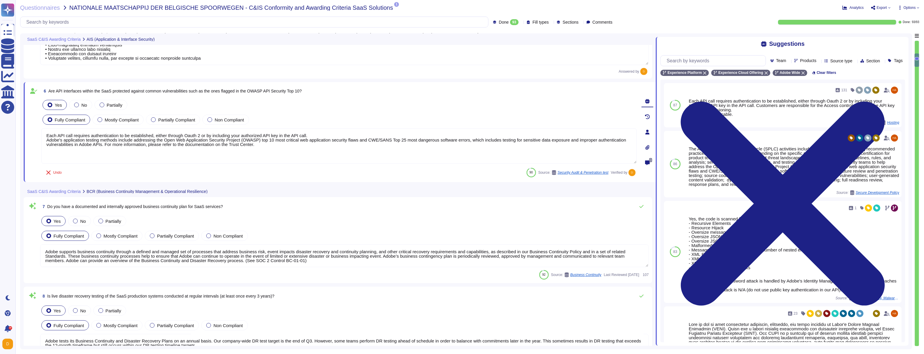
scroll to position [464, 0]
click at [531, 257] on textarea "Adobe supports business continuity through a defined and managed set of process…" at bounding box center [344, 255] width 609 height 23
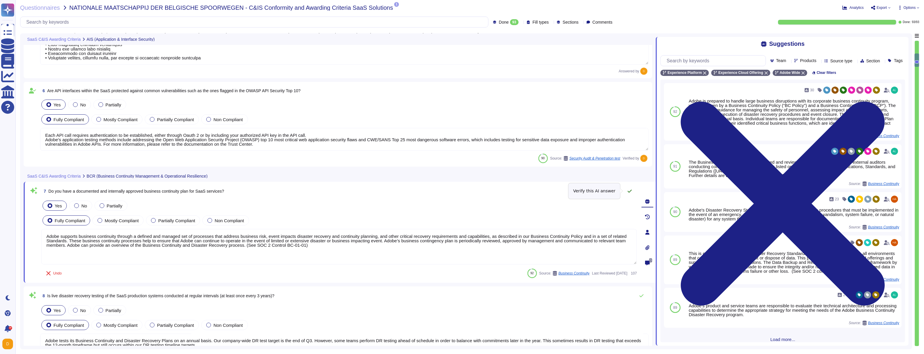
click at [629, 190] on icon at bounding box center [630, 191] width 5 height 5
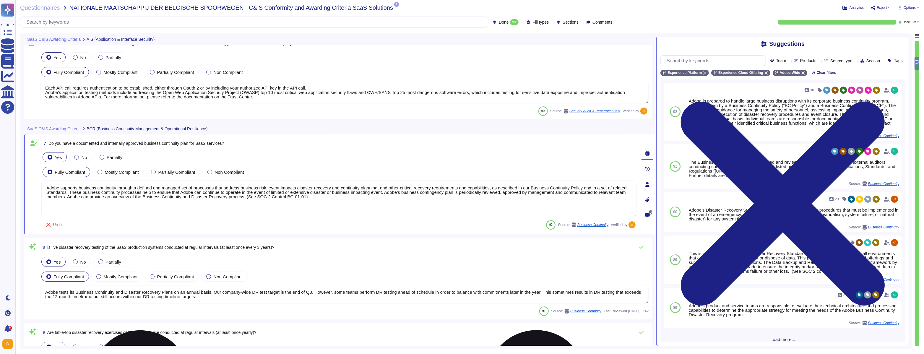
scroll to position [514, 0]
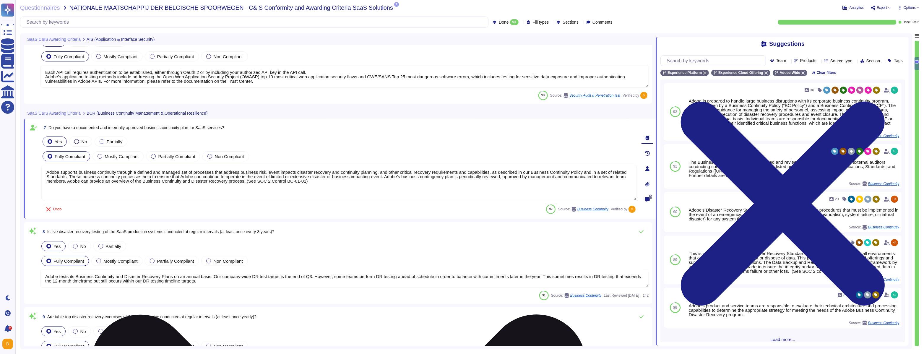
type textarea "The Recovery Point Objective (RPO) is 48 hours and is currently achieved within…"
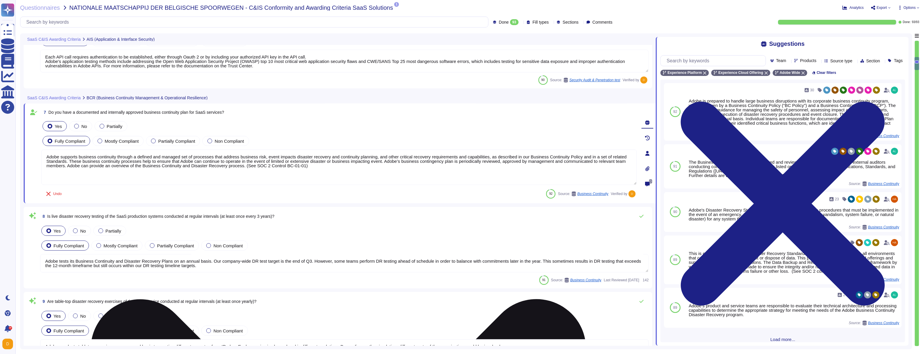
scroll to position [543, 0]
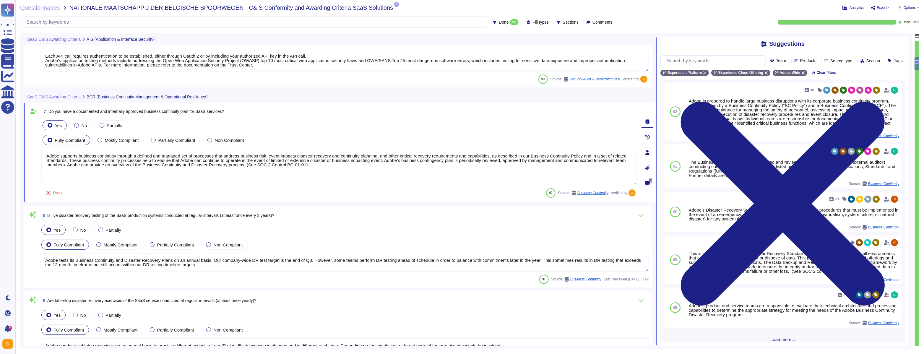
click at [242, 263] on textarea "Adobe tests its Business Continuity and Disaster Recovery Plans on an annual ba…" at bounding box center [344, 262] width 609 height 18
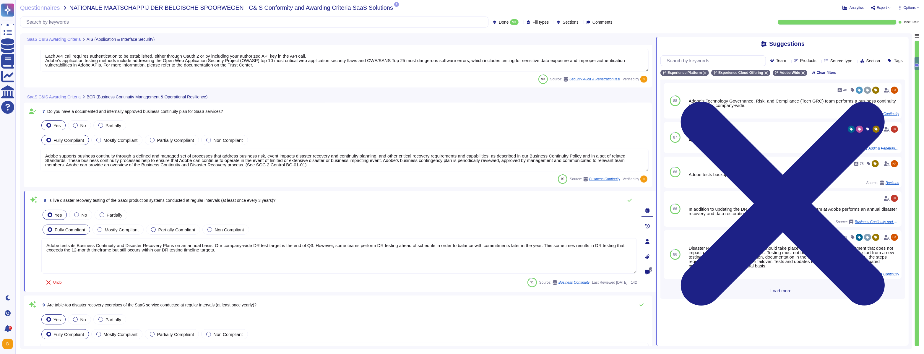
scroll to position [0, 0]
click at [711, 61] on input "text" at bounding box center [715, 61] width 102 height 10
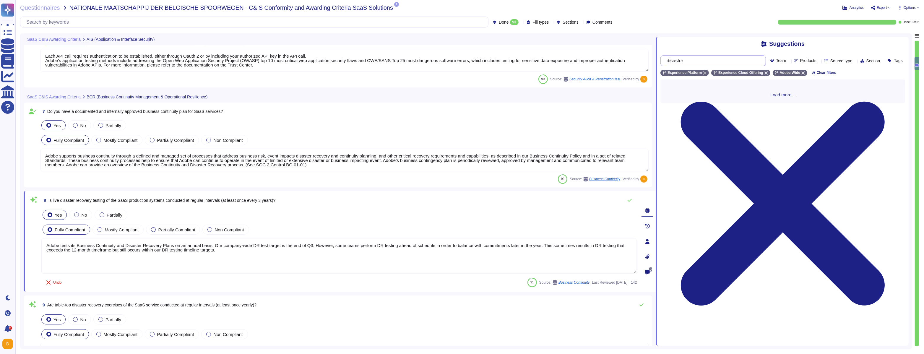
click at [702, 62] on input "disaster" at bounding box center [712, 61] width 96 height 10
click at [707, 61] on input "disaster" at bounding box center [712, 61] width 96 height 10
type input "d"
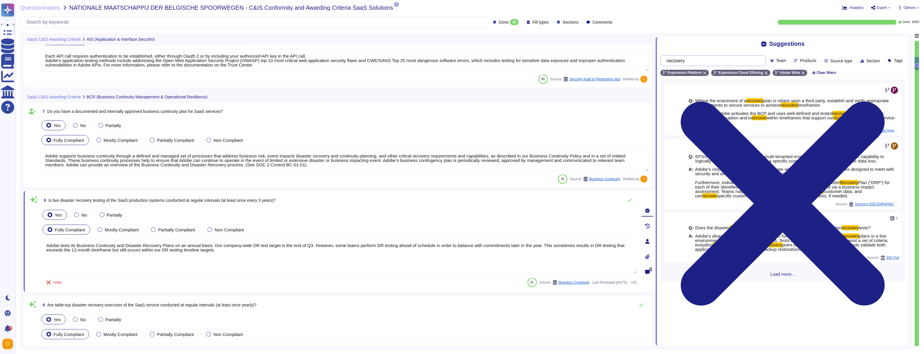
drag, startPoint x: 710, startPoint y: 63, endPoint x: 659, endPoint y: 60, distance: 50.9
click at [659, 60] on div "Suggestions recovery Team Products Source type Section Tags Experience Platform…" at bounding box center [782, 191] width 253 height 309
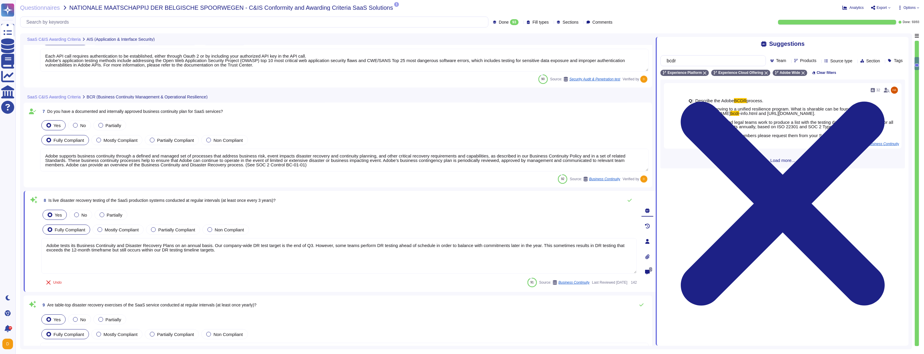
type input "bcdr"
click at [775, 169] on div "32 Q: Describe the Adobe BCDR process. A: Adobe is moving to a unified resilien…" at bounding box center [783, 124] width 245 height 89
click at [784, 169] on div "32 Q: Describe the Adobe BCDR process. A: Adobe is moving to a unified resilien…" at bounding box center [783, 124] width 245 height 89
click at [783, 163] on span "Load more..." at bounding box center [783, 160] width 245 height 4
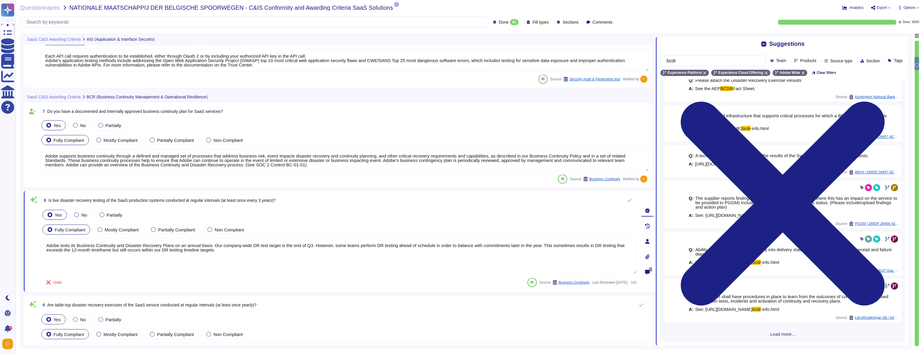
scroll to position [163, 0]
click at [779, 333] on span "Load more..." at bounding box center [783, 334] width 245 height 4
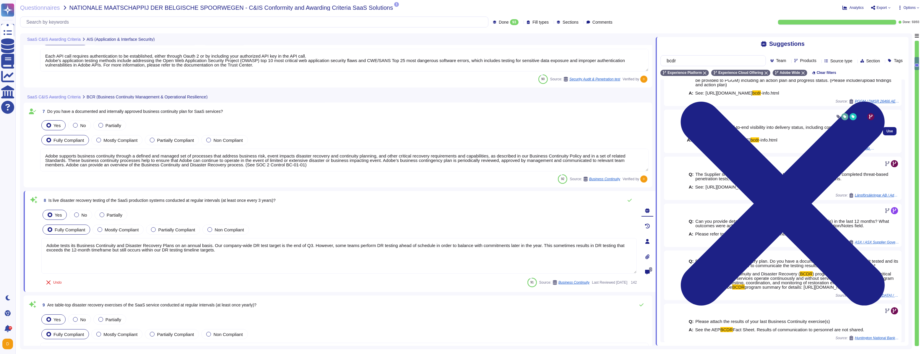
scroll to position [278, 0]
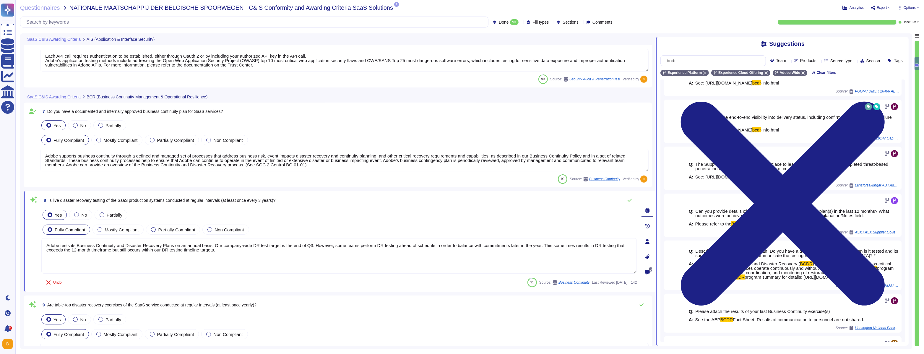
click at [363, 249] on textarea "Adobe tests its Business Continuity and Disaster Recovery Plans on an annual ba…" at bounding box center [339, 255] width 596 height 35
drag, startPoint x: 563, startPoint y: 247, endPoint x: 612, endPoint y: 253, distance: 49.2
click at [612, 253] on textarea "Adobe tests its Business Continuity and Disaster Recovery Plans on an annual ba…" at bounding box center [339, 255] width 596 height 35
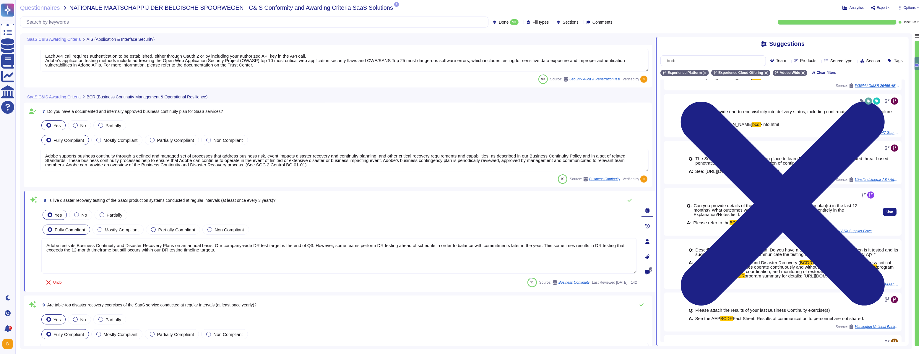
scroll to position [284, 0]
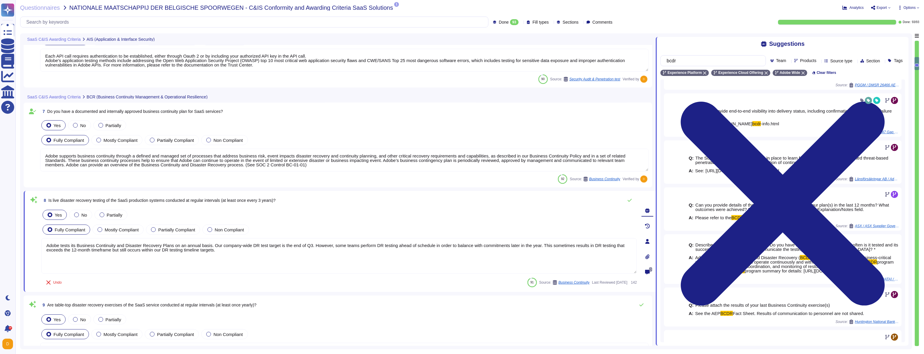
click at [200, 200] on span "Is live disaster recovery testing of the SaaS production systems conducted at r…" at bounding box center [161, 200] width 227 height 5
copy div "Is live disaster recovery testing of the SaaS production systems conducted at r…"
click at [133, 251] on textarea "Adobe tests its Business Continuity and Disaster Recovery Plans on an annual ba…" at bounding box center [339, 255] width 596 height 35
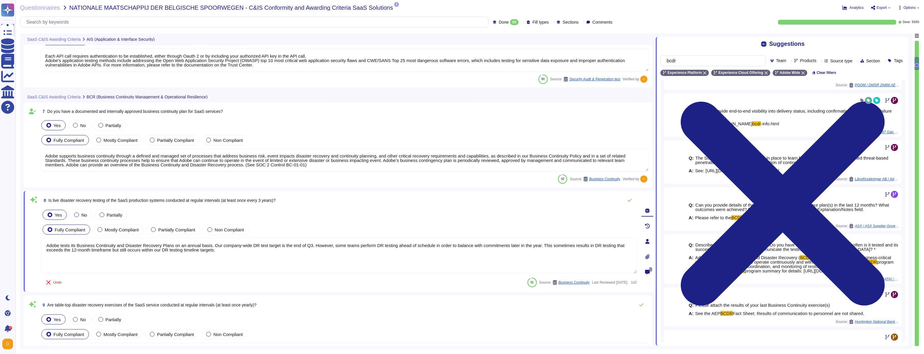
click at [133, 251] on textarea "Adobe tests its Business Continuity and Disaster Recovery Plans on an annual ba…" at bounding box center [339, 255] width 596 height 35
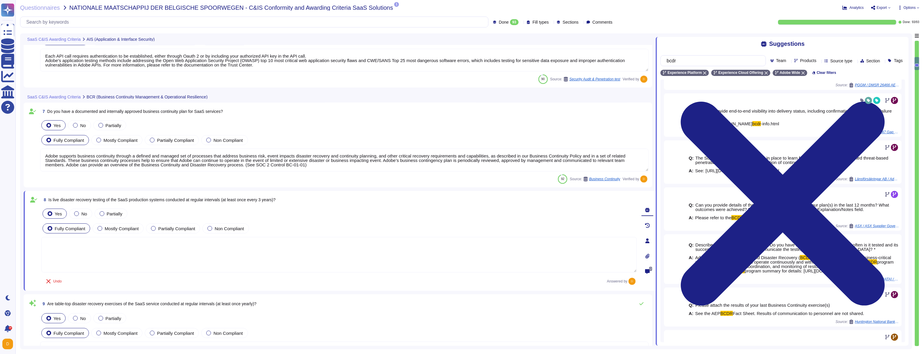
click at [103, 260] on textarea at bounding box center [339, 254] width 596 height 35
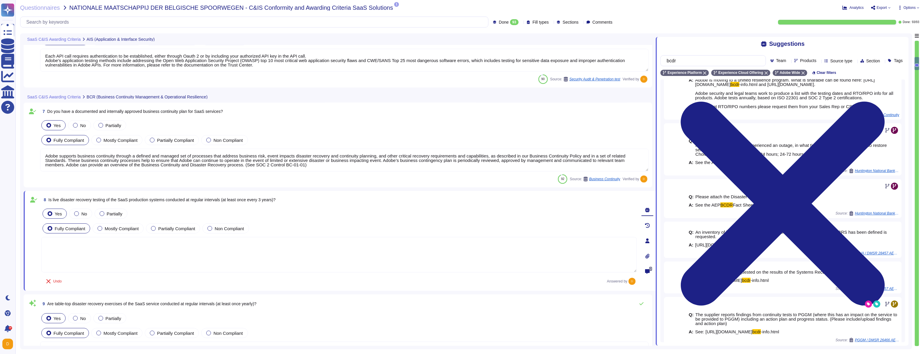
scroll to position [0, 0]
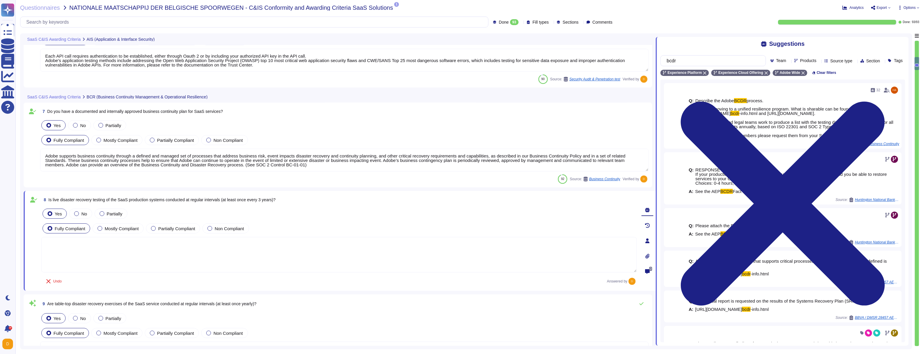
click at [479, 246] on textarea at bounding box center [339, 254] width 596 height 35
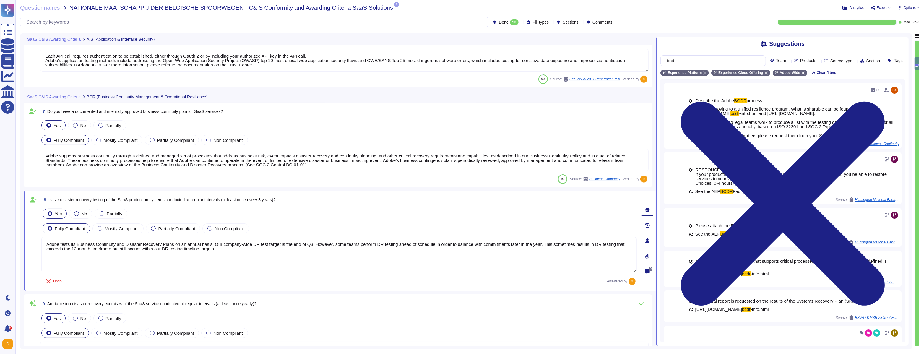
click at [276, 250] on textarea "Adobe tests its Business Continuity and Disaster Recovery Plans on an annual ba…" at bounding box center [339, 254] width 596 height 35
drag, startPoint x: 321, startPoint y: 244, endPoint x: 323, endPoint y: 249, distance: 4.8
click at [323, 249] on textarea "Adobe tests its Business Continuity and Disaster Recovery Plans on an annual ba…" at bounding box center [339, 254] width 596 height 35
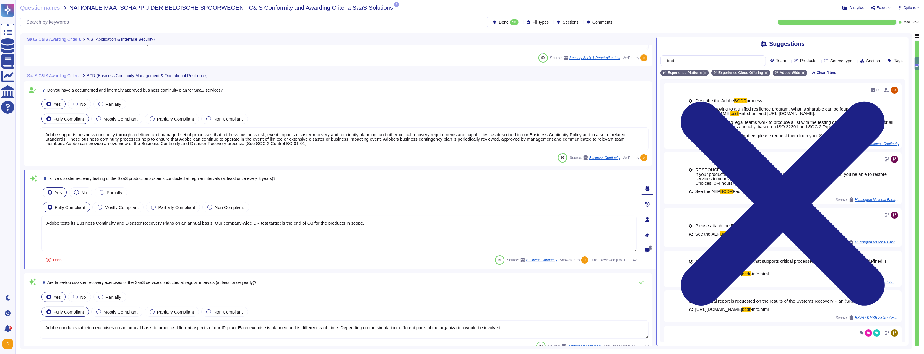
scroll to position [571, 0]
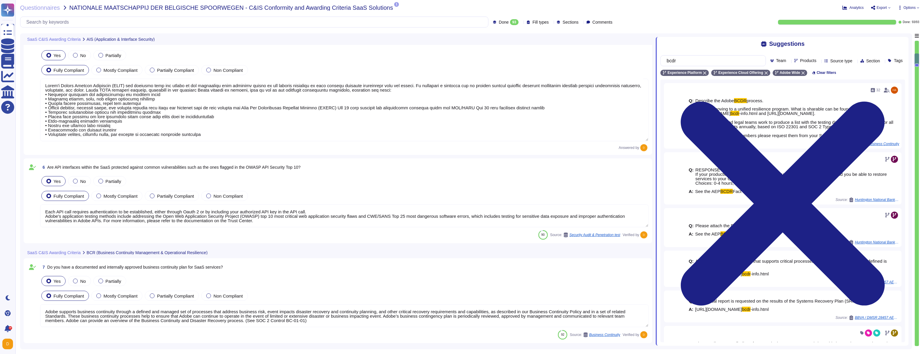
type textarea "Adobe tests its Business Continuity and Disaster Recovery Plans on an annual ba…"
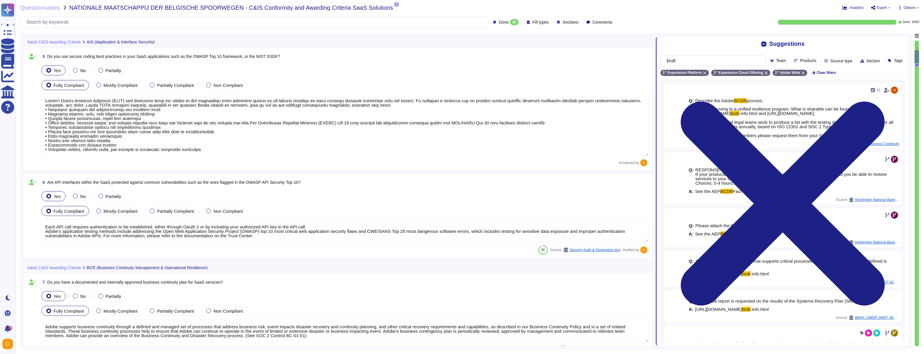
type textarea "Adobe retains access logs for Adobe office’s and owned locations for 1 year. Lo…"
type textarea "Adobe performs internal readiness assessment and external audits periodically o…"
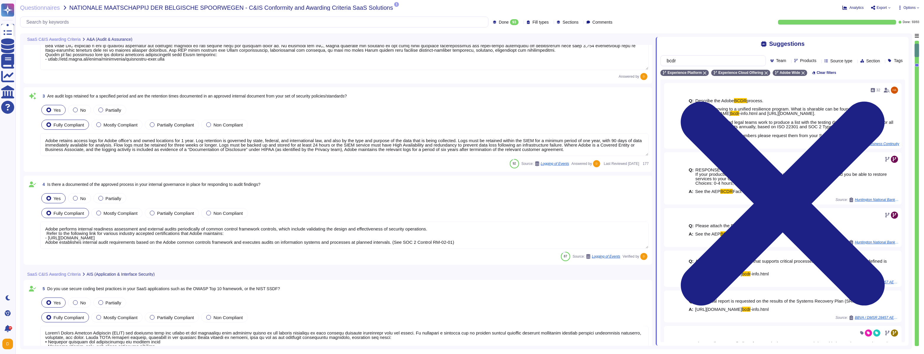
type textarea "Adobe performs internal readiness assessment and external audits periodically o…"
type textarea "Adobe performs internal readiness assessment audits on an annual basis, and int…"
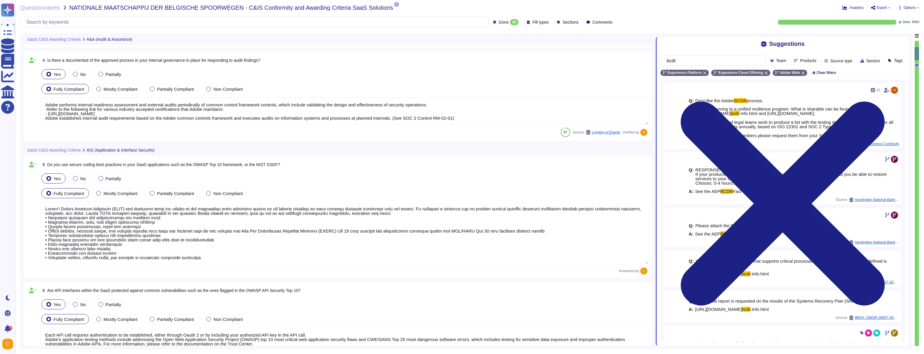
type textarea "Adobe tests its Business Continuity and Disaster Recovery Plans on an annual ba…"
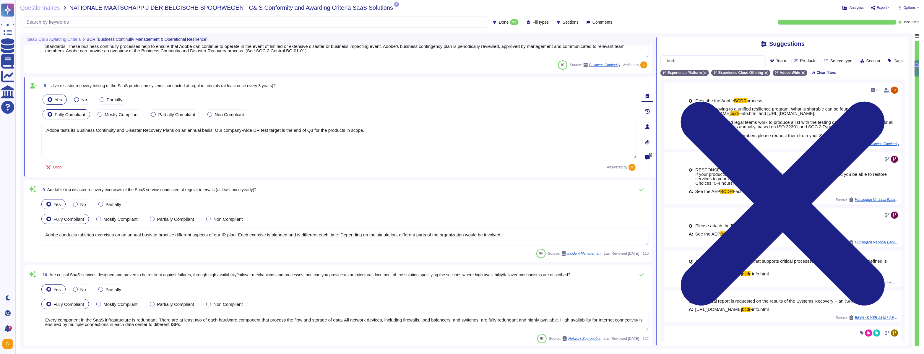
type textarea "Adobe conducts tabletop exercises on an annual basis to practice different aspe…"
type textarea "Every component in the SaaS infrastructure is redundant. There are at least two…"
type textarea "The Recovery Point Objective (RPO) is 48 hours and is currently achieved within…"
type textarea "Yes. As part of measuring the potential effects of business disruptions, the Re…"
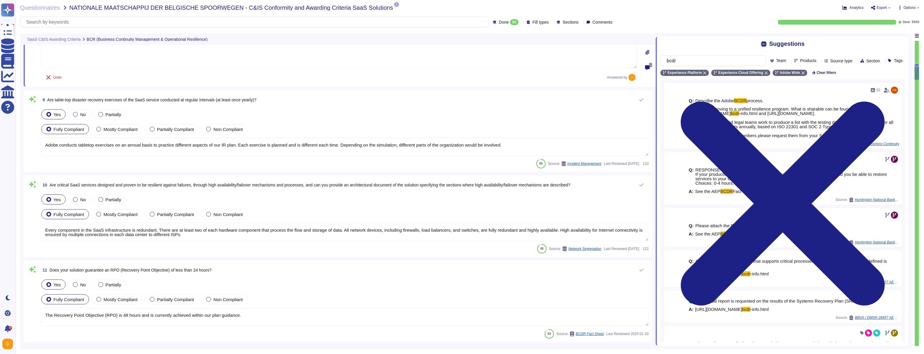
type textarea "A systematic approach to managing change is followed where changes are reviewed…"
click at [310, 158] on div "89 Source: Incident Management Last Reviewed 2025-05-22 110" at bounding box center [344, 162] width 609 height 9
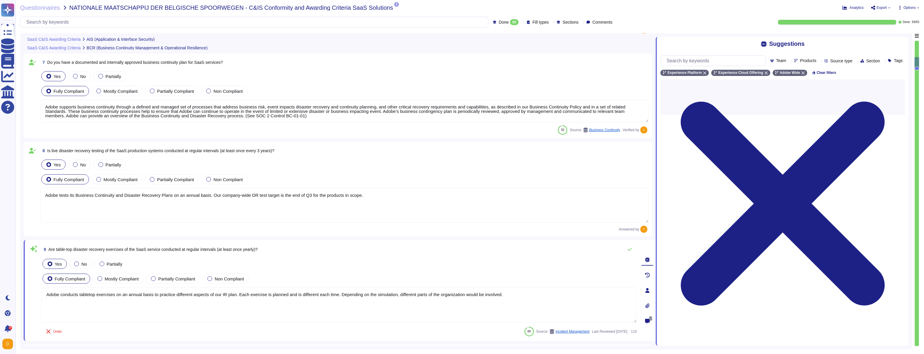
type textarea "Adobe's Secure Product Lifecycle (SPLC) was designed from the ground up and int…"
type textarea "Each API call requires authentication to be established, either through Oauth 2…"
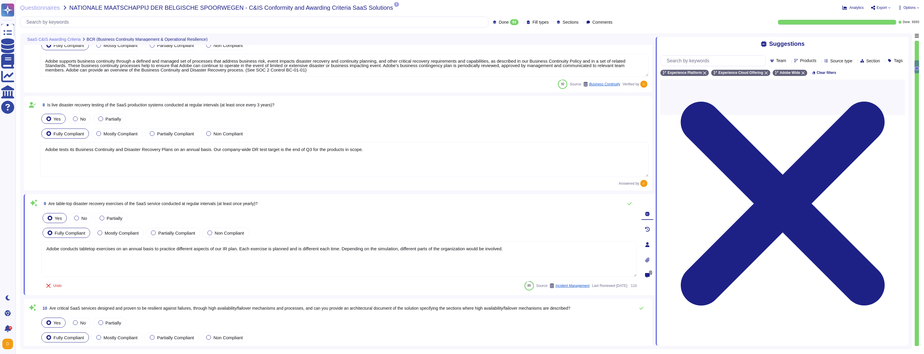
type textarea "Yes. As part of measuring the potential effects of business disruptions, the Re…"
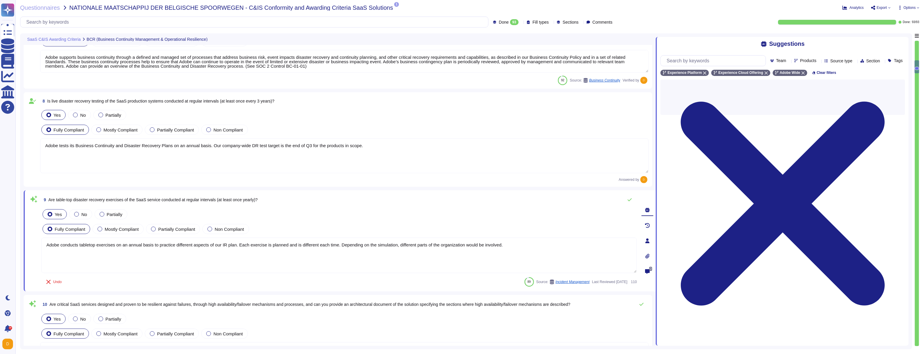
scroll to position [635, 0]
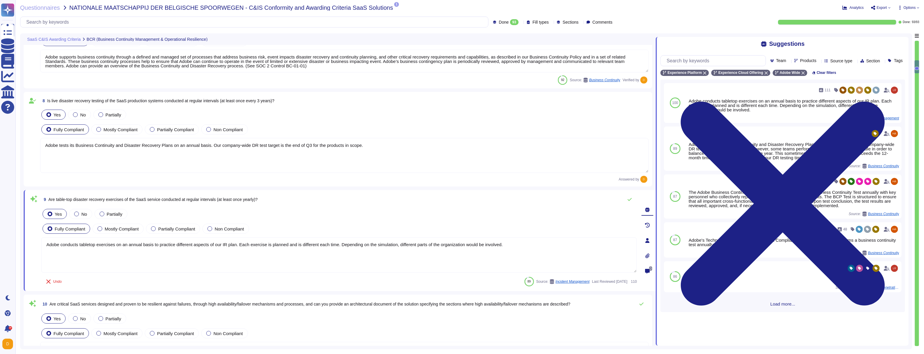
click at [96, 244] on textarea "Adobe conducts tabletop exercises on an annual basis to practice different aspe…" at bounding box center [339, 254] width 596 height 35
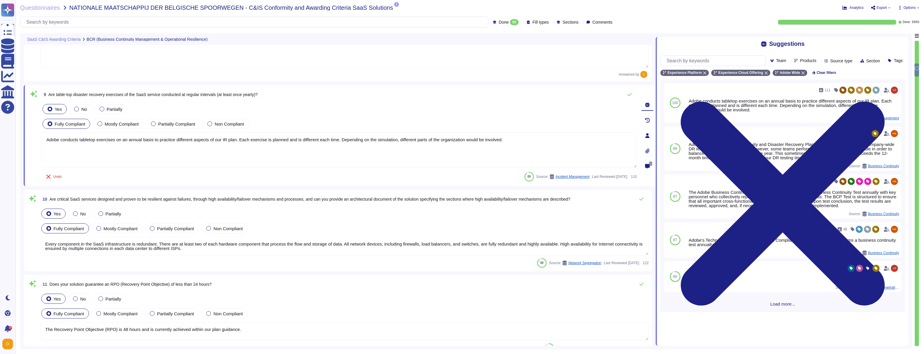
scroll to position [746, 0]
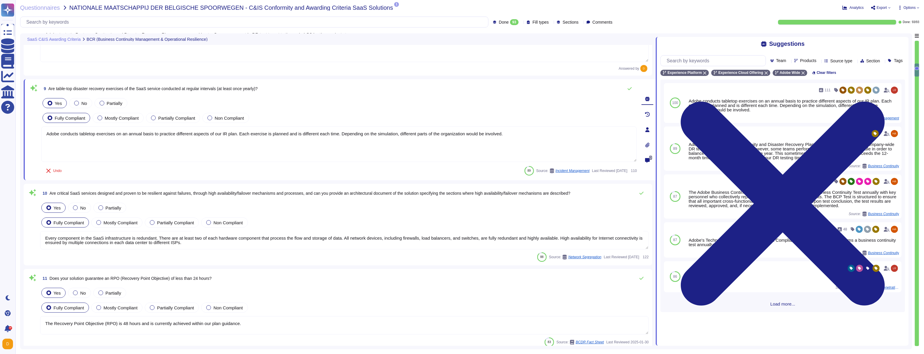
type textarea "A systematic approach to managing change is followed where changes are reviewed…"
click at [316, 239] on textarea "Every component in the SaaS infrastructure is redundant. There are at least two…" at bounding box center [344, 240] width 609 height 18
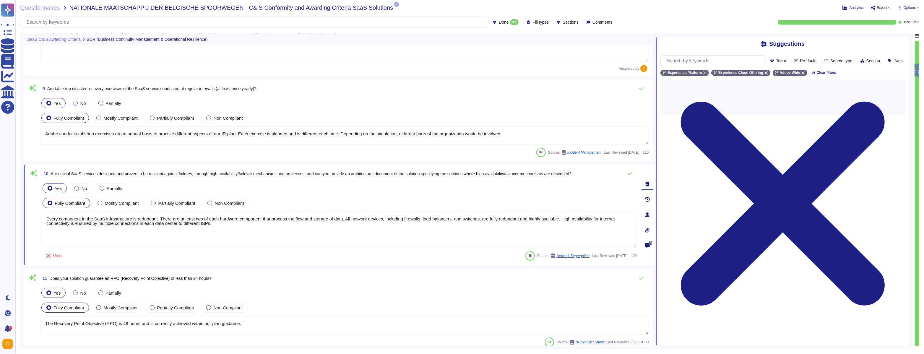
scroll to position [0, 0]
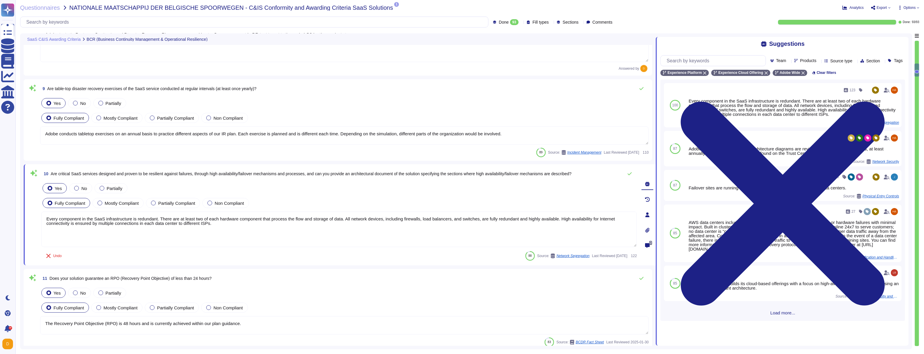
click at [286, 325] on textarea "The Recovery Point Objective (RPO) is 48 hours and is currently achieved within…" at bounding box center [344, 325] width 609 height 18
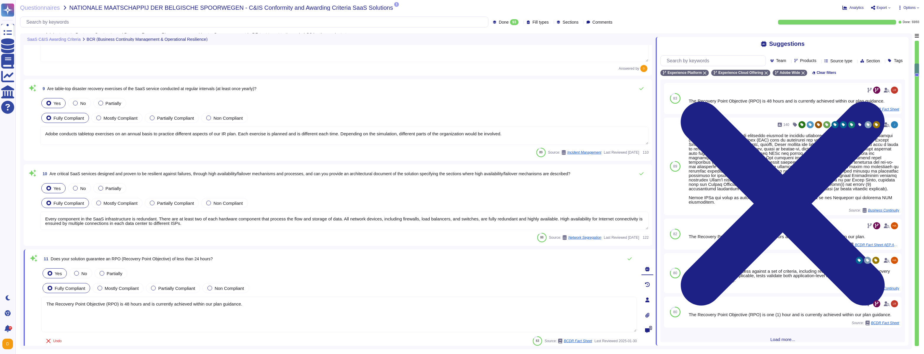
click at [172, 217] on textarea "Every component in the SaaS infrastructure is redundant. There are at least two…" at bounding box center [344, 221] width 609 height 18
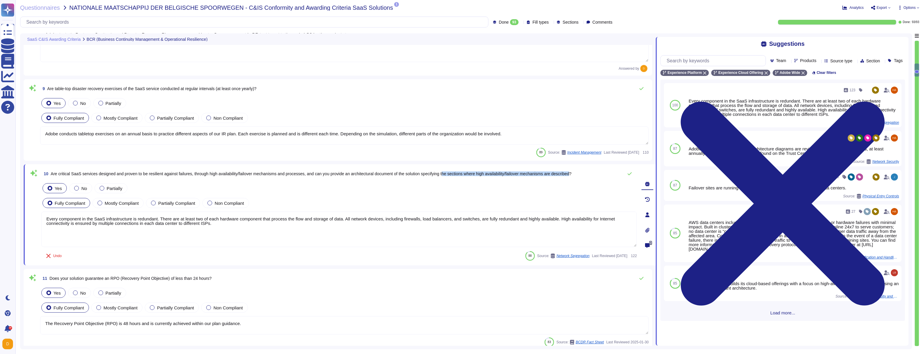
drag, startPoint x: 467, startPoint y: 174, endPoint x: 601, endPoint y: 170, distance: 134.6
click at [572, 171] on span "Are critical SaaS services designed and proven to be resilient against failures…" at bounding box center [311, 173] width 521 height 5
drag, startPoint x: 106, startPoint y: 174, endPoint x: 175, endPoint y: 174, distance: 69.2
click at [175, 174] on span "Are critical SaaS services designed and proven to be resilient against failures…" at bounding box center [311, 173] width 521 height 5
click at [704, 64] on input "text" at bounding box center [715, 61] width 102 height 10
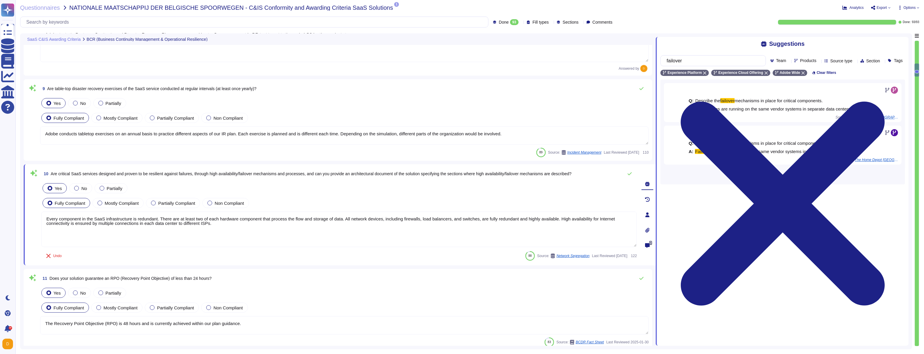
type input "failover"
click at [785, 179] on span "Load more..." at bounding box center [783, 176] width 245 height 4
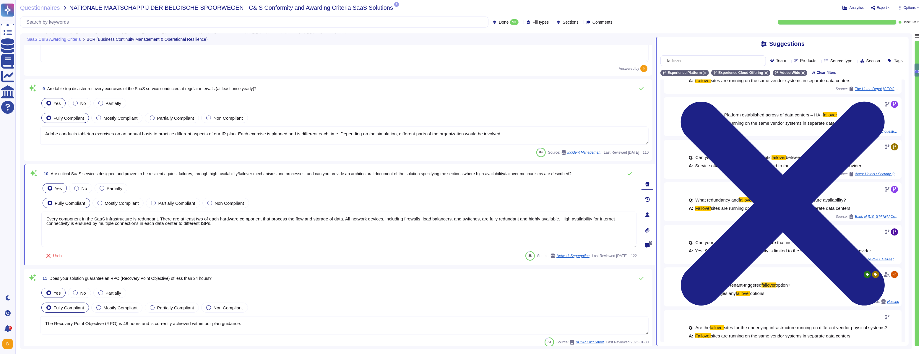
scroll to position [106, 0]
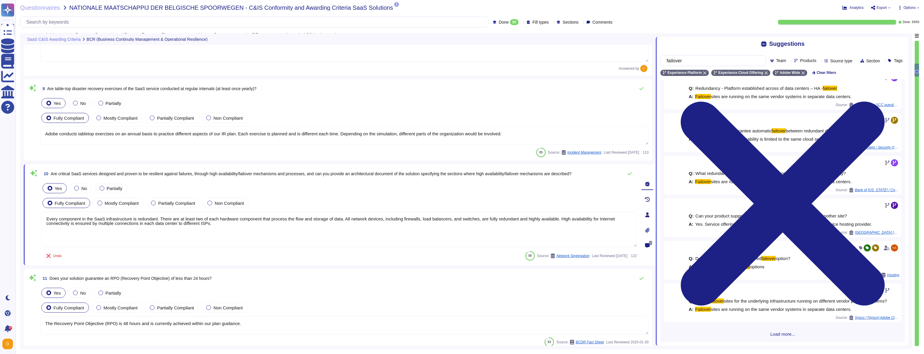
click at [771, 337] on div "Q: Describe the failover mechanisms in place for critical components. A: Failov…" at bounding box center [783, 211] width 245 height 263
click at [775, 334] on span "Load more..." at bounding box center [783, 334] width 245 height 4
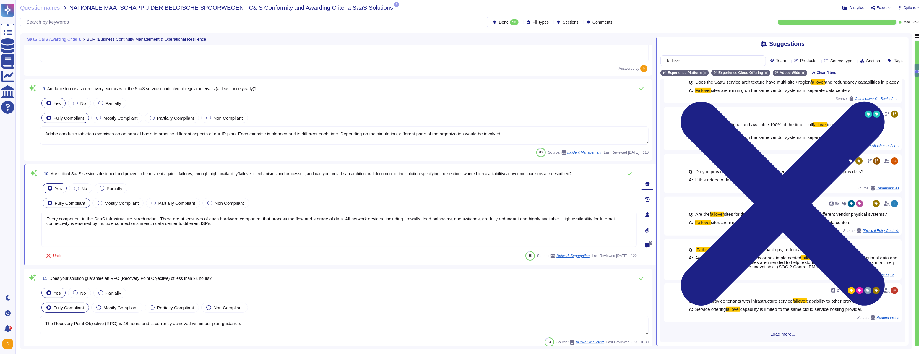
scroll to position [370, 0]
drag, startPoint x: 105, startPoint y: 173, endPoint x: 200, endPoint y: 173, distance: 94.3
click at [200, 173] on span "Are critical SaaS services designed and proven to be resilient against failures…" at bounding box center [311, 173] width 521 height 5
click at [189, 173] on span "Are critical SaaS services designed and proven to be resilient against failures…" at bounding box center [311, 173] width 521 height 5
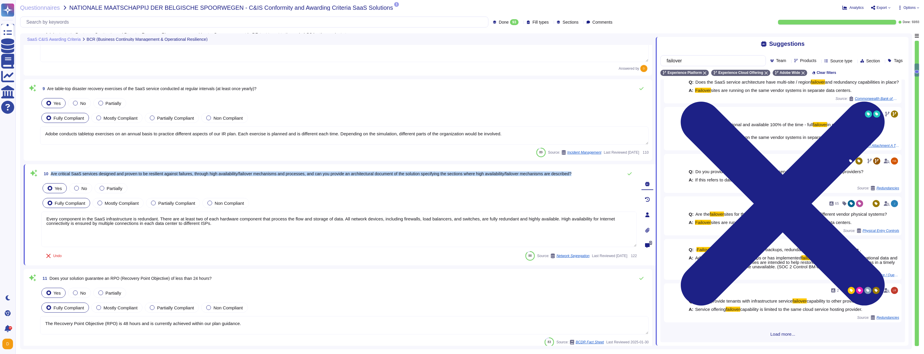
click at [189, 173] on span "Are critical SaaS services designed and proven to be resilient against failures…" at bounding box center [311, 173] width 521 height 5
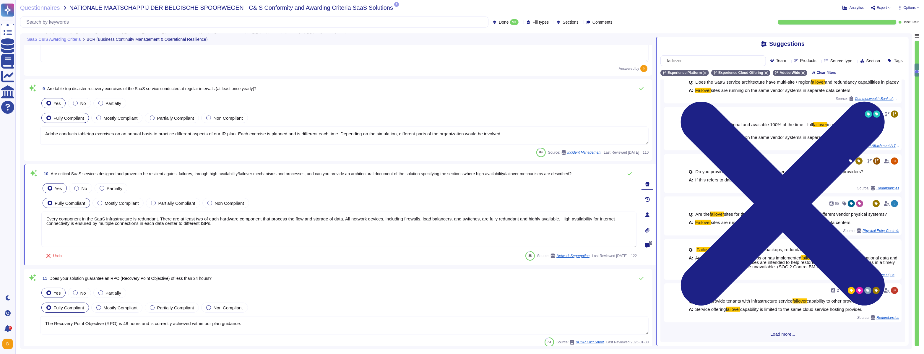
click at [148, 227] on textarea "Every component in the SaaS infrastructure is redundant. There are at least two…" at bounding box center [339, 229] width 596 height 35
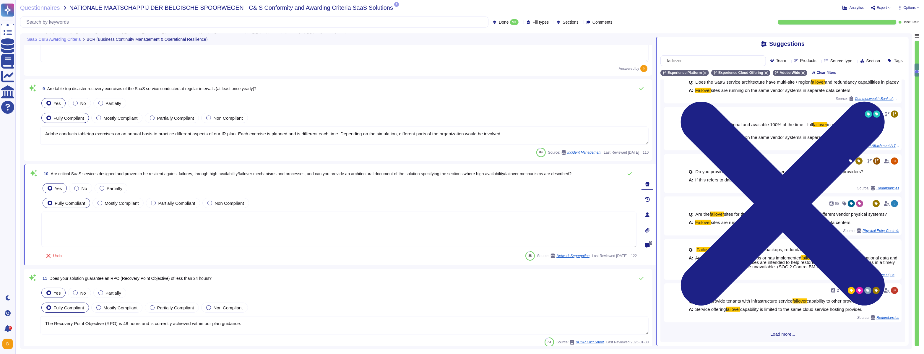
paste textarea "ritical Adobe SaaS services—including Adobe Experience Platform (AEP) and Adobe…"
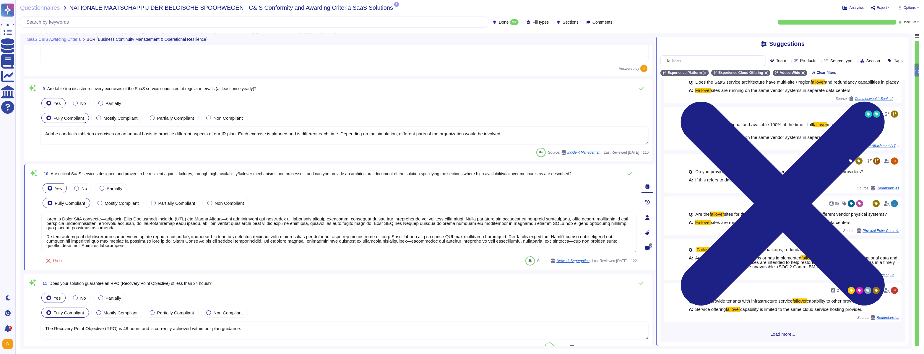
click at [47, 217] on textarea at bounding box center [339, 232] width 596 height 41
drag, startPoint x: 103, startPoint y: 218, endPoint x: 235, endPoint y: 218, distance: 131.9
click at [235, 218] on textarea at bounding box center [339, 232] width 596 height 41
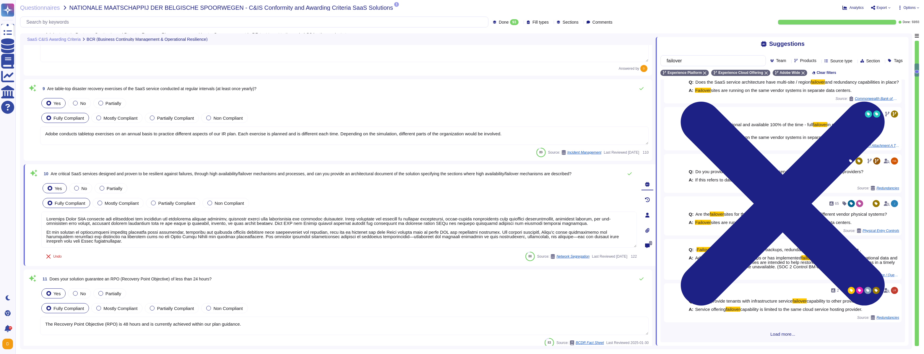
drag, startPoint x: 46, startPoint y: 231, endPoint x: 556, endPoint y: 231, distance: 509.7
click at [556, 231] on textarea at bounding box center [339, 230] width 596 height 36
type textarea "Critical Adobe SaaS services are architected and validated for resilience again…"
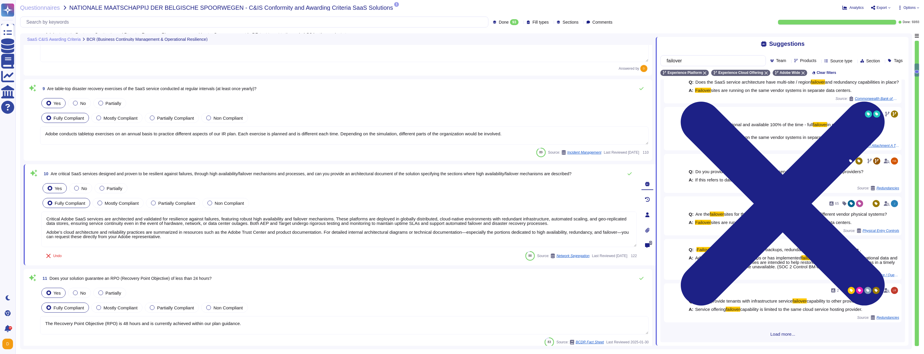
click at [196, 236] on textarea "Critical Adobe SaaS services are architected and validated for resilience again…" at bounding box center [339, 229] width 596 height 35
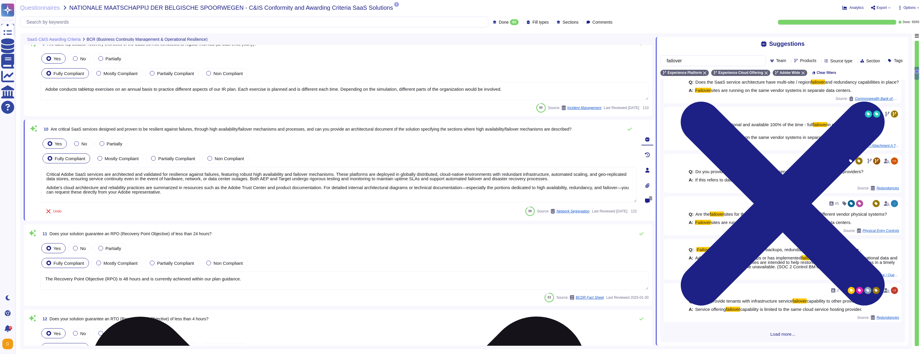
scroll to position [791, 0]
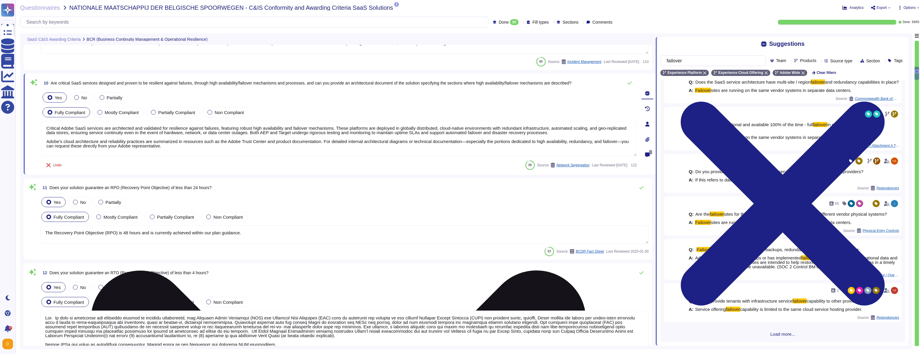
type textarea "Changes are intended for bug fixes, configuration changes, server patching and …"
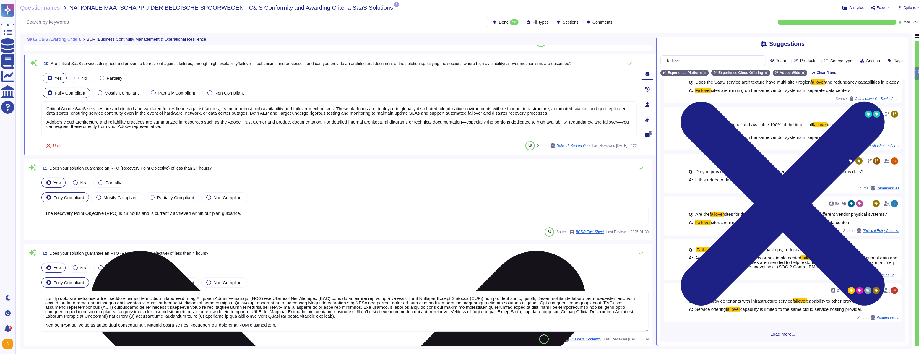
scroll to position [855, 0]
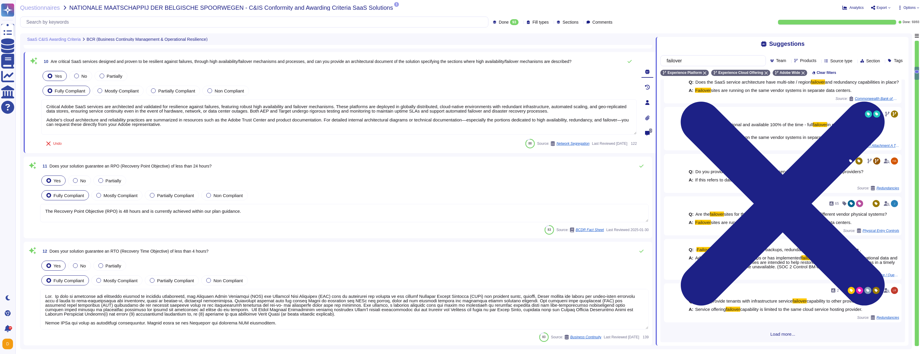
type textarea "Critical Adobe SaaS services are architected and validated for resilience again…"
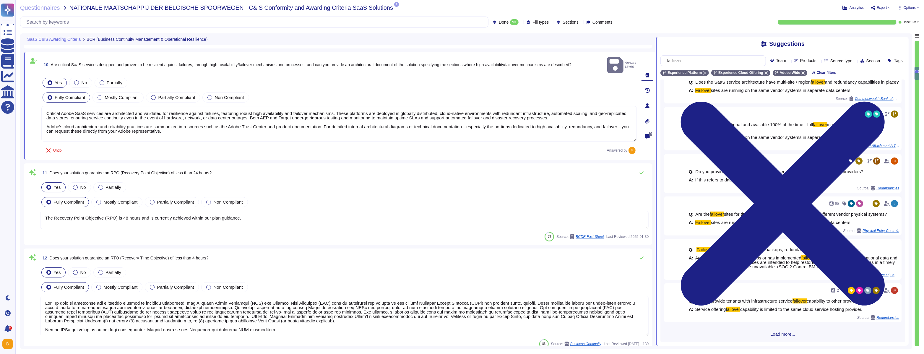
click at [187, 211] on textarea "The Recovery Point Objective (RPO) is 48 hours and is currently achieved within…" at bounding box center [344, 220] width 609 height 18
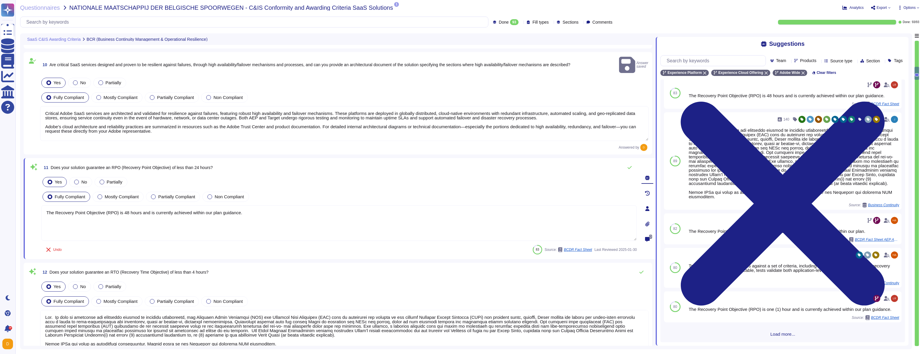
scroll to position [0, 0]
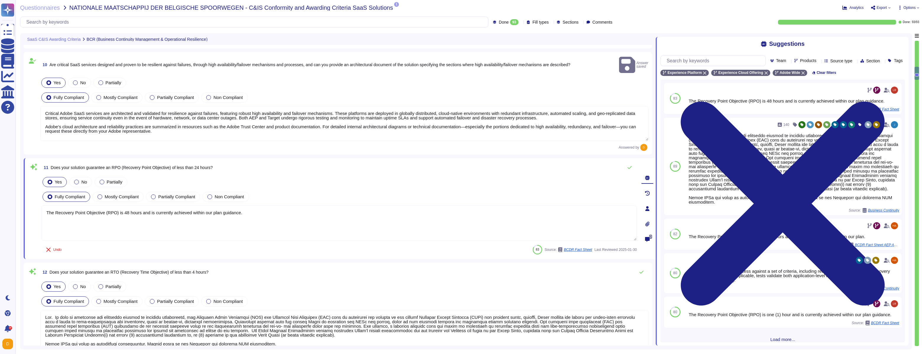
click at [187, 207] on textarea "The Recovery Point Objective (RPO) is 48 hours and is currently achieved within…" at bounding box center [339, 222] width 596 height 35
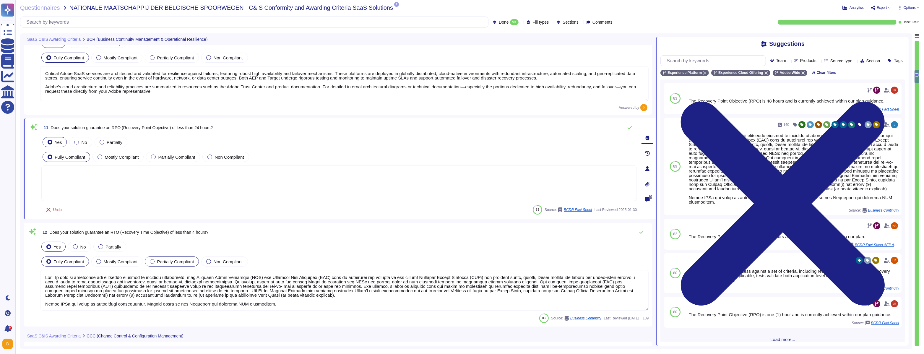
scroll to position [888, 0]
click at [169, 288] on textarea at bounding box center [344, 289] width 609 height 41
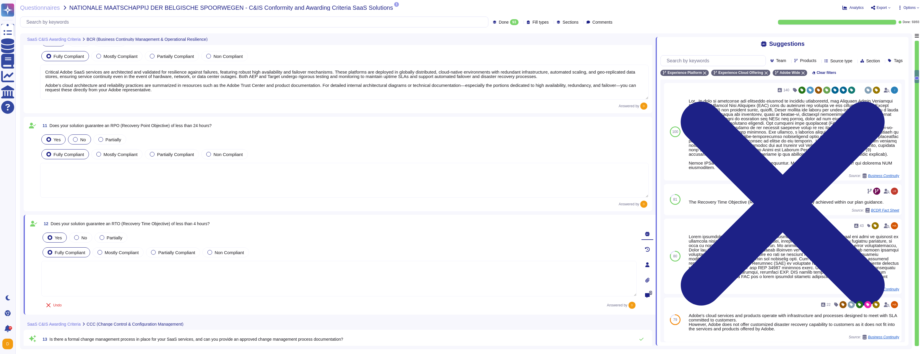
click at [82, 137] on span "No" at bounding box center [83, 139] width 6 height 5
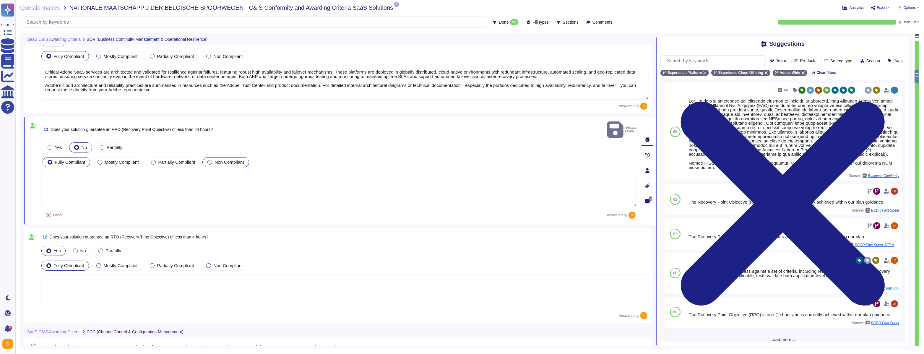
click at [217, 160] on label "Non Compliant" at bounding box center [226, 162] width 36 height 5
click at [122, 175] on textarea at bounding box center [339, 188] width 596 height 35
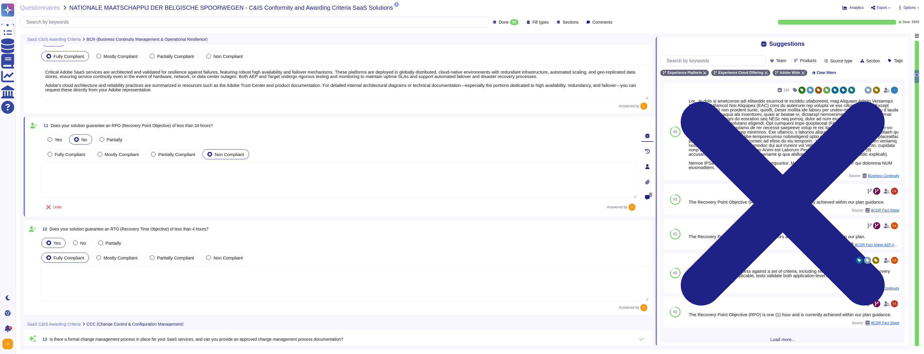
click at [130, 171] on textarea at bounding box center [339, 180] width 596 height 35
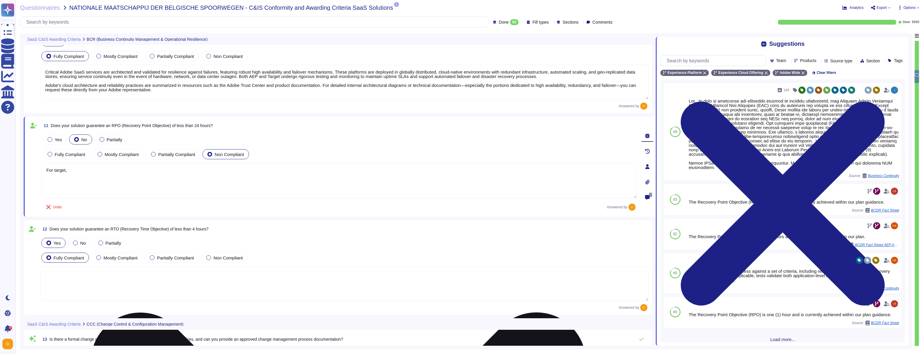
paste textarea "The Recovery Point Objective (RPO) is three (3) days and is currently achieved …"
click at [47, 174] on textarea "For target, The Recovery Point Objective (RPO) is three (3) days and is current…" at bounding box center [339, 180] width 596 height 35
click at [286, 171] on textarea "For target, The Recovery Point Objective (RPO) is three (3) days and is current…" at bounding box center [339, 180] width 596 height 35
click at [56, 169] on textarea "For target, The Recovery Point Objective (RPO) is three (3) days and is current…" at bounding box center [339, 180] width 596 height 35
click at [57, 174] on textarea "For Target, The Recovery Point Objective (RPO) is three (3) days and is current…" at bounding box center [339, 180] width 596 height 35
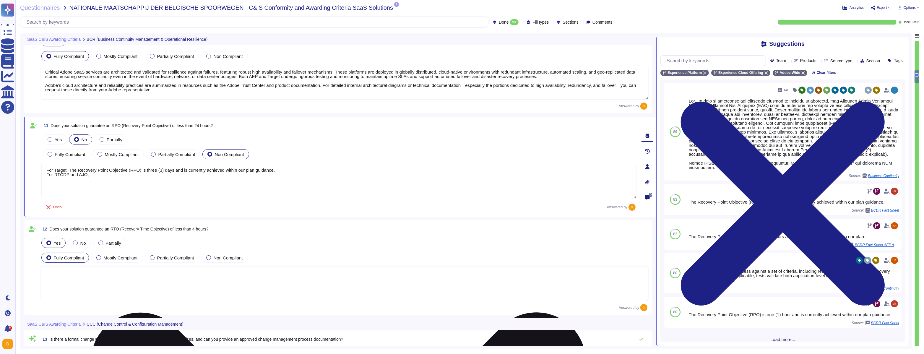
click at [98, 174] on textarea "For Target, The Recovery Point Objective (RPO) is three (3) days and is current…" at bounding box center [339, 180] width 596 height 35
paste textarea "he Recovery Point Objective (RPO) is 24 hours and is currently achieved within …"
click at [70, 173] on textarea "For Target, The Recovery Point Objective (RPO) is three (3) days and is current…" at bounding box center [339, 180] width 596 height 35
click at [72, 169] on textarea "For Target, The Recovery Point Objective (RPO) is three (3) days and is current…" at bounding box center [339, 180] width 596 height 35
click at [46, 179] on textarea "For Target, The Recovery Point Objective (RPO) is three (3) days and is current…" at bounding box center [339, 180] width 596 height 35
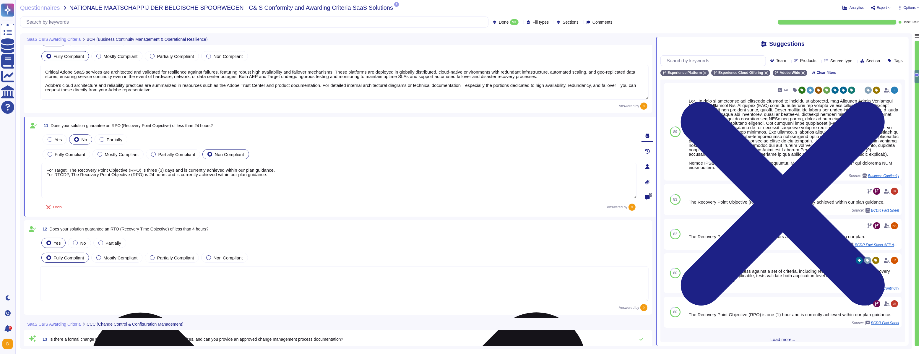
click at [274, 173] on textarea "For Target, The Recovery Point Objective (RPO) is three (3) days and is current…" at bounding box center [339, 180] width 596 height 35
click at [72, 169] on textarea "For Target, The Recovery Point Objective (RPO) is three (3) days and is current…" at bounding box center [339, 180] width 596 height 35
click at [73, 175] on textarea "For Target, the Recovery Point Objective (RPO) is three (3) days and is current…" at bounding box center [339, 180] width 596 height 35
click at [81, 179] on textarea "For Target, the Recovery Point Objective (RPO) is three (3) days and is current…" at bounding box center [339, 180] width 596 height 35
paste textarea "The Recovery Point Objective (RPO) is 24 hours and is currently achieved within…"
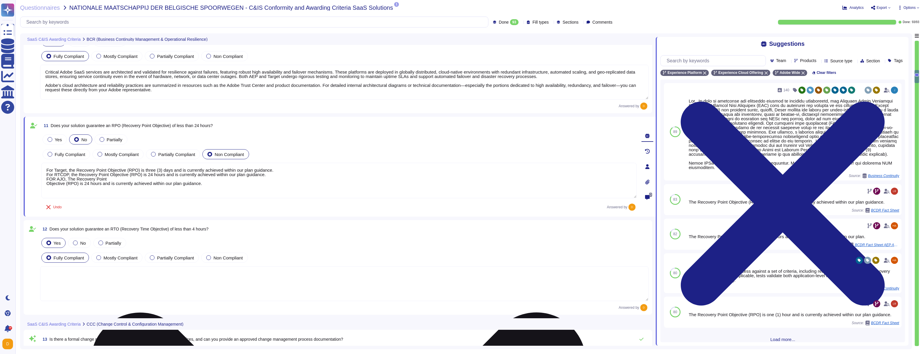
click at [47, 183] on textarea "For Target, the Recovery Point Objective (RPO) is three (3) days and is current…" at bounding box center [339, 180] width 596 height 35
click at [70, 178] on textarea "For Target, the Recovery Point Objective (RPO) is three (3) days and is current…" at bounding box center [339, 180] width 596 height 35
click at [54, 177] on textarea "For Target, the Recovery Point Objective (RPO) is three (3) days and is current…" at bounding box center [339, 180] width 596 height 35
click at [84, 190] on textarea "For Target, the Recovery Point Objective (RPO) is three (3) days and is current…" at bounding box center [339, 180] width 596 height 35
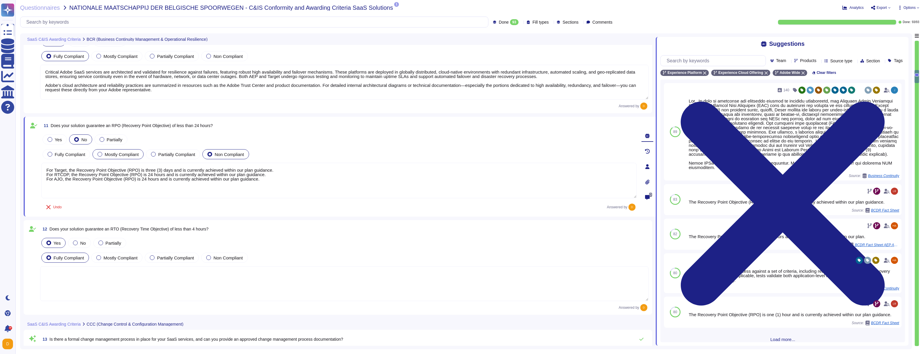
type textarea "For Target, the Recovery Point Objective (RPO) is three (3) days and is current…"
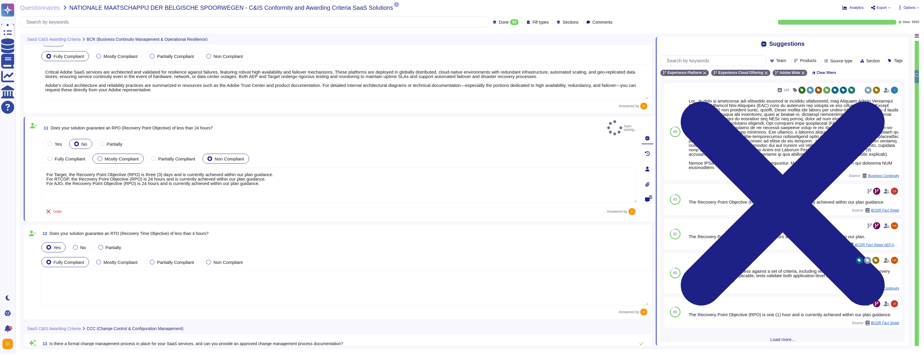
click at [132, 156] on span "Mostly Compliant" at bounding box center [122, 158] width 34 height 5
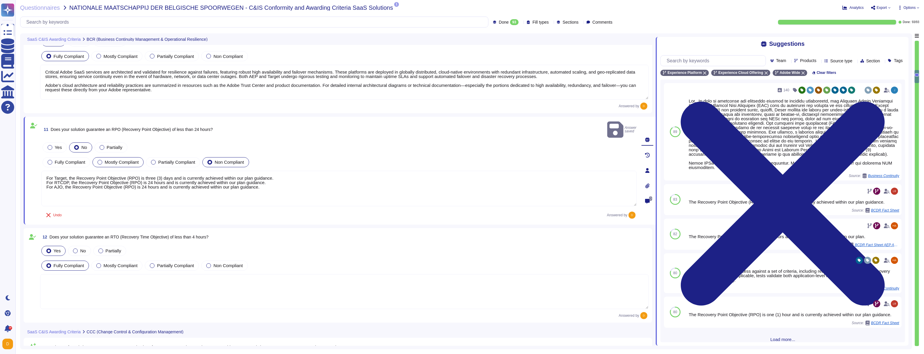
click at [125, 160] on span "Mostly Compliant" at bounding box center [122, 162] width 34 height 5
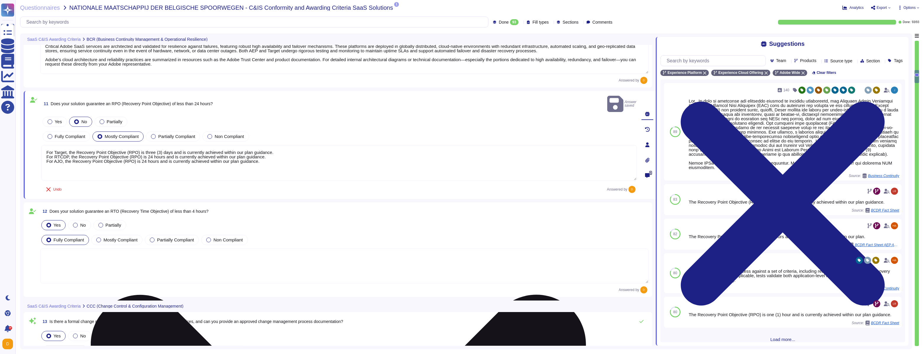
scroll to position [919, 0]
type textarea "Industry accepted security hardening standards for all hardware, operating syst…"
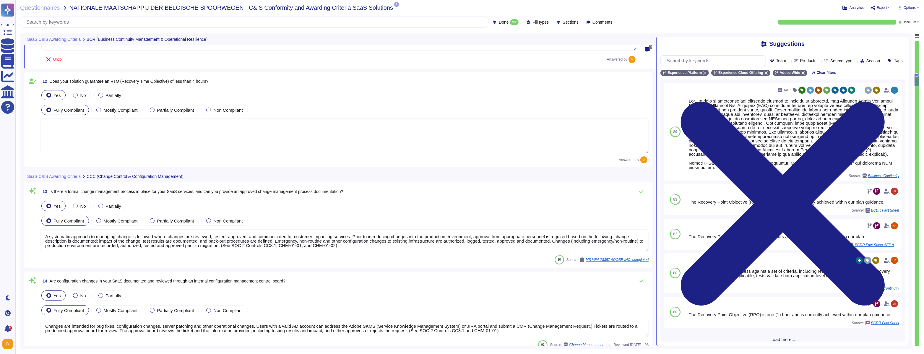
scroll to position [1030, 0]
type textarea "Adobe utilizes AES-256 bit encryption at rest and TLS v1.2 or higher for data i…"
click at [288, 243] on textarea "A systematic approach to managing change is followed where changes are reviewed…" at bounding box center [344, 240] width 609 height 23
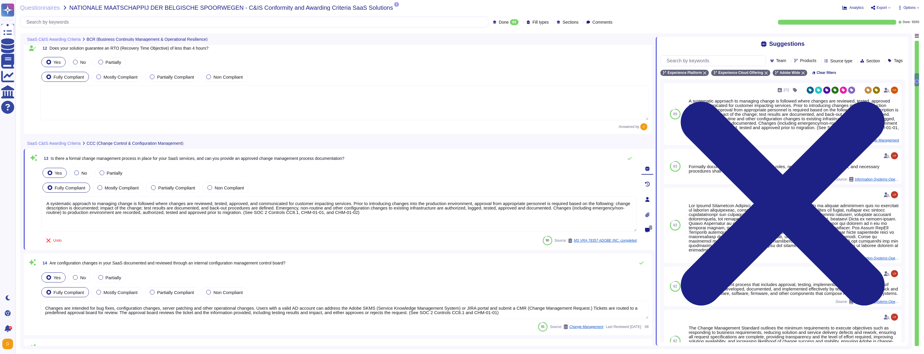
scroll to position [1067, 0]
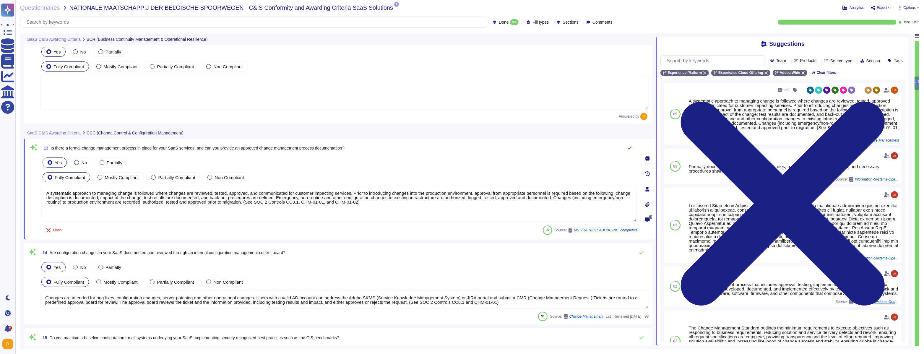
click at [631, 148] on icon at bounding box center [630, 148] width 5 height 5
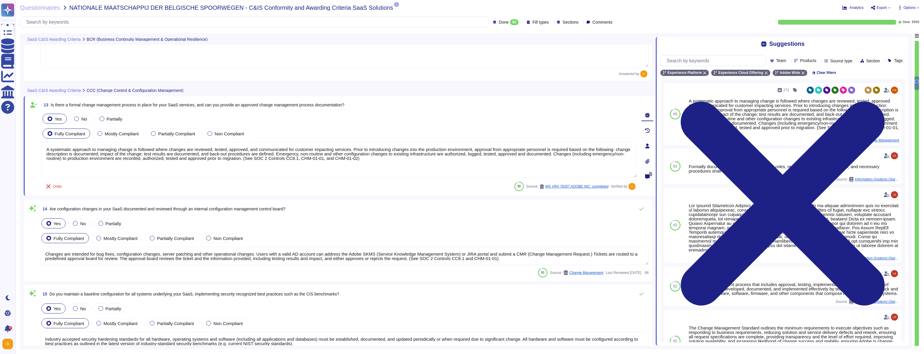
type textarea "Adobe has established a Data Classification and Handling Standard, Cryptography…"
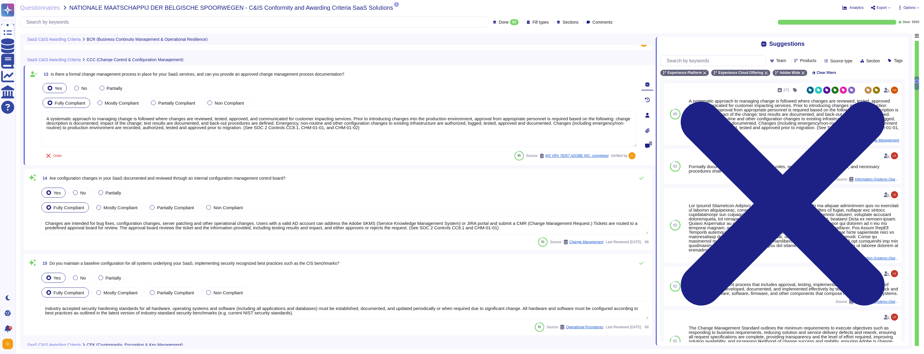
scroll to position [1138, 0]
click at [311, 228] on textarea "Changes are intended for bug fixes, configuration changes, server patching and …" at bounding box center [344, 225] width 609 height 18
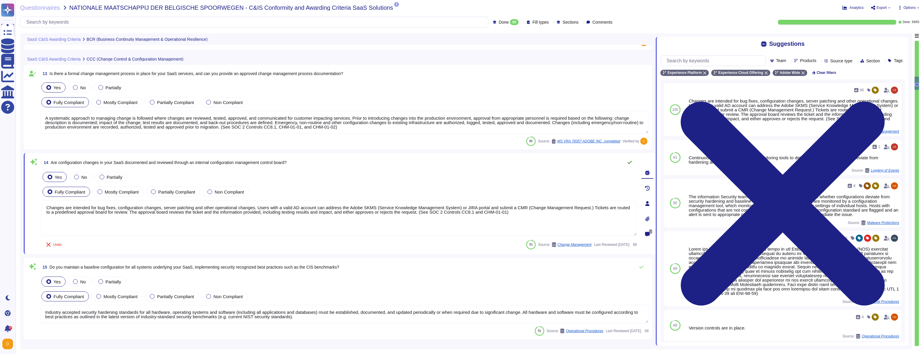
click at [629, 161] on icon at bounding box center [630, 162] width 5 height 5
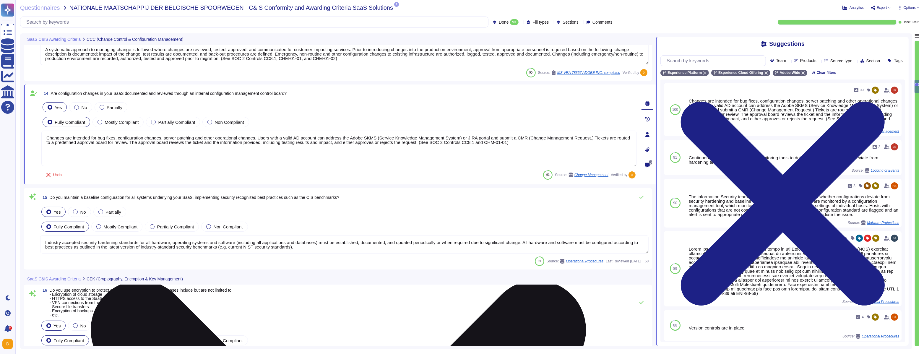
scroll to position [1201, 0]
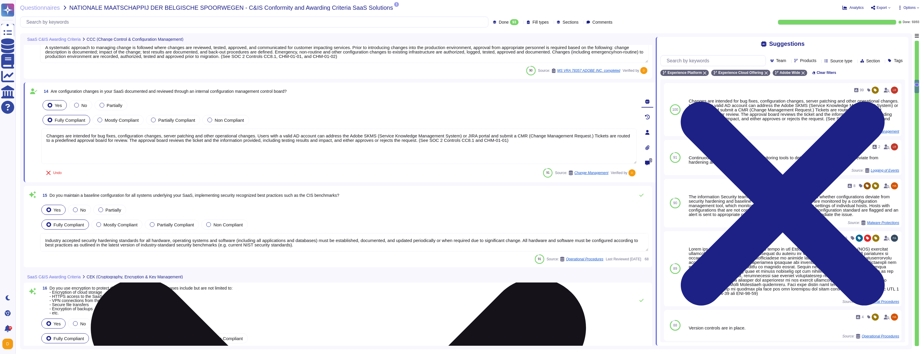
type textarea "Encryption keys for data at-rest are stored and managed by the Cloud Infrastruc…"
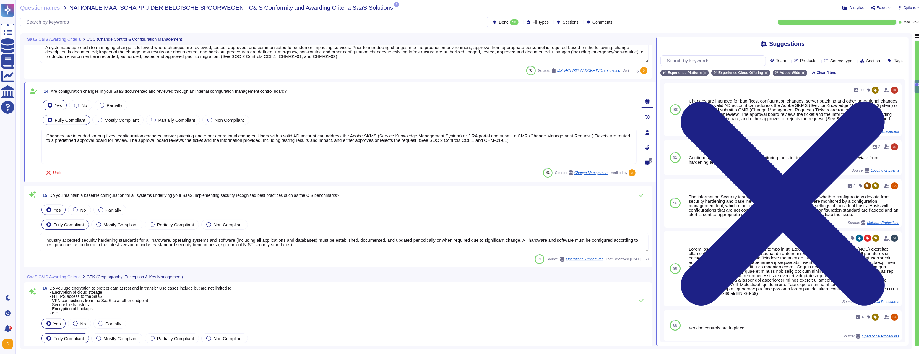
click at [291, 241] on textarea "Industry accepted security hardening standards for all hardware, operating syst…" at bounding box center [344, 242] width 609 height 18
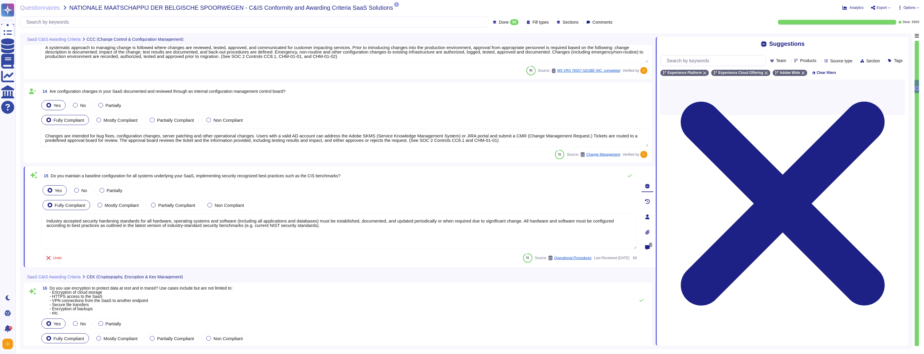
scroll to position [0, 0]
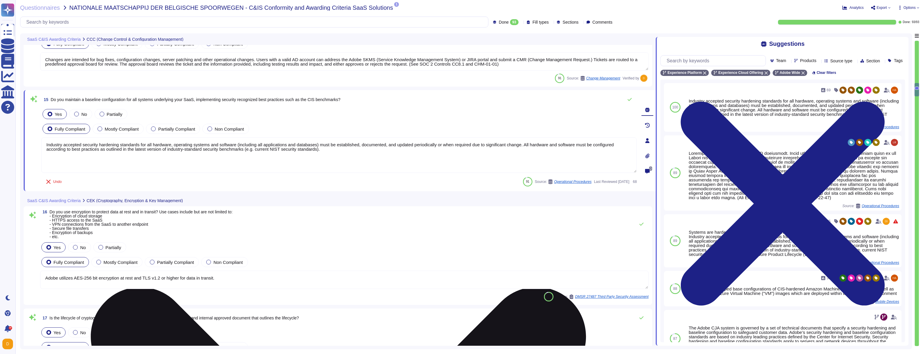
type textarea "AES-256 encryption is used for Azure encryption at-rest in Adobe Experience Pla…"
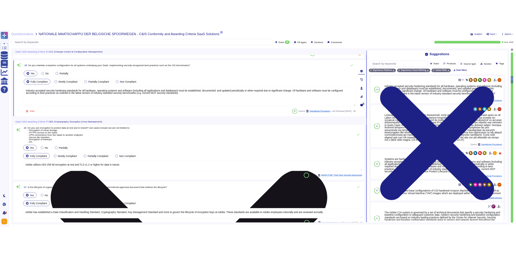
scroll to position [1312, 0]
